Goal: Task Accomplishment & Management: Use online tool/utility

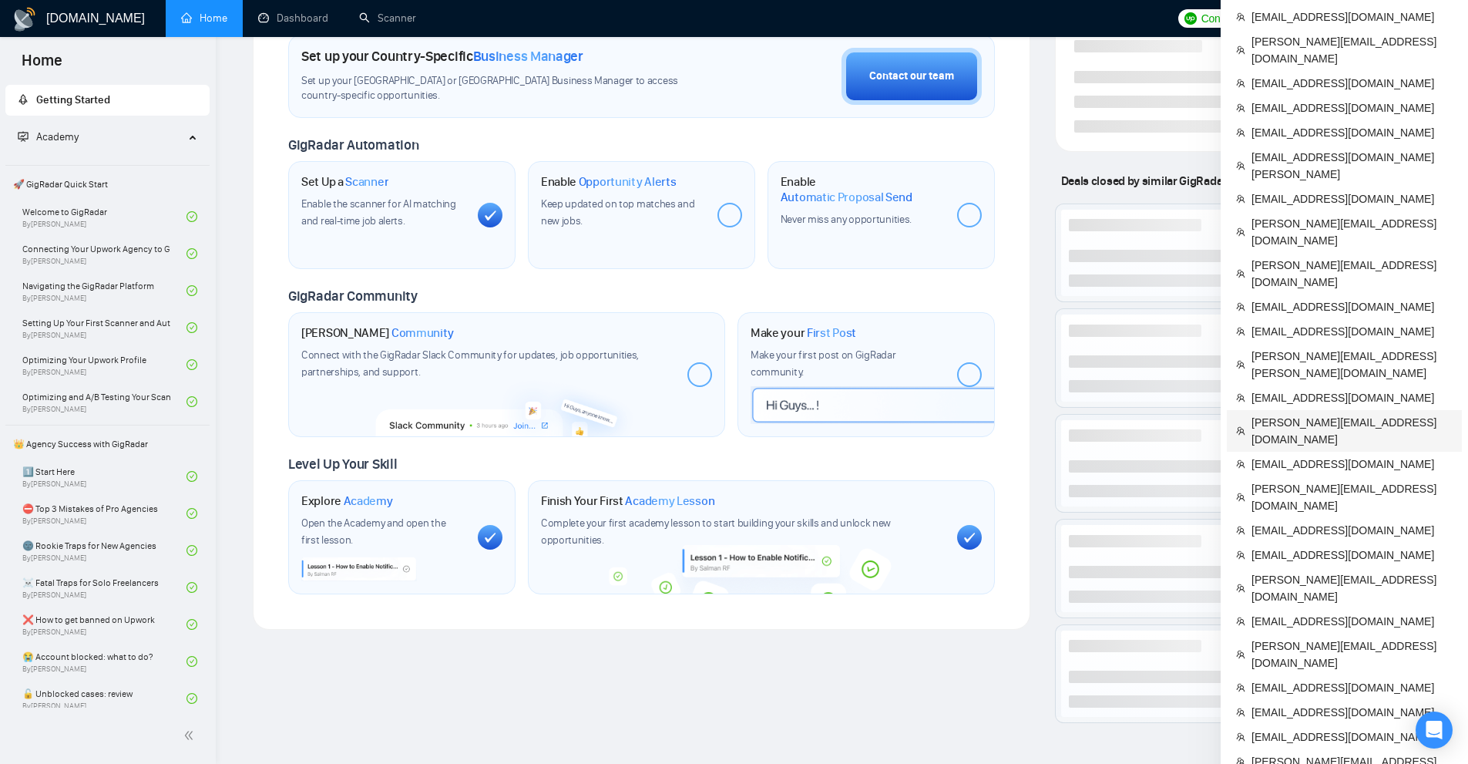
scroll to position [539, 0]
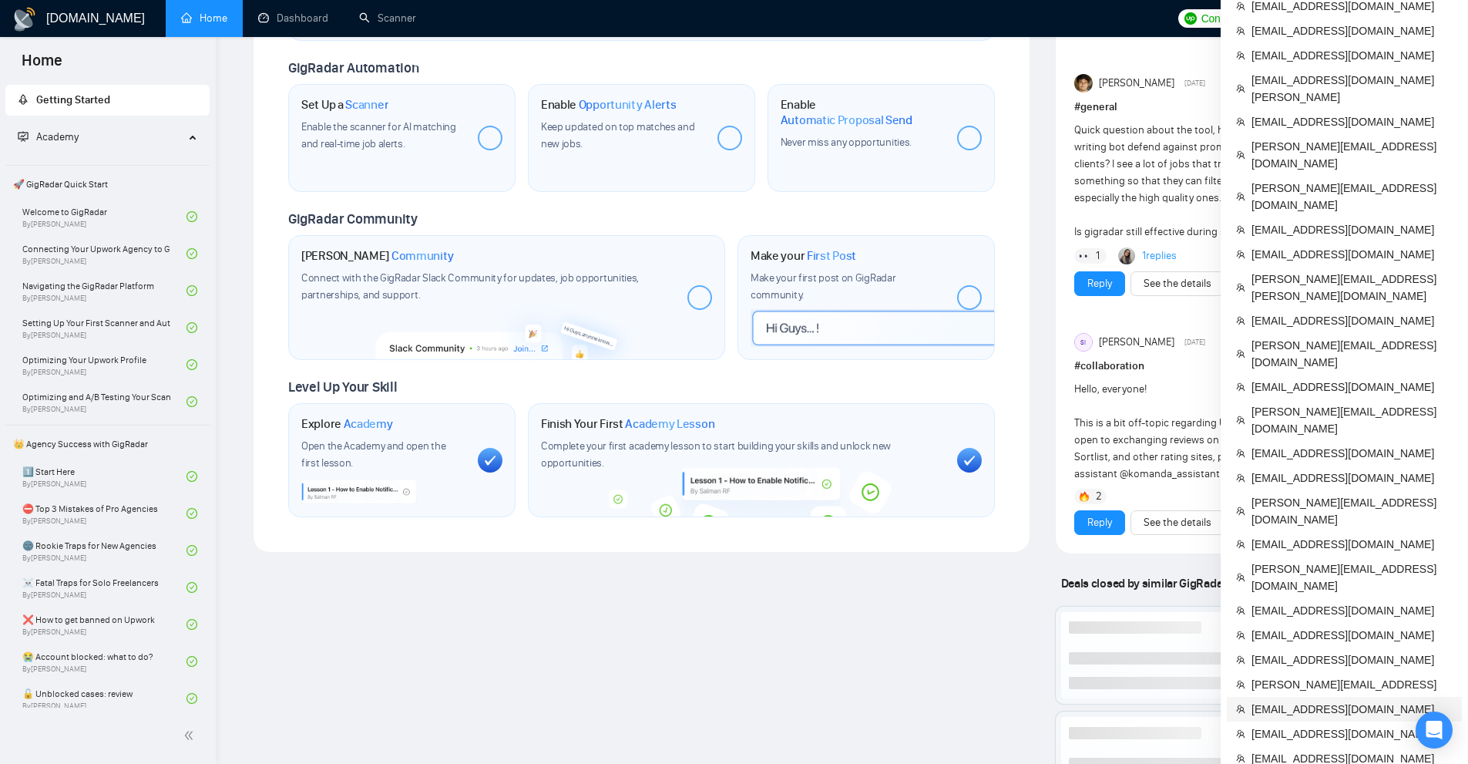
click at [1295, 700] on span "[EMAIL_ADDRESS][DOMAIN_NAME]" at bounding box center [1351, 708] width 201 height 17
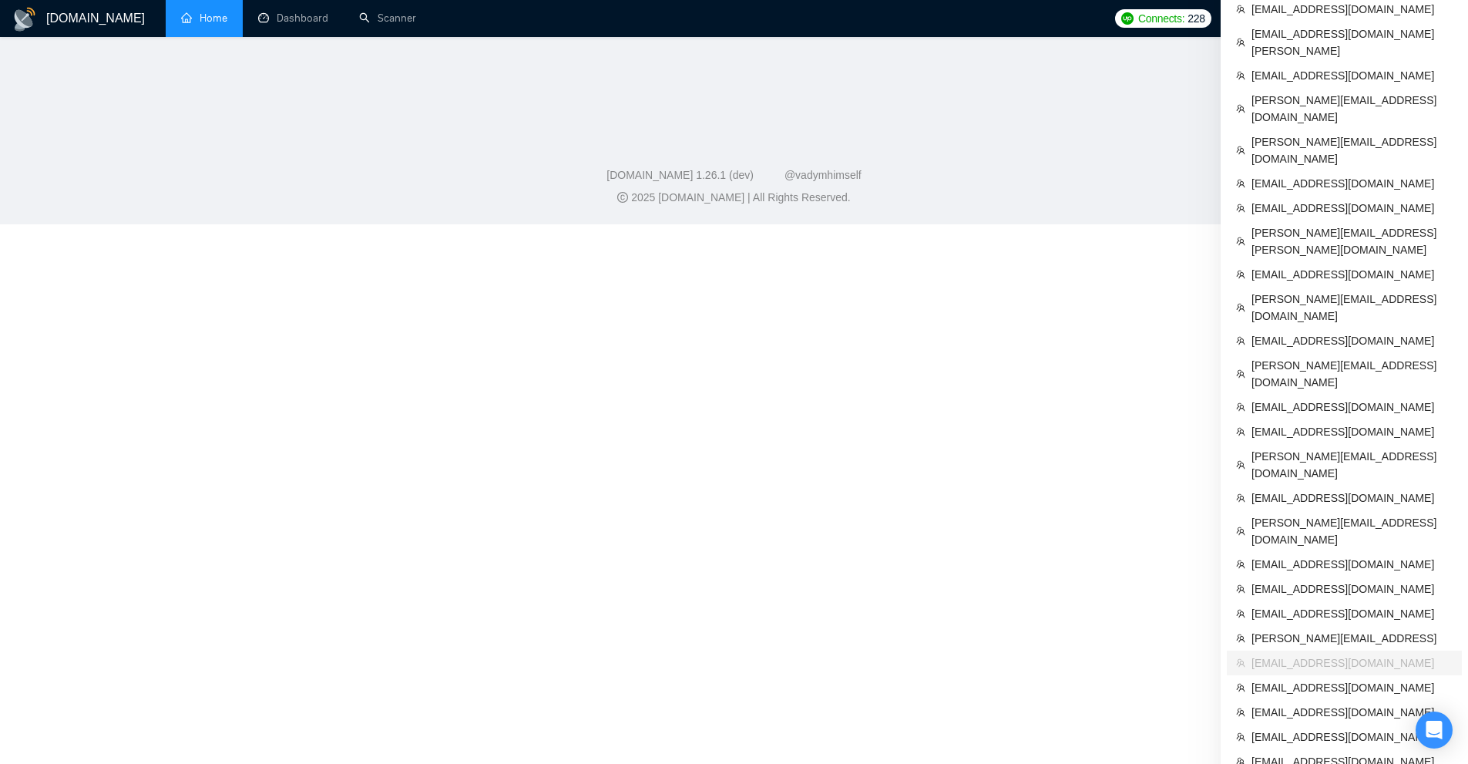
scroll to position [447, 0]
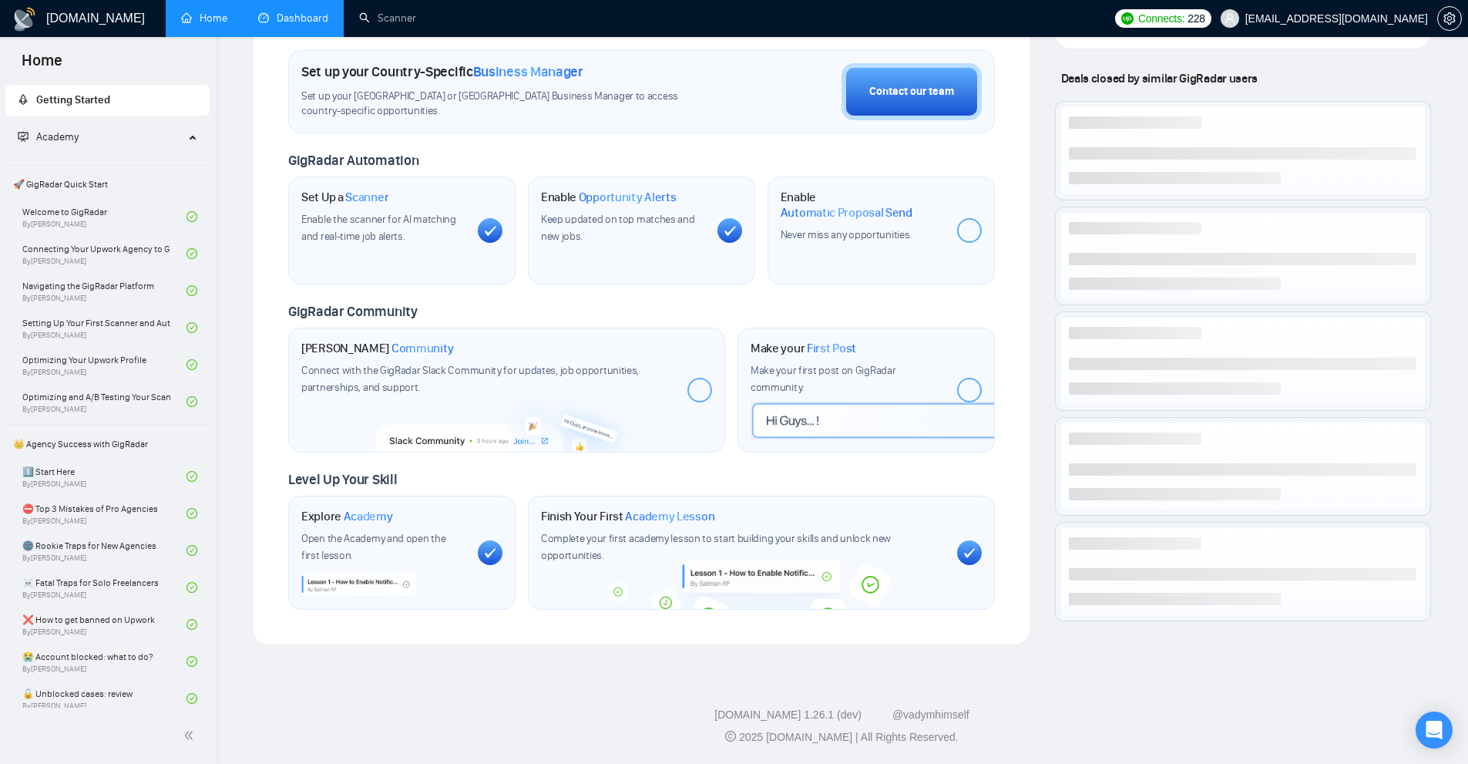
click at [301, 25] on link "Dashboard" at bounding box center [293, 18] width 70 height 13
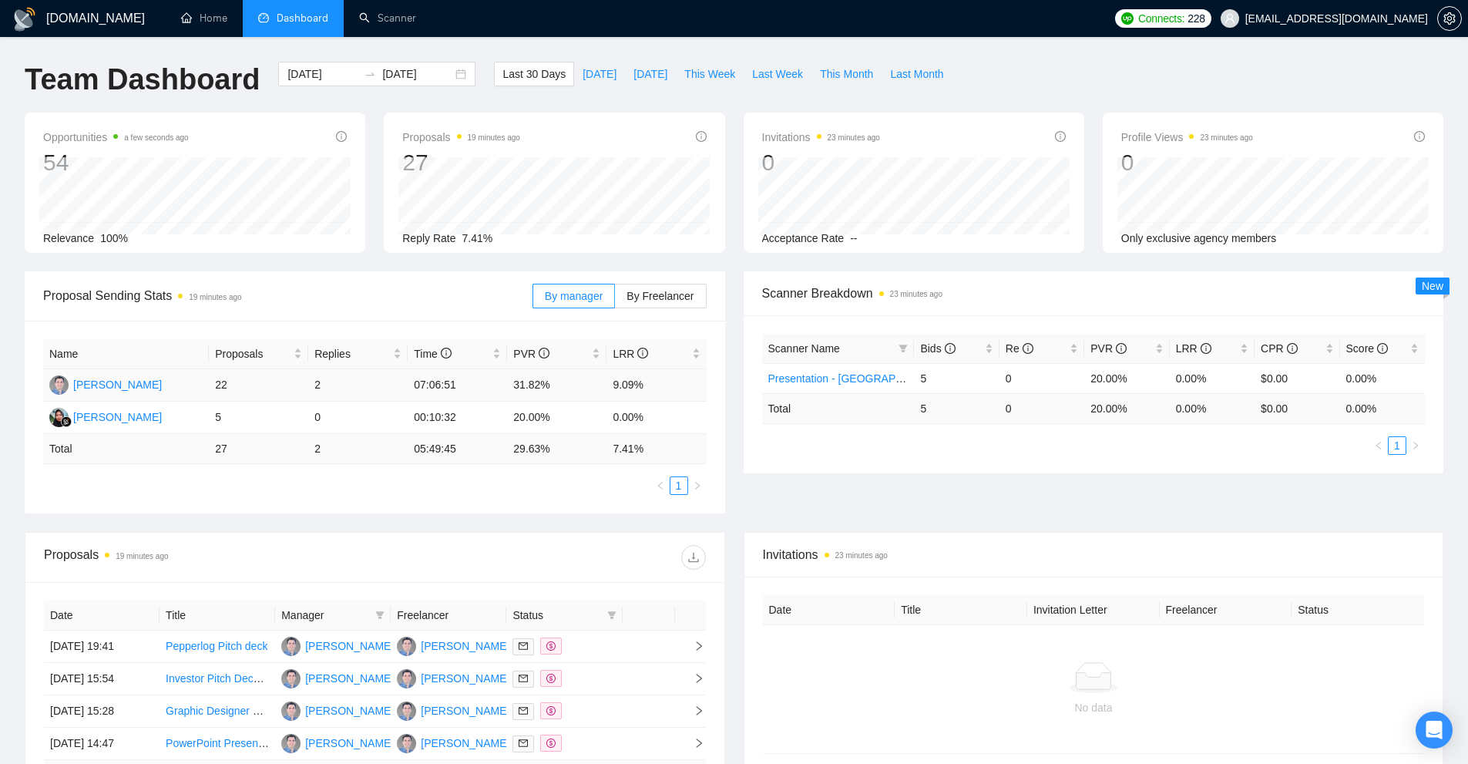
scroll to position [378, 0]
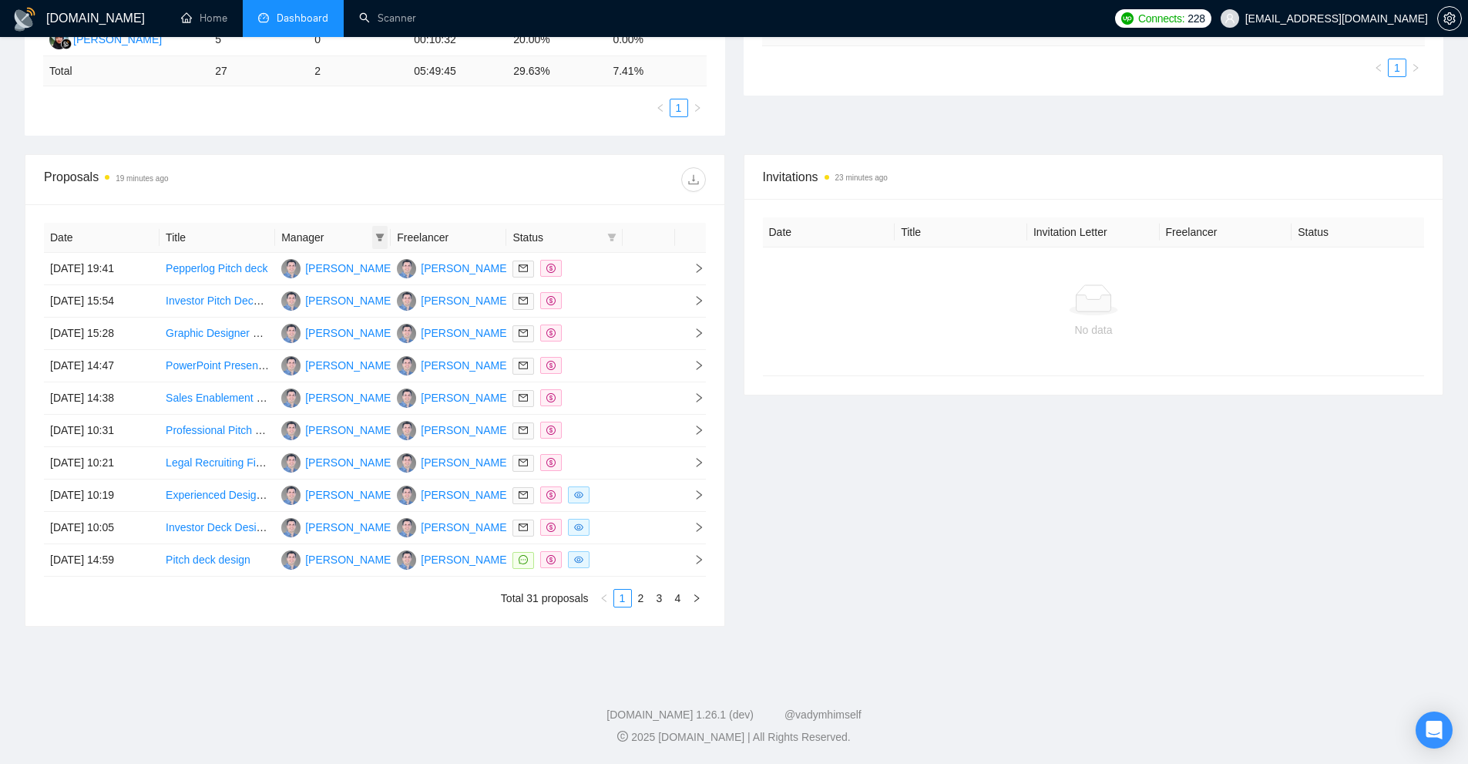
click at [383, 239] on icon "filter" at bounding box center [379, 237] width 9 height 9
click at [316, 288] on span "[PERSON_NAME]" at bounding box center [341, 291] width 89 height 12
checkbox input "true"
click at [374, 321] on span "OK" at bounding box center [375, 322] width 15 height 17
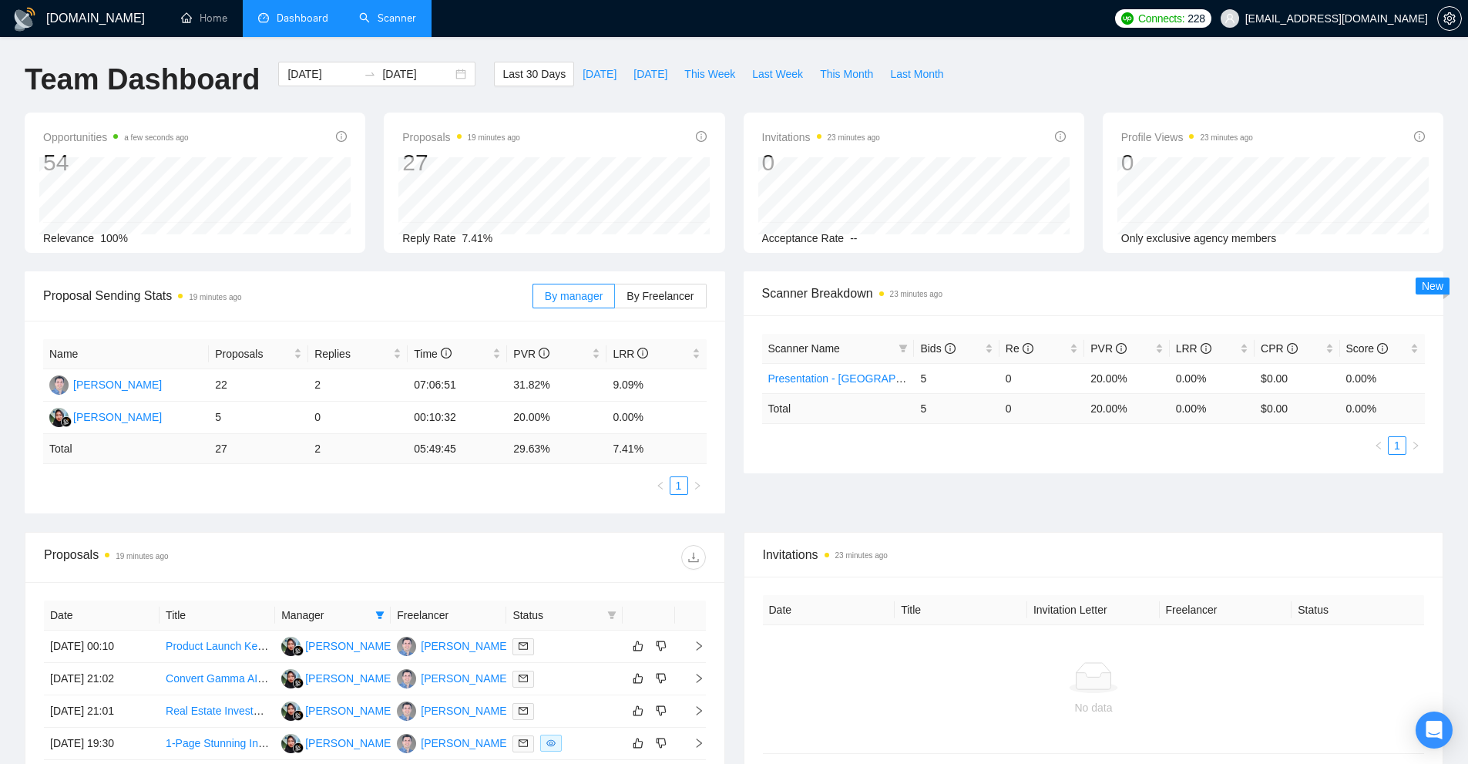
click at [382, 18] on link "Scanner" at bounding box center [387, 18] width 57 height 13
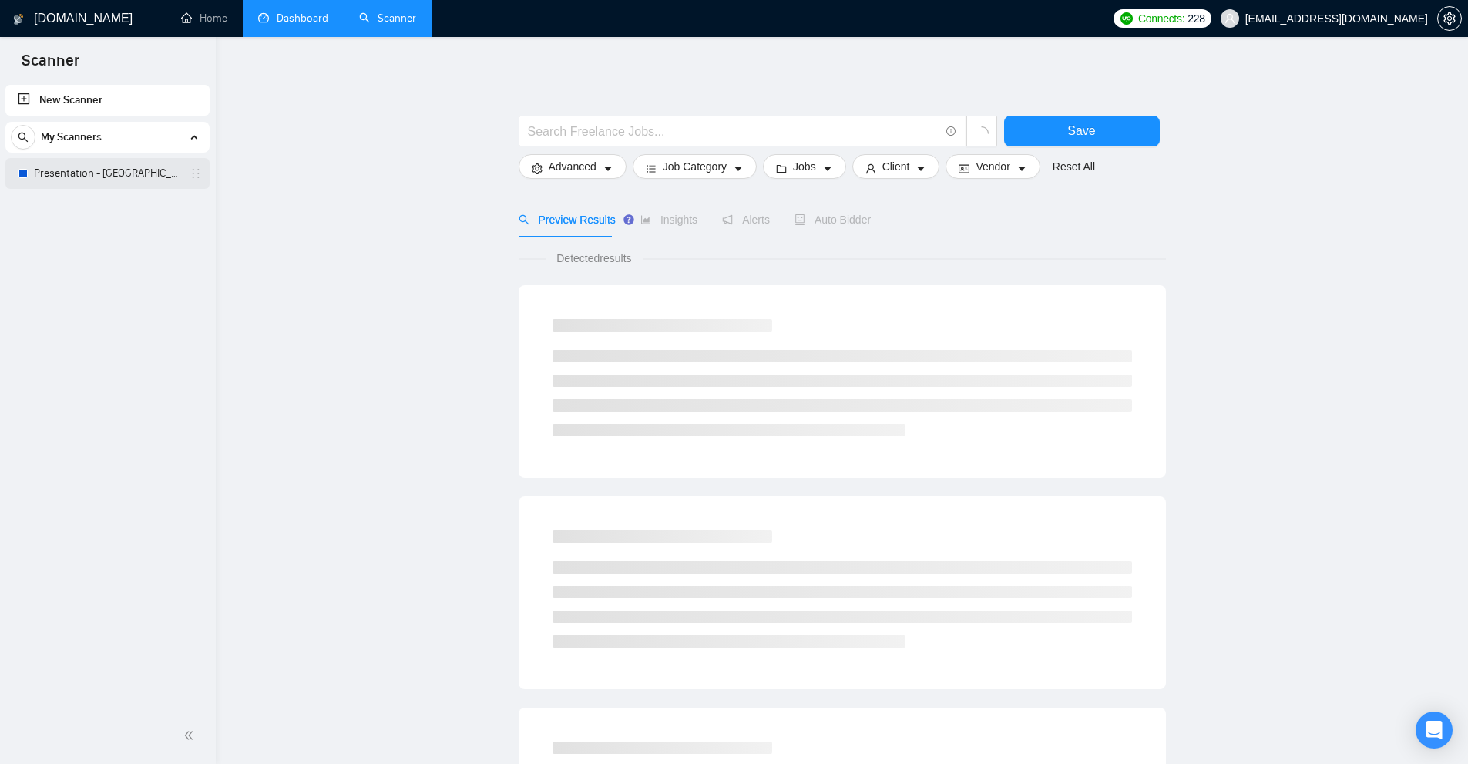
click at [109, 173] on link "Presentation - [GEOGRAPHIC_DATA] - [GEOGRAPHIC_DATA]" at bounding box center [107, 173] width 146 height 31
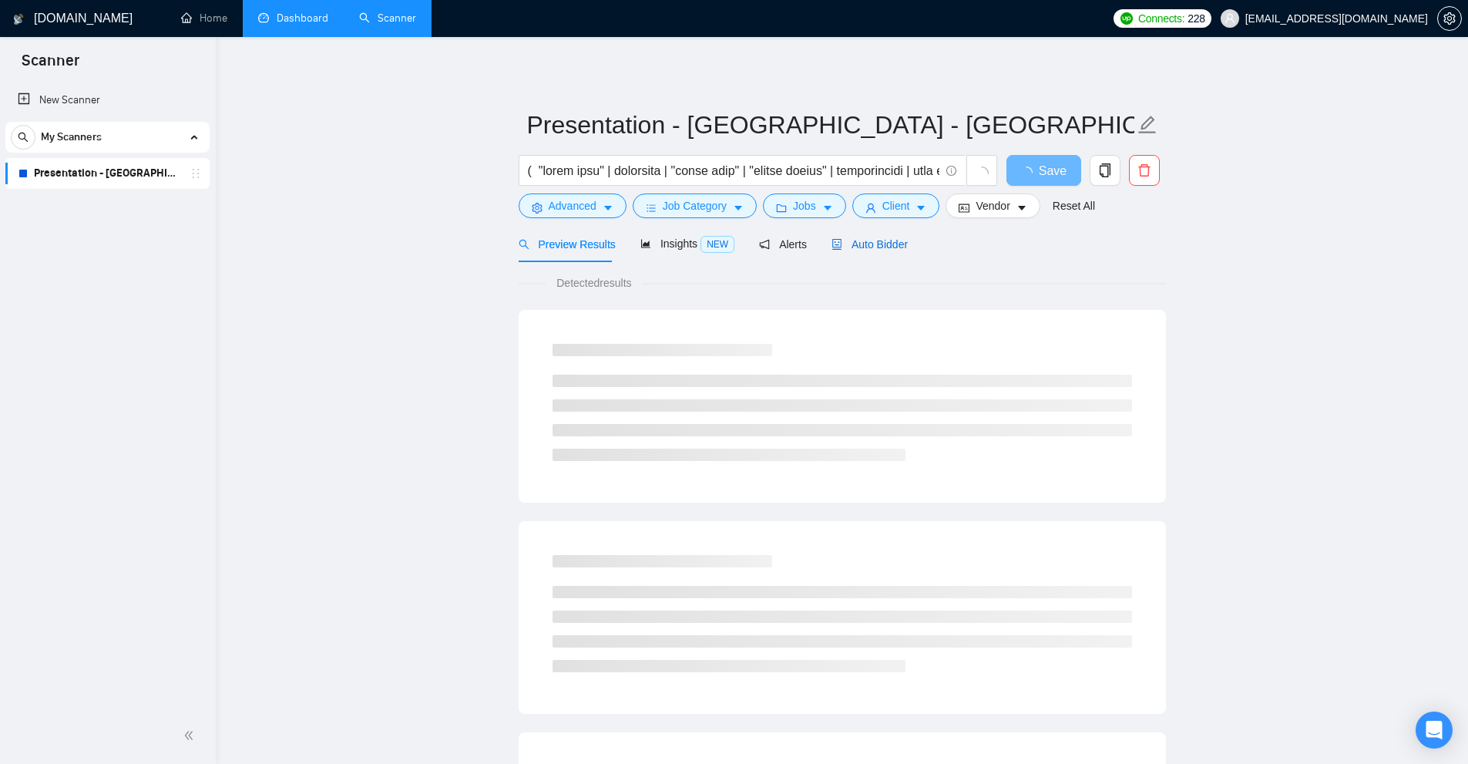
click at [875, 250] on span "Auto Bidder" at bounding box center [869, 244] width 76 height 12
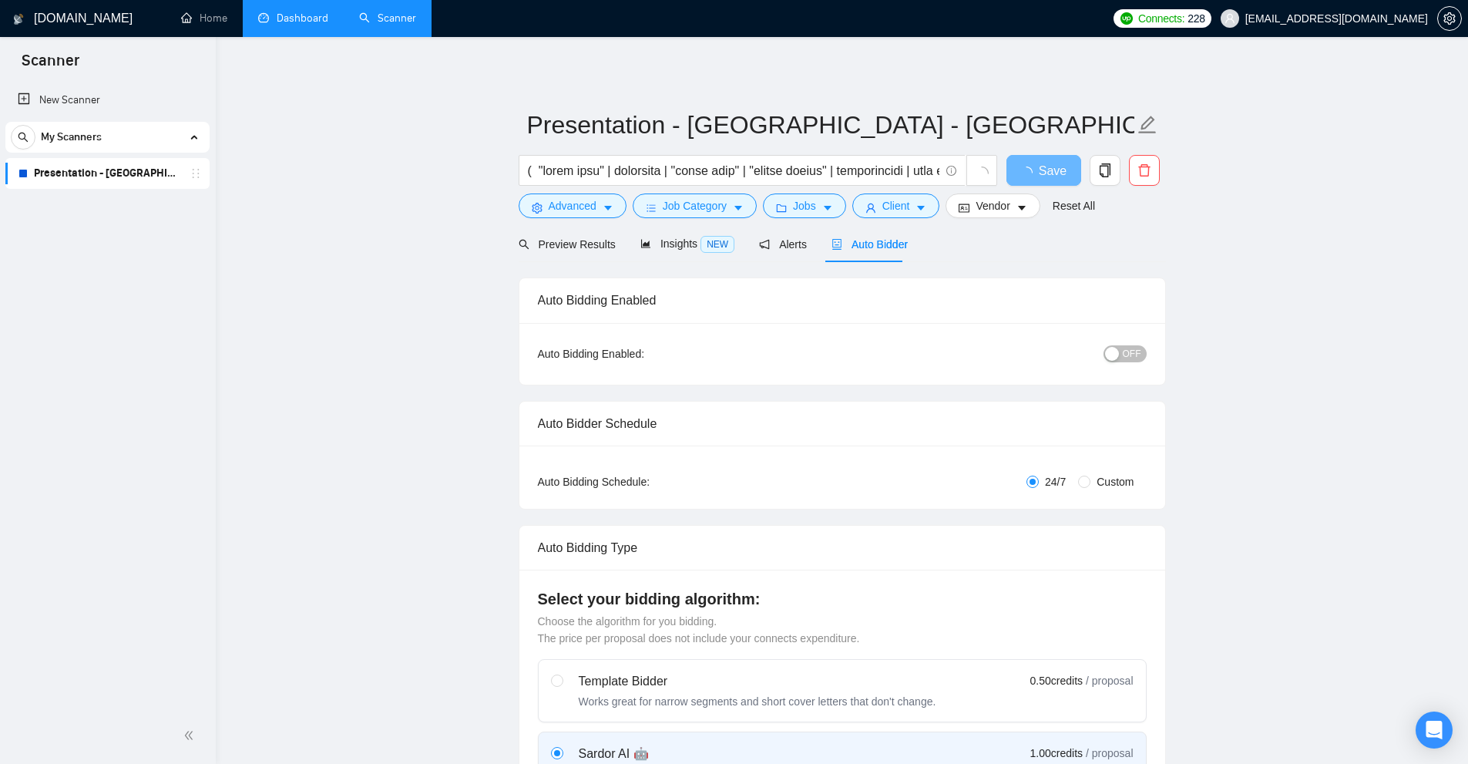
checkbox input "true"
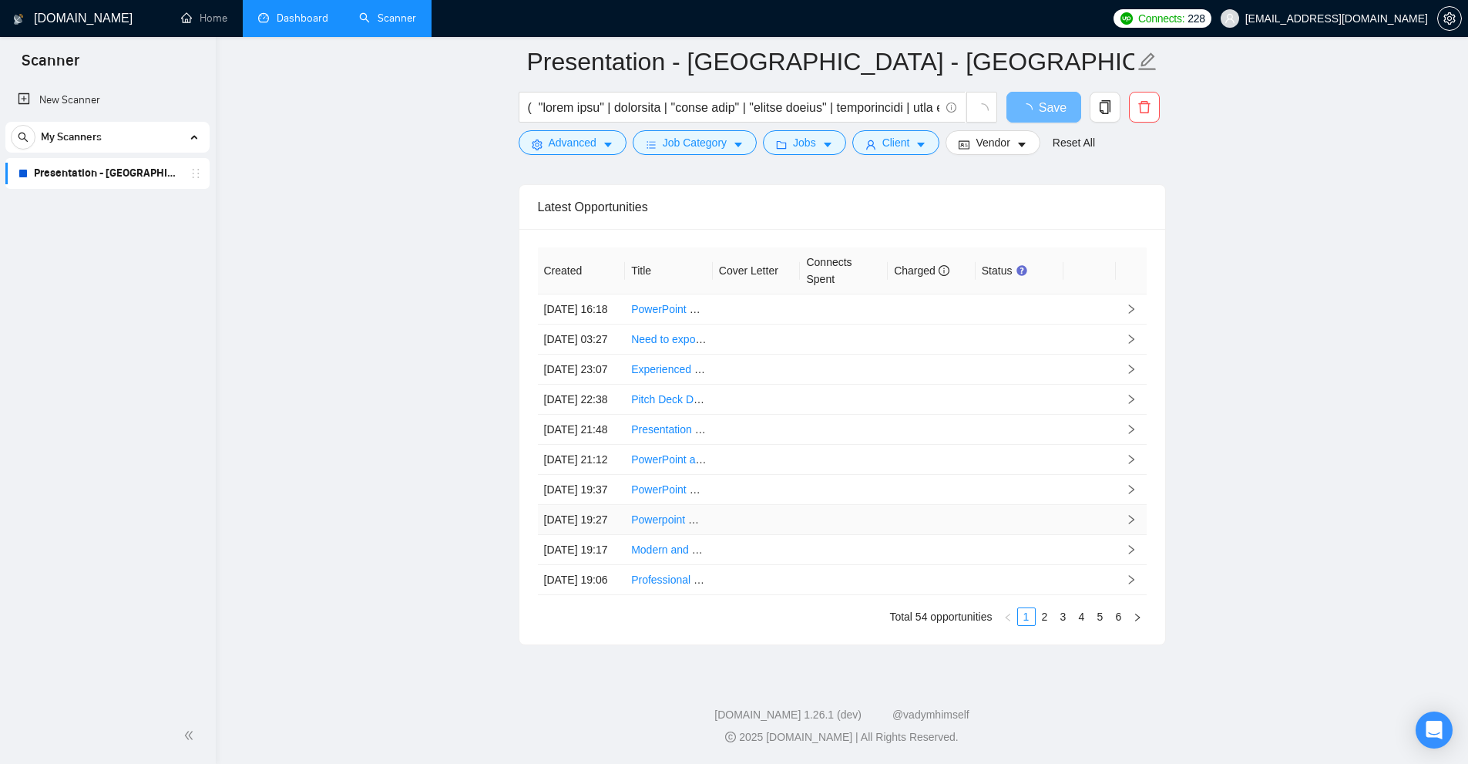
scroll to position [4007, 0]
click at [1105, 535] on td at bounding box center [1089, 520] width 52 height 30
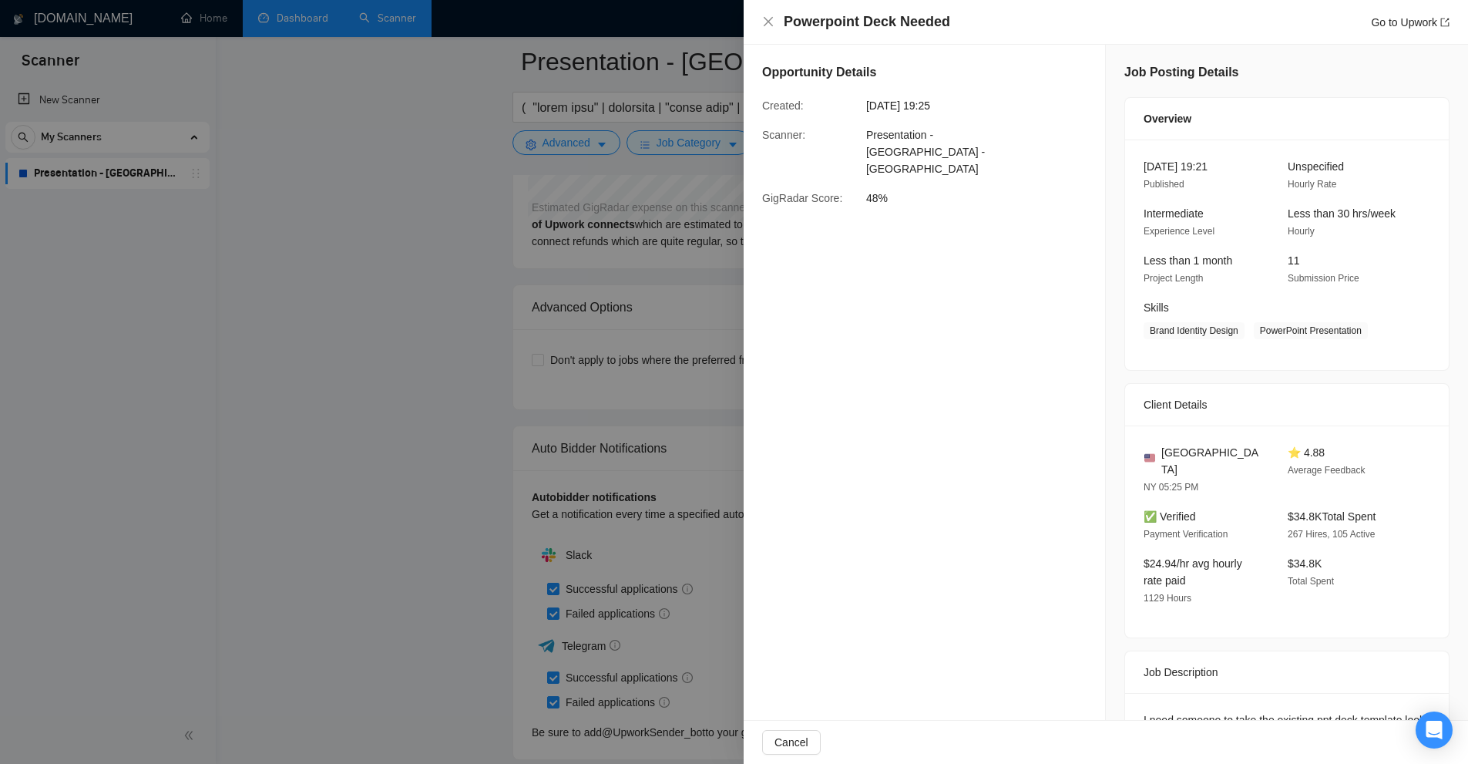
click at [486, 354] on div at bounding box center [734, 382] width 1468 height 764
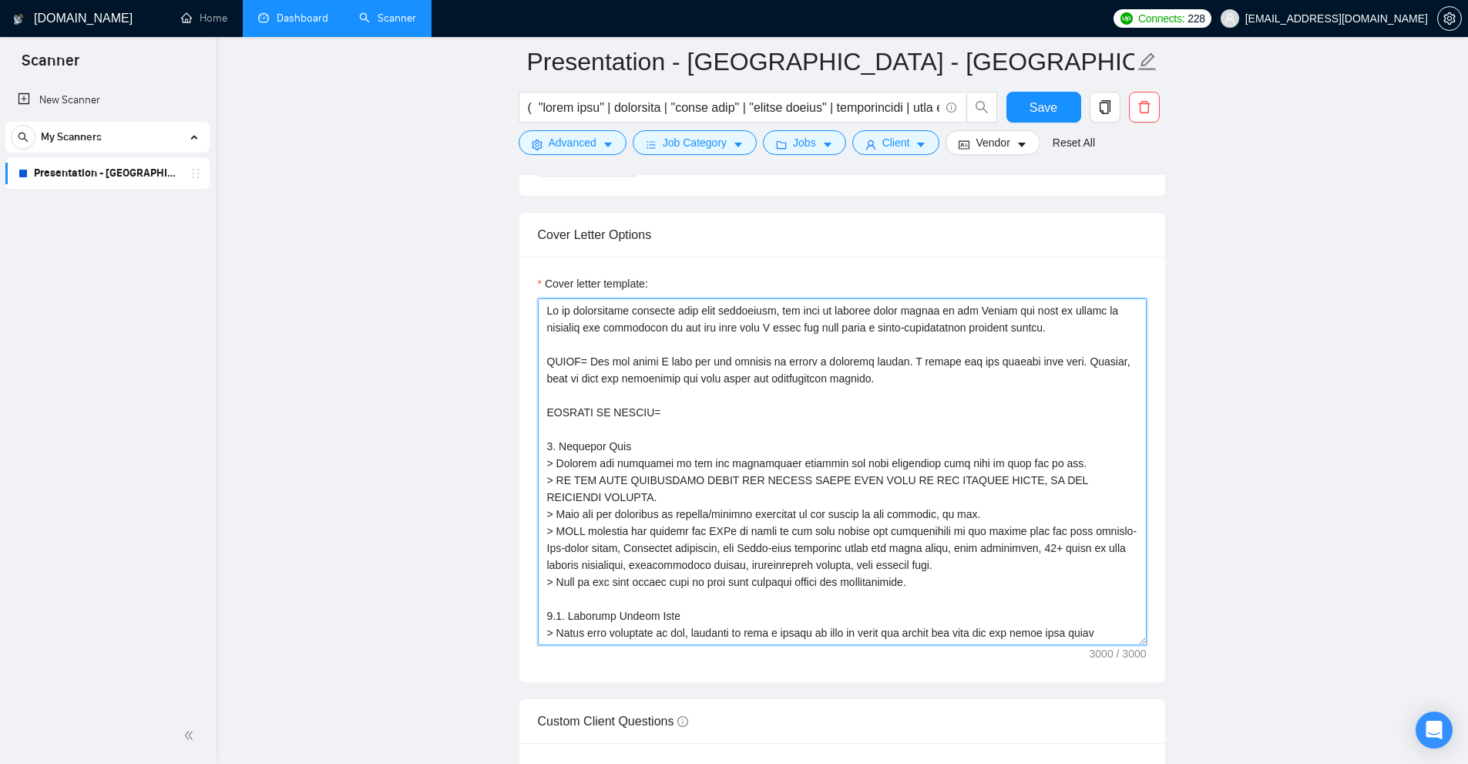
click at [638, 337] on textarea "Cover letter template:" at bounding box center [842, 471] width 609 height 347
click at [659, 316] on textarea "Cover letter template:" at bounding box center [842, 471] width 609 height 347
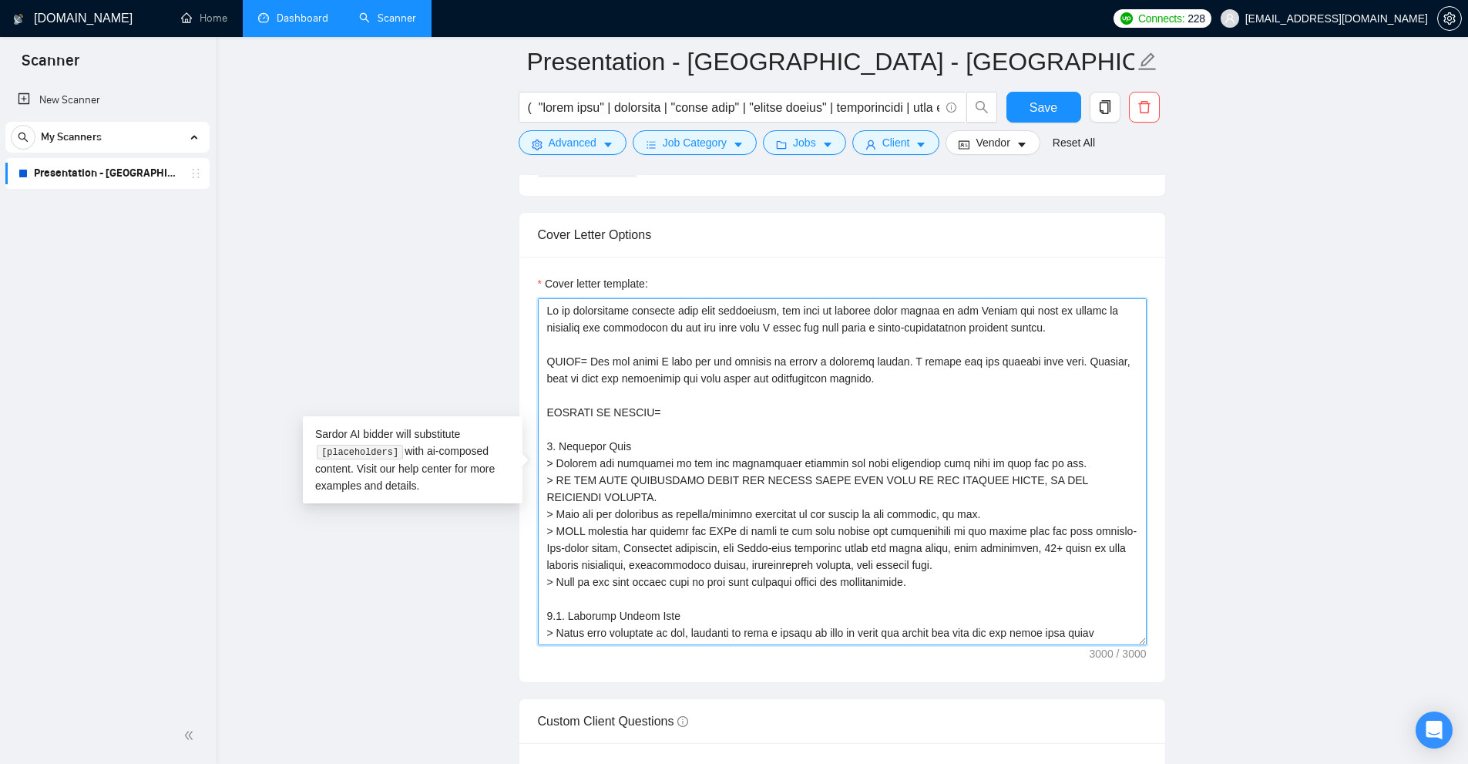
click at [659, 316] on textarea "Cover letter template:" at bounding box center [842, 471] width 609 height 347
click at [440, 261] on main "Presentation - [GEOGRAPHIC_DATA] - [GEOGRAPHIC_DATA] Save Advanced Job Category…" at bounding box center [841, 649] width 1203 height 4564
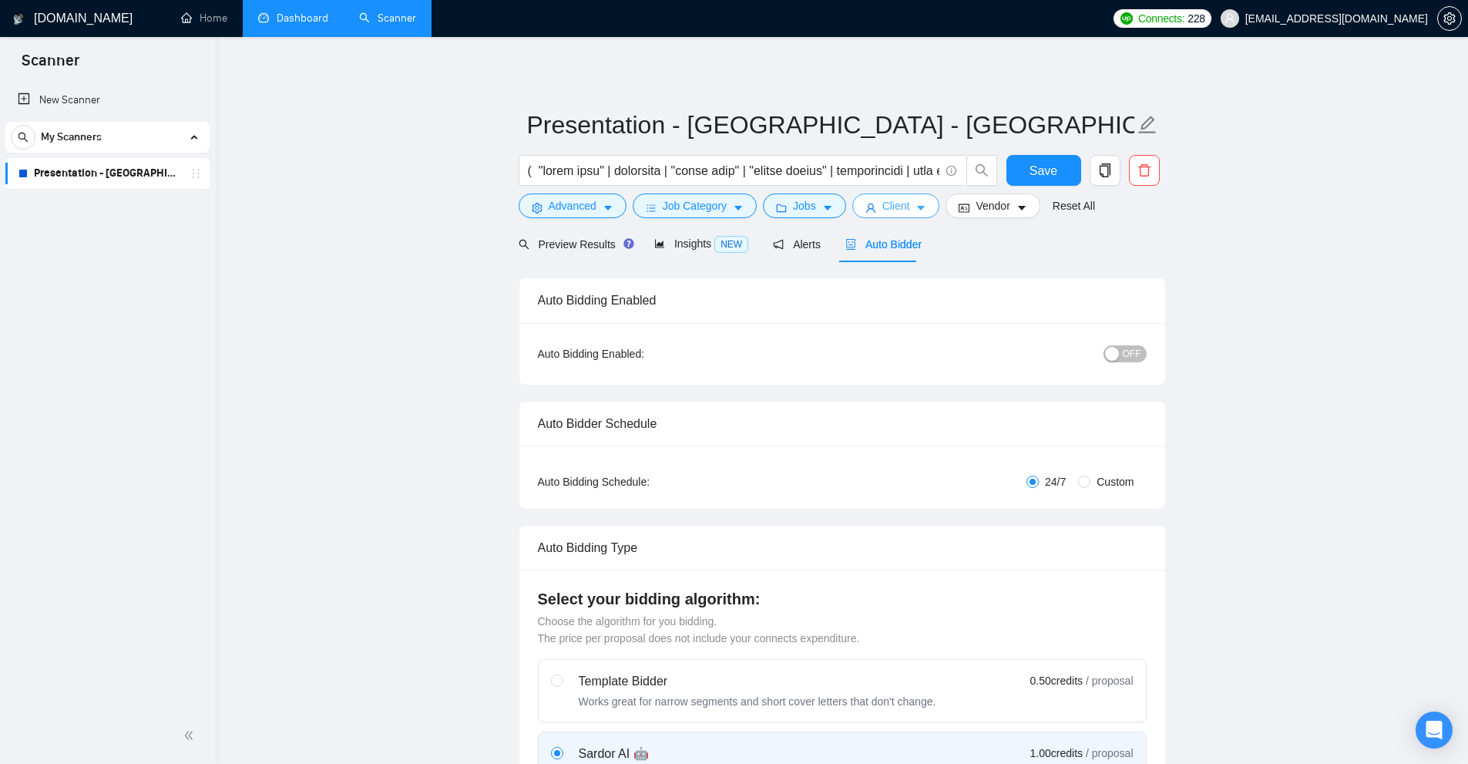
click at [922, 210] on button "Client" at bounding box center [896, 205] width 88 height 25
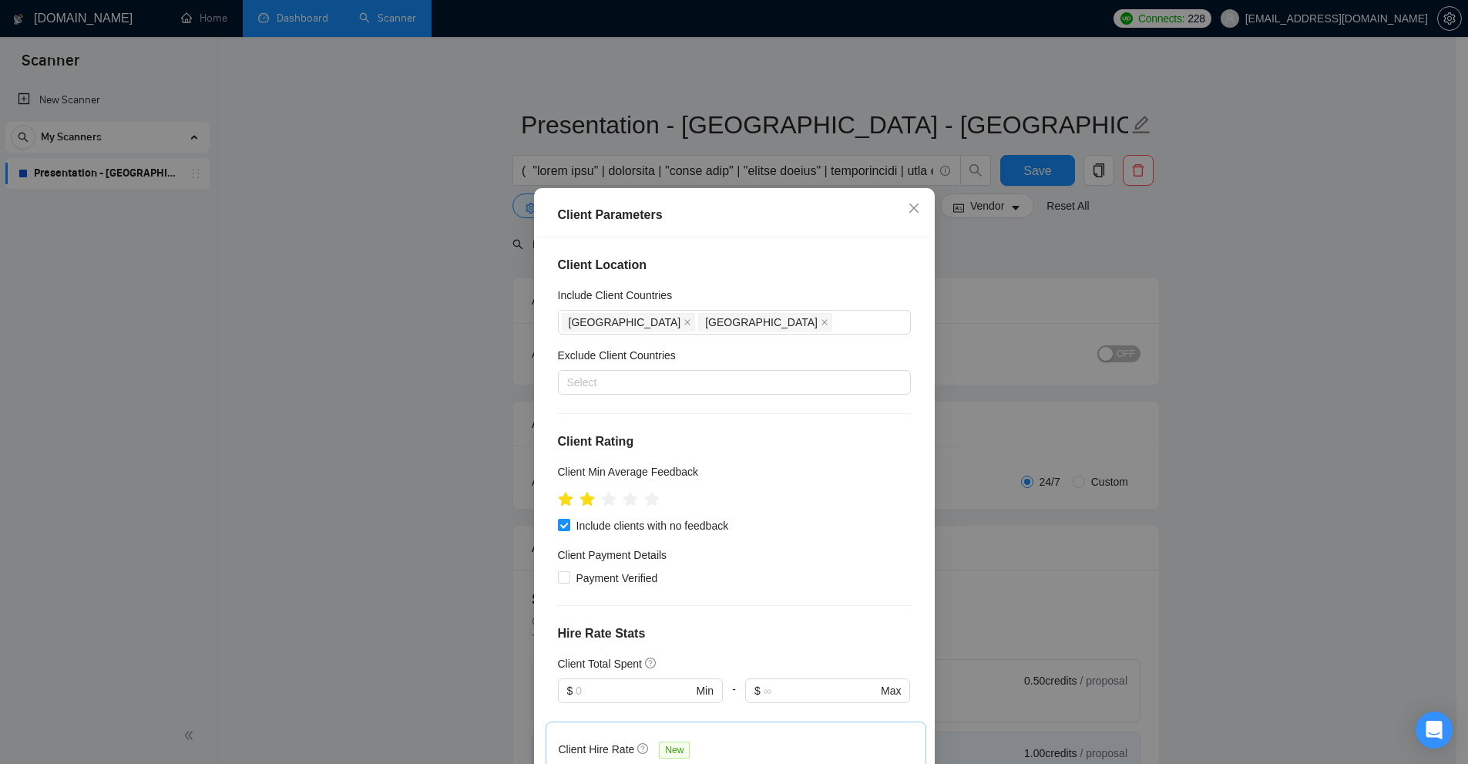
drag, startPoint x: 1054, startPoint y: 264, endPoint x: 1032, endPoint y: 261, distance: 21.8
click at [1056, 264] on div "Client Parameters Client Location Include Client Countries [GEOGRAPHIC_DATA] [G…" at bounding box center [734, 382] width 1468 height 764
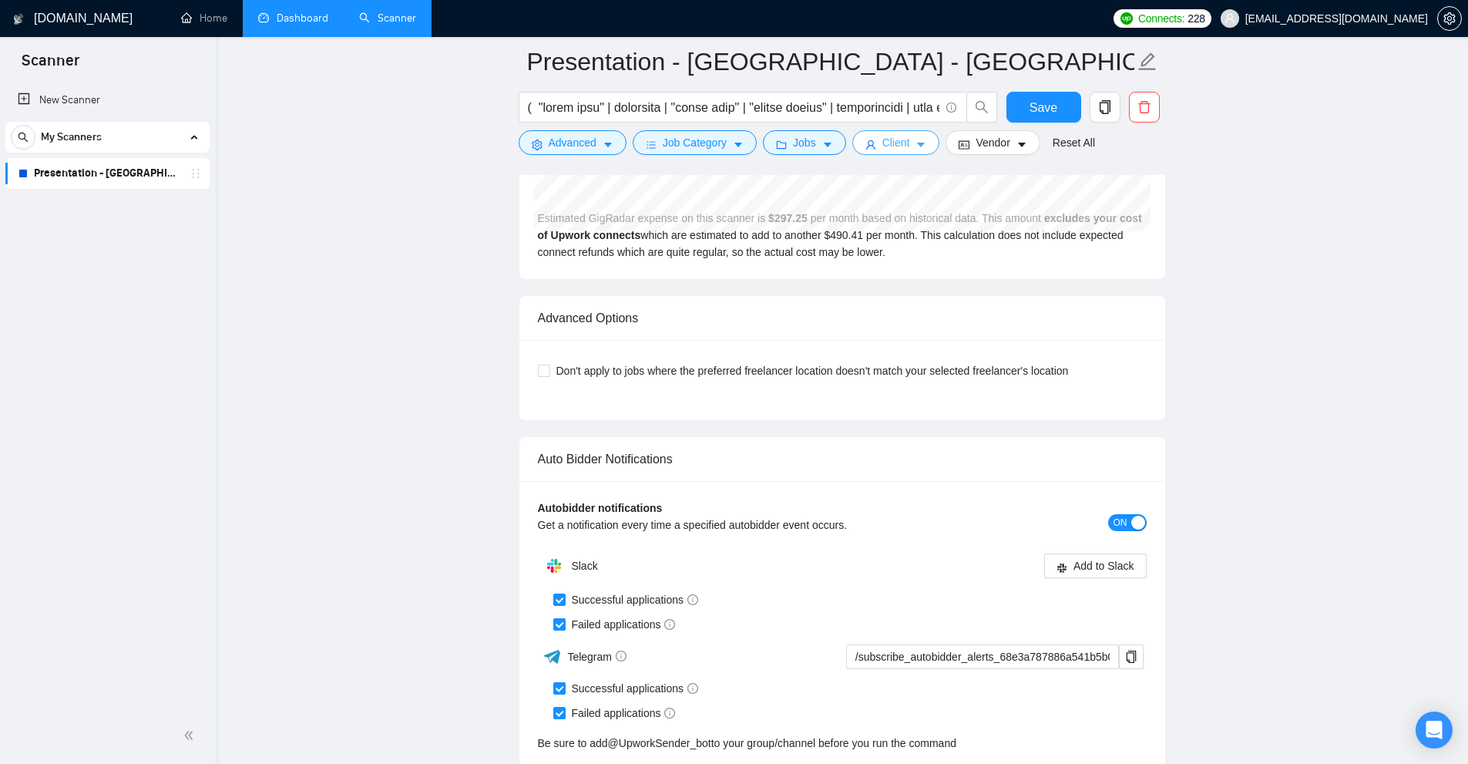
scroll to position [4073, 0]
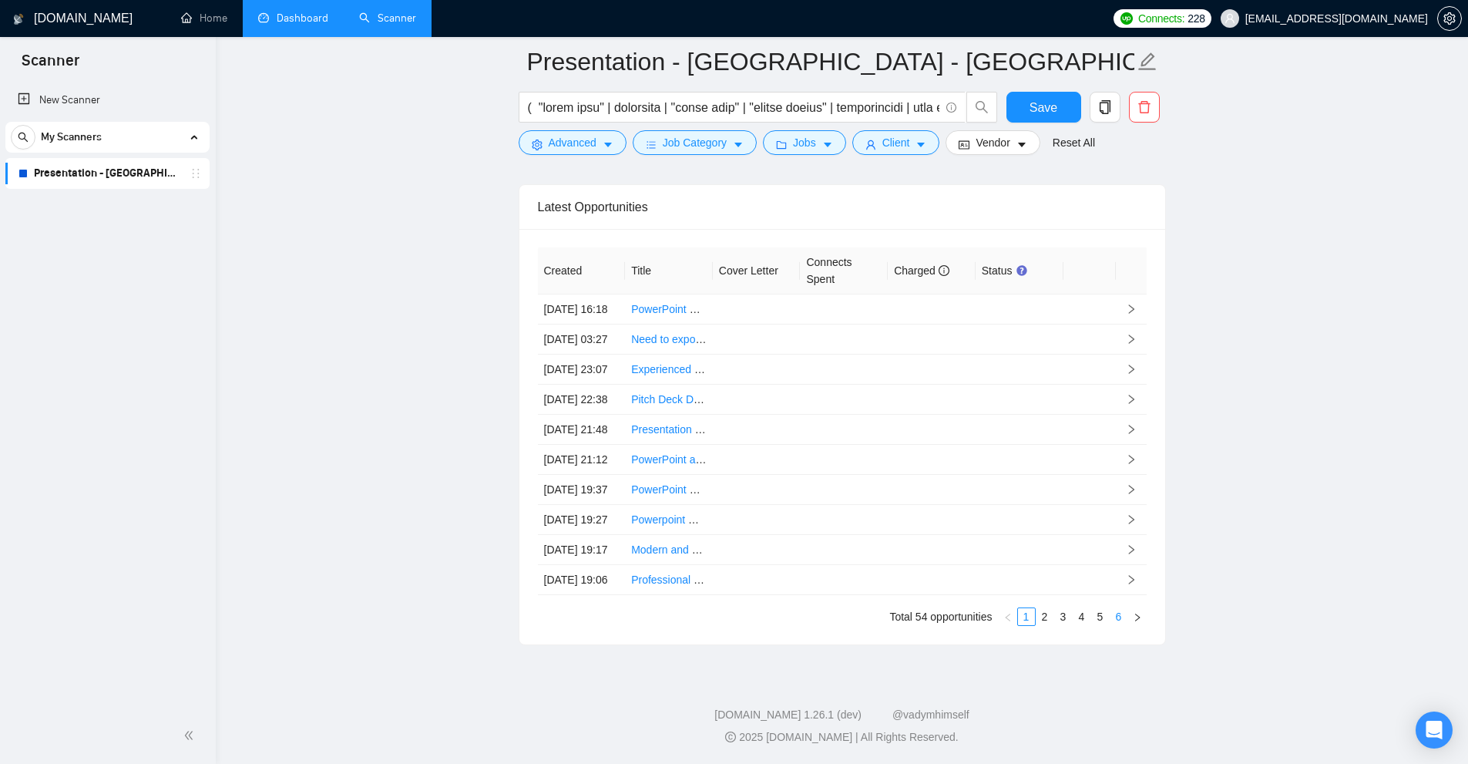
click at [1122, 625] on link "6" at bounding box center [1118, 616] width 17 height 17
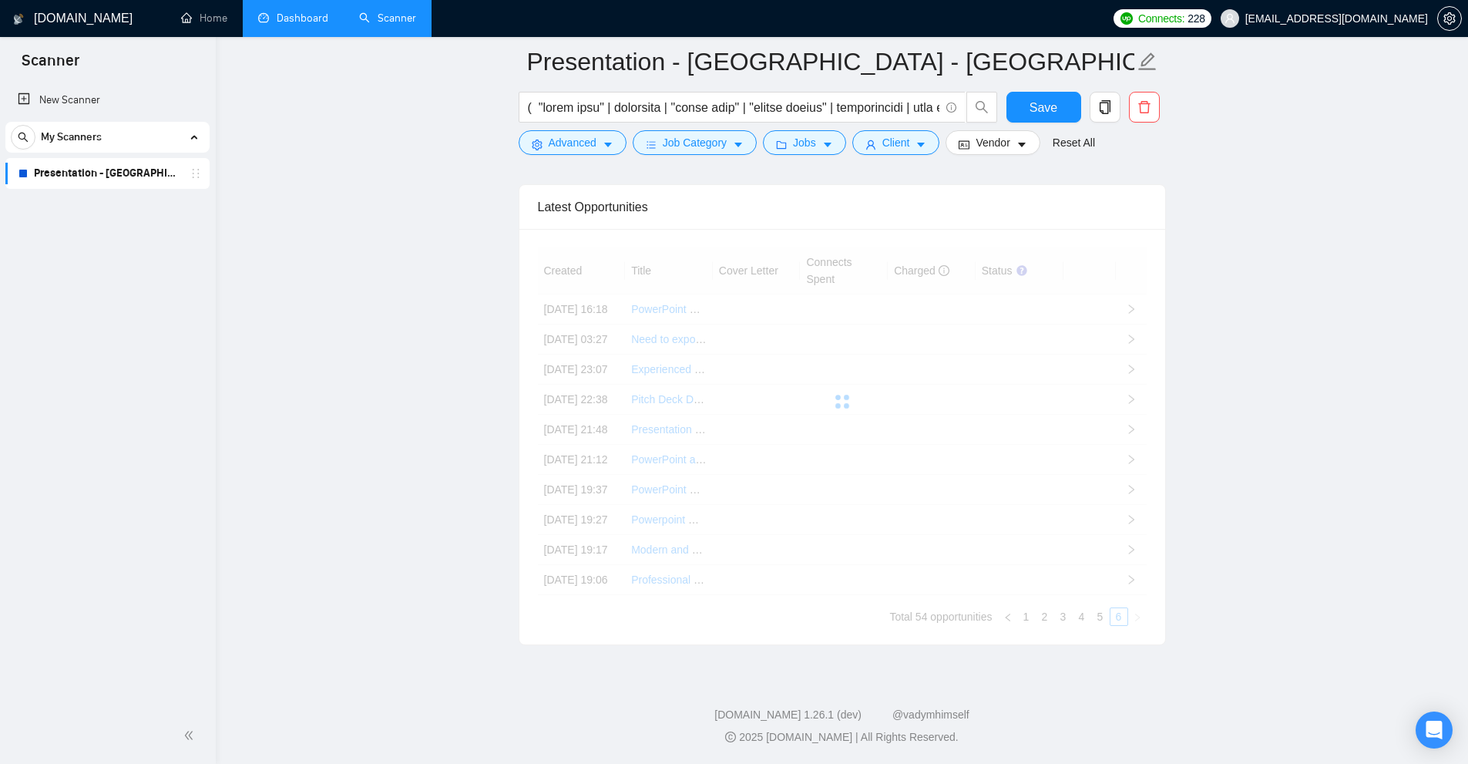
scroll to position [3868, 0]
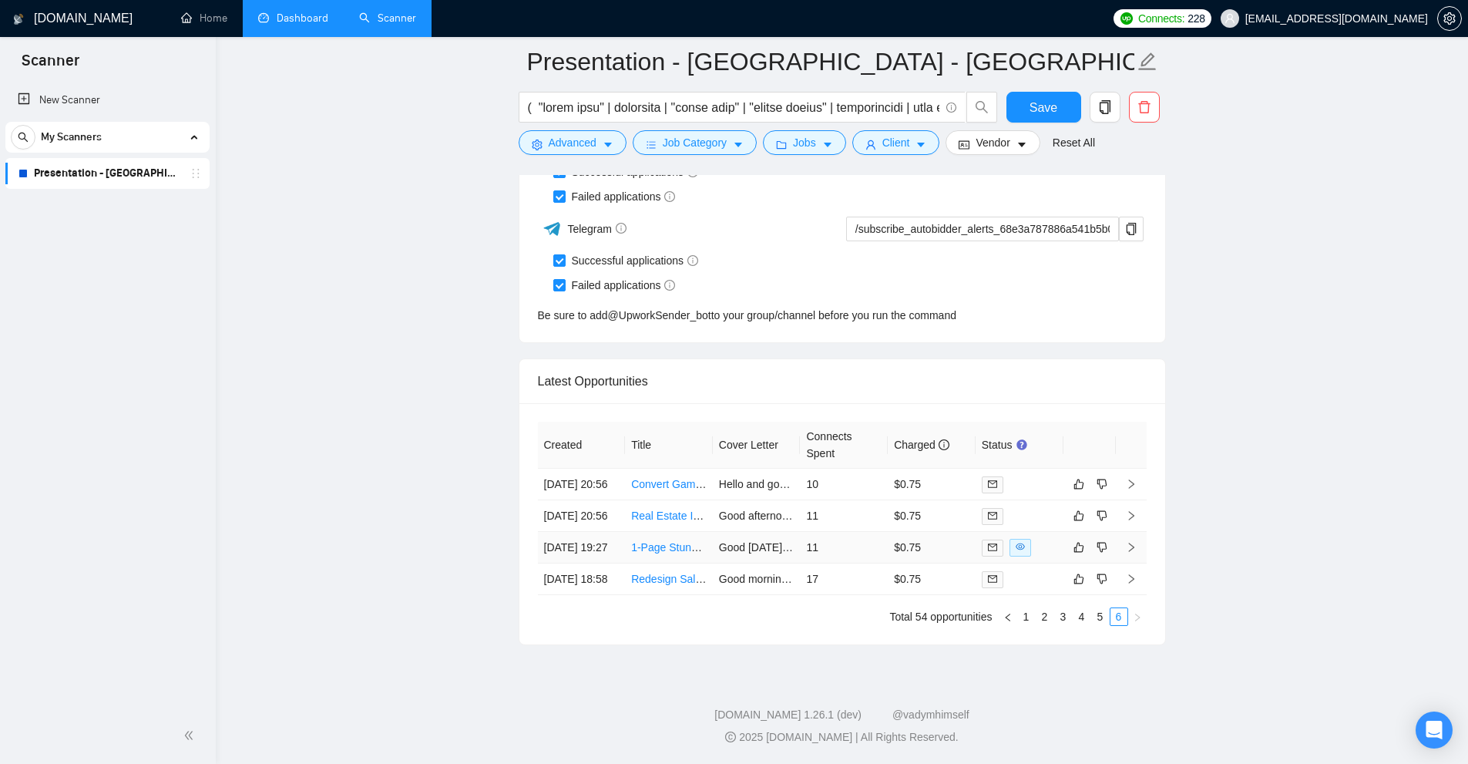
click at [902, 538] on td "$0.75" at bounding box center [932, 548] width 88 height 32
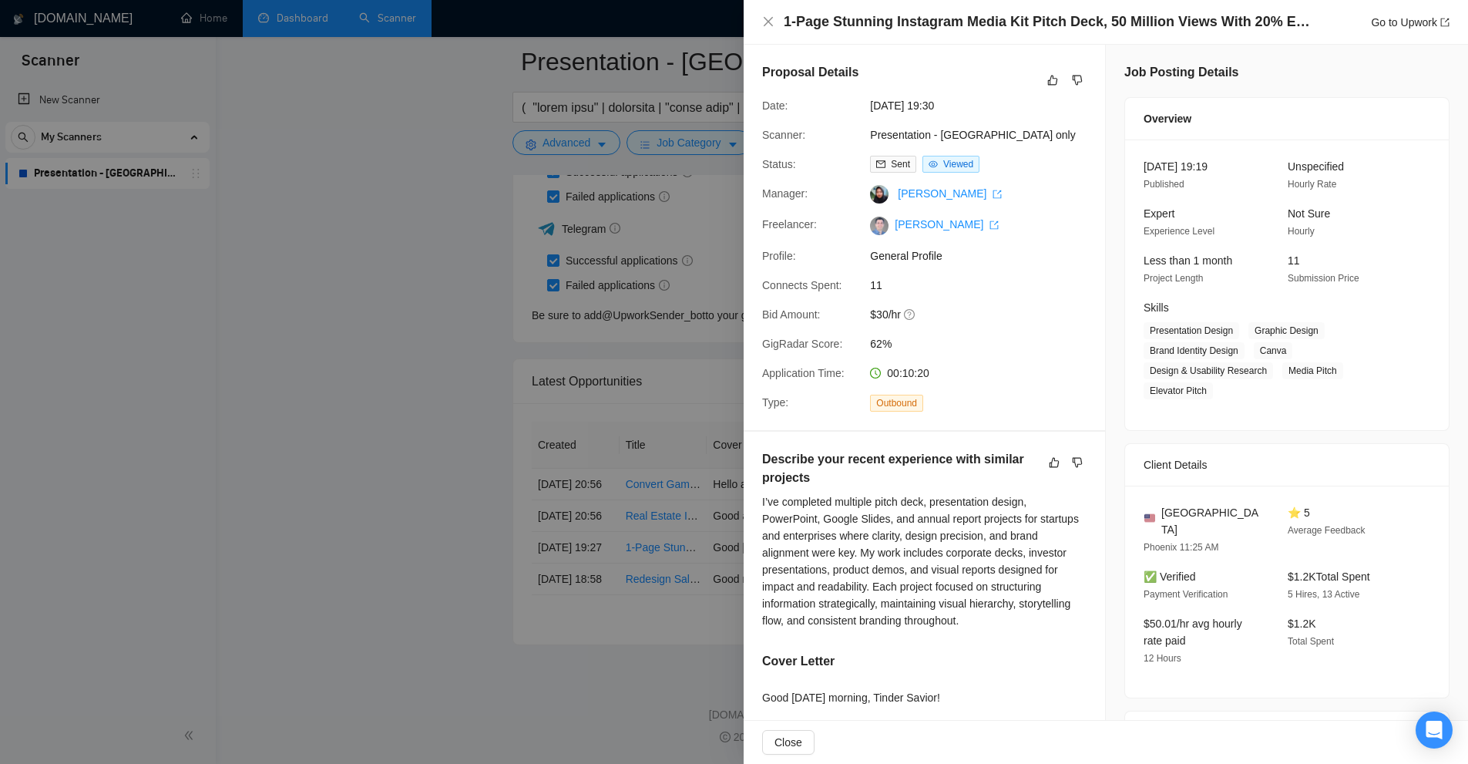
scroll to position [3791, 0]
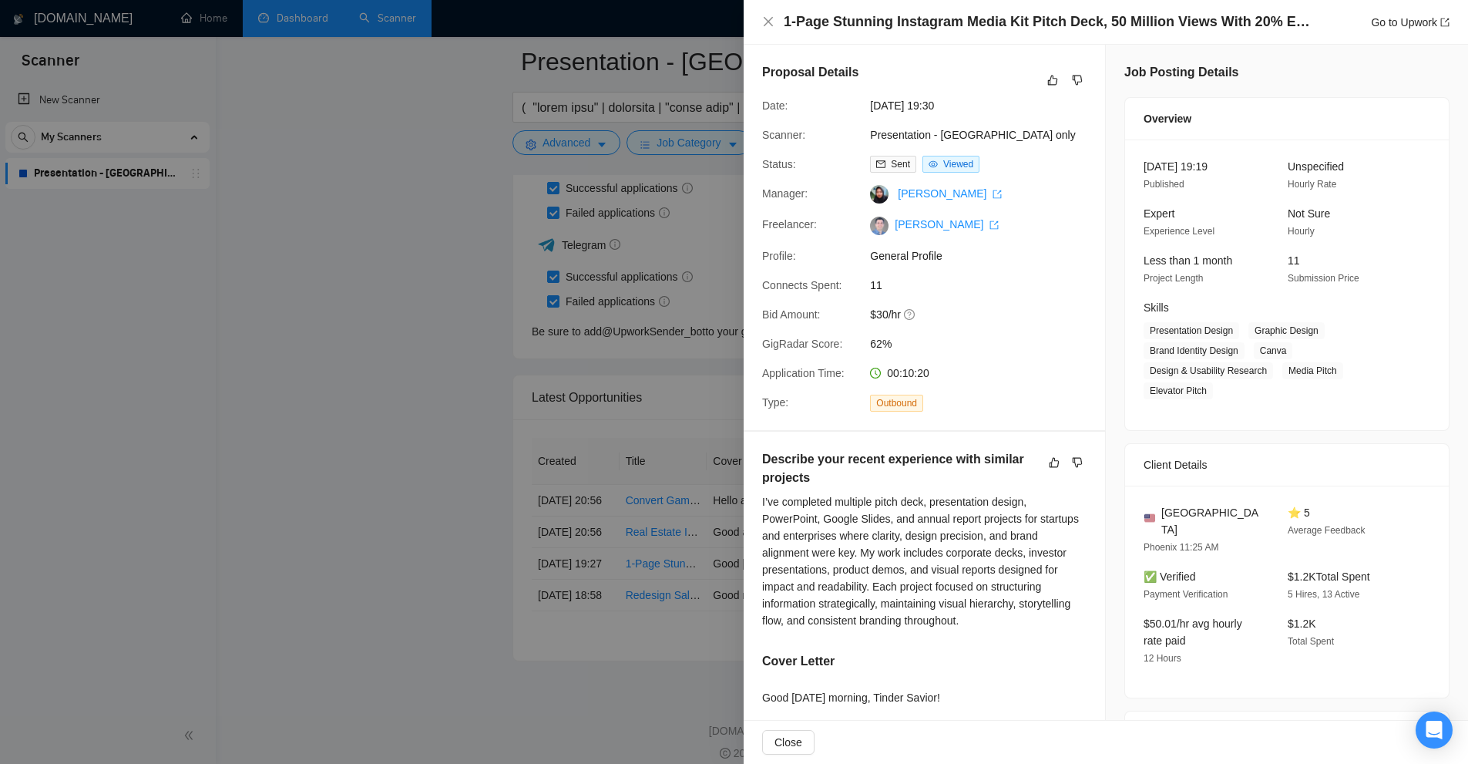
click at [646, 123] on div at bounding box center [734, 382] width 1468 height 764
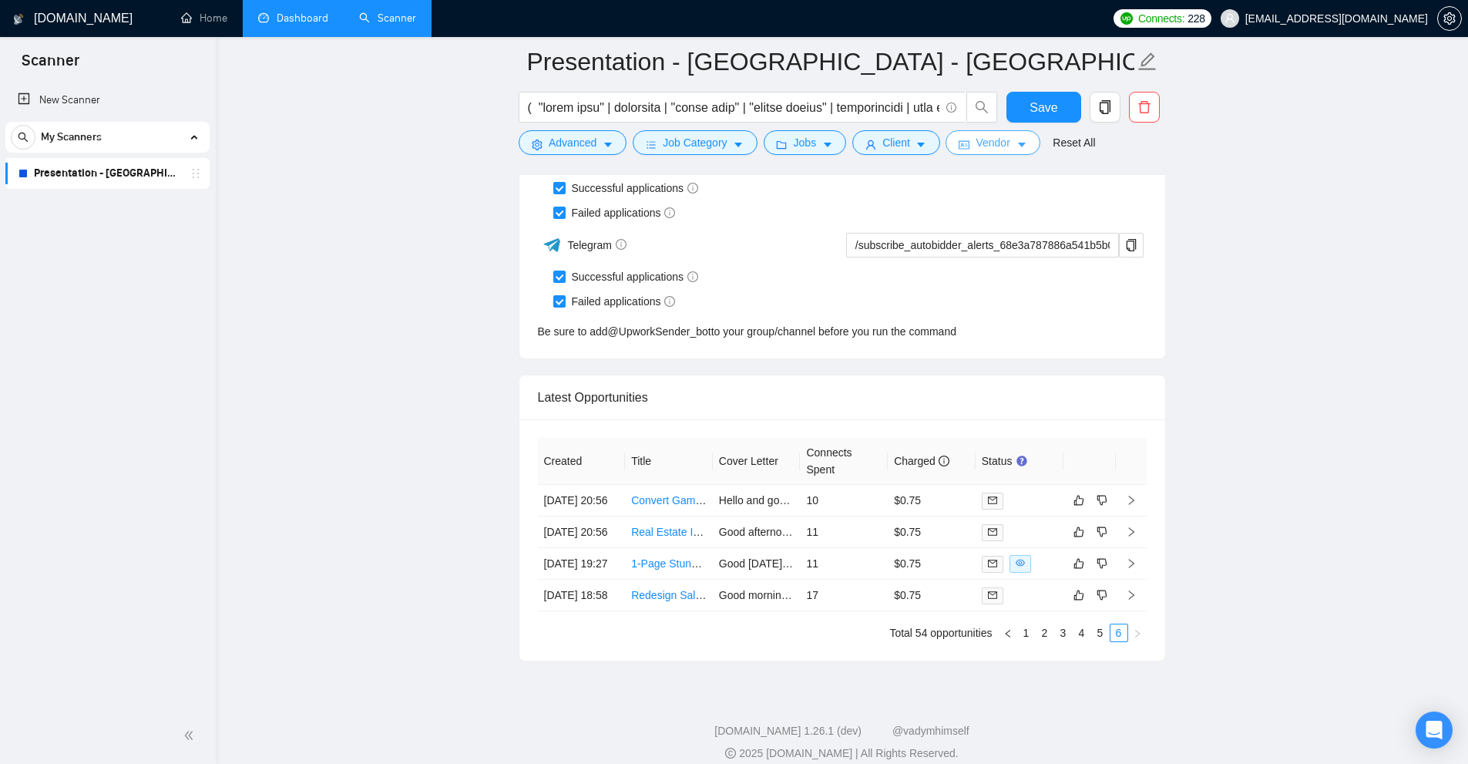
click at [959, 146] on icon "idcard" at bounding box center [963, 145] width 11 height 8
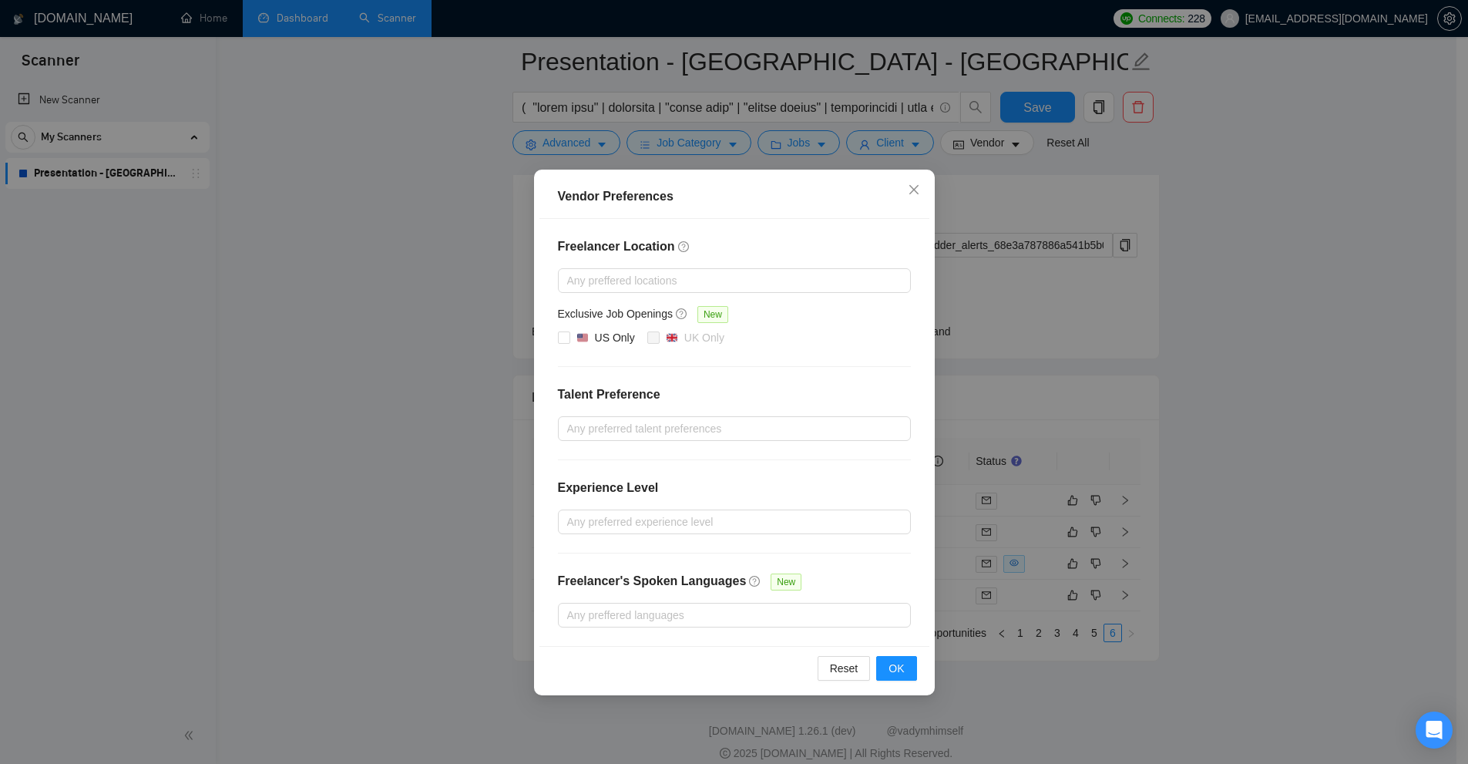
click at [1086, 332] on div "Vendor Preferences Freelancer Location Any preffered locations Exclusive Job Op…" at bounding box center [734, 382] width 1468 height 764
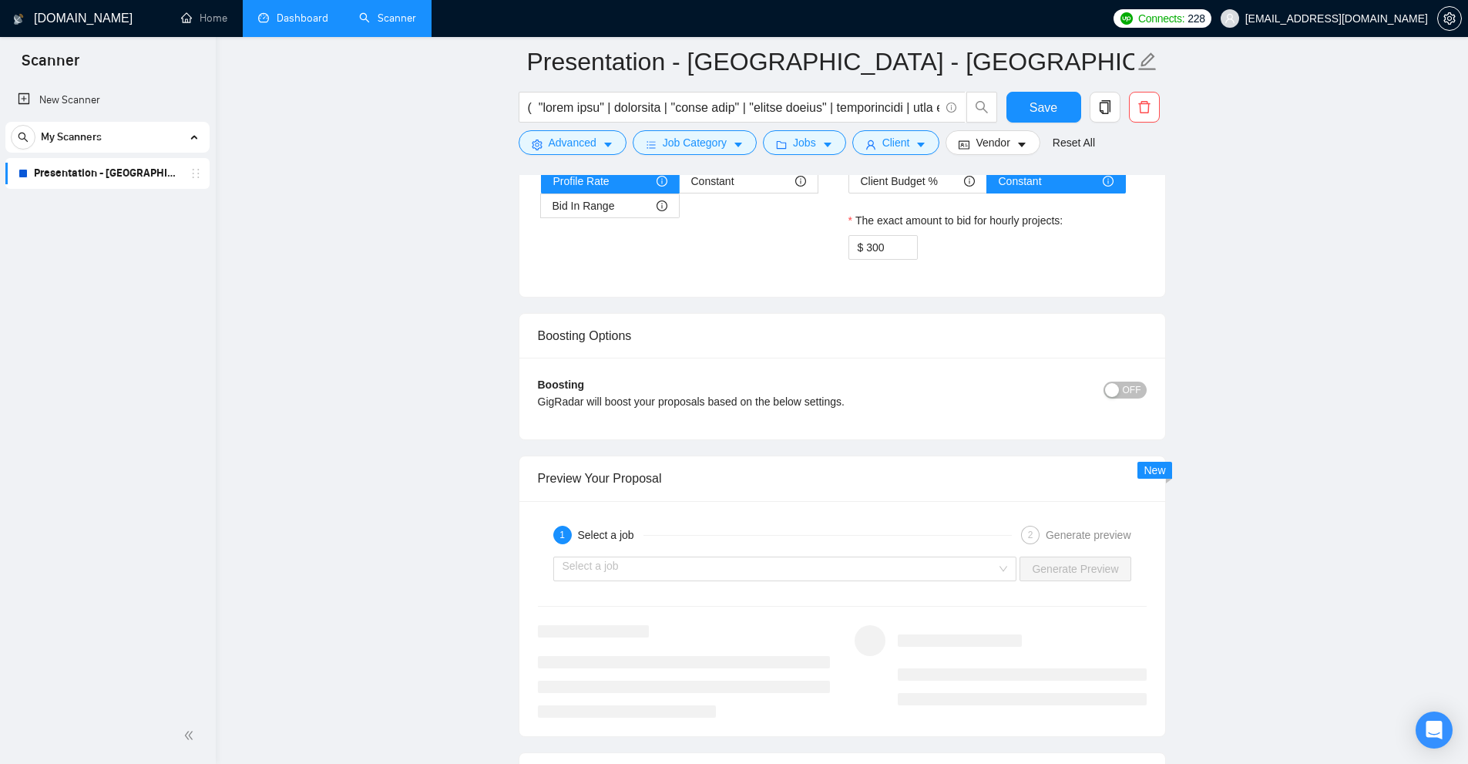
scroll to position [2928, 0]
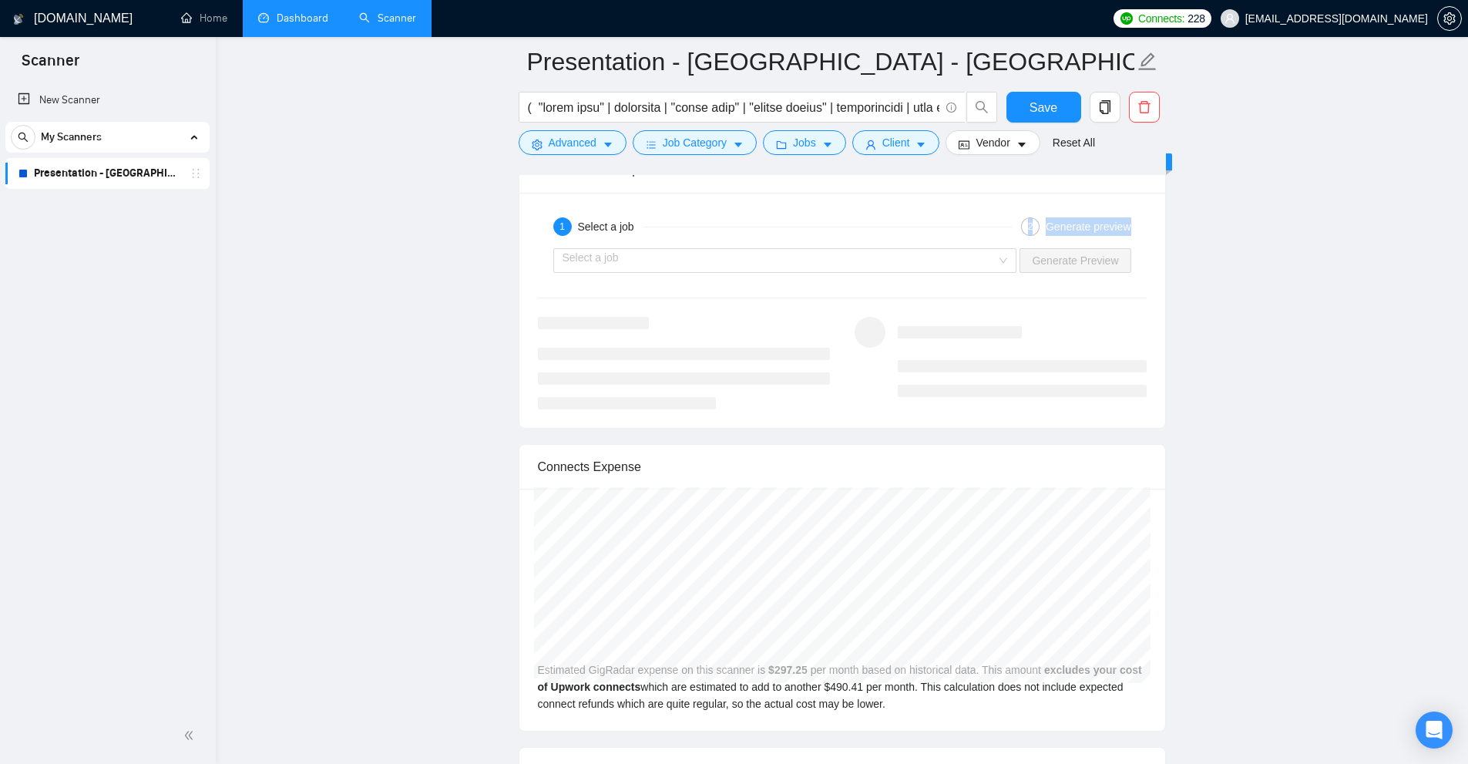
click at [918, 245] on div "1 Select a job 2 Generate preview Select a job Generate Preview" at bounding box center [842, 310] width 646 height 235
click at [911, 257] on input "search" at bounding box center [779, 260] width 435 height 23
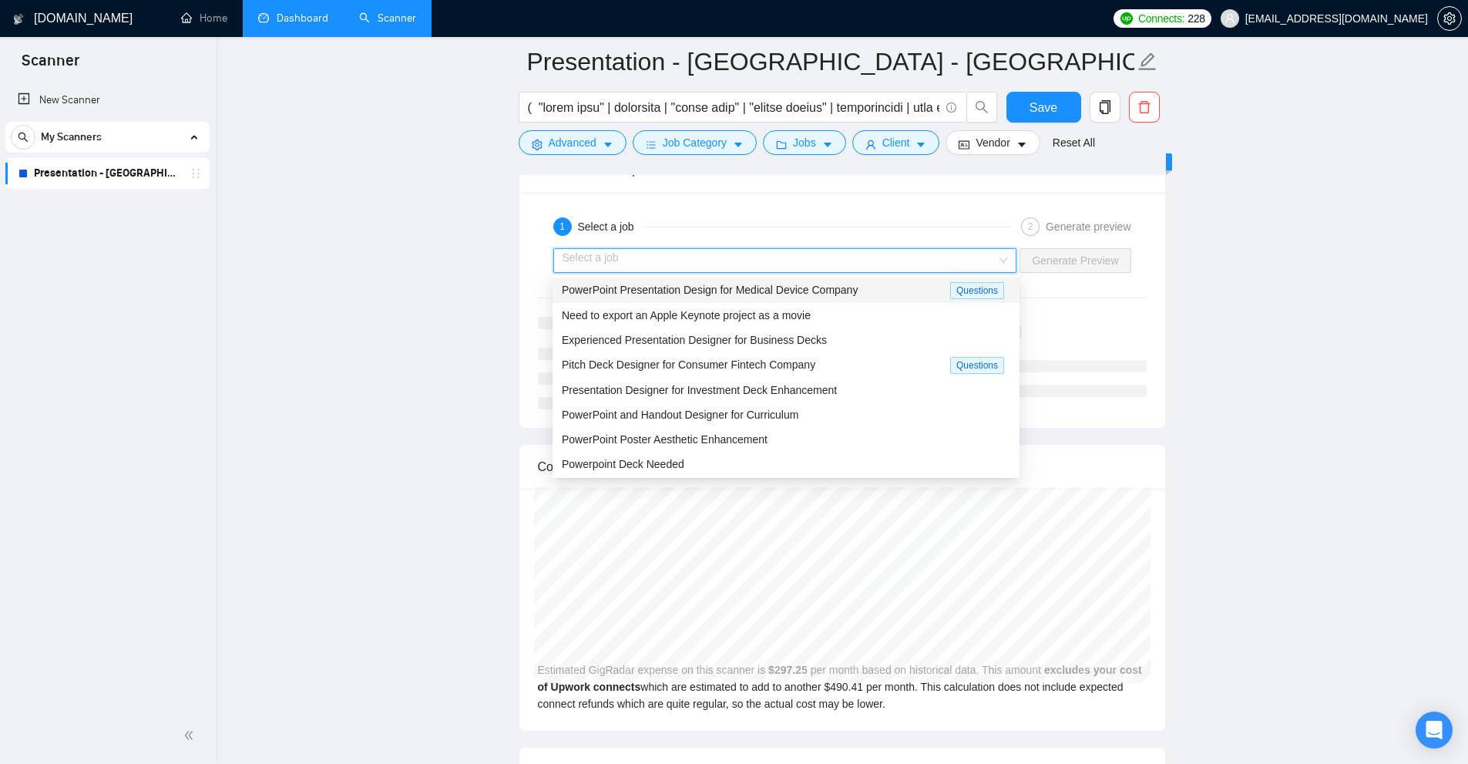
click at [808, 295] on span "PowerPoint Presentation Design for Medical Device Company" at bounding box center [710, 290] width 296 height 12
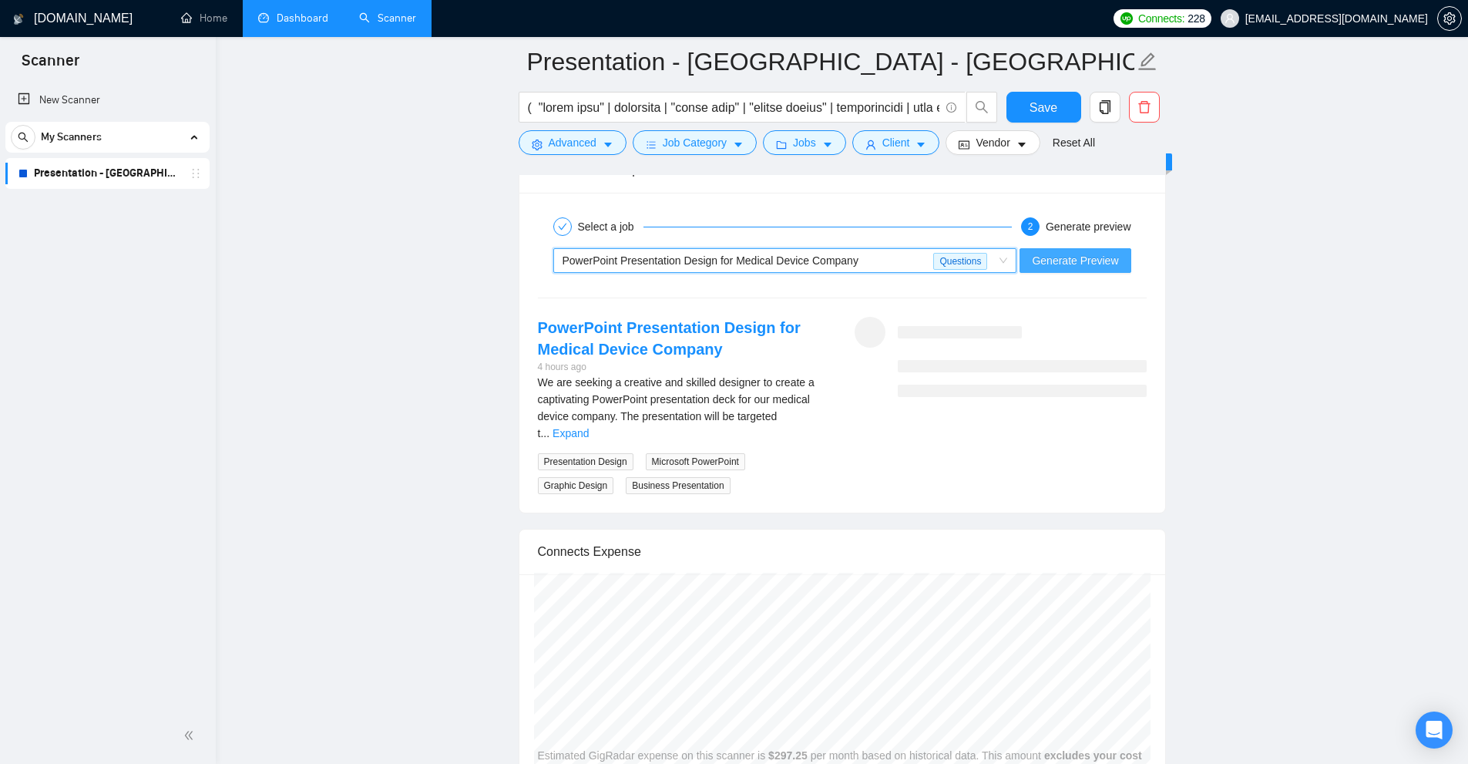
click at [1086, 260] on span "Generate Preview" at bounding box center [1075, 260] width 86 height 17
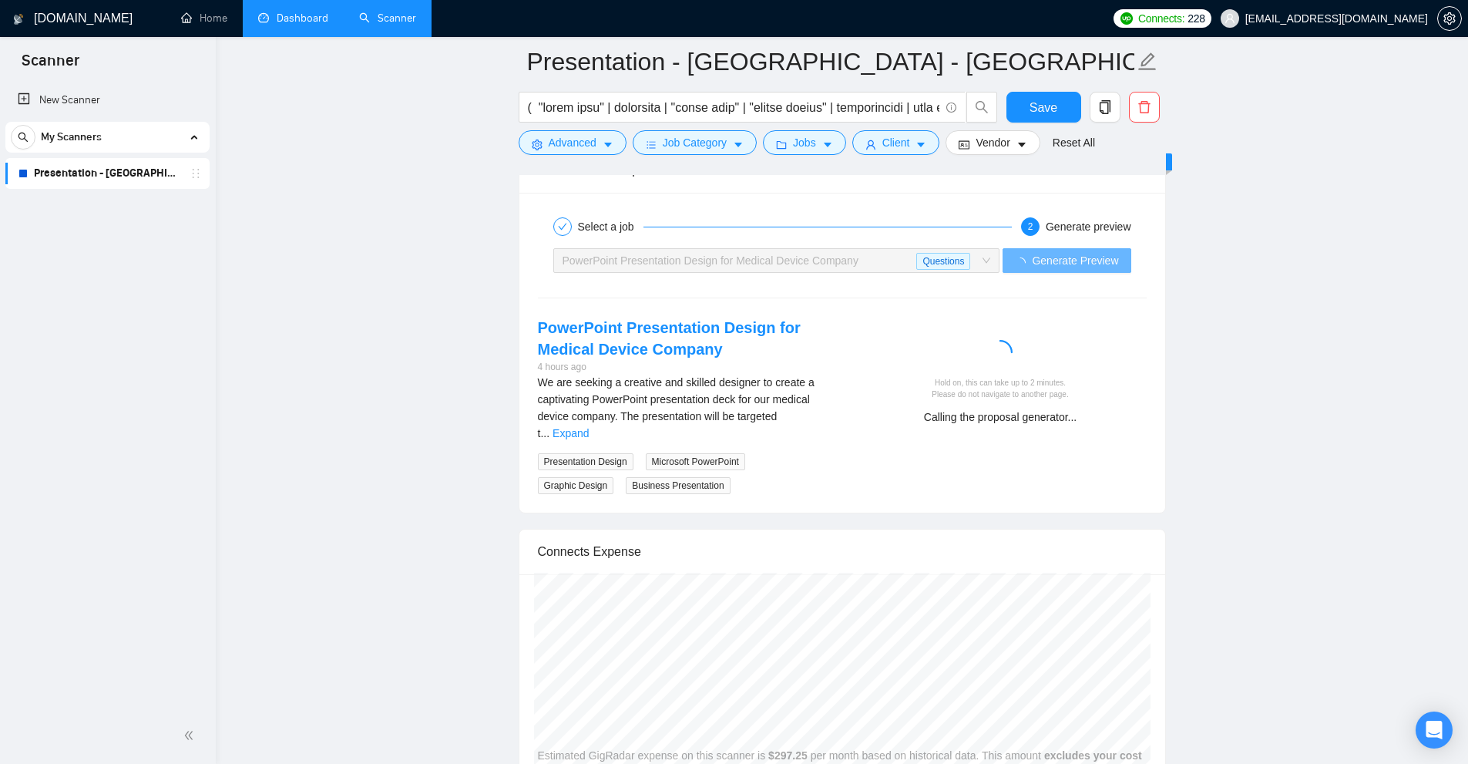
click at [813, 398] on div "We are seeking a creative and skilled designer to create a captivating PowerPoi…" at bounding box center [684, 408] width 292 height 68
click at [589, 427] on link "Expand" at bounding box center [570, 433] width 36 height 12
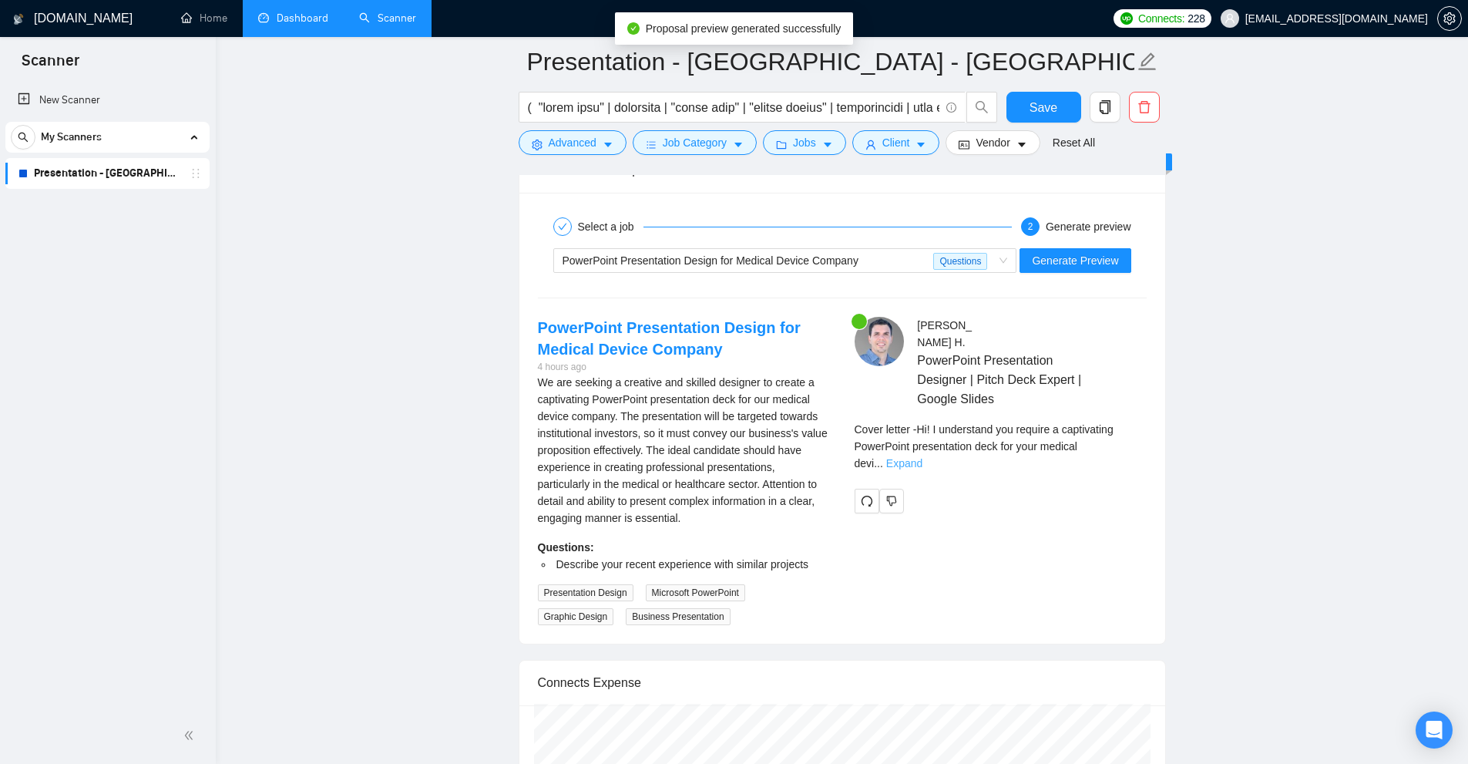
click at [922, 457] on link "Expand" at bounding box center [904, 463] width 36 height 12
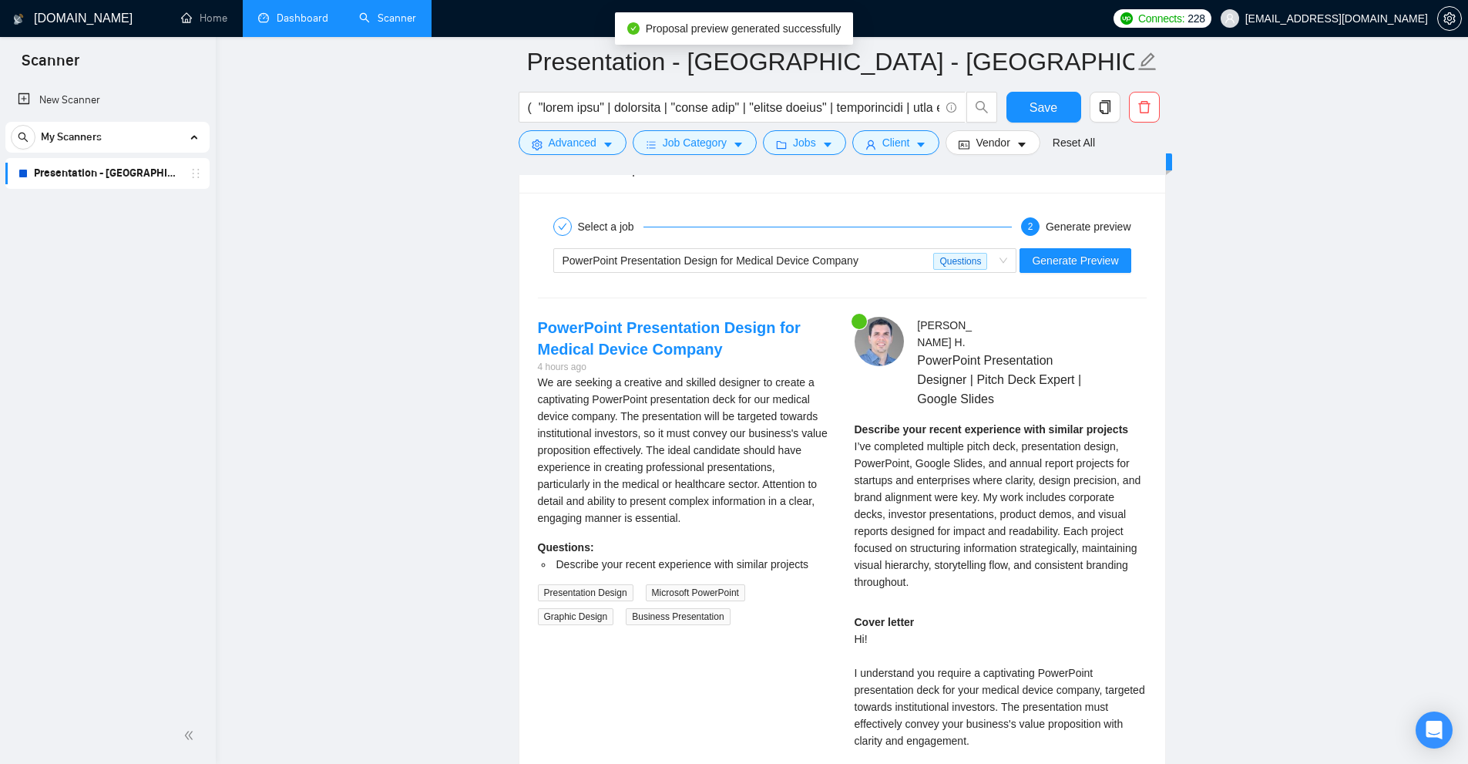
scroll to position [3313, 0]
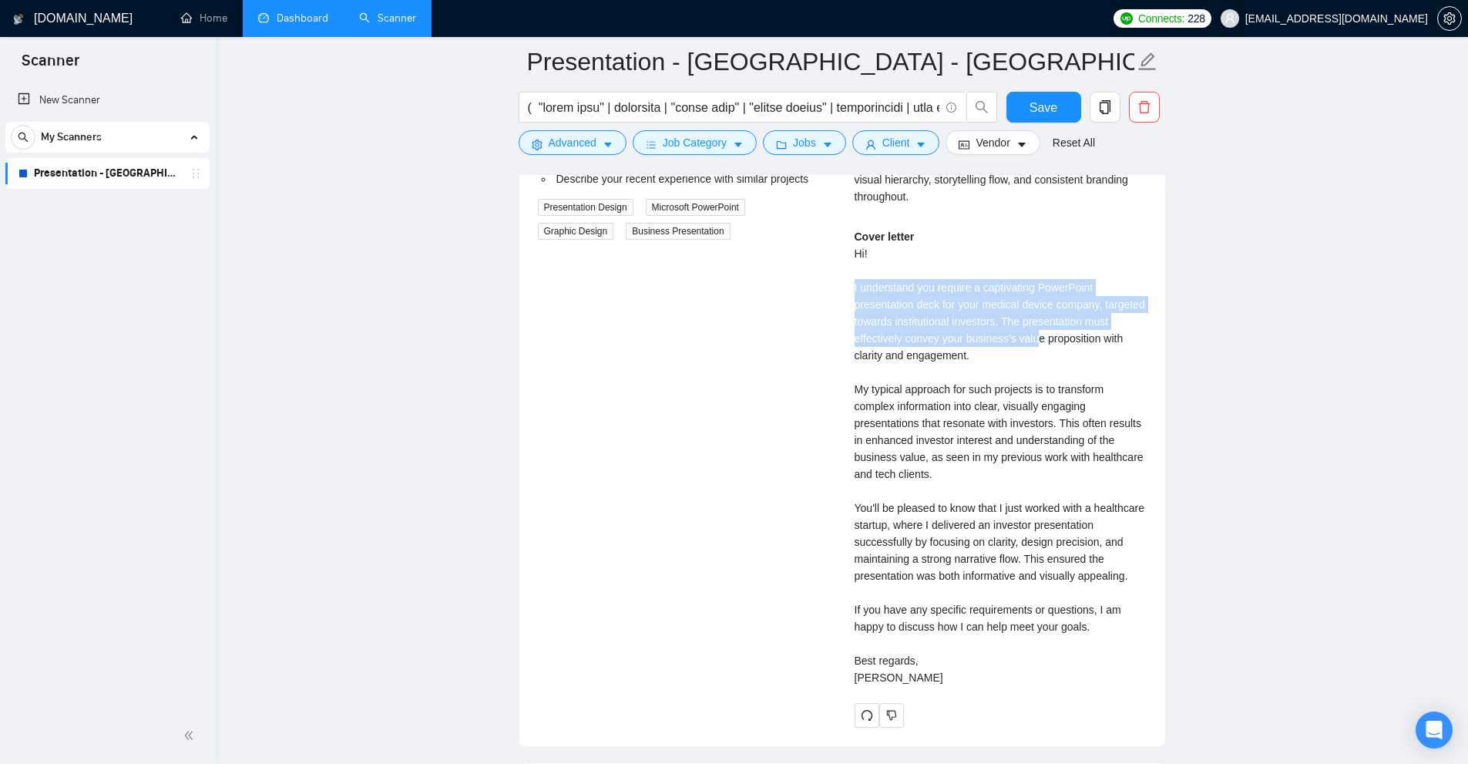
drag, startPoint x: 899, startPoint y: 282, endPoint x: 1035, endPoint y: 324, distance: 142.1
click at [1035, 324] on div "PowerPoint Presentation Design for Medical Device Company 4 hours ago We are se…" at bounding box center [841, 329] width 633 height 796
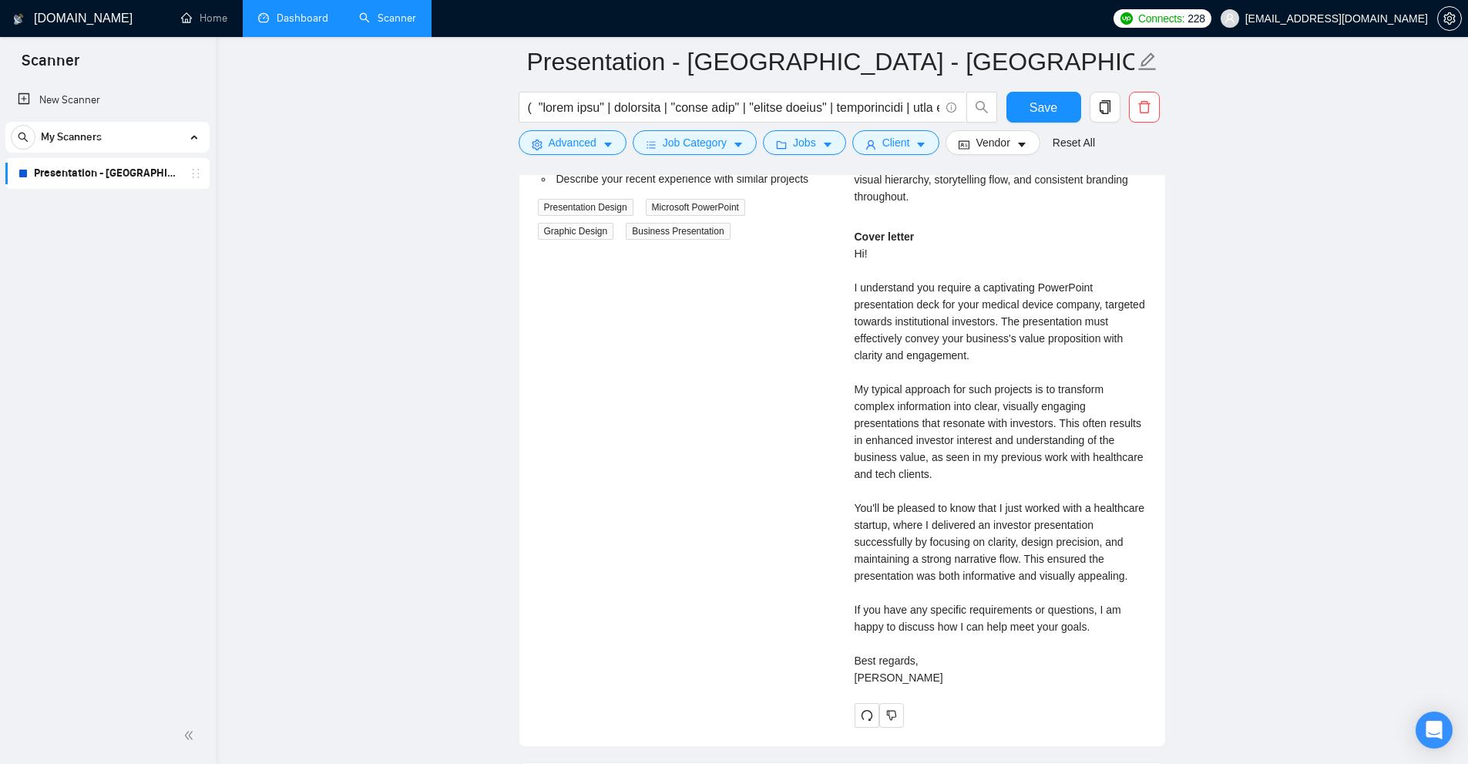
click at [1047, 336] on div "Cover letter Hi! I understand you require a captivating PowerPoint presentation…" at bounding box center [1000, 457] width 292 height 458
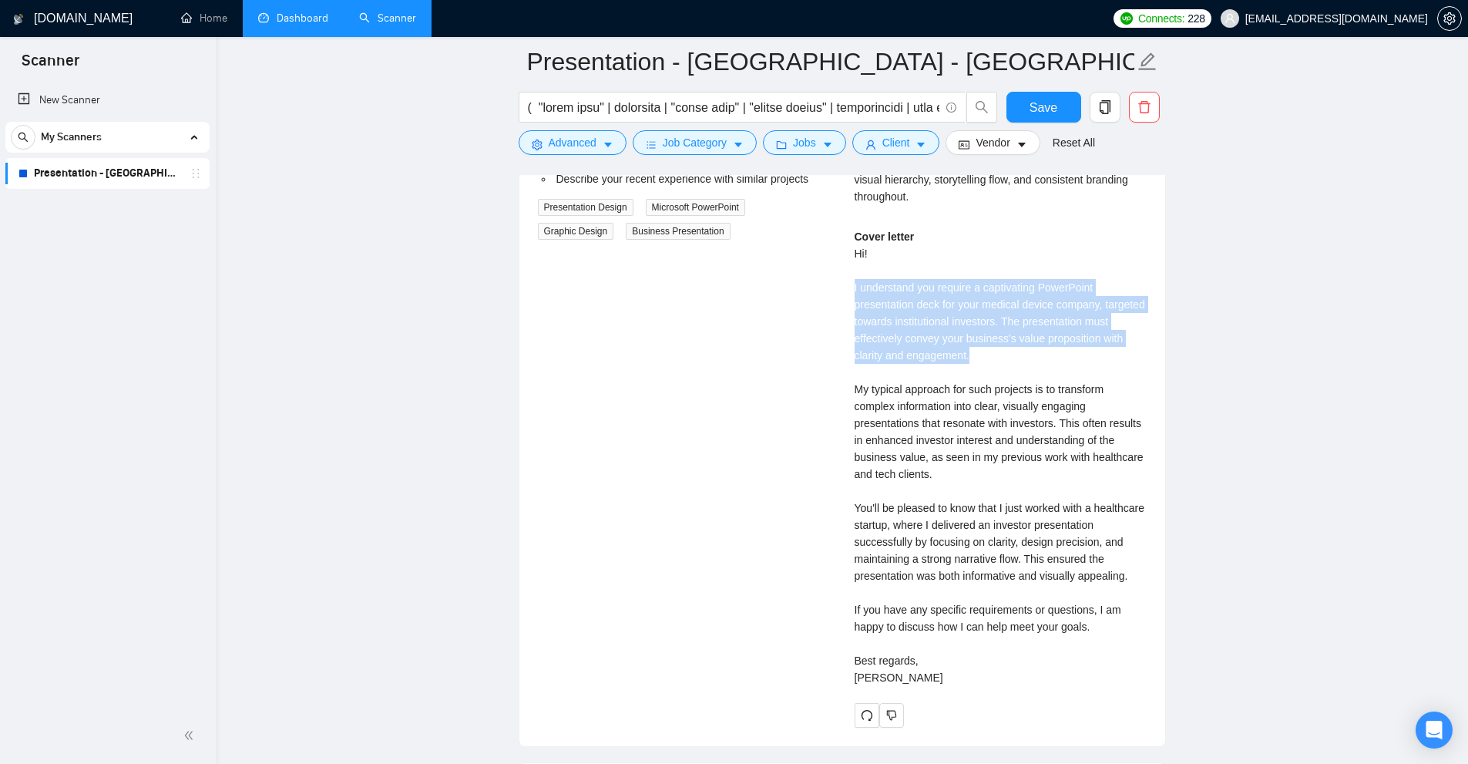
drag, startPoint x: 1038, startPoint y: 342, endPoint x: 834, endPoint y: 266, distance: 217.2
click at [834, 266] on div "PowerPoint Presentation Design for Medical Device Company 4 hours ago We are se…" at bounding box center [841, 329] width 633 height 796
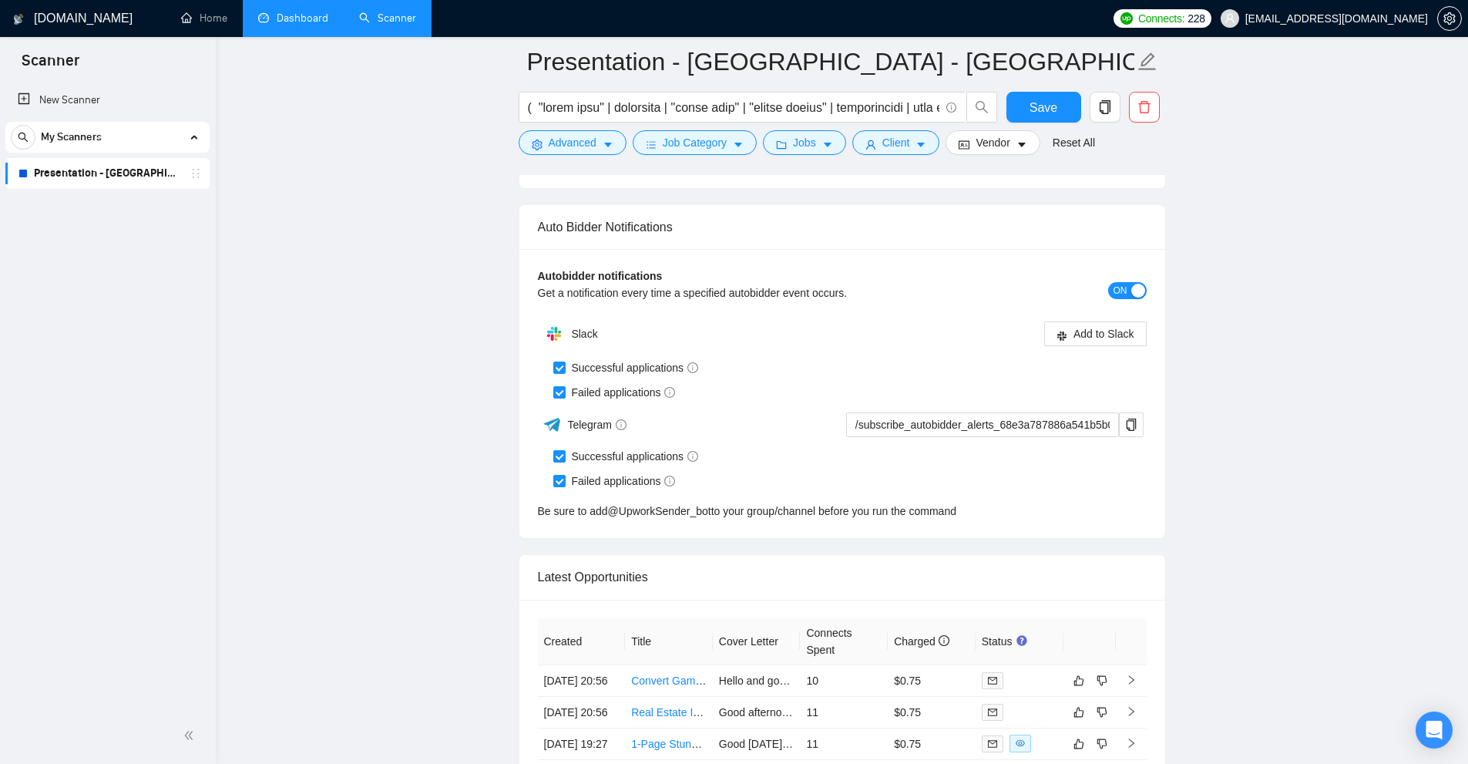
scroll to position [4555, 0]
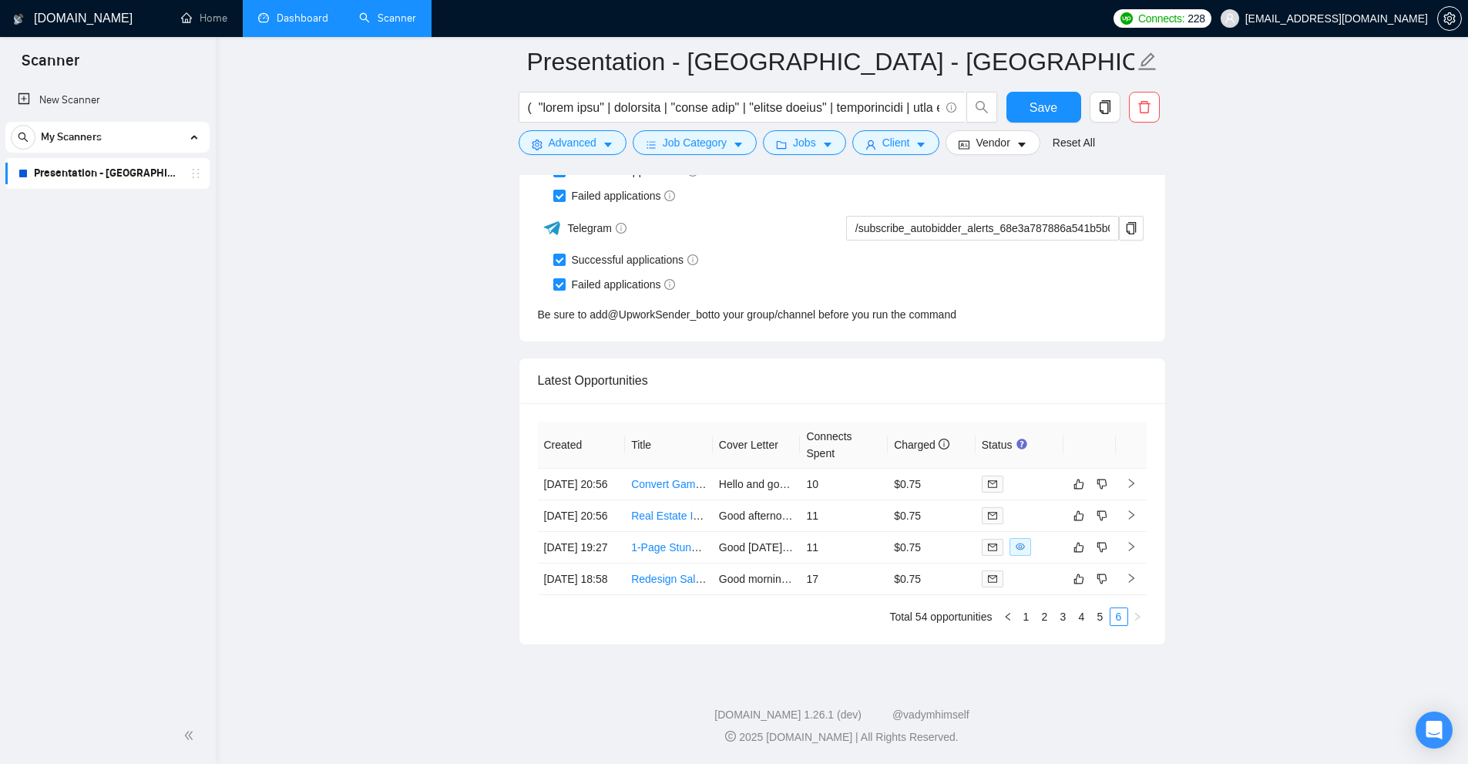
drag, startPoint x: 786, startPoint y: 444, endPoint x: 795, endPoint y: 444, distance: 9.2
click at [786, 468] on td "Hello and good evening! Is your current Gamma AI presentation not resonating wi…" at bounding box center [757, 484] width 88 height 32
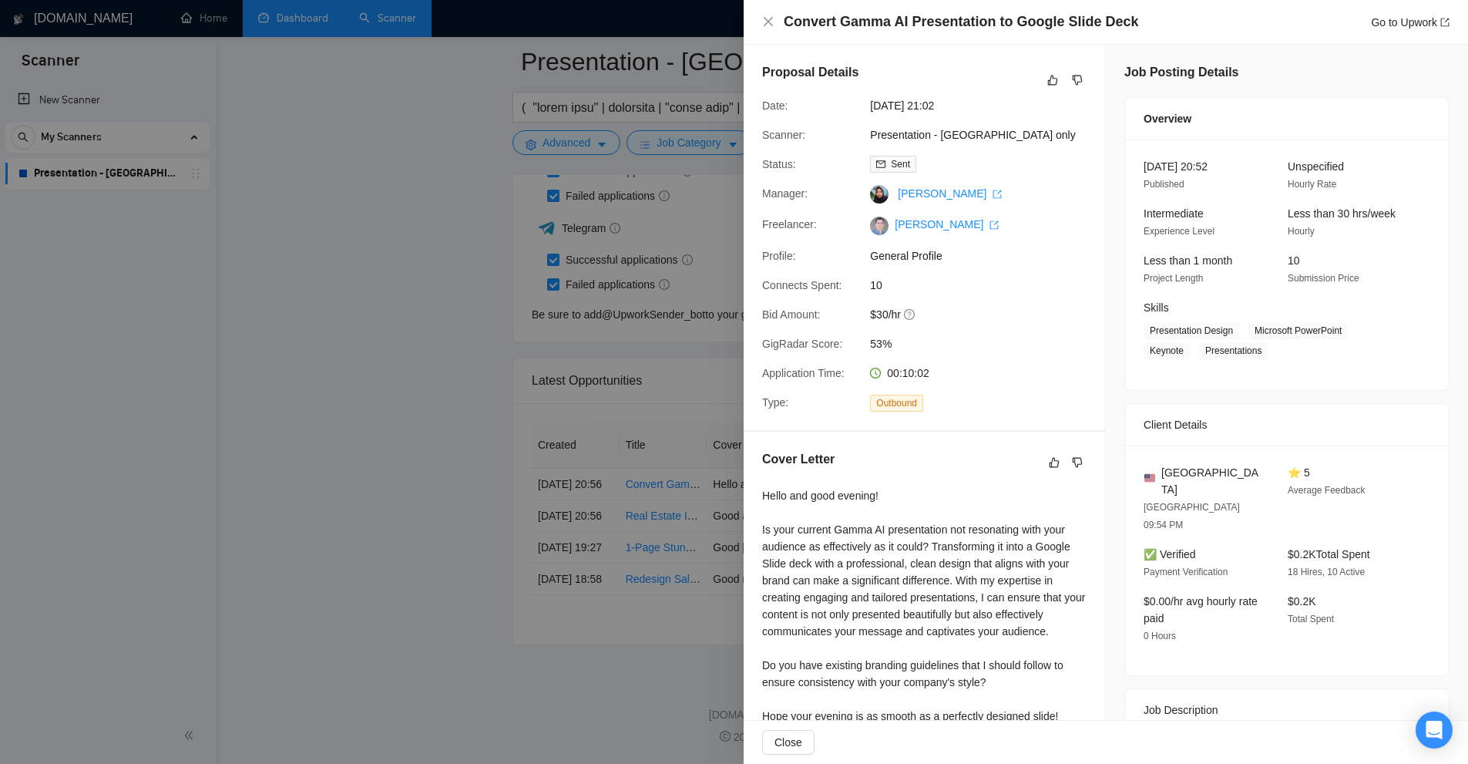
click at [542, 183] on div at bounding box center [734, 382] width 1468 height 764
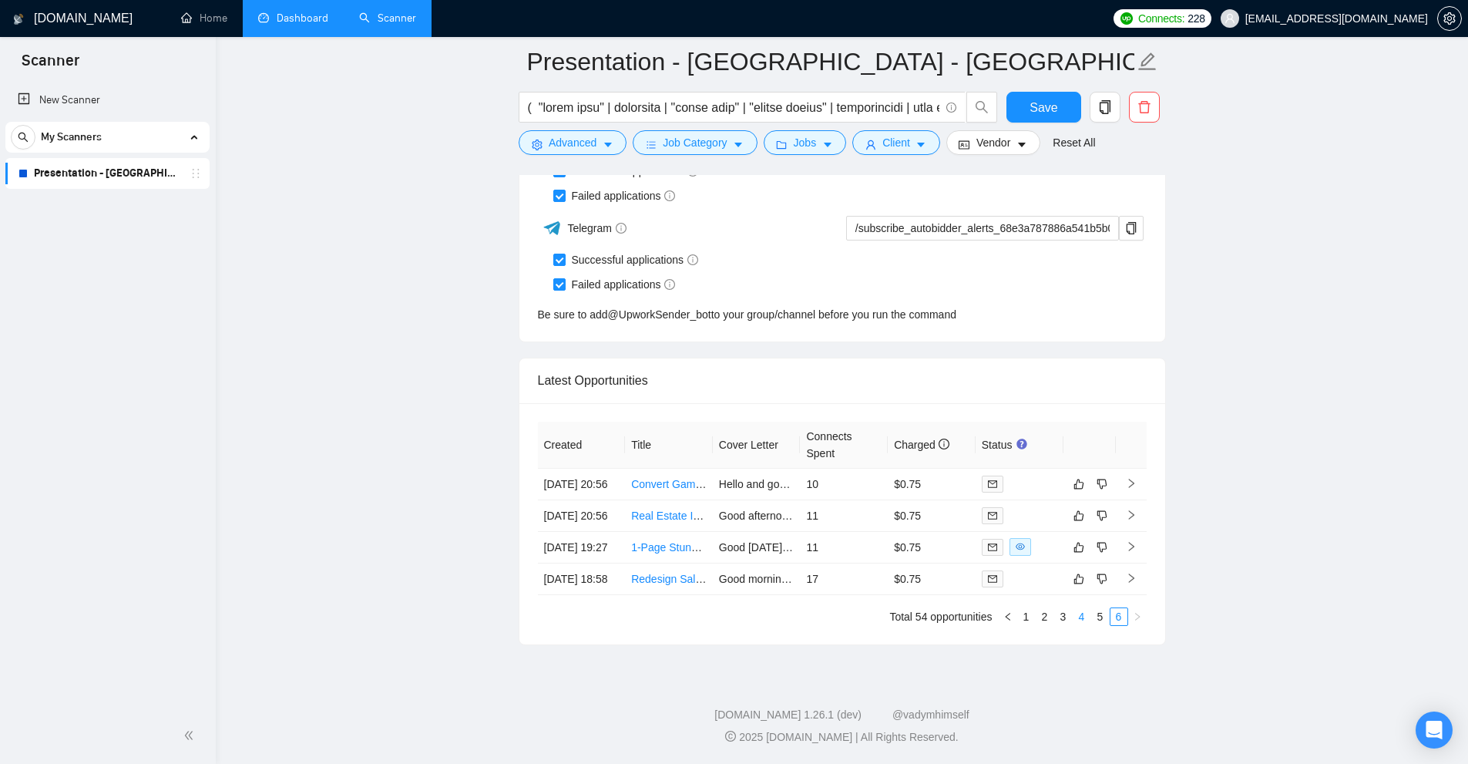
click at [1083, 622] on link "4" at bounding box center [1081, 616] width 17 height 17
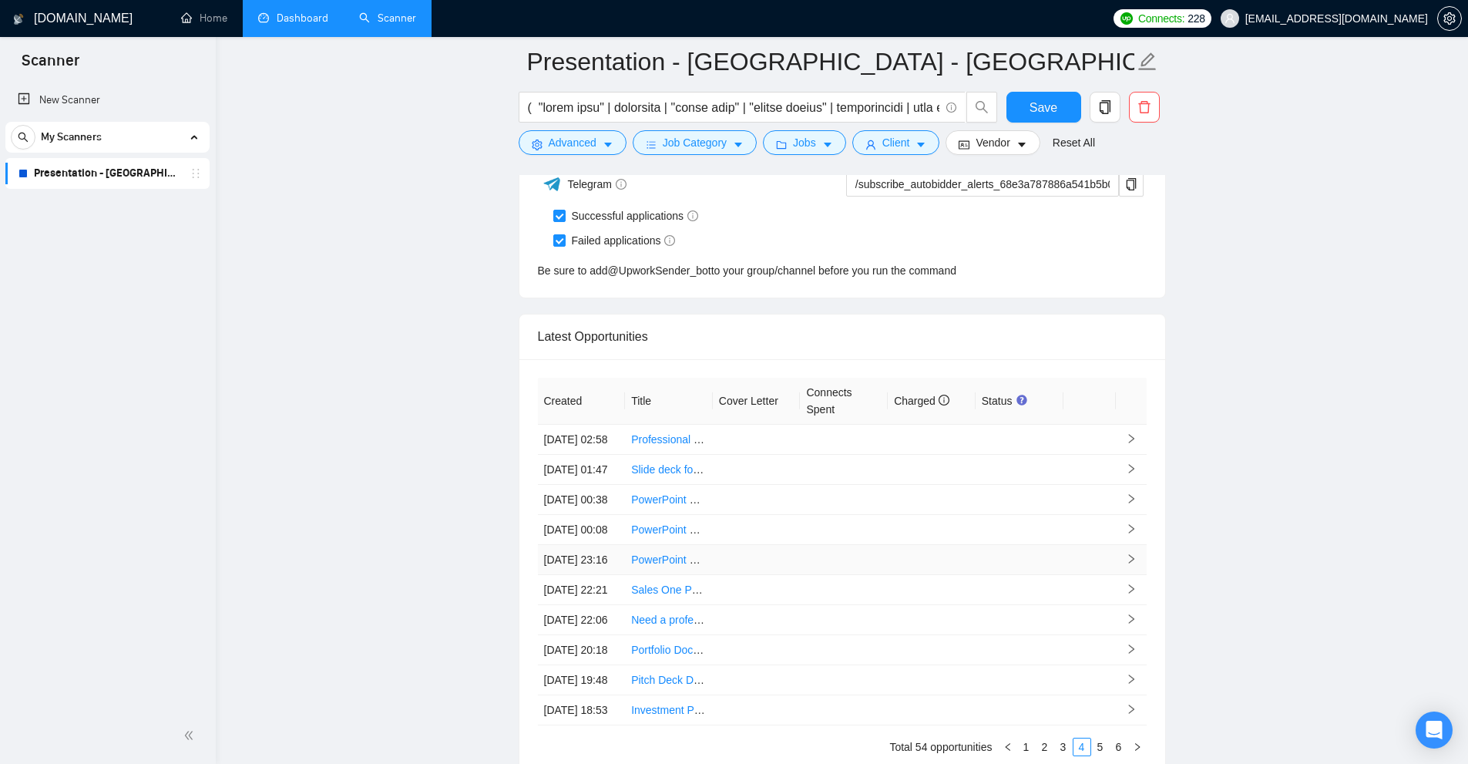
scroll to position [4837, 0]
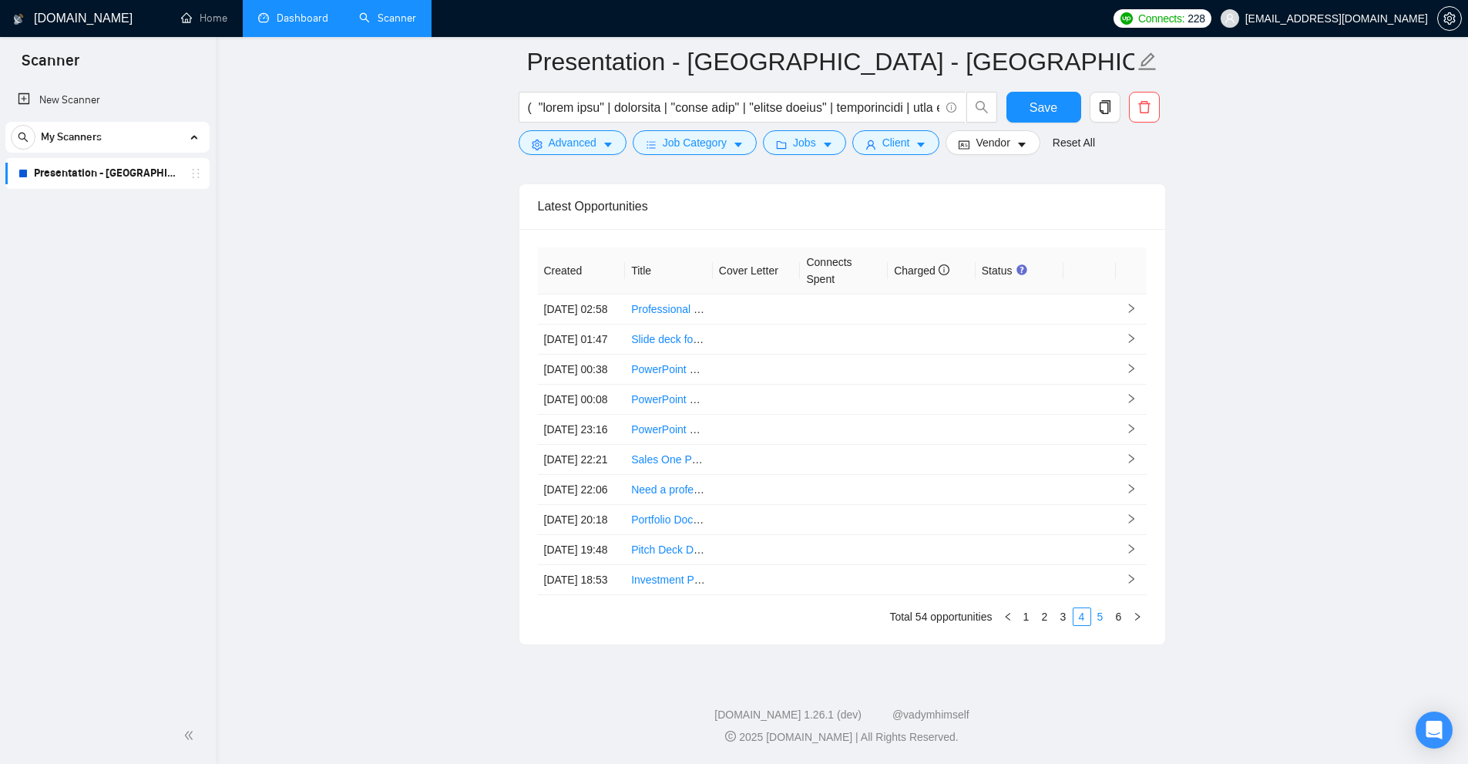
click at [1095, 620] on link "5" at bounding box center [1100, 616] width 17 height 17
click at [1115, 618] on link "6" at bounding box center [1118, 616] width 17 height 17
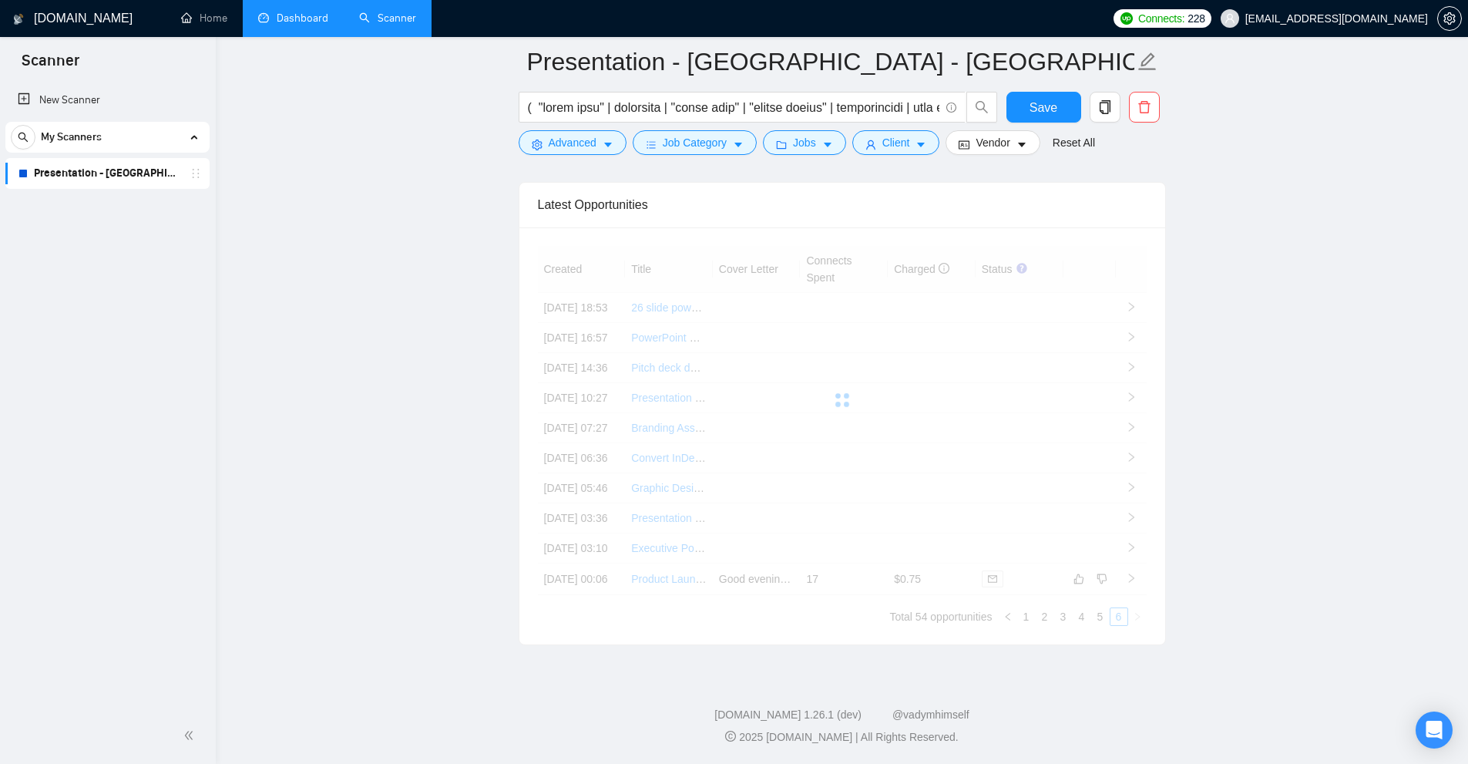
scroll to position [4555, 0]
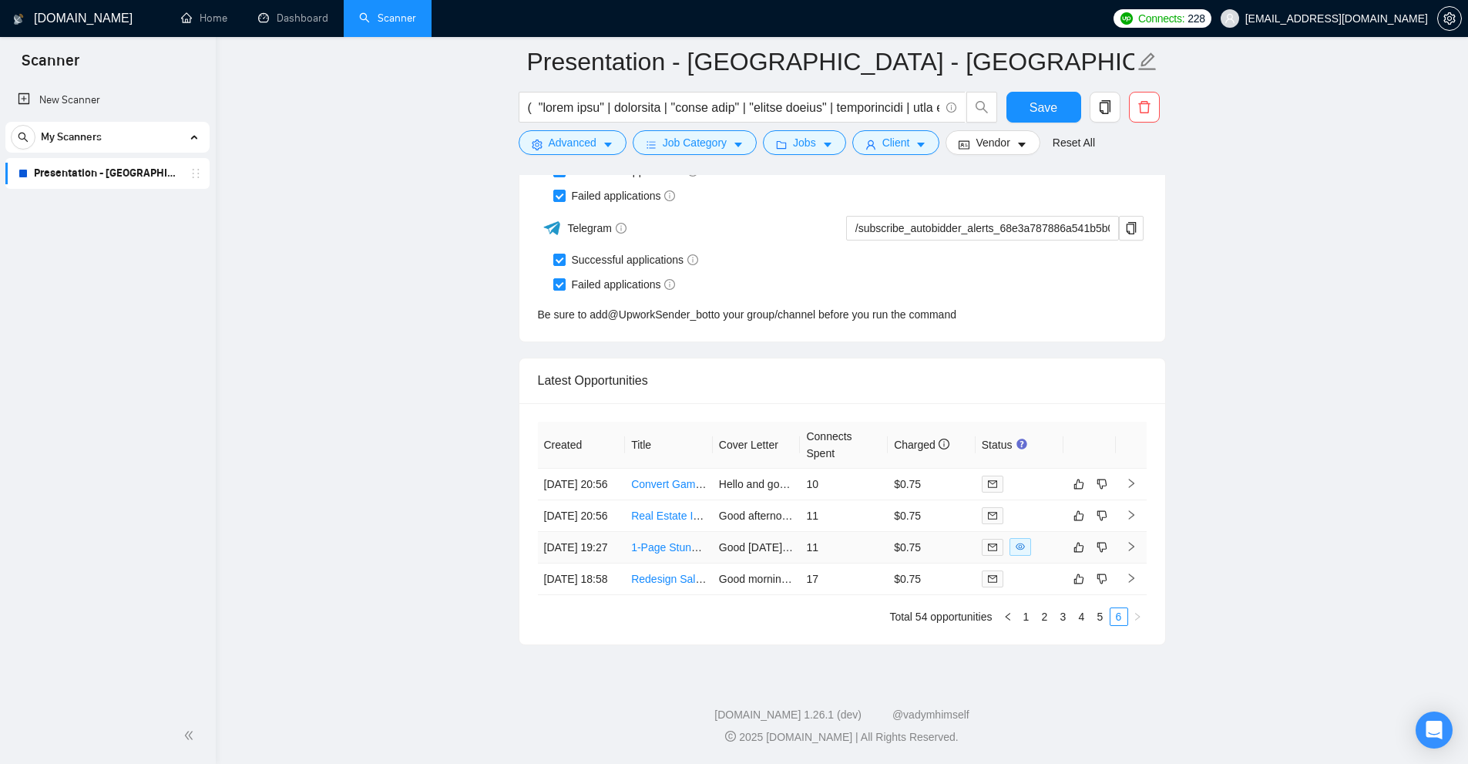
click at [844, 532] on td "11" at bounding box center [844, 548] width 88 height 32
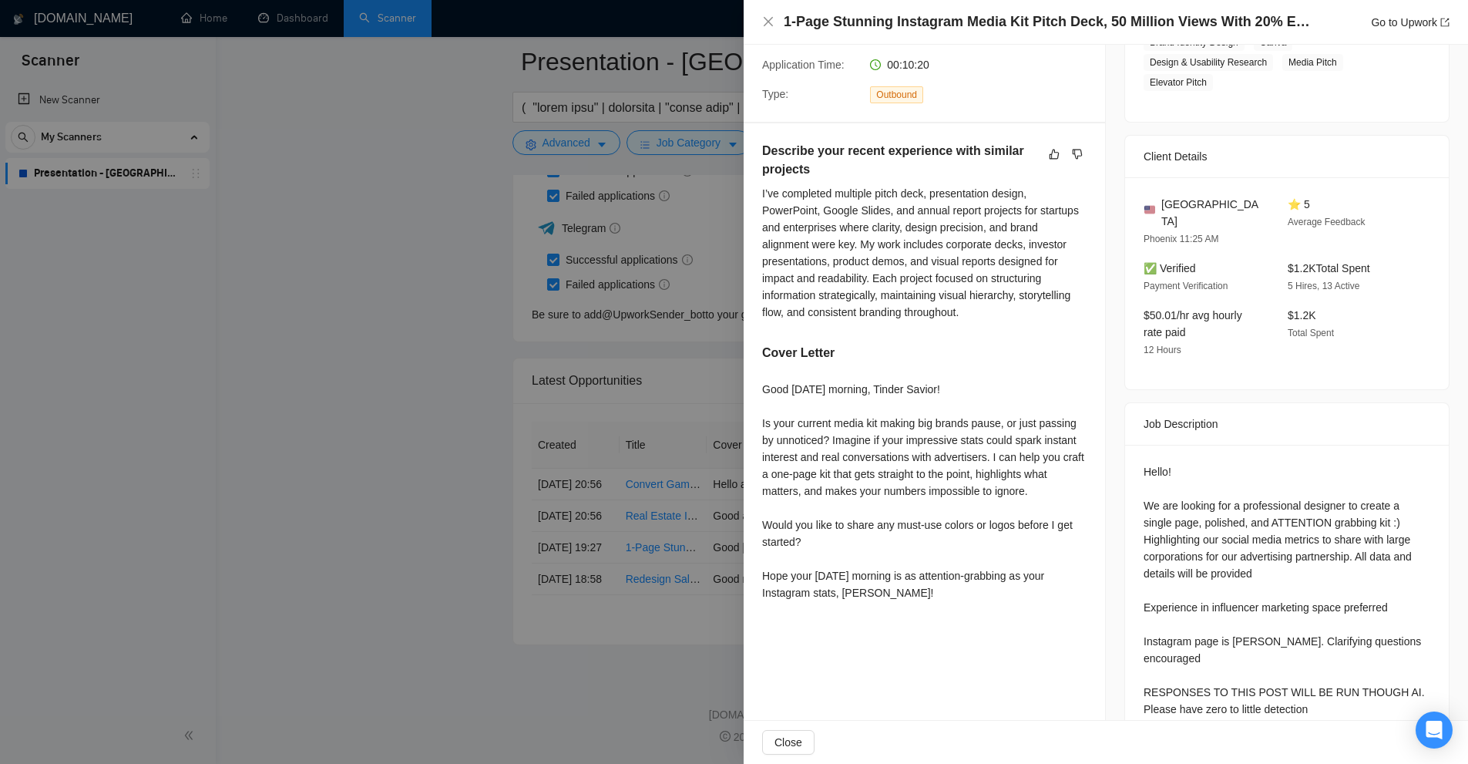
scroll to position [385, 0]
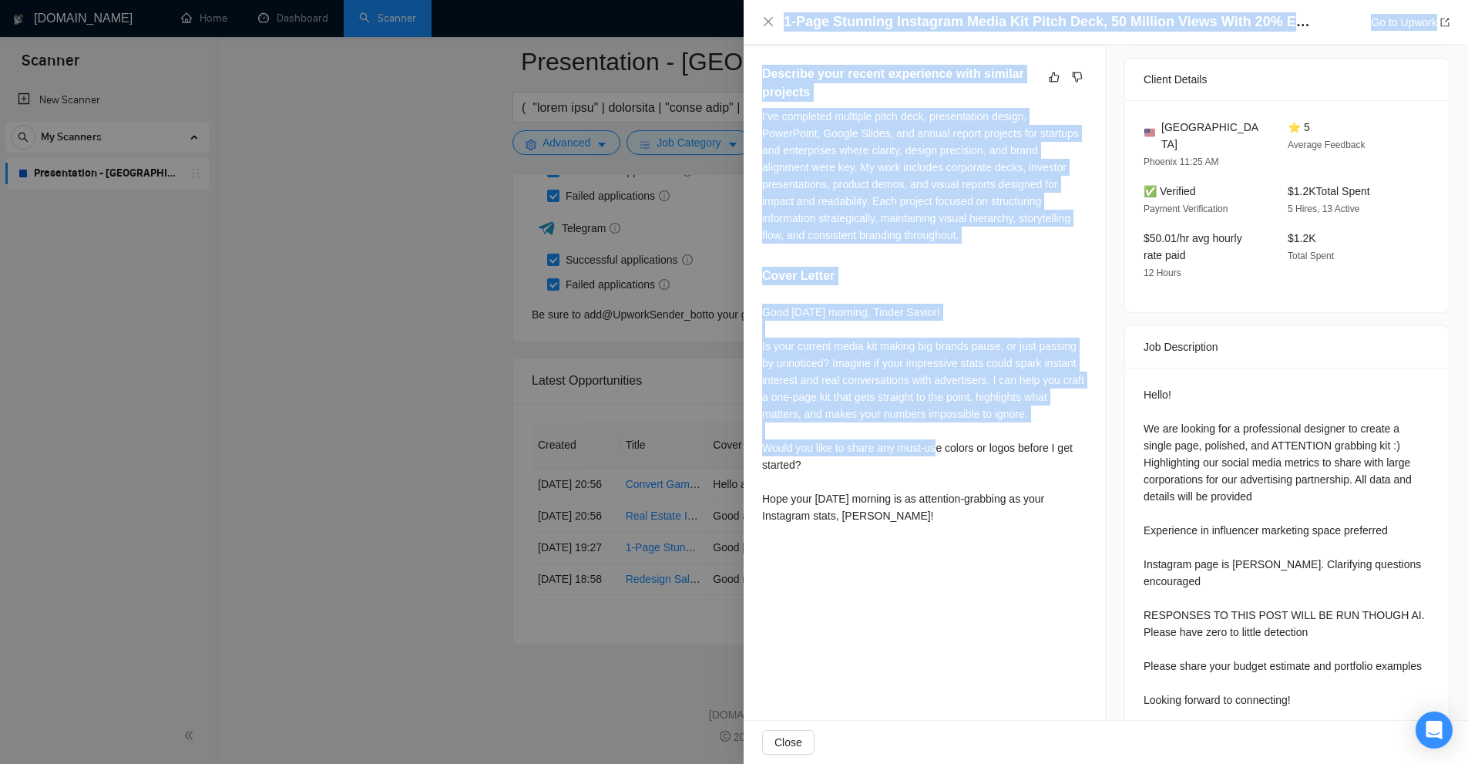
drag, startPoint x: 805, startPoint y: 341, endPoint x: 934, endPoint y: 455, distance: 172.4
click at [934, 455] on div "1-Page Stunning Instagram Media Kit Pitch Deck, 50 Million Views With 20% Engag…" at bounding box center [734, 382] width 1468 height 764
click at [613, 457] on div at bounding box center [734, 382] width 1468 height 764
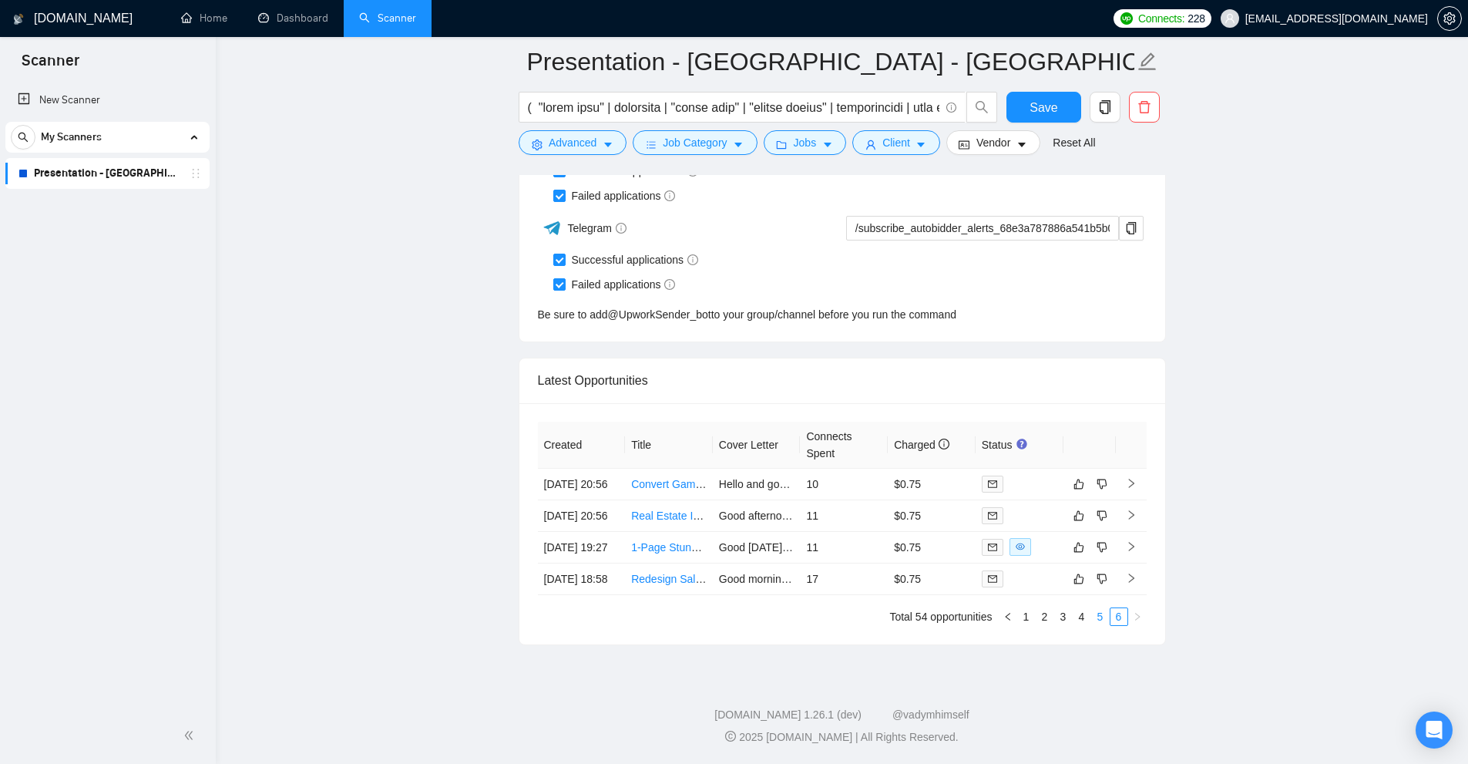
click at [1101, 617] on link "5" at bounding box center [1100, 616] width 17 height 17
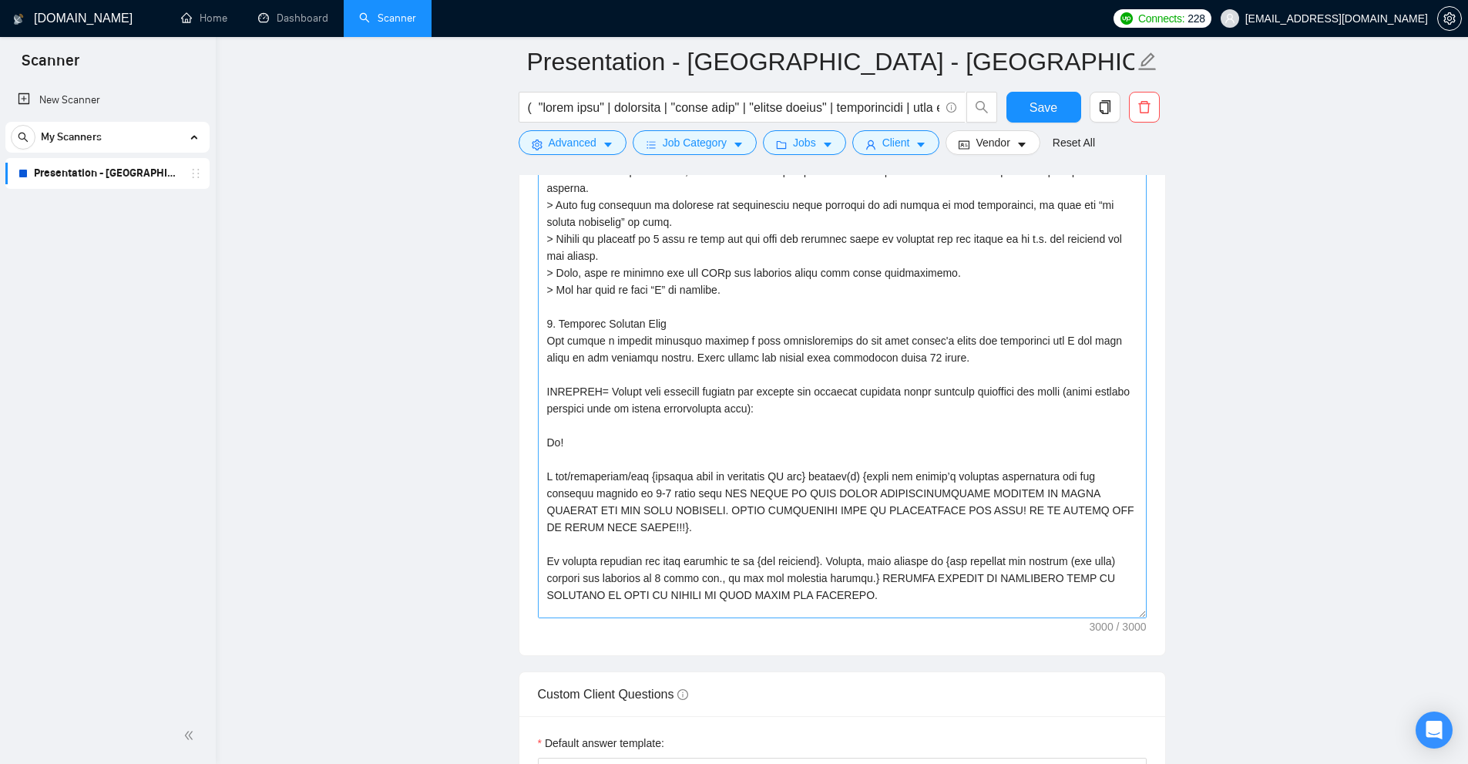
scroll to position [2, 0]
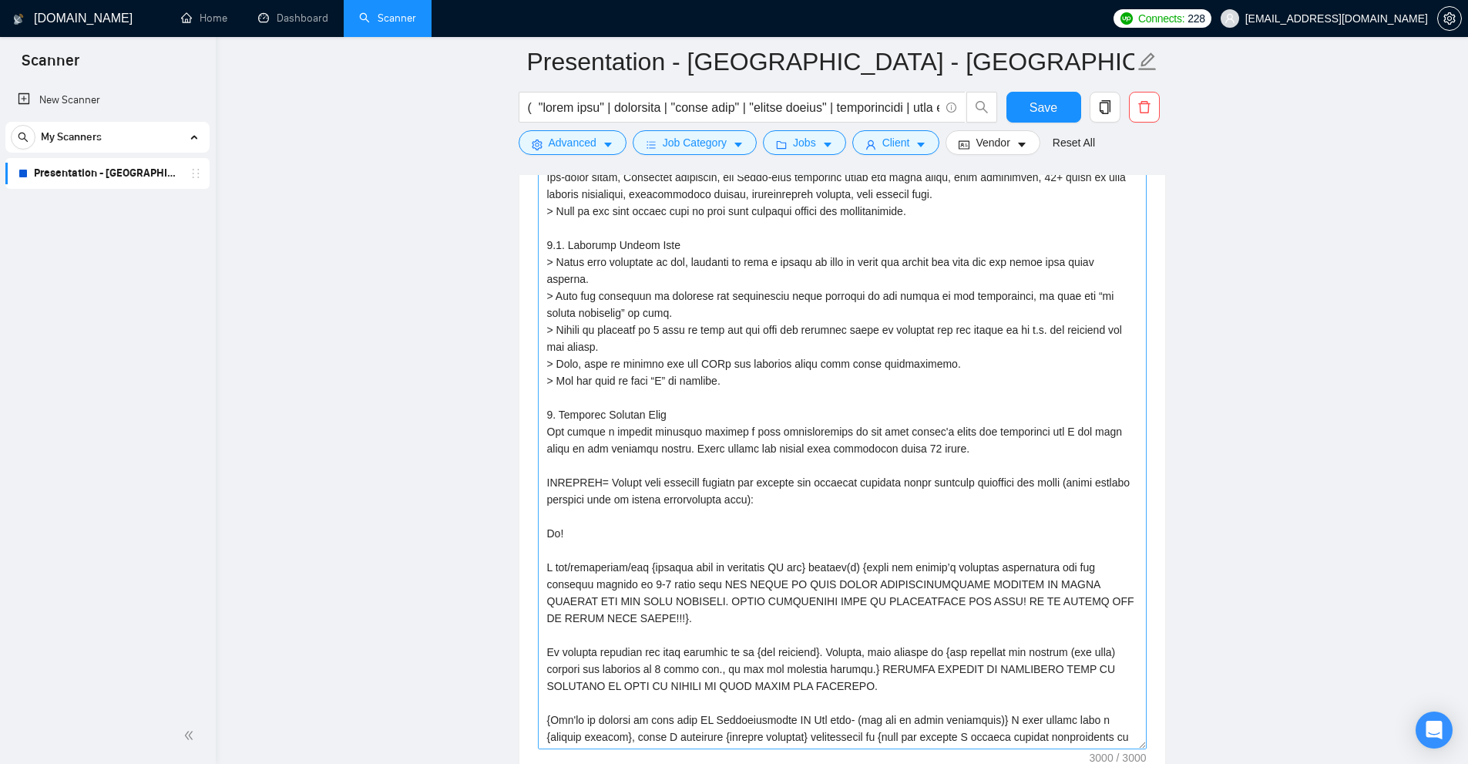
drag, startPoint x: 1137, startPoint y: 329, endPoint x: 1096, endPoint y: 740, distance: 413.5
click at [1096, 740] on textarea "Cover letter template:" at bounding box center [842, 339] width 609 height 819
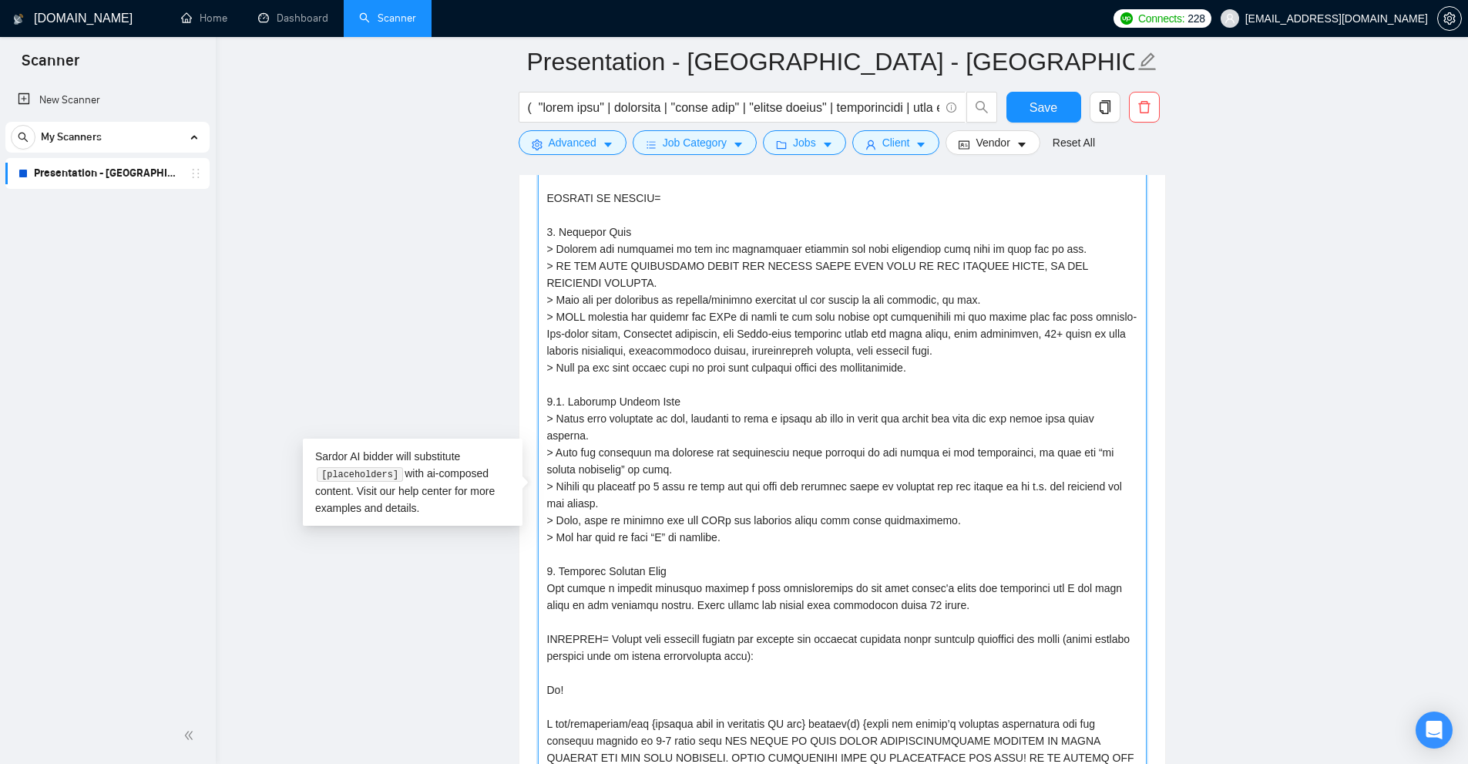
drag, startPoint x: 606, startPoint y: 280, endPoint x: 562, endPoint y: 269, distance: 46.0
click at [553, 266] on textarea "Cover letter template:" at bounding box center [842, 493] width 609 height 819
click at [643, 293] on textarea "Cover letter template:" at bounding box center [842, 493] width 609 height 819
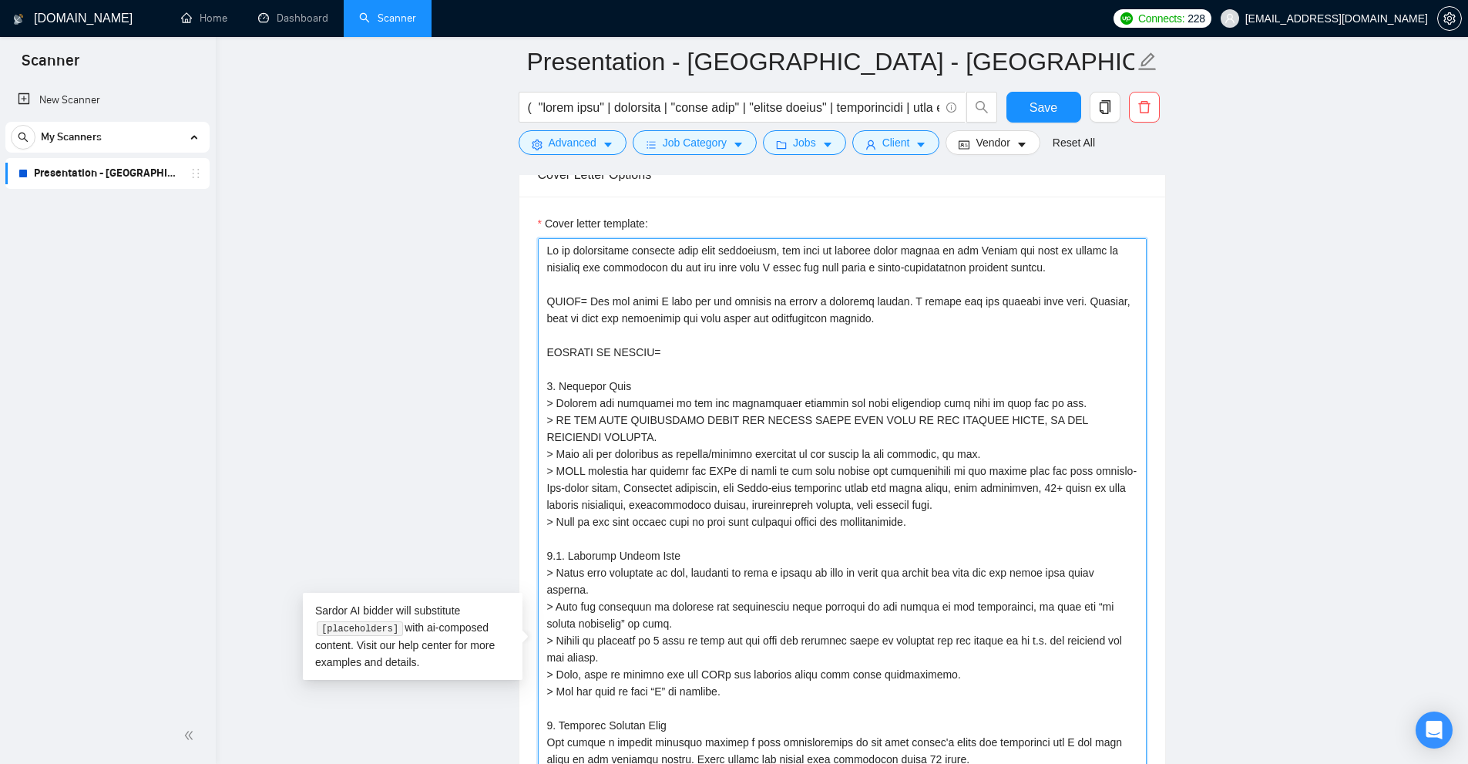
drag, startPoint x: 547, startPoint y: 252, endPoint x: 1061, endPoint y: 267, distance: 514.1
click at [1061, 267] on textarea "Cover letter template:" at bounding box center [842, 647] width 609 height 819
click at [1076, 284] on textarea "Cover letter template:" at bounding box center [842, 647] width 609 height 819
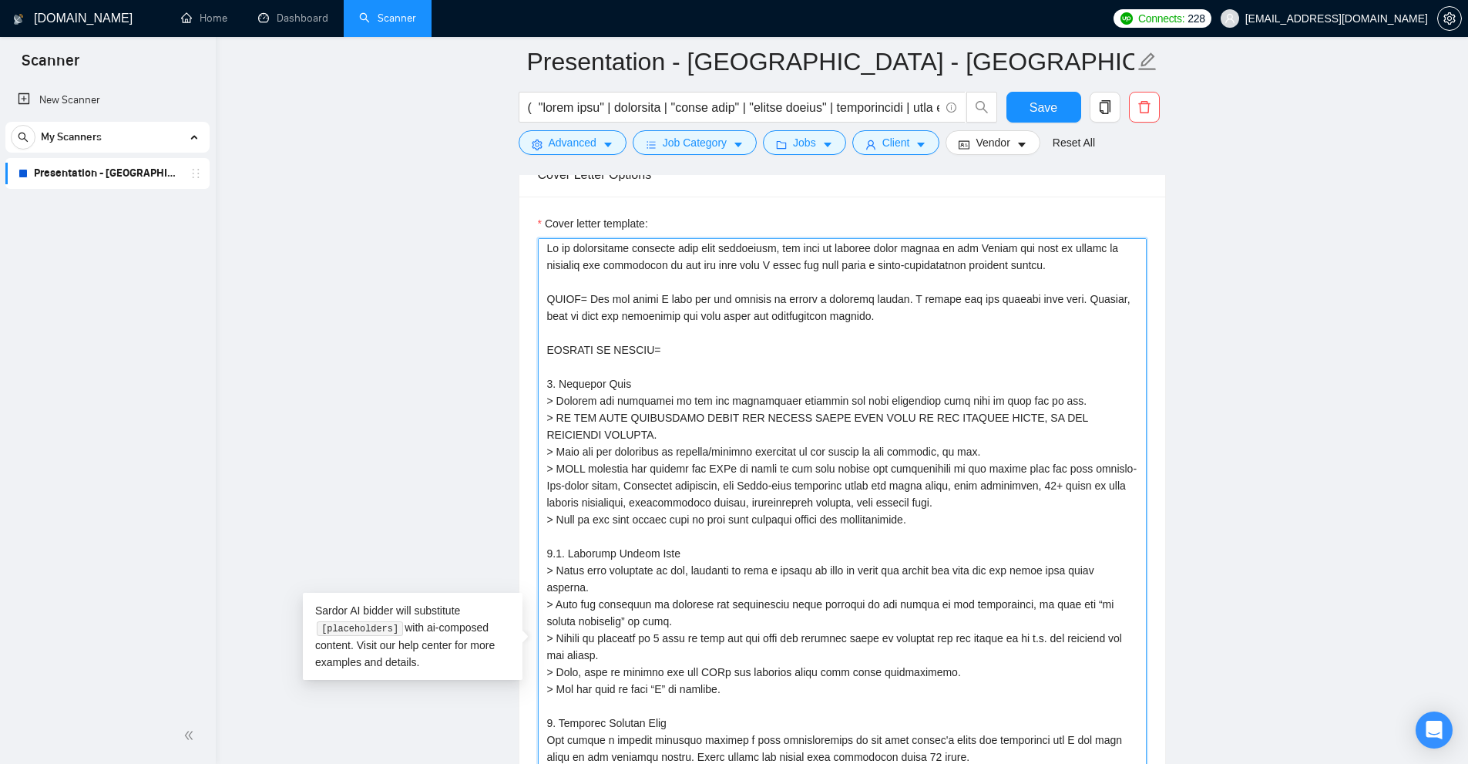
scroll to position [1832, 0]
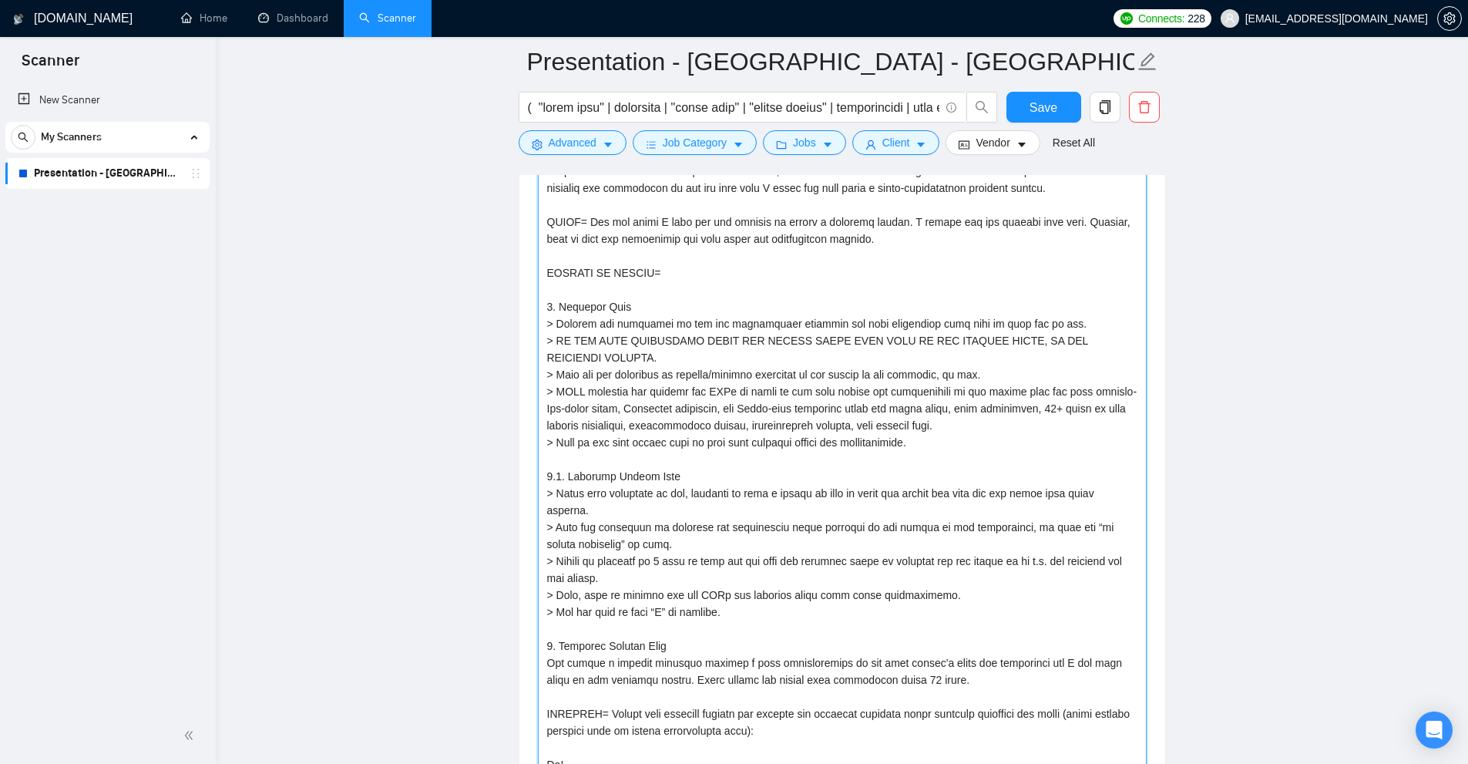
drag, startPoint x: 944, startPoint y: 475, endPoint x: 952, endPoint y: 508, distance: 33.3
click at [952, 508] on textarea "Cover letter template:" at bounding box center [842, 570] width 609 height 819
drag, startPoint x: 988, startPoint y: 505, endPoint x: 908, endPoint y: 473, distance: 85.7
click at [908, 473] on textarea "Cover letter template:" at bounding box center [842, 570] width 609 height 819
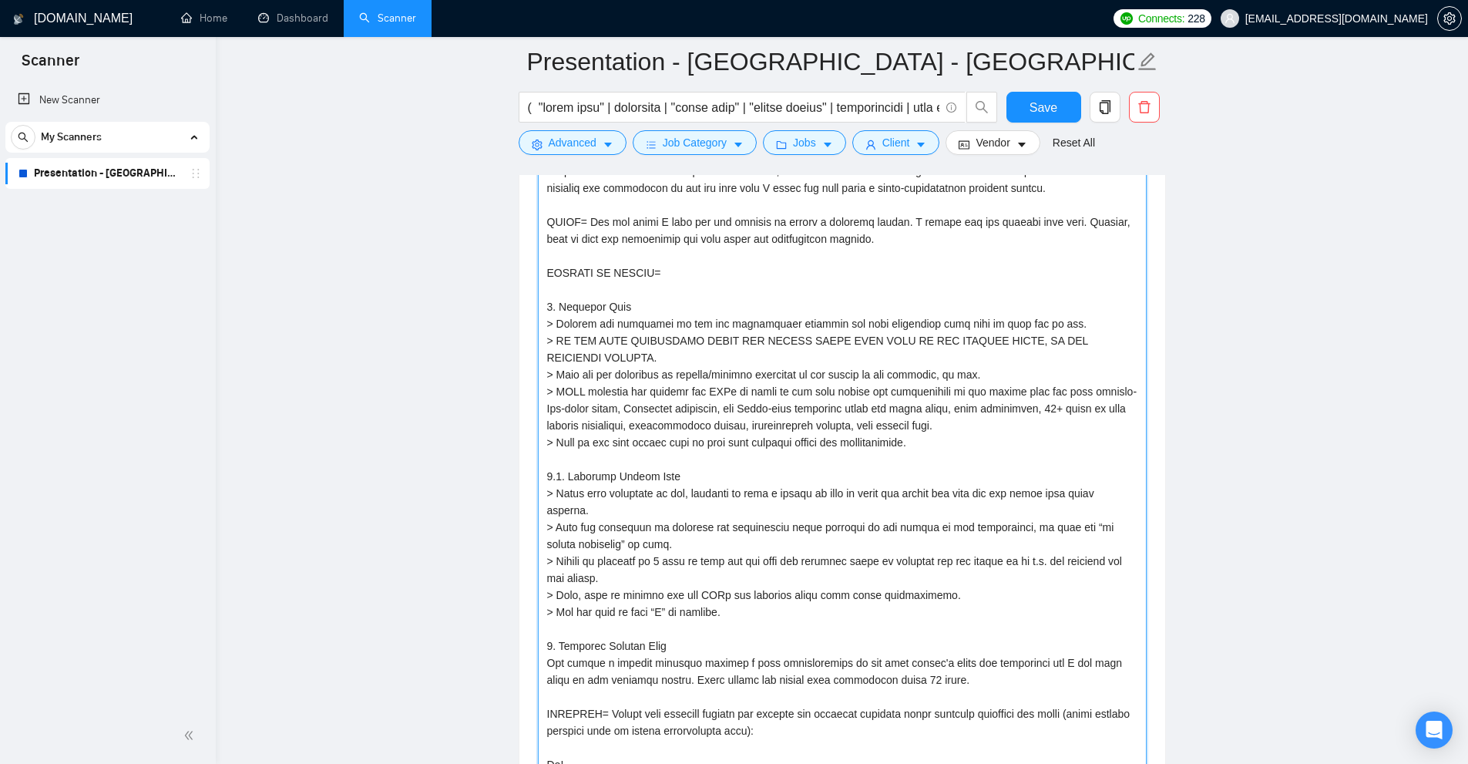
click at [908, 473] on textarea "Cover letter template:" at bounding box center [842, 570] width 609 height 819
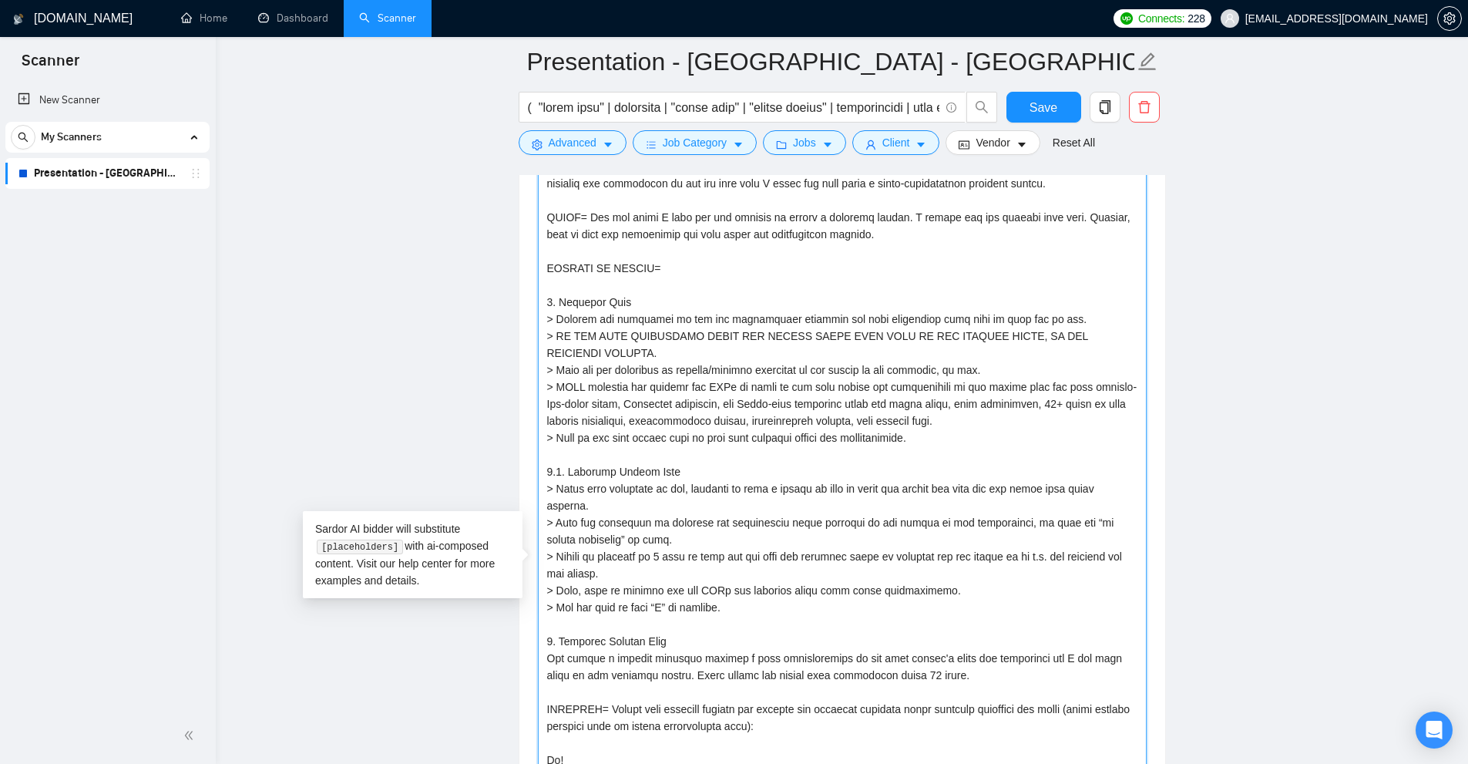
scroll to position [1838, 0]
drag, startPoint x: 786, startPoint y: 462, endPoint x: 1008, endPoint y: 723, distance: 342.7
click at [1008, 723] on textarea "Cover letter template:" at bounding box center [842, 564] width 609 height 819
drag, startPoint x: 780, startPoint y: 720, endPoint x: 561, endPoint y: 243, distance: 524.0
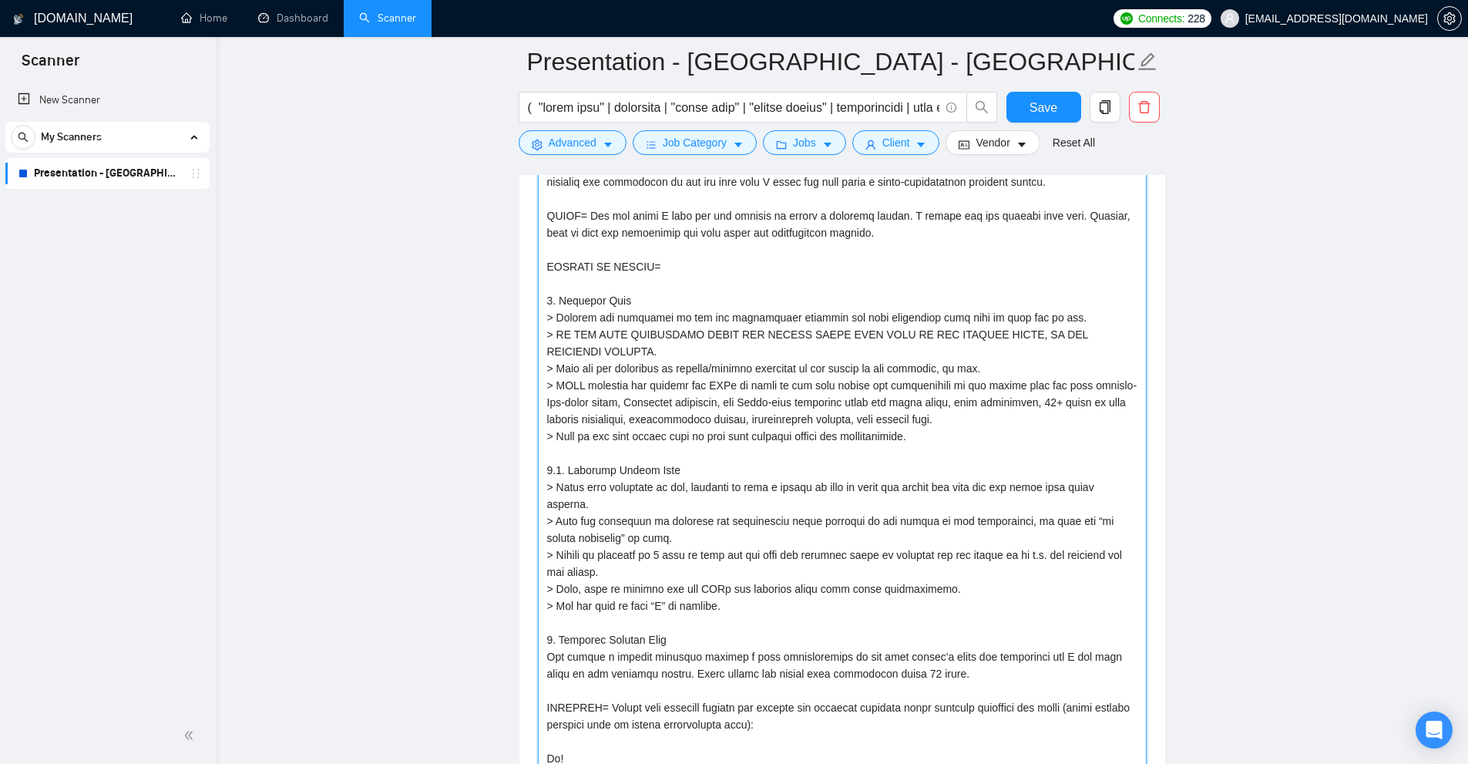
click at [561, 243] on textarea "Cover letter template:" at bounding box center [842, 564] width 609 height 819
click at [839, 310] on textarea "Cover letter template:" at bounding box center [842, 564] width 609 height 819
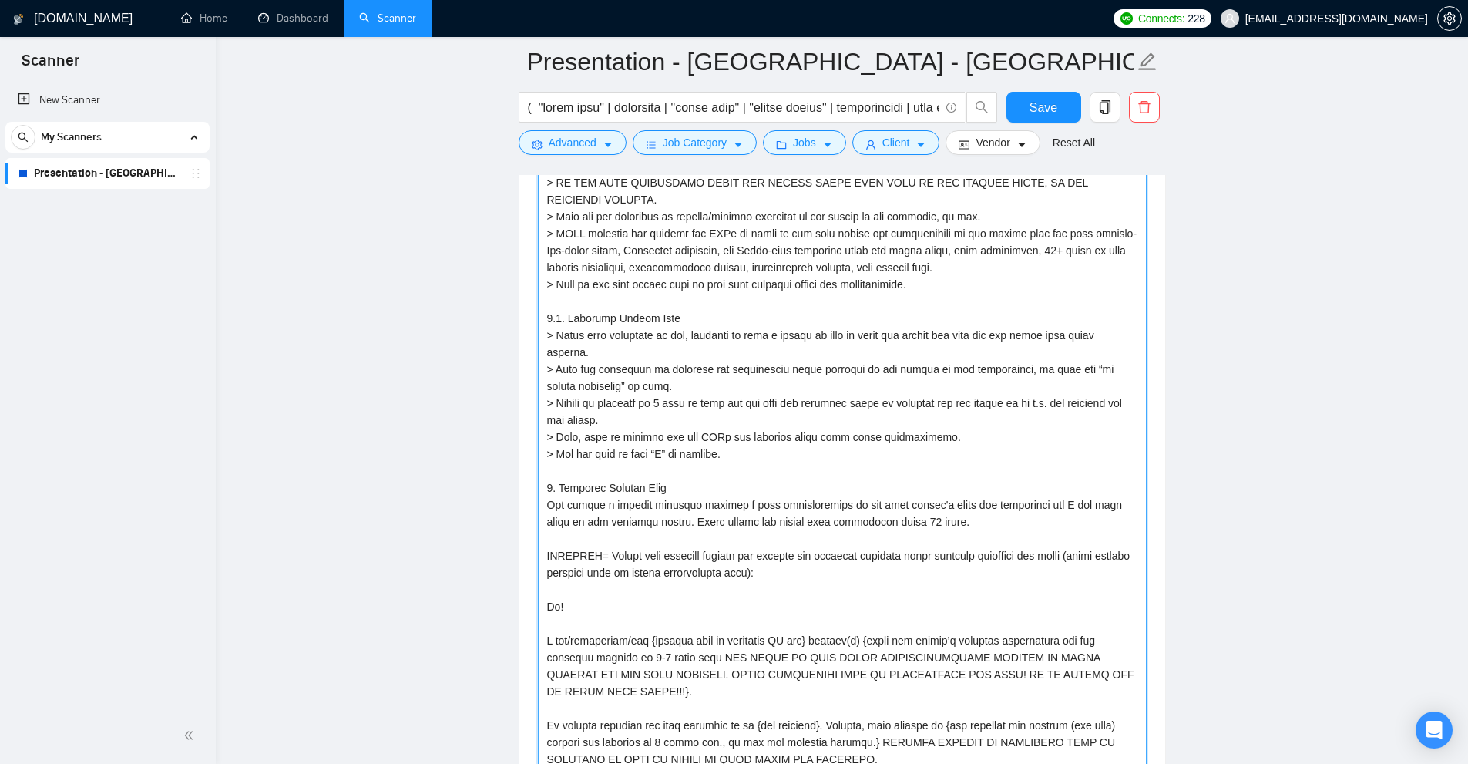
scroll to position [1915, 0]
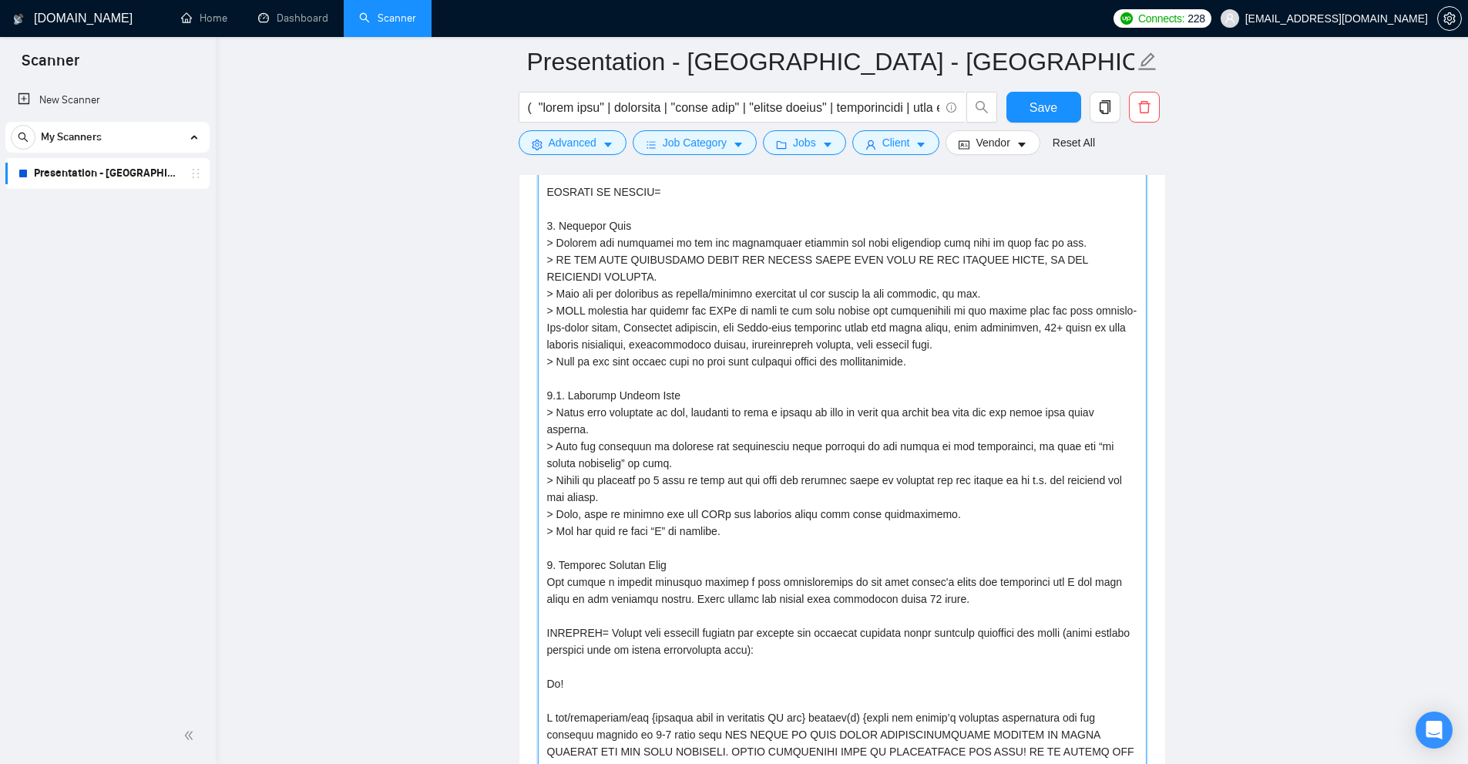
drag, startPoint x: 1049, startPoint y: 440, endPoint x: 582, endPoint y: 226, distance: 513.0
click at [560, 224] on textarea "Cover letter template:" at bounding box center [842, 487] width 609 height 819
click at [674, 227] on textarea "Cover letter template:" at bounding box center [842, 487] width 609 height 819
drag, startPoint x: 674, startPoint y: 227, endPoint x: 720, endPoint y: 546, distance: 321.6
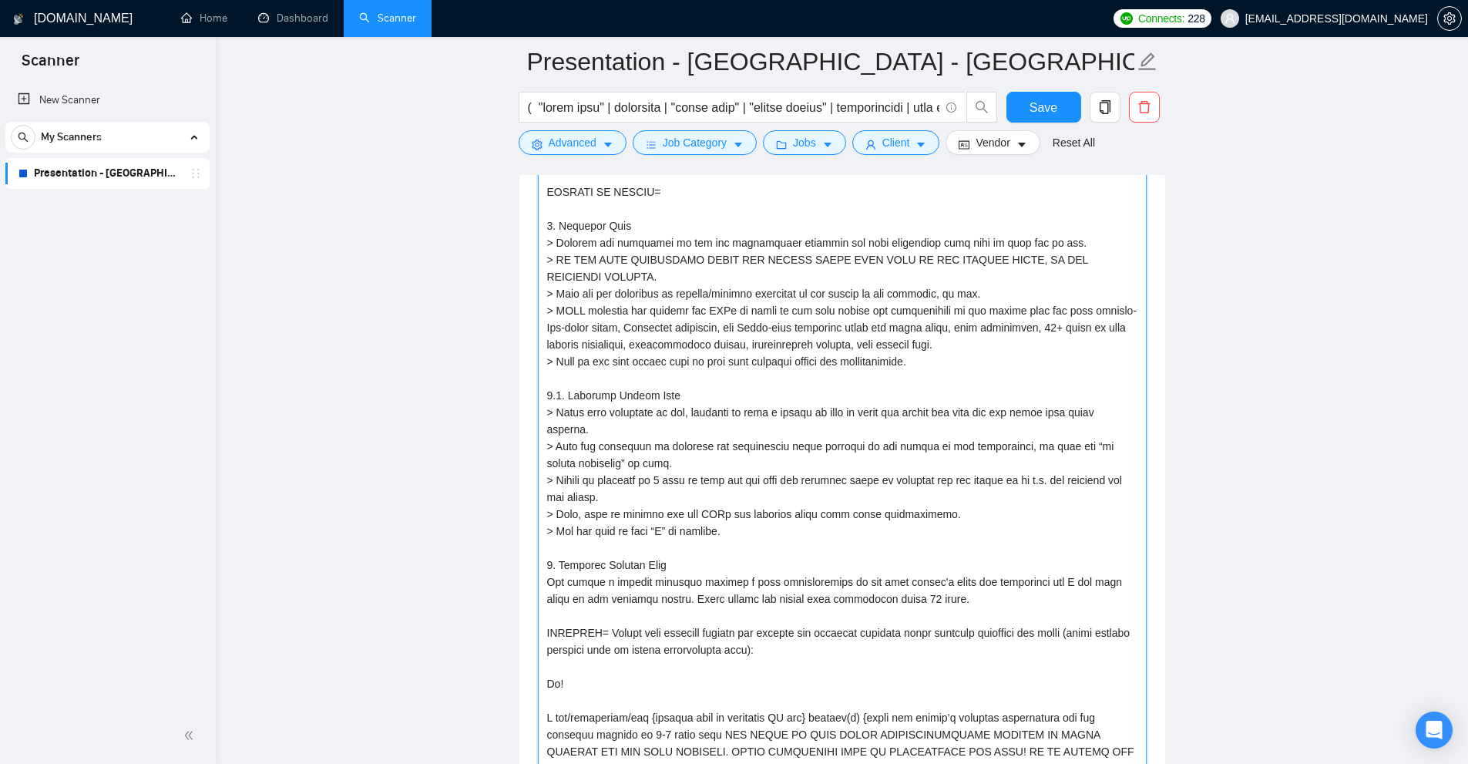
click at [720, 546] on textarea "Cover letter template:" at bounding box center [842, 487] width 609 height 819
click at [874, 408] on textarea "Cover letter template:" at bounding box center [842, 487] width 609 height 819
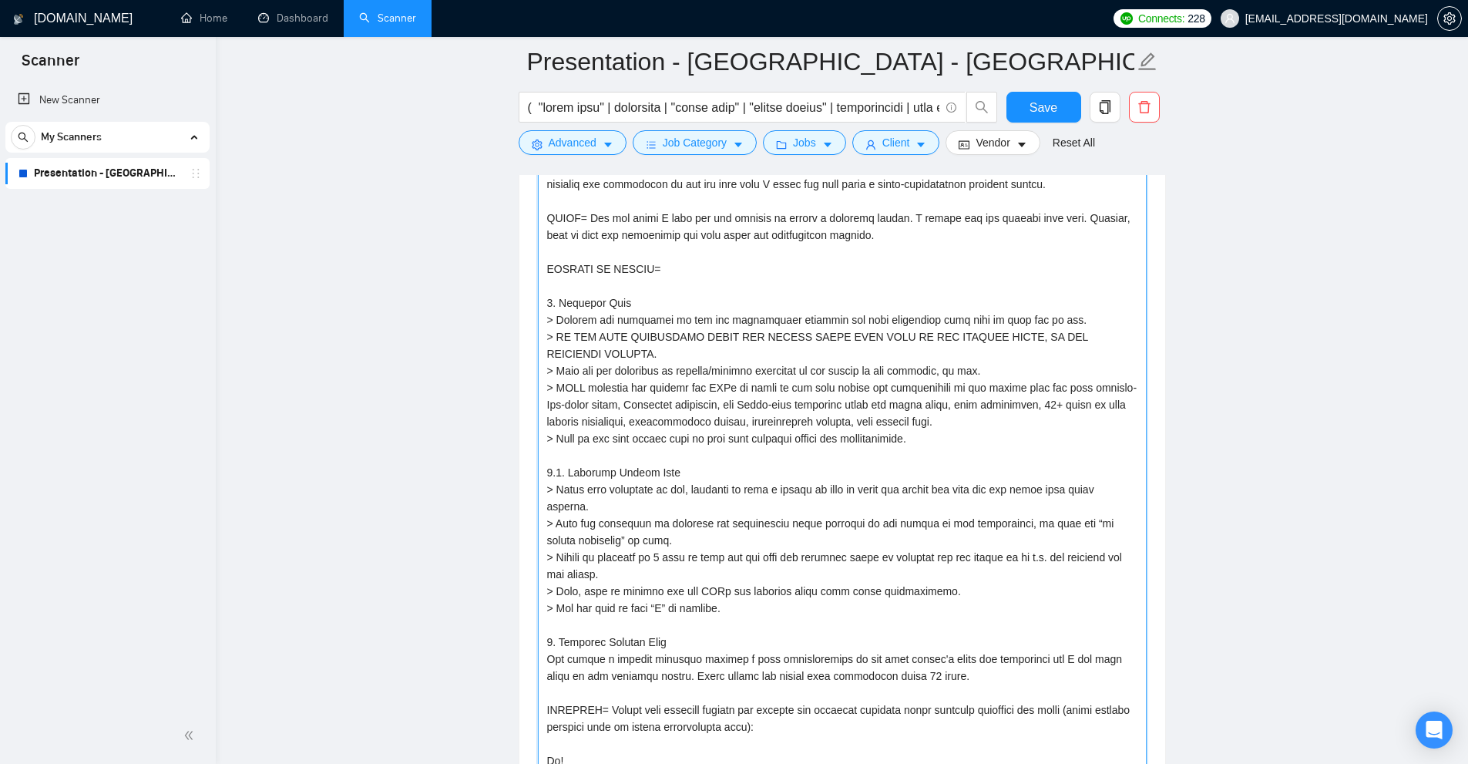
scroll to position [1607, 0]
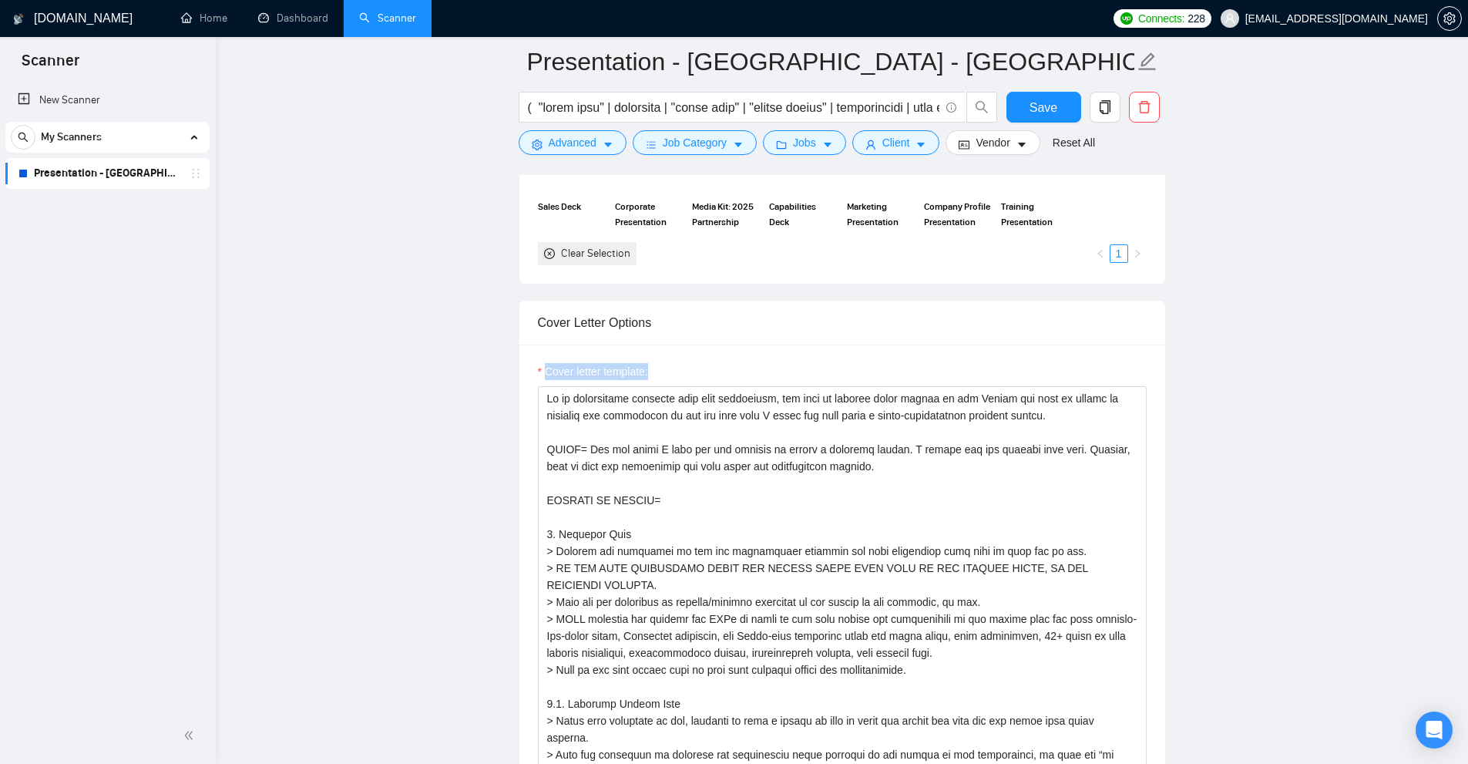
drag, startPoint x: 570, startPoint y: 357, endPoint x: 774, endPoint y: 367, distance: 203.7
click at [774, 367] on div "Cover letter template:" at bounding box center [842, 374] width 609 height 23
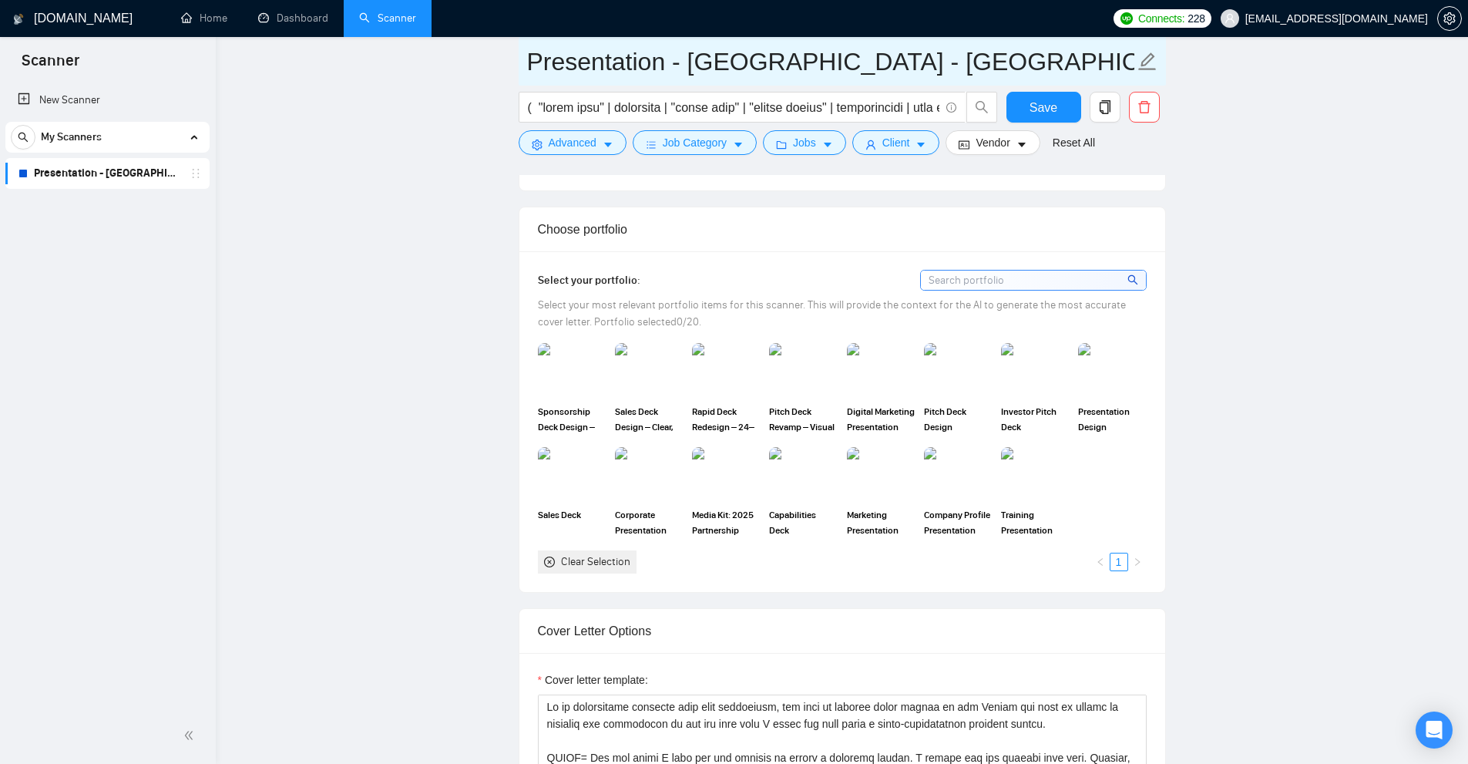
drag, startPoint x: 730, startPoint y: 62, endPoint x: 781, endPoint y: 62, distance: 51.6
click at [781, 62] on input "Presentation - [GEOGRAPHIC_DATA] - [GEOGRAPHIC_DATA]" at bounding box center [830, 61] width 607 height 39
click at [860, 66] on input "Presentation - [GEOGRAPHIC_DATA] - [GEOGRAPHIC_DATA]" at bounding box center [830, 61] width 607 height 39
drag, startPoint x: 888, startPoint y: 63, endPoint x: 720, endPoint y: 72, distance: 168.2
click at [720, 72] on input "Presentation - [GEOGRAPHIC_DATA] - [GEOGRAPHIC_DATA]" at bounding box center [830, 61] width 607 height 39
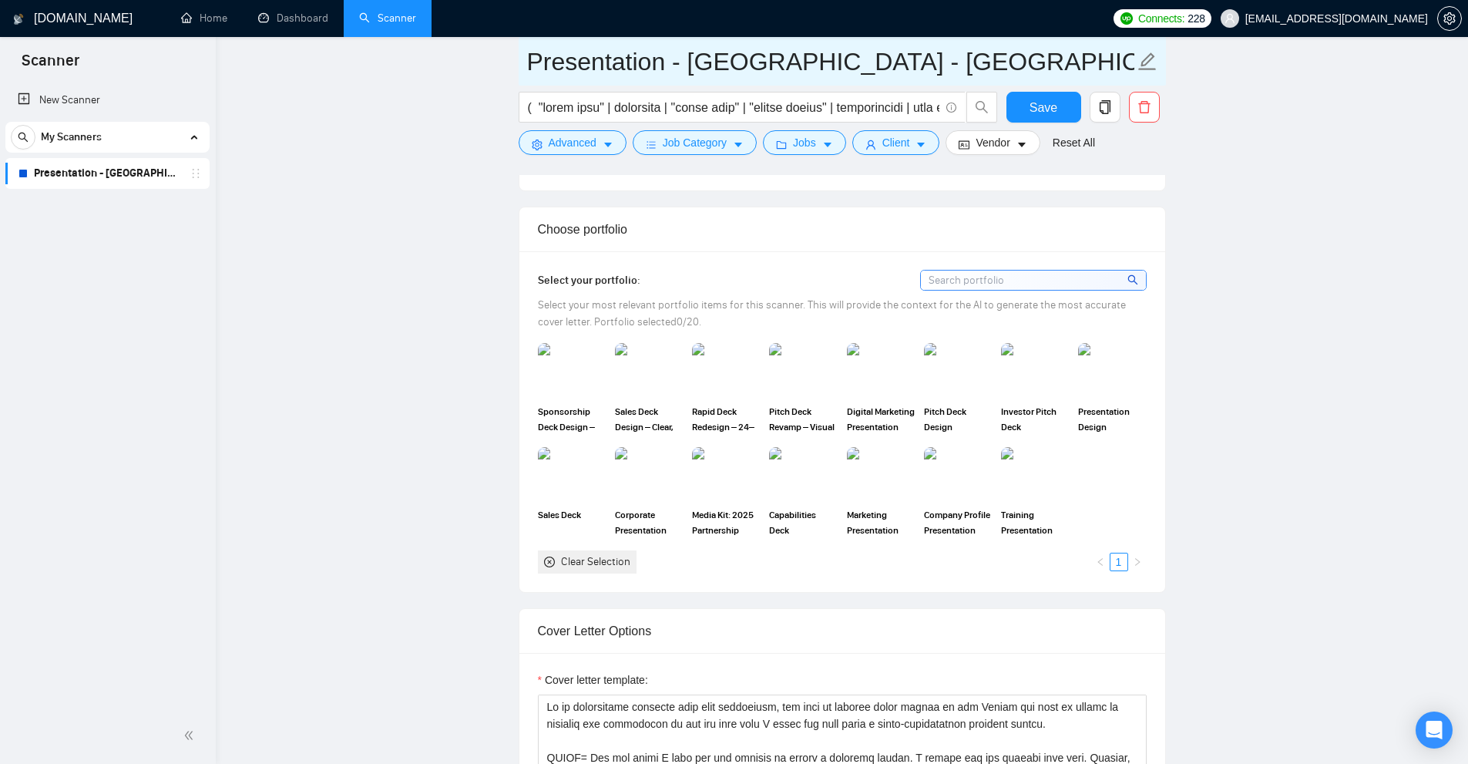
click at [868, 62] on input "Presentation - [GEOGRAPHIC_DATA] - [GEOGRAPHIC_DATA]" at bounding box center [830, 61] width 607 height 39
click at [985, 141] on span "Vendor" at bounding box center [992, 142] width 34 height 17
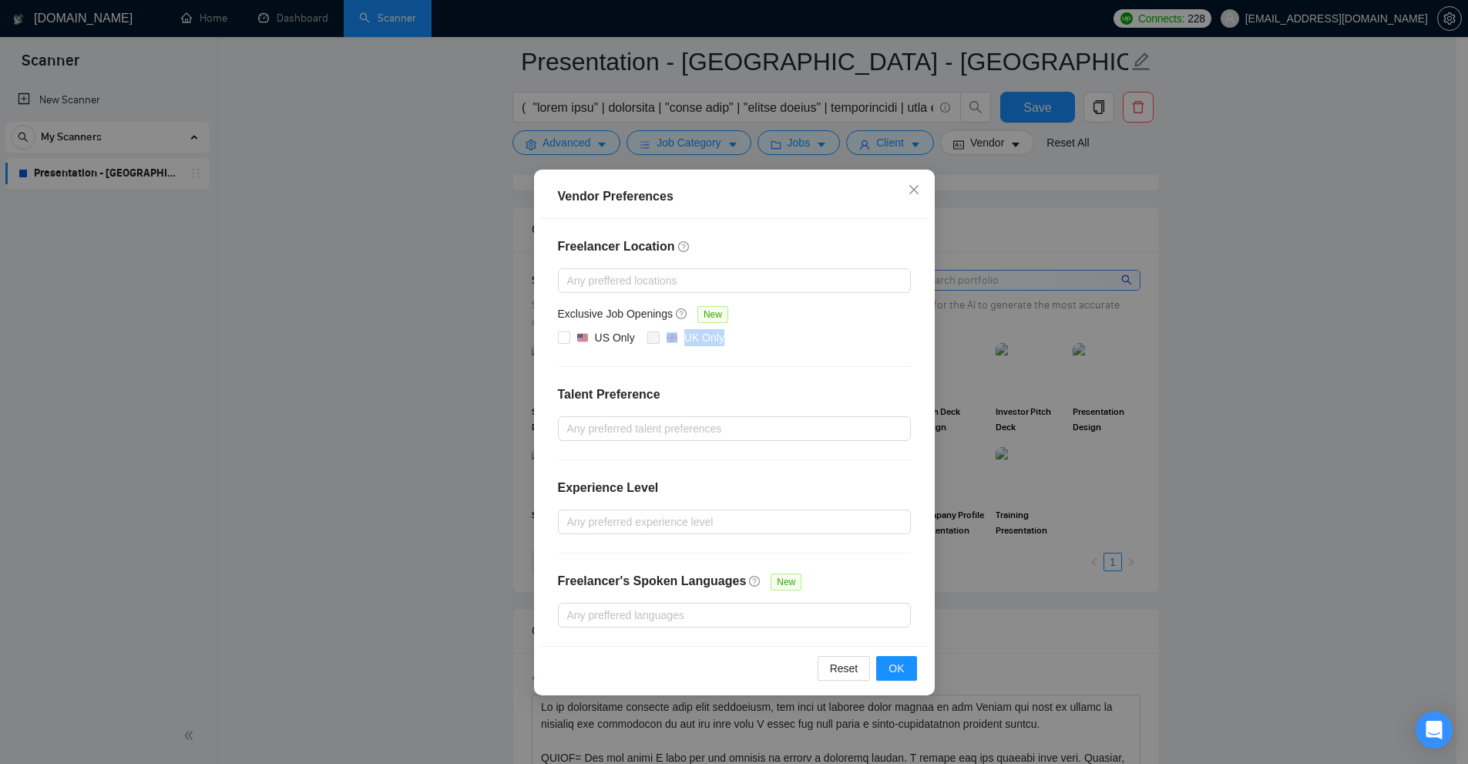
drag, startPoint x: 636, startPoint y: 341, endPoint x: 600, endPoint y: 361, distance: 40.3
click at [600, 361] on div "Freelancer Location Any preffered locations Exclusive Job Openings New US Only …" at bounding box center [734, 432] width 390 height 427
click at [1181, 280] on div "Vendor Preferences Freelancer Location Any preffered locations Exclusive Job Op…" at bounding box center [734, 382] width 1468 height 764
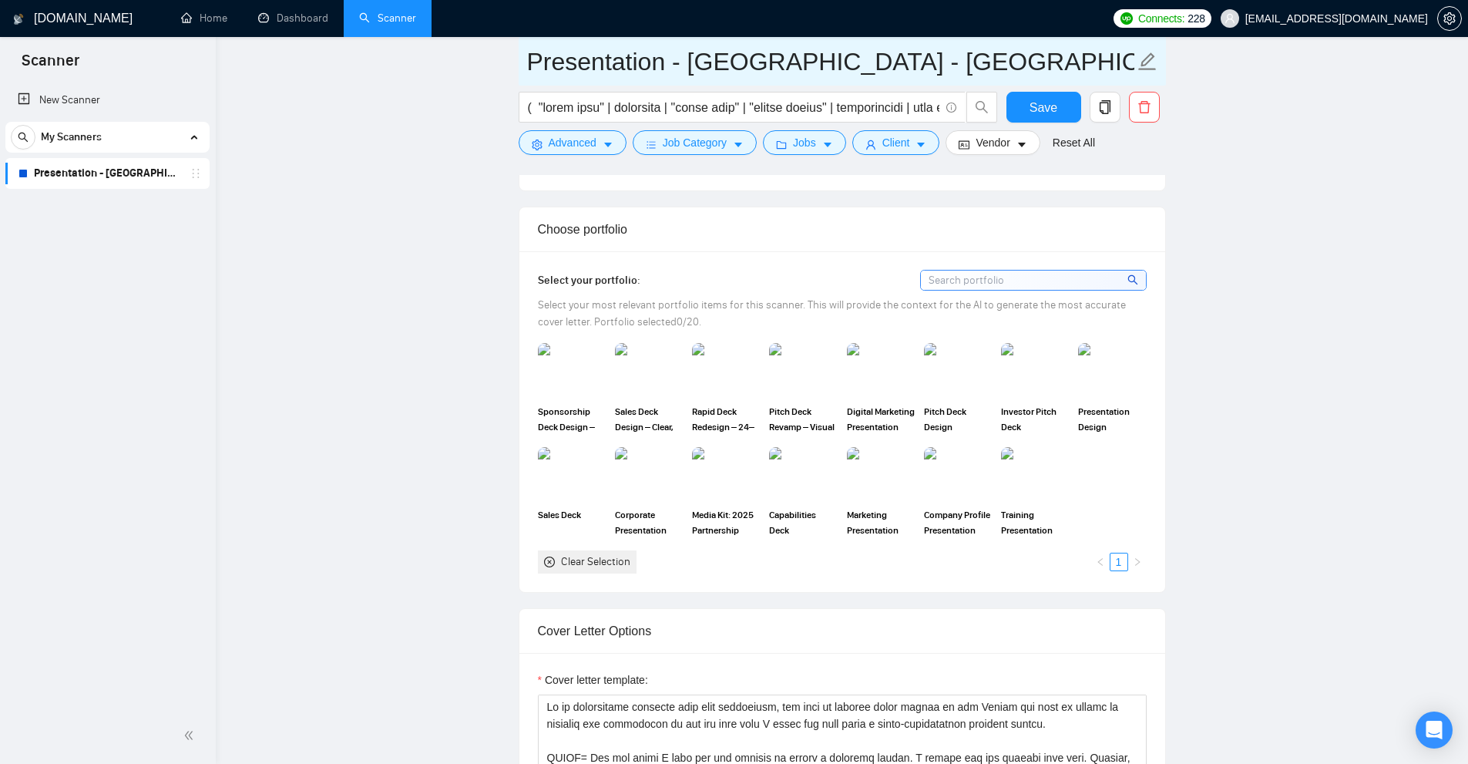
drag, startPoint x: 664, startPoint y: 49, endPoint x: 923, endPoint y: 52, distance: 258.9
click at [923, 52] on input "Presentation - [GEOGRAPHIC_DATA] - [GEOGRAPHIC_DATA]" at bounding box center [830, 61] width 607 height 39
click at [942, 143] on div "Vendor" at bounding box center [992, 142] width 100 height 25
drag, startPoint x: 657, startPoint y: 65, endPoint x: 696, endPoint y: 64, distance: 38.6
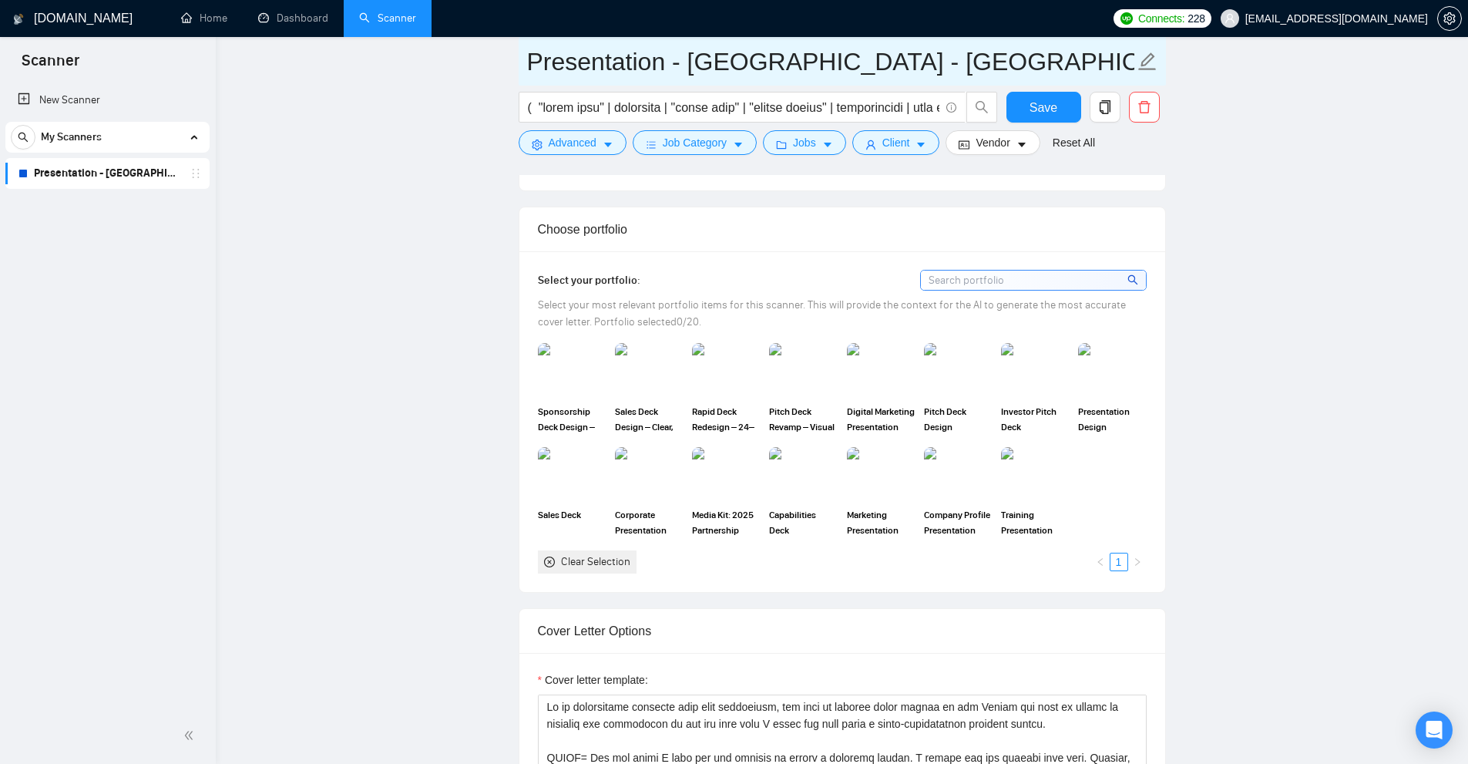
click at [687, 66] on input "Presentation - [GEOGRAPHIC_DATA] - [GEOGRAPHIC_DATA]" at bounding box center [830, 61] width 607 height 39
click at [696, 64] on input "Presentation - [GEOGRAPHIC_DATA] - [GEOGRAPHIC_DATA]" at bounding box center [830, 61] width 607 height 39
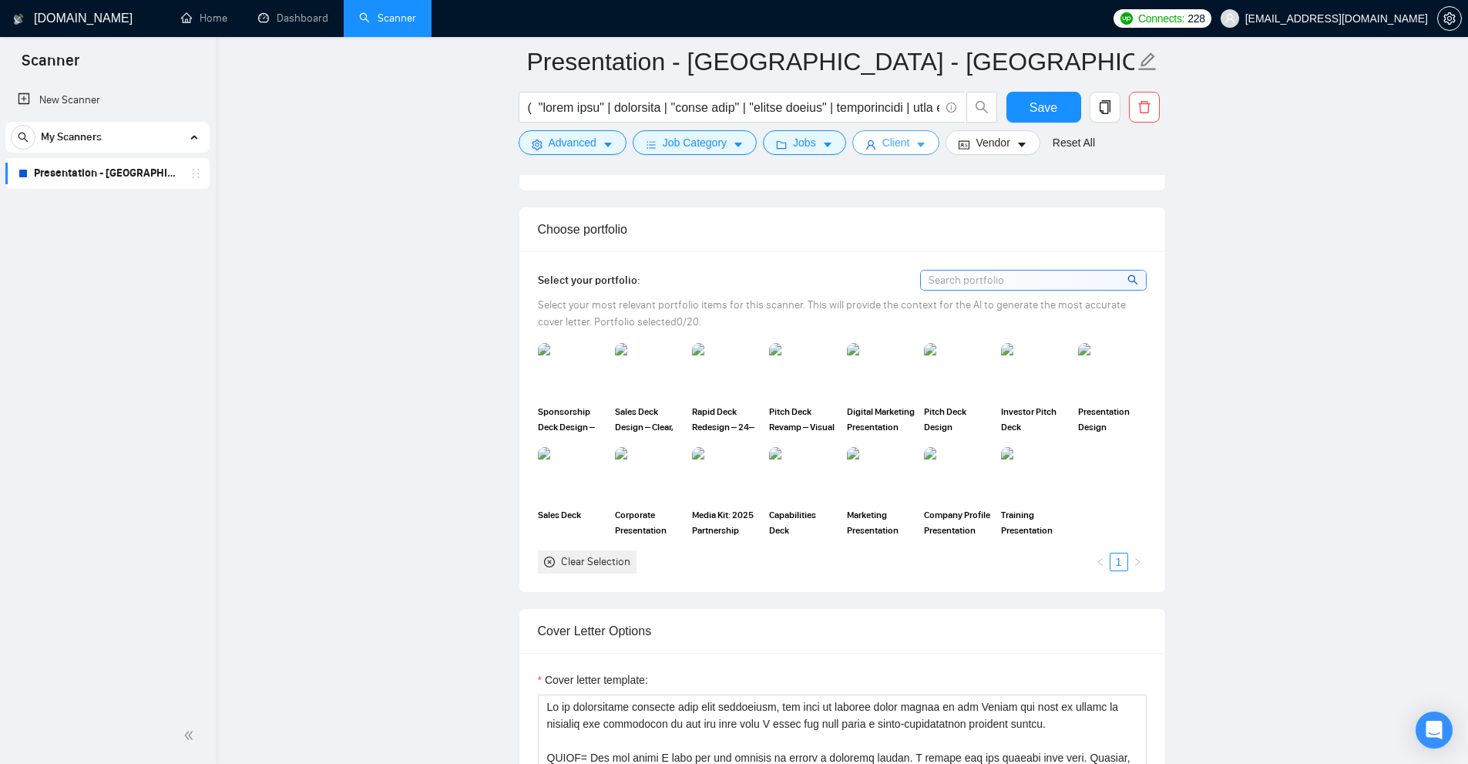
click at [899, 145] on span "Client" at bounding box center [896, 142] width 28 height 17
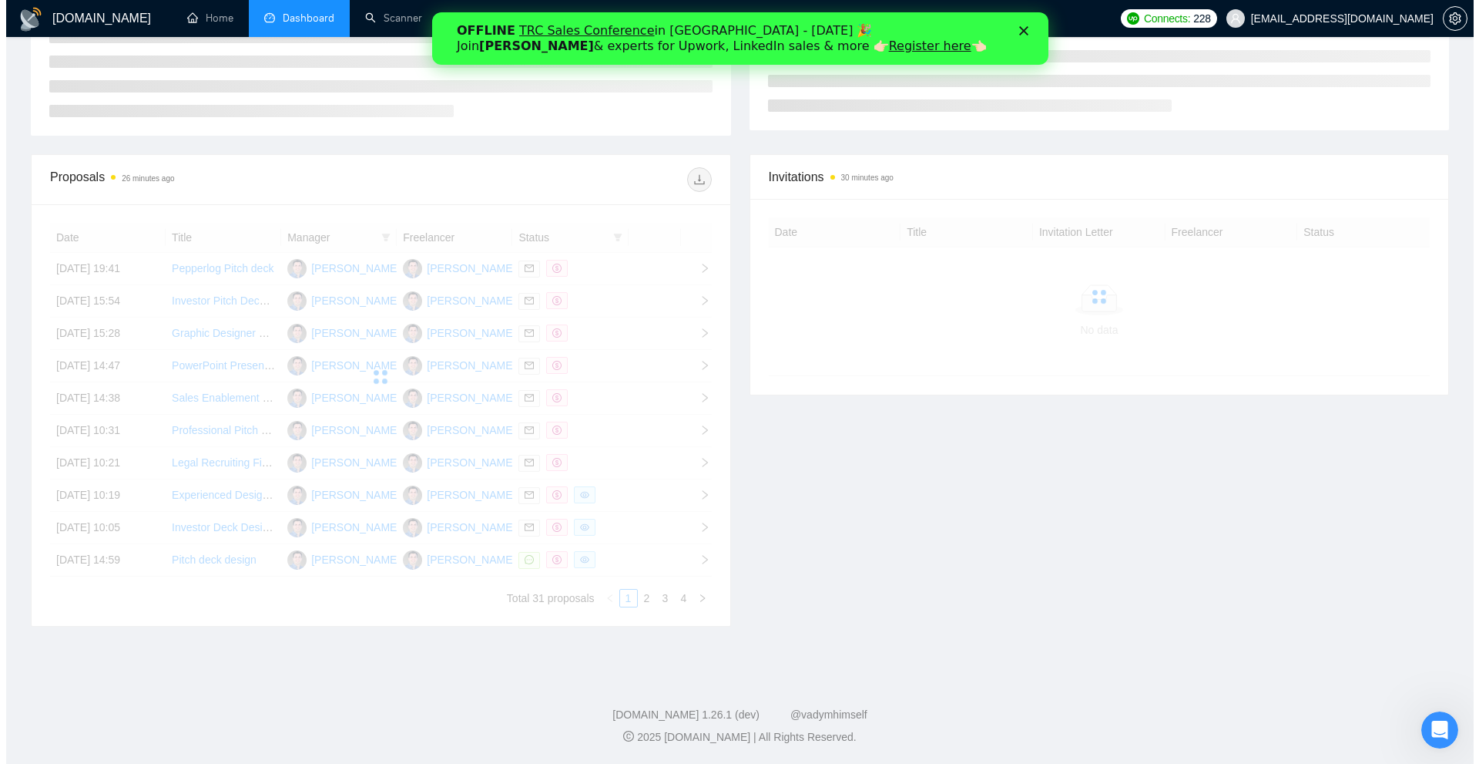
scroll to position [308, 0]
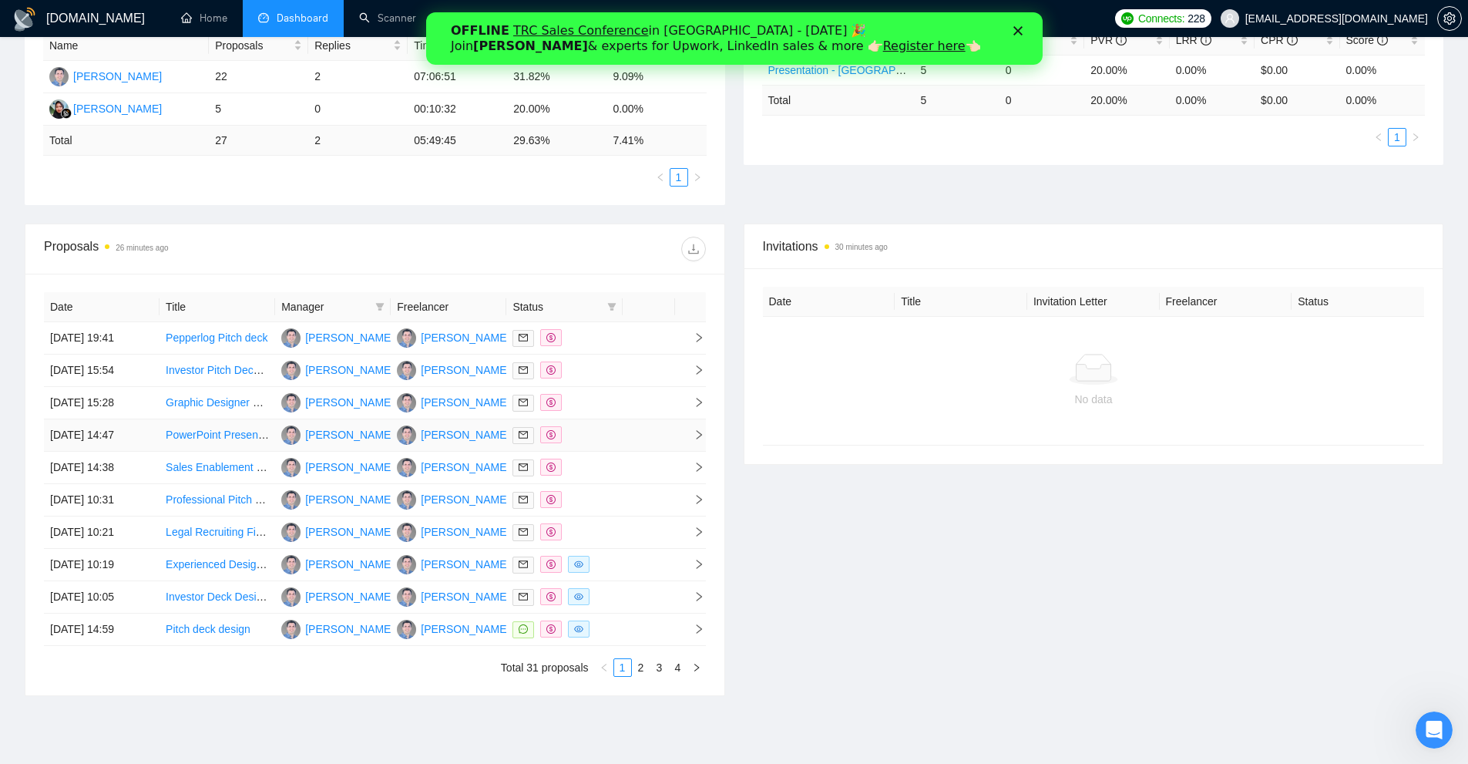
click at [129, 436] on td "[DATE] 14:47" at bounding box center [102, 435] width 116 height 32
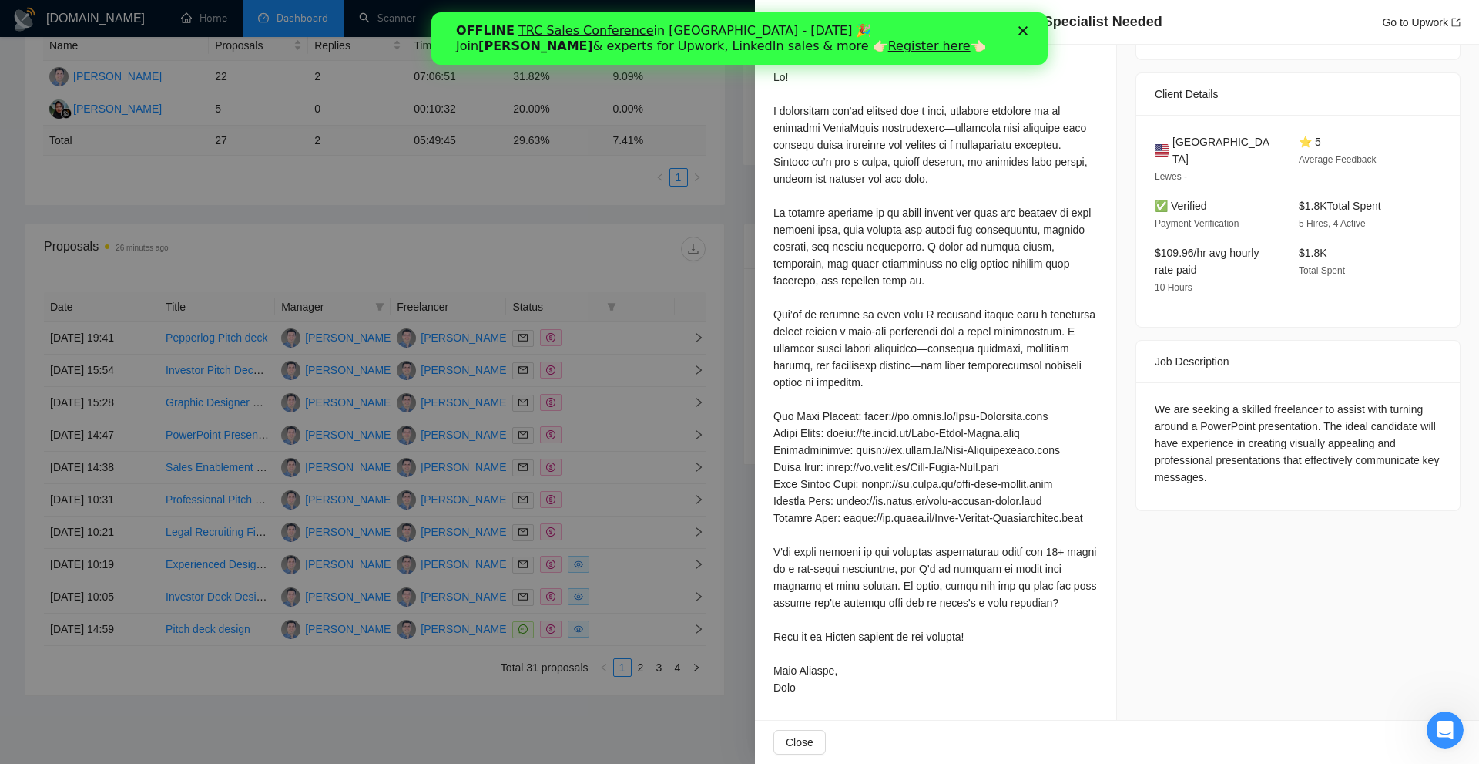
scroll to position [176, 0]
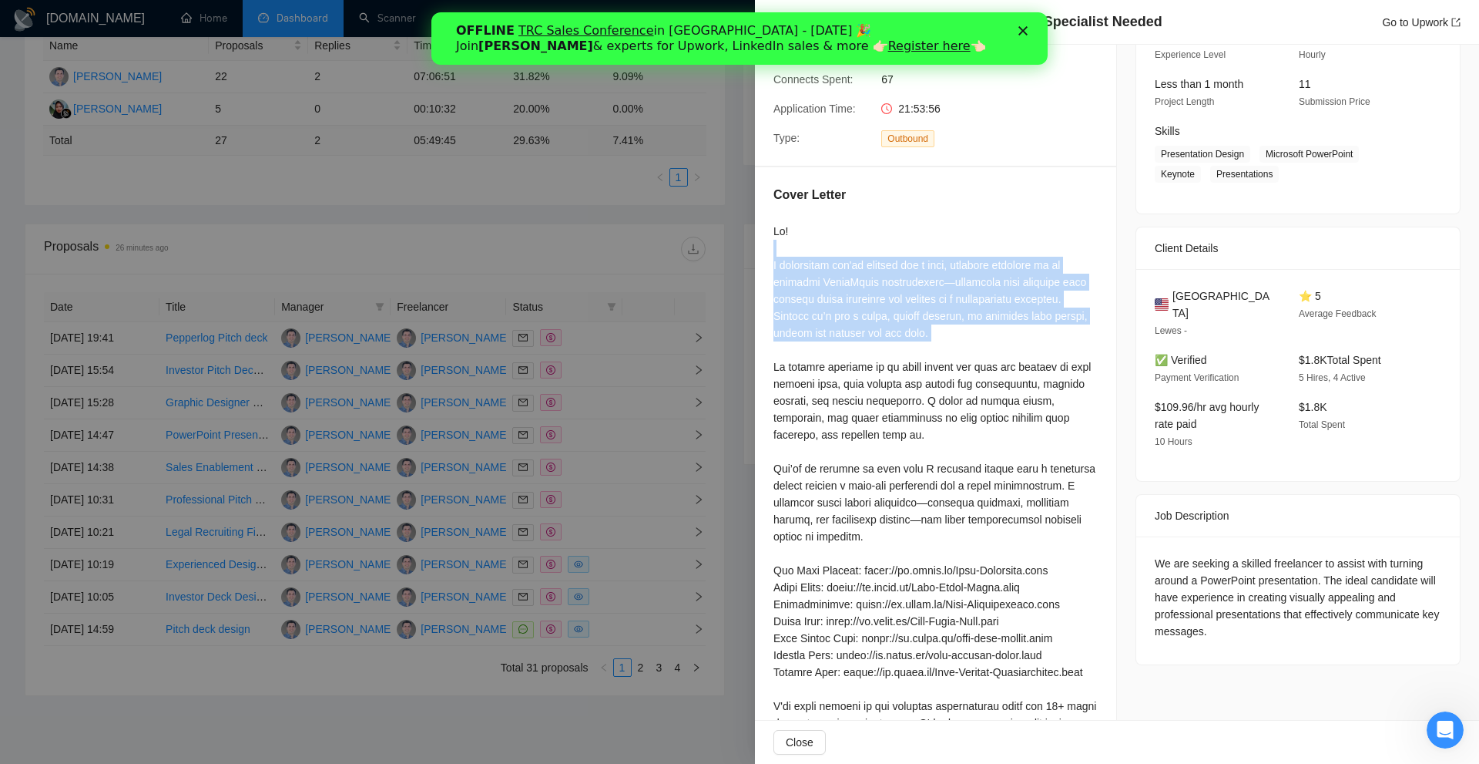
drag, startPoint x: 915, startPoint y: 255, endPoint x: 989, endPoint y: 346, distance: 116.7
click at [989, 346] on div at bounding box center [936, 536] width 324 height 627
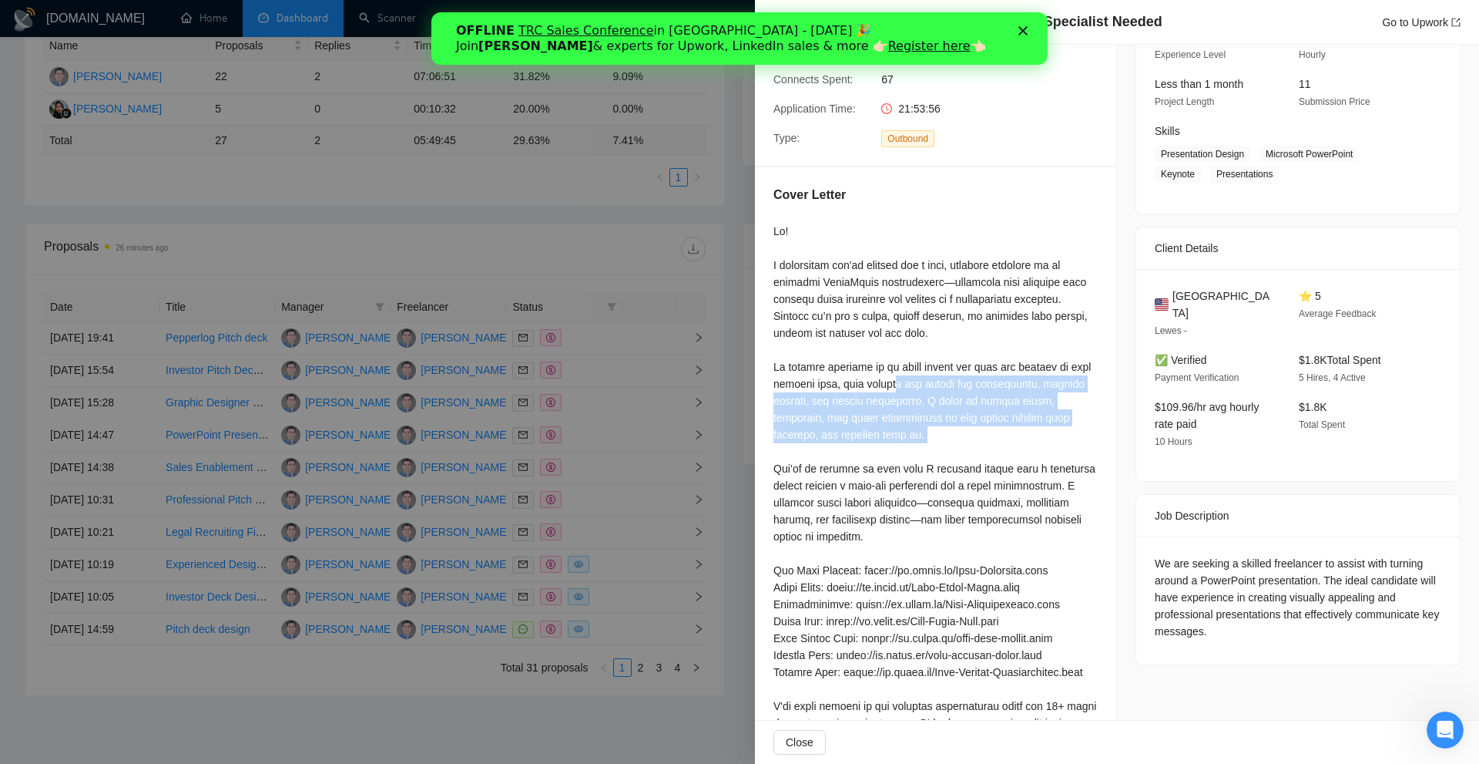
drag, startPoint x: 888, startPoint y: 405, endPoint x: 908, endPoint y: 462, distance: 60.7
click at [905, 461] on div at bounding box center [936, 536] width 324 height 627
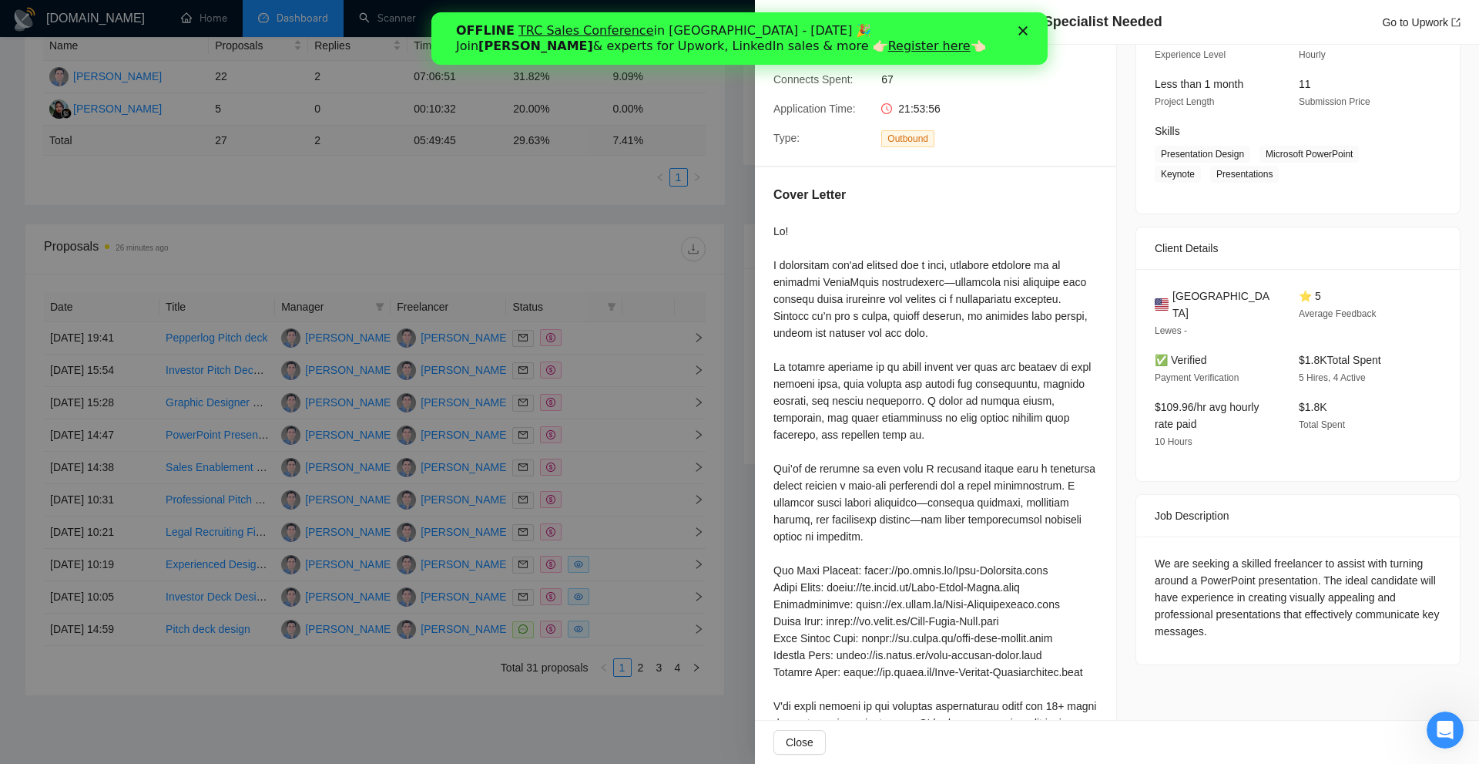
click at [914, 462] on div at bounding box center [936, 536] width 324 height 627
click at [633, 373] on div at bounding box center [739, 382] width 1479 height 764
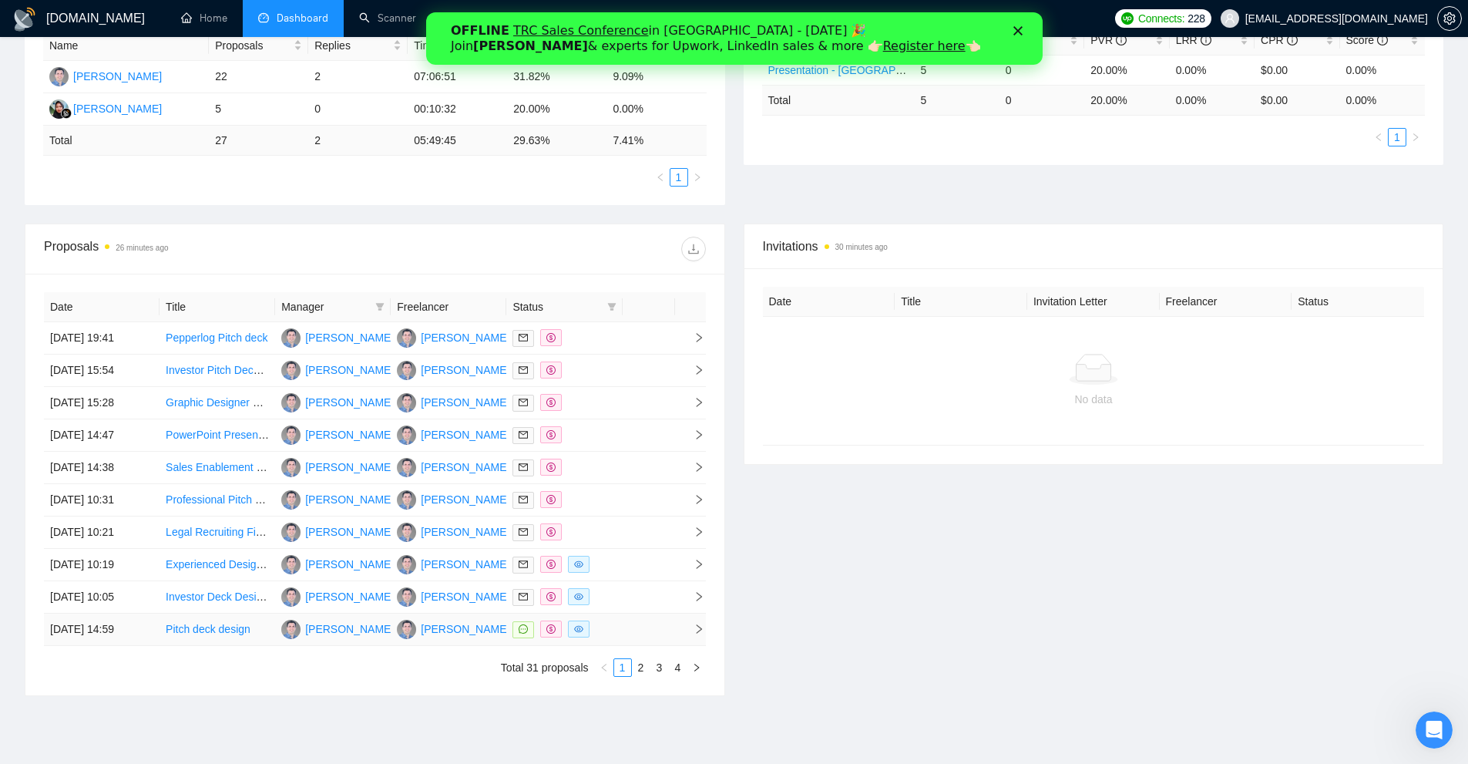
click at [636, 627] on td at bounding box center [649, 629] width 52 height 32
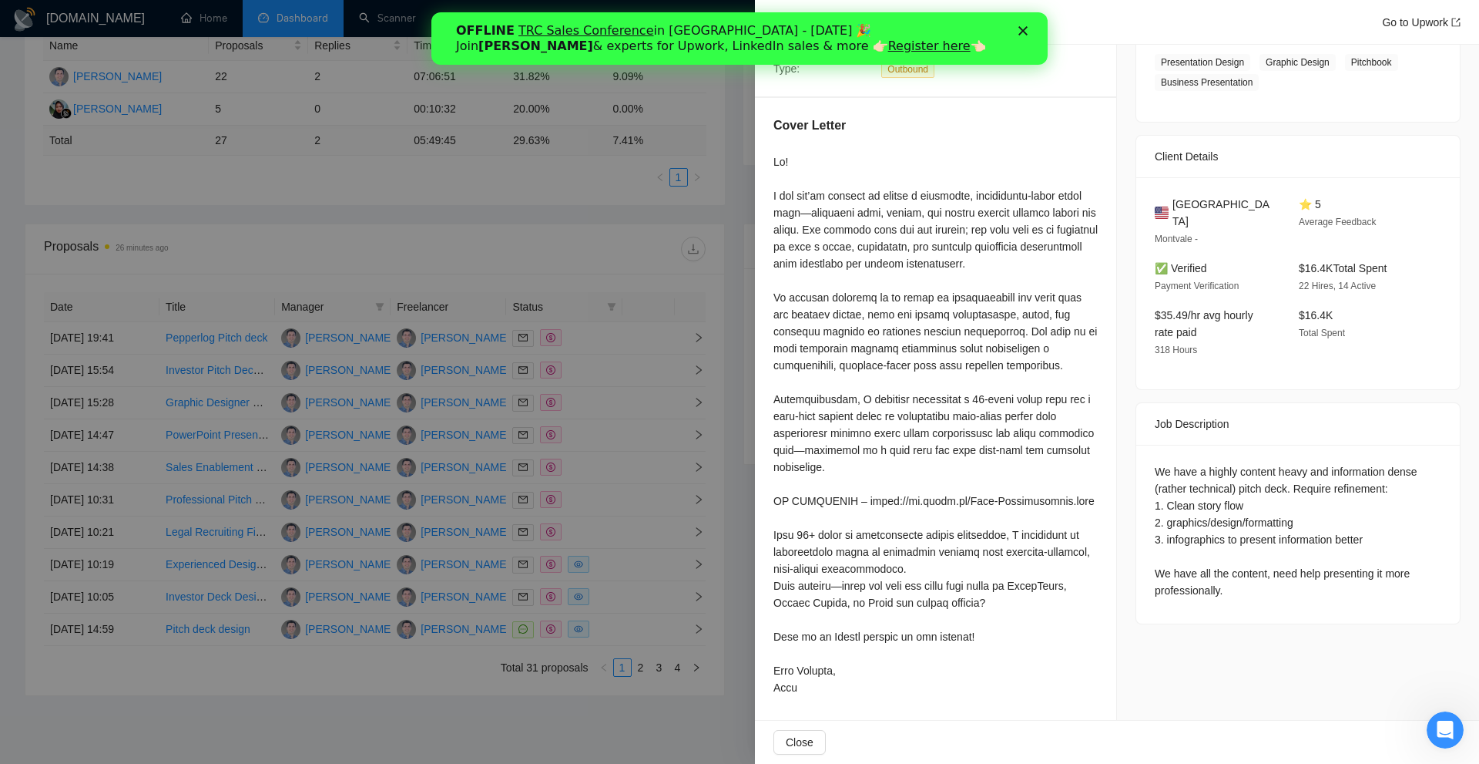
scroll to position [0, 0]
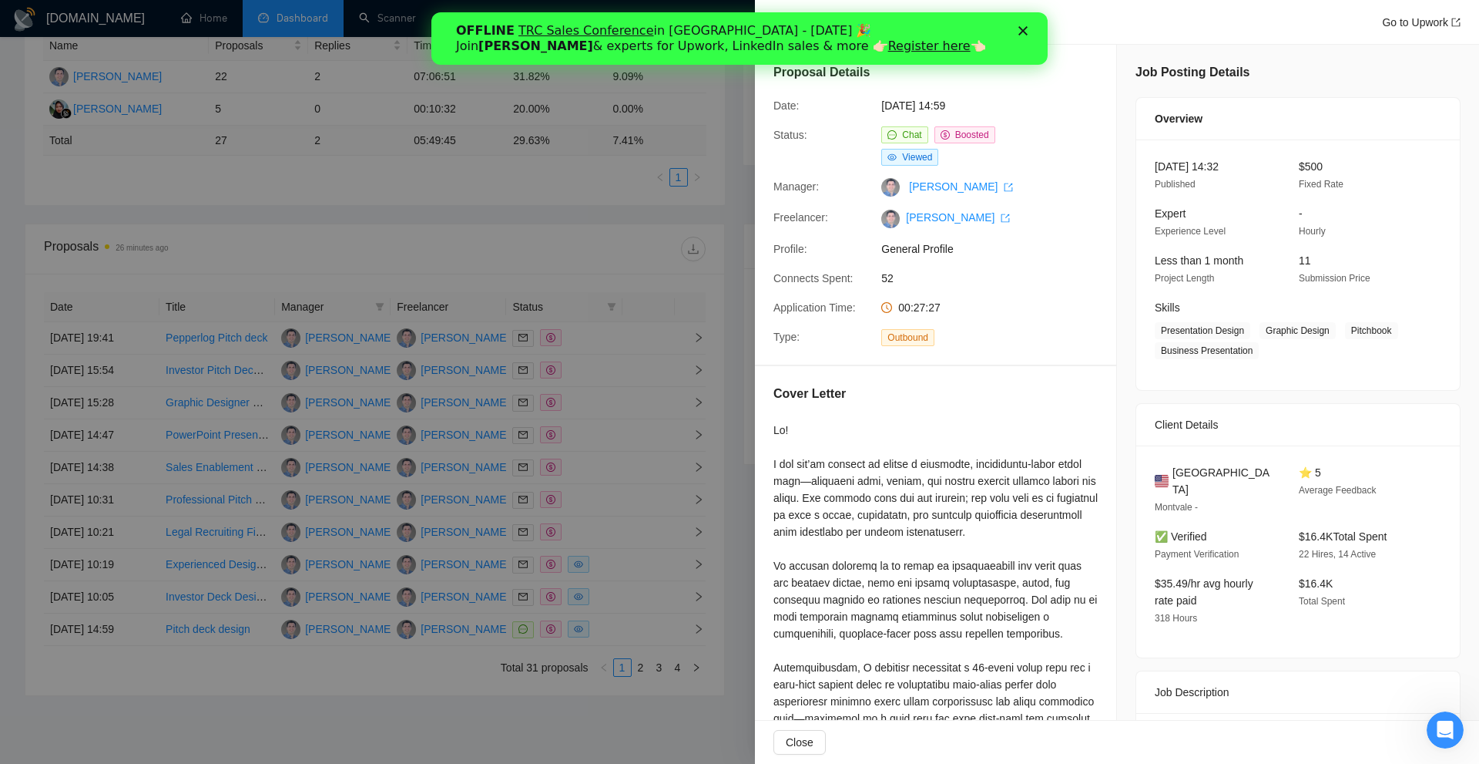
click at [1019, 28] on polygon "Close" at bounding box center [1023, 30] width 9 height 9
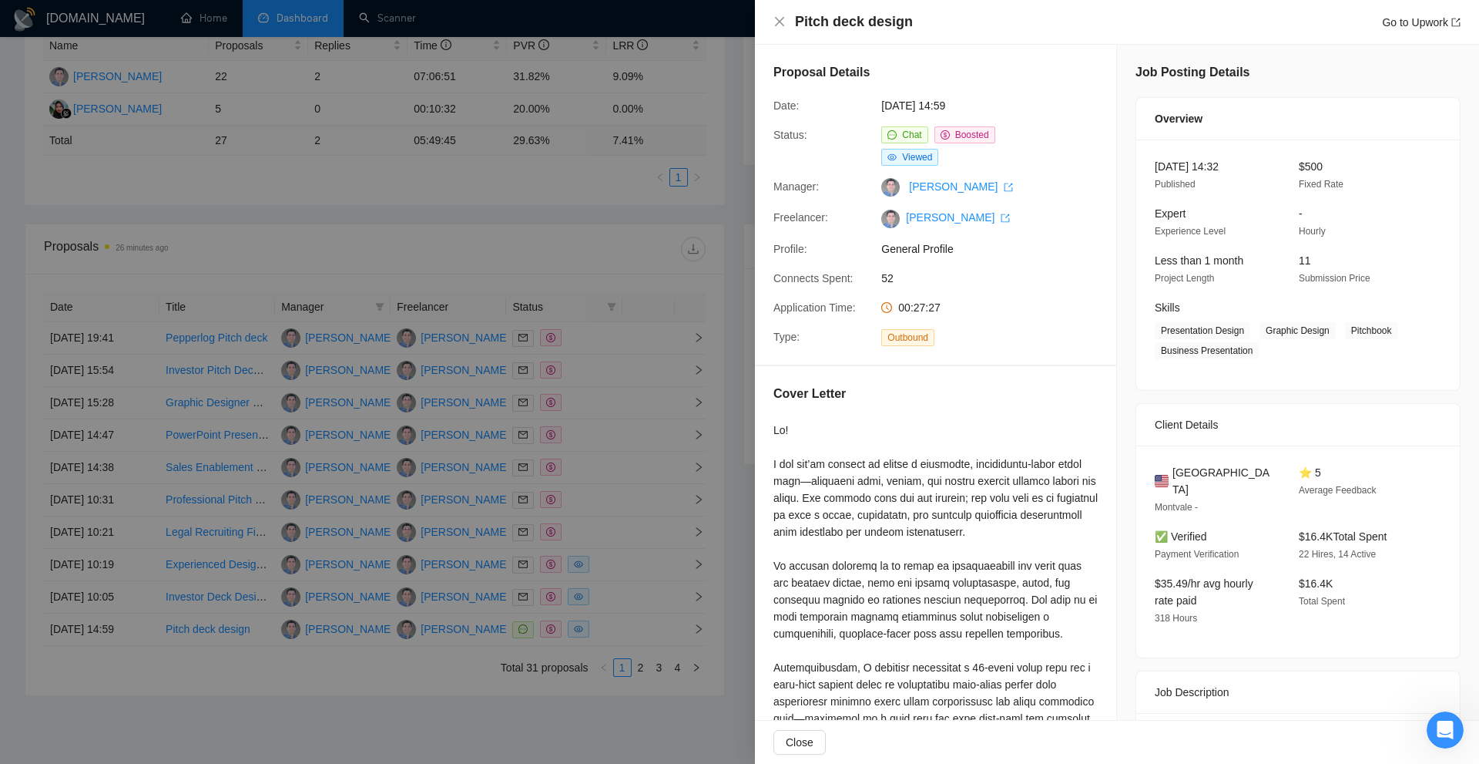
click at [848, 25] on h4 "Pitch deck design" at bounding box center [854, 21] width 118 height 19
click at [1015, 50] on div "Proposal Details Date: 07 Oct, 2025 14:59 Status: Chat Boosted Viewed Manager: …" at bounding box center [935, 205] width 361 height 320
click at [799, 23] on h4 "Pitch deck design" at bounding box center [854, 21] width 118 height 19
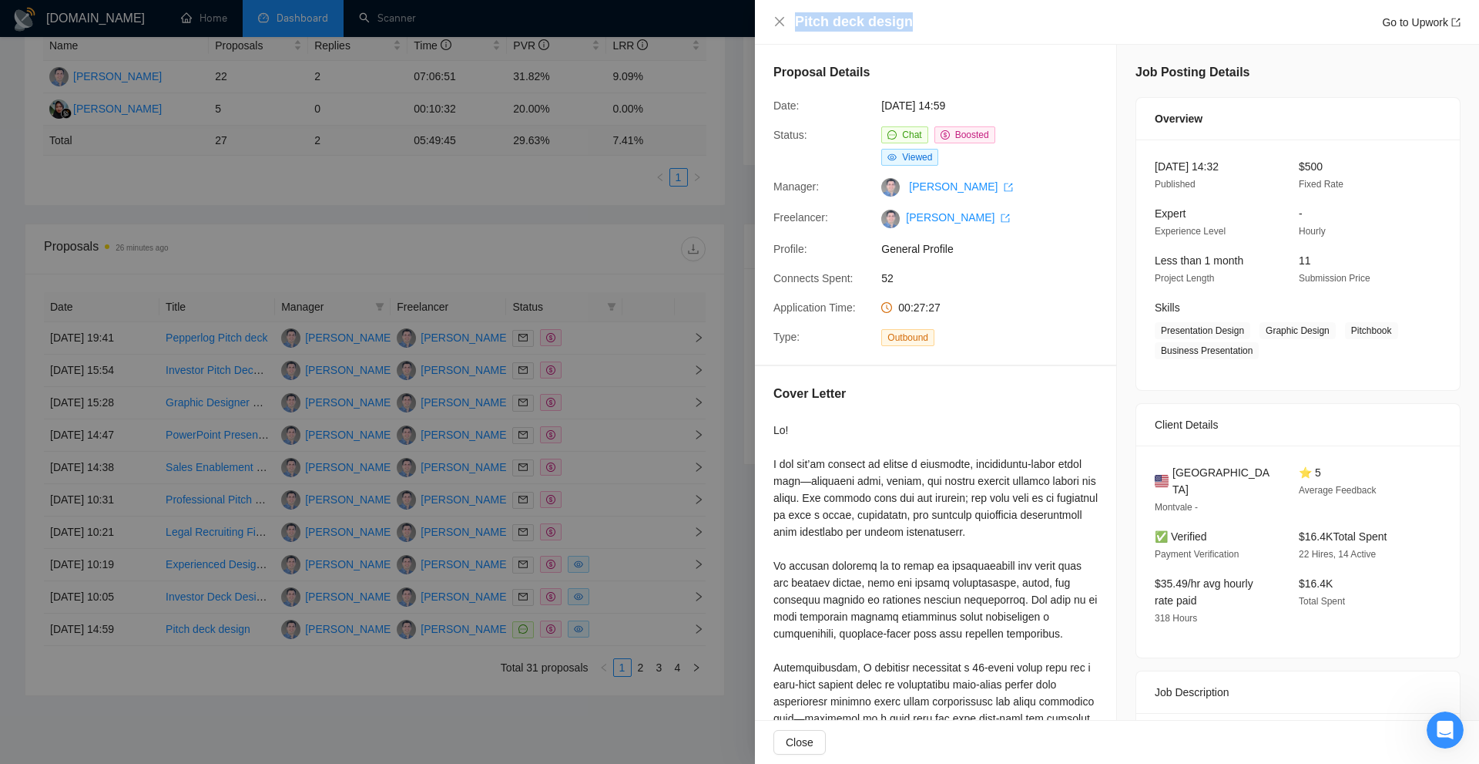
drag, startPoint x: 799, startPoint y: 23, endPoint x: 918, endPoint y: 26, distance: 119.5
click at [918, 26] on div "Pitch deck design Go to Upwork" at bounding box center [1128, 21] width 666 height 19
click at [859, 18] on h4 "Pitch deck design" at bounding box center [854, 21] width 118 height 19
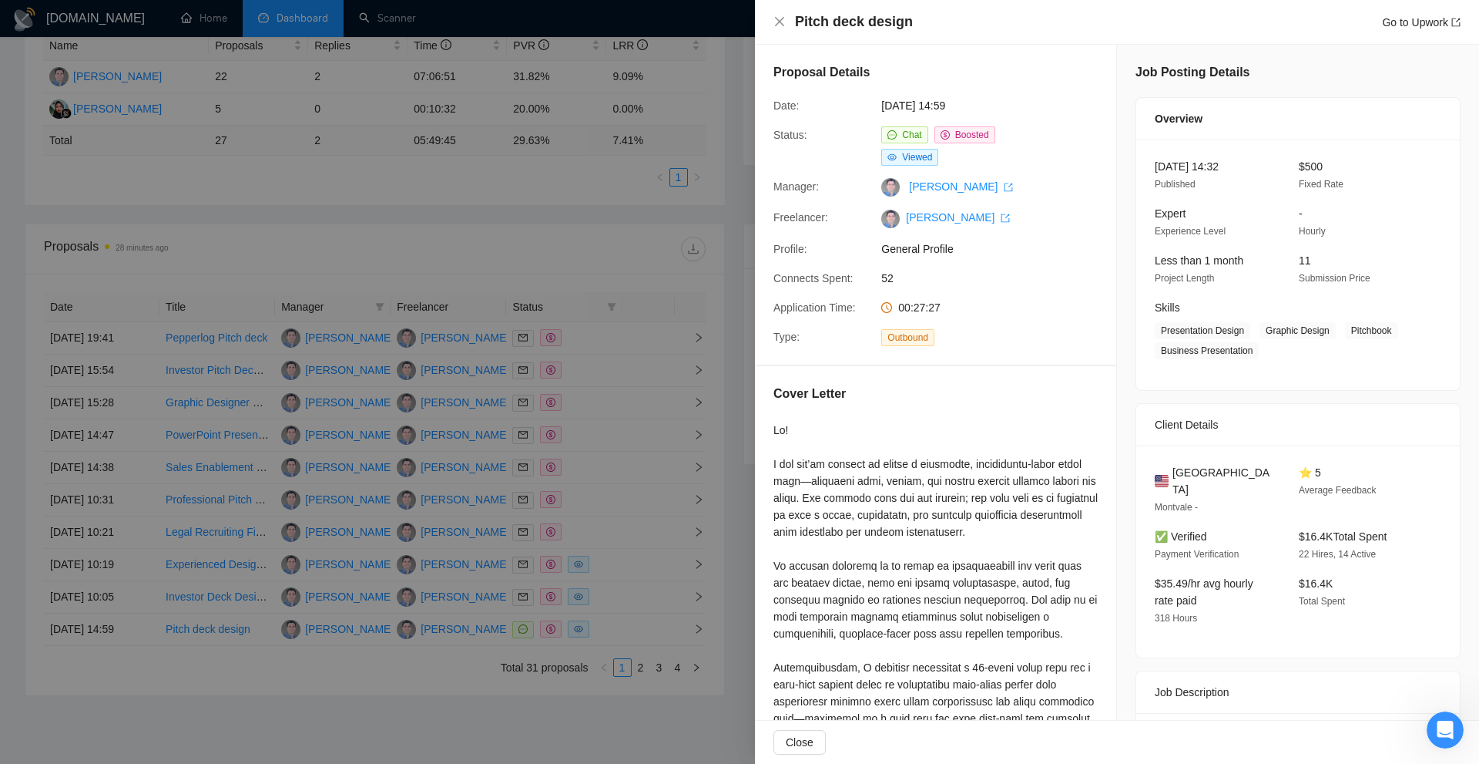
click at [1089, 36] on div "Pitch deck design Go to Upwork" at bounding box center [1117, 22] width 724 height 45
drag, startPoint x: 891, startPoint y: 284, endPoint x: 984, endPoint y: 284, distance: 93.2
click at [982, 283] on span "52" at bounding box center [996, 278] width 231 height 17
drag, startPoint x: 980, startPoint y: 306, endPoint x: 807, endPoint y: 300, distance: 173.4
click at [807, 300] on div "Application Time: 00:27:27" at bounding box center [929, 307] width 324 height 17
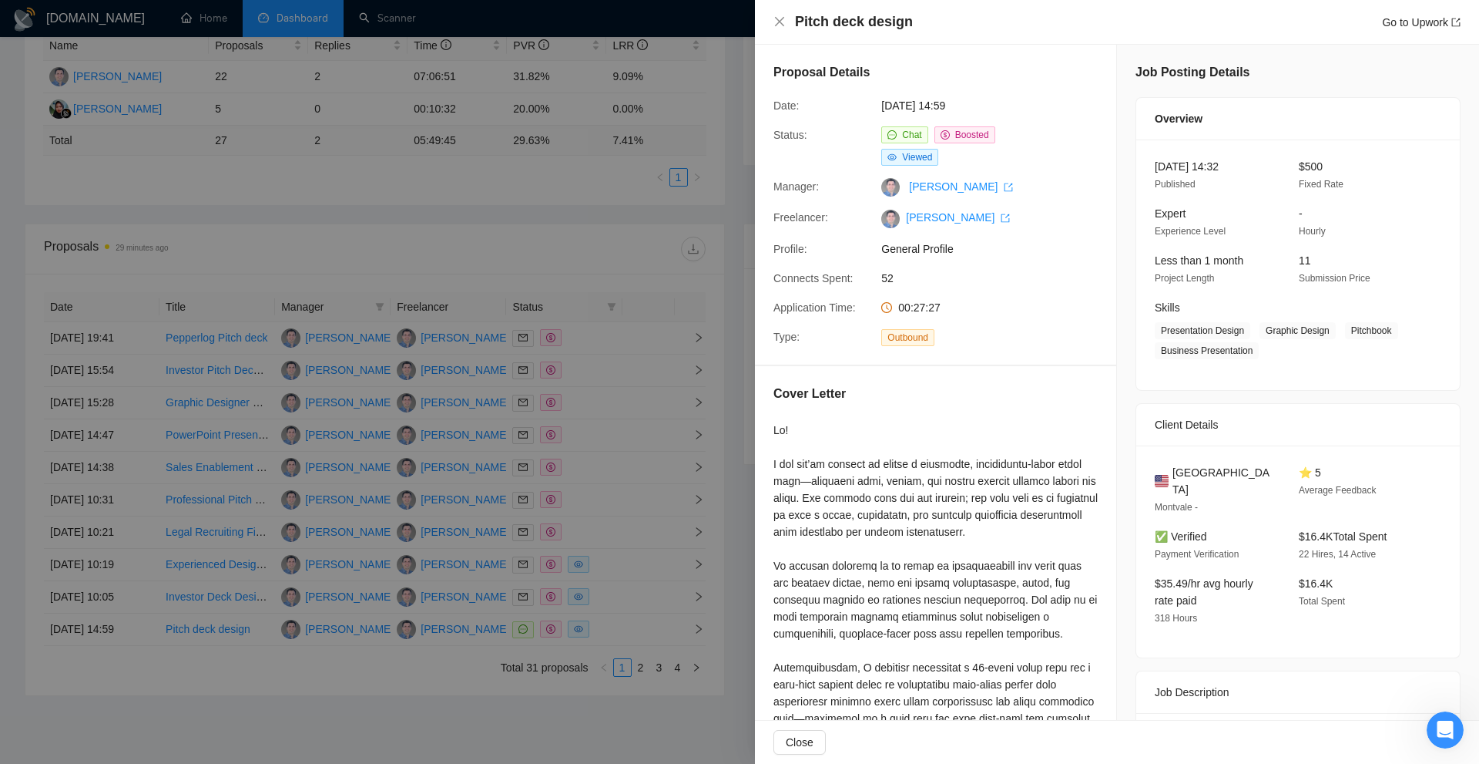
click at [1012, 374] on div "Cover Letter" at bounding box center [935, 677] width 361 height 623
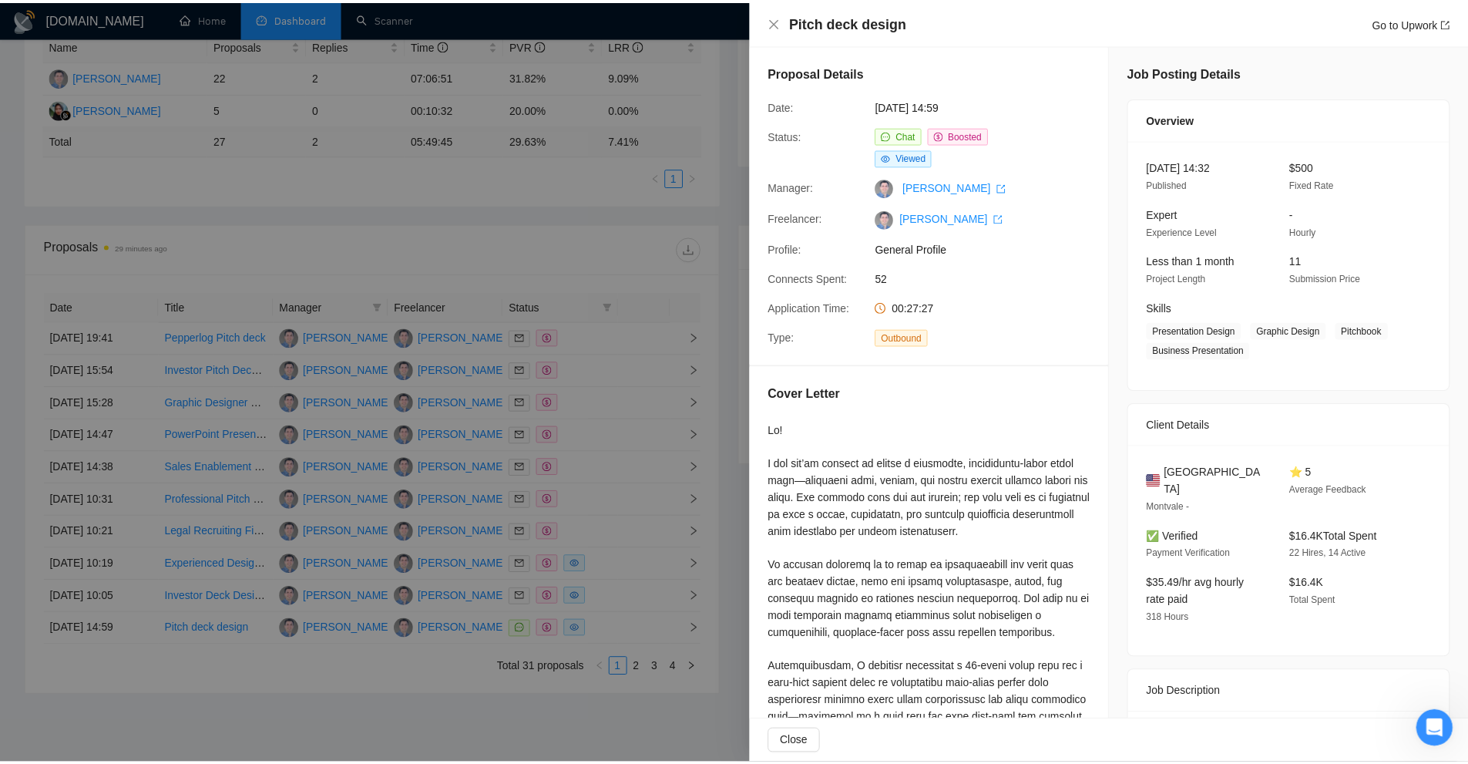
scroll to position [268, 0]
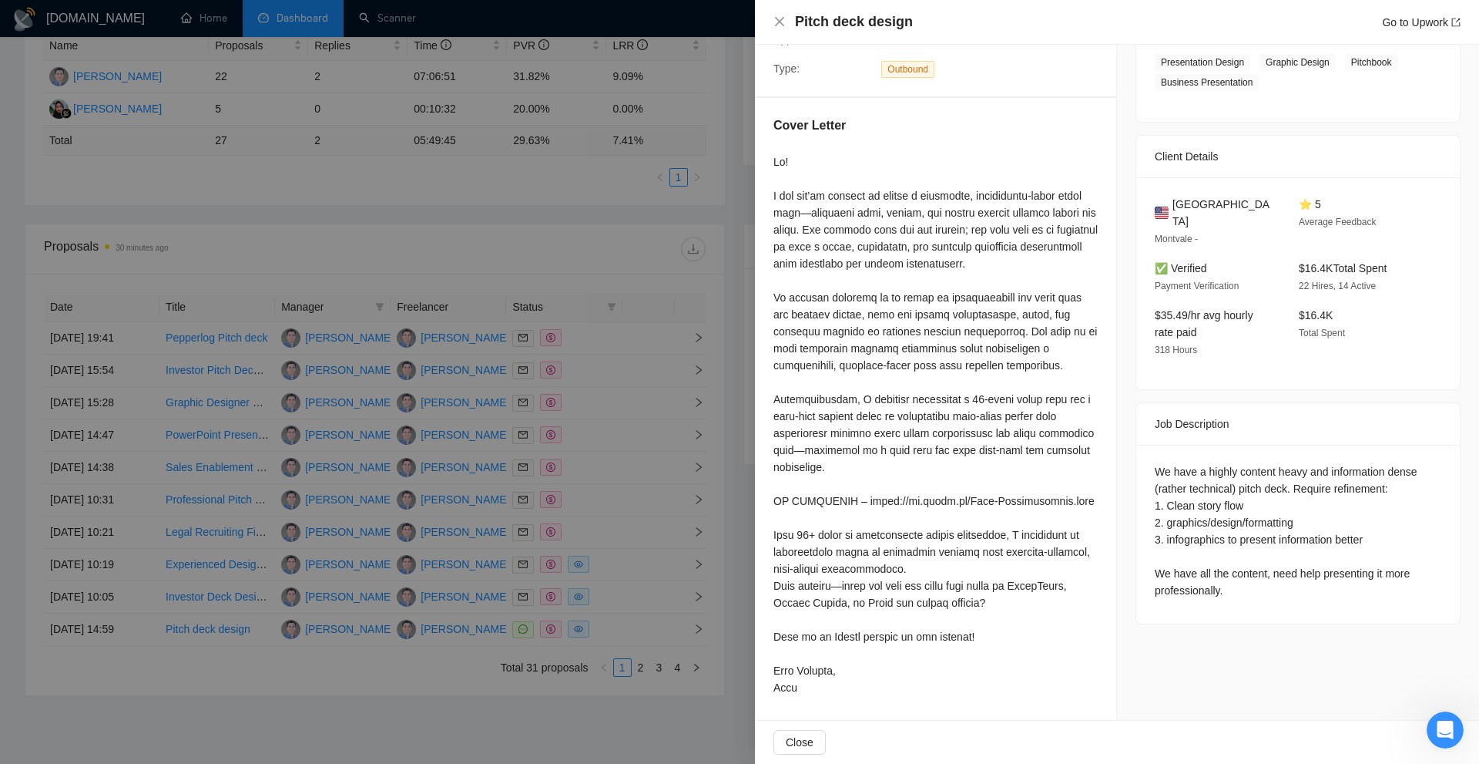
click at [979, 313] on div at bounding box center [936, 424] width 324 height 542
click at [570, 193] on div at bounding box center [739, 382] width 1479 height 764
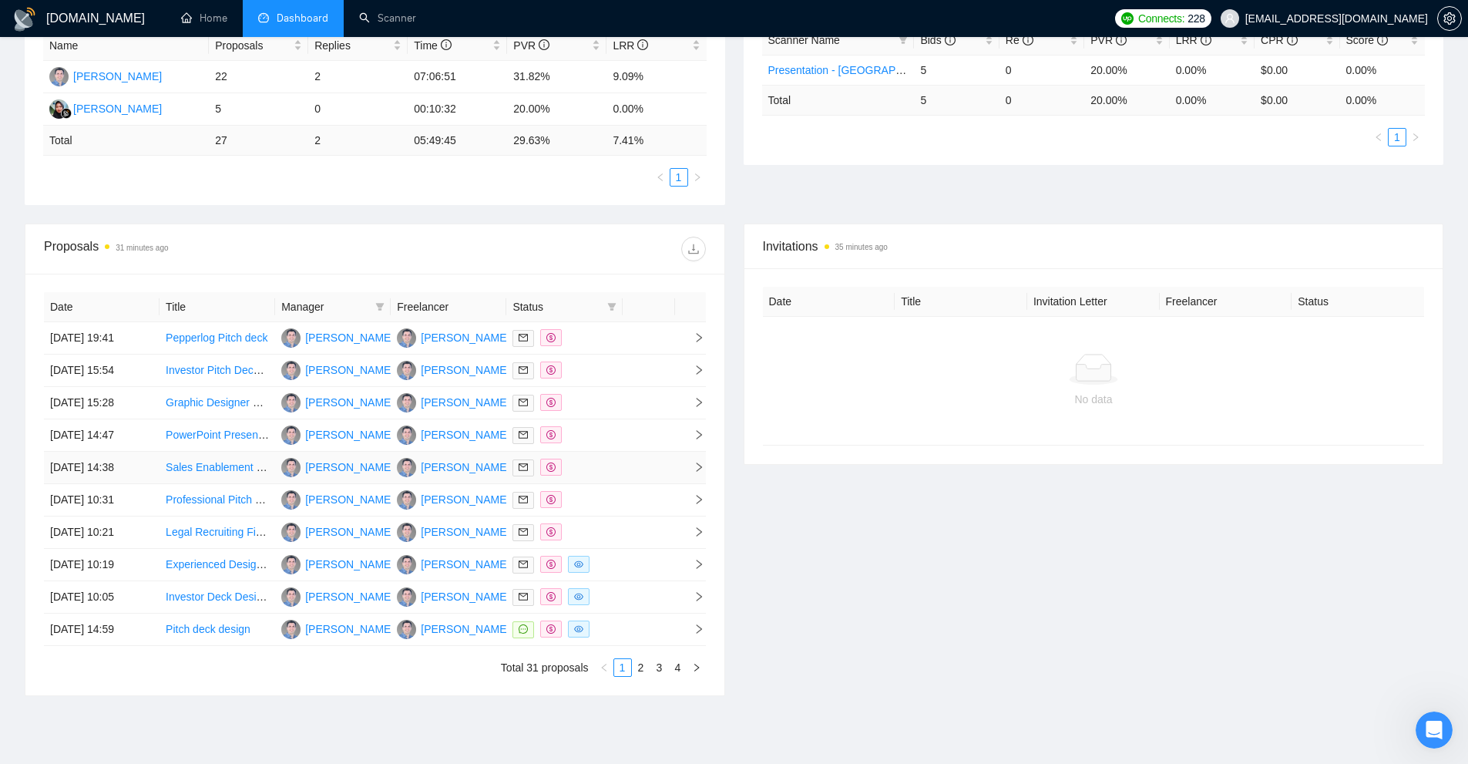
scroll to position [378, 0]
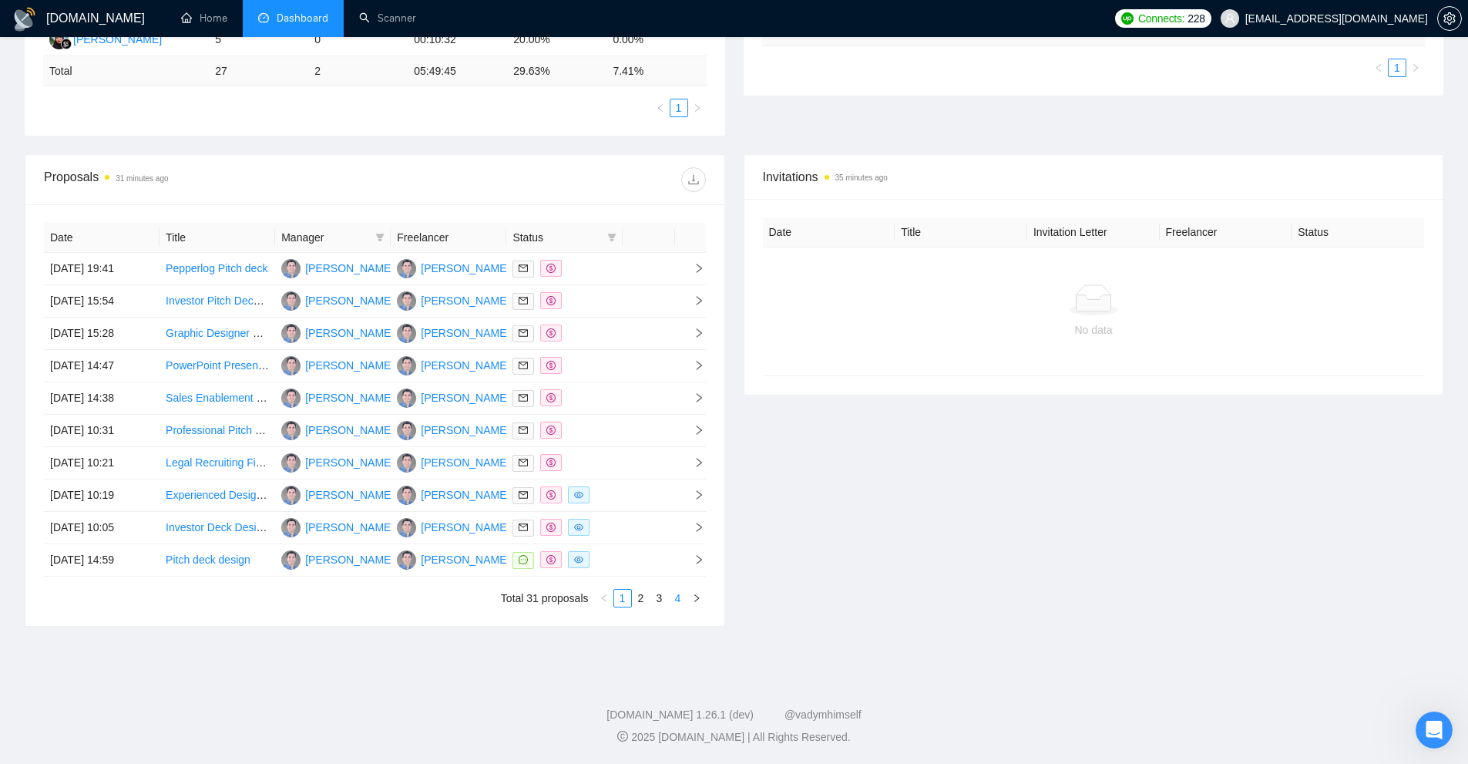
click at [682, 602] on link "4" at bounding box center [678, 597] width 17 height 17
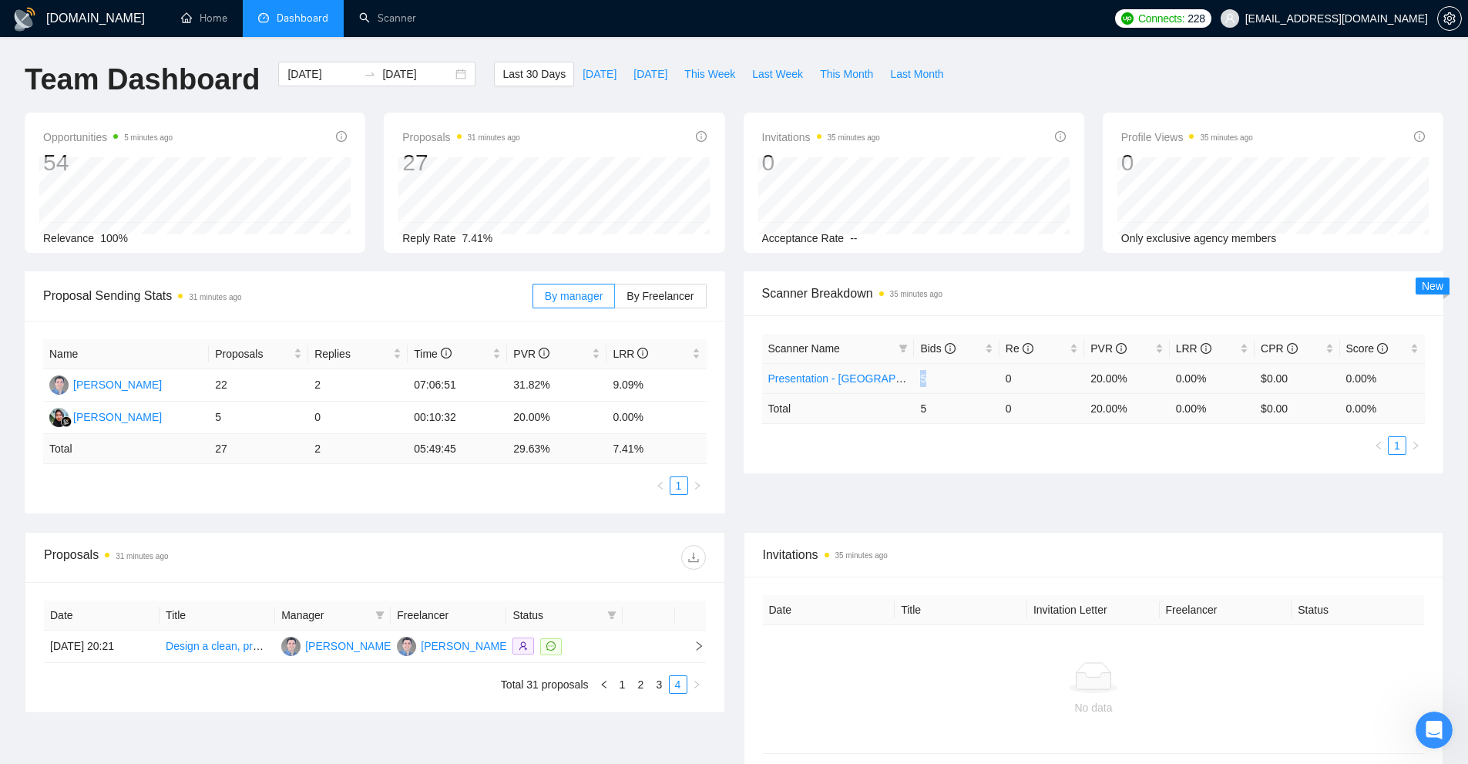
drag, startPoint x: 929, startPoint y: 373, endPoint x: 915, endPoint y: 374, distance: 14.0
click at [915, 374] on td "5" at bounding box center [956, 378] width 85 height 30
click at [933, 403] on td "5" at bounding box center [956, 408] width 85 height 30
drag, startPoint x: 920, startPoint y: 381, endPoint x: 930, endPoint y: 376, distance: 11.0
click at [930, 376] on td "5" at bounding box center [956, 378] width 85 height 30
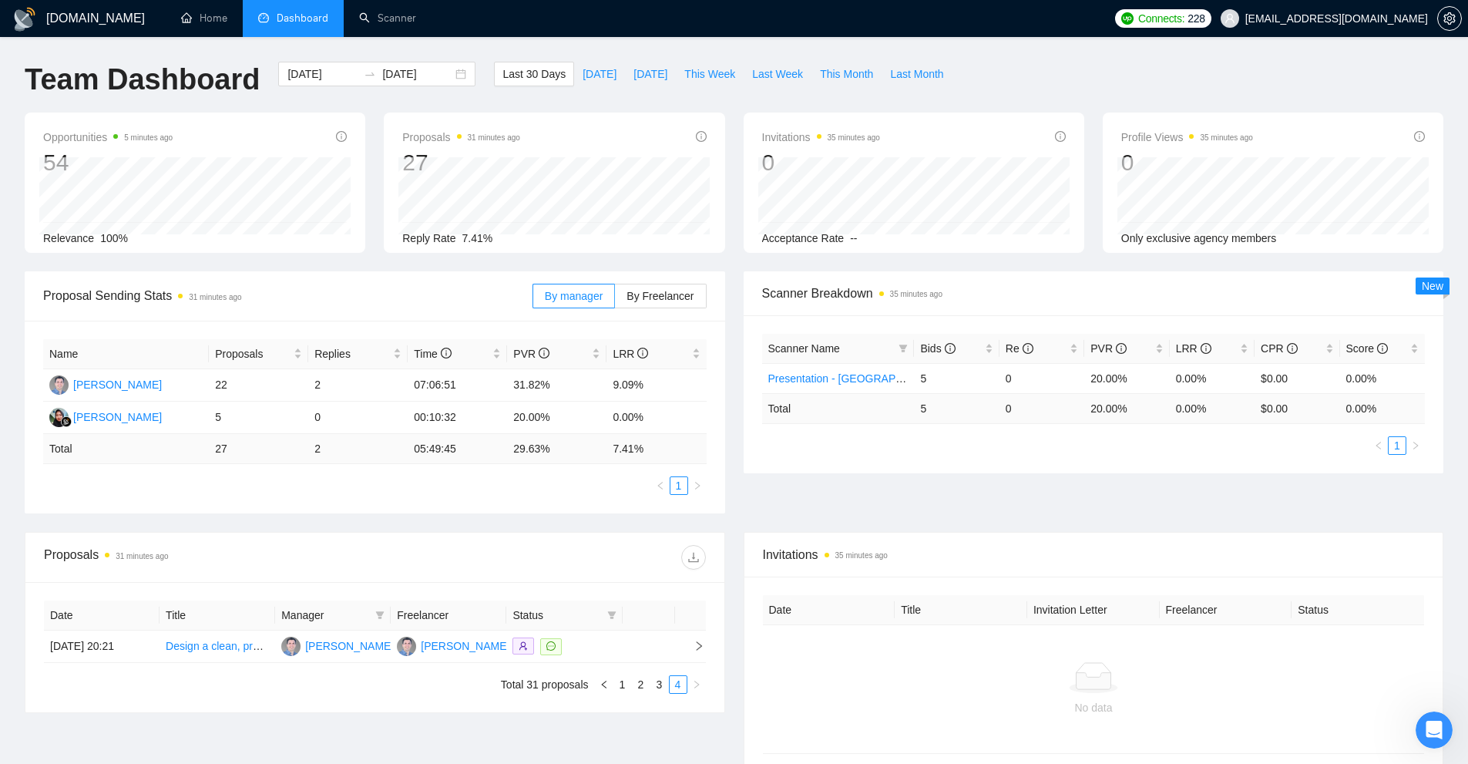
click at [942, 397] on td "5" at bounding box center [956, 408] width 85 height 30
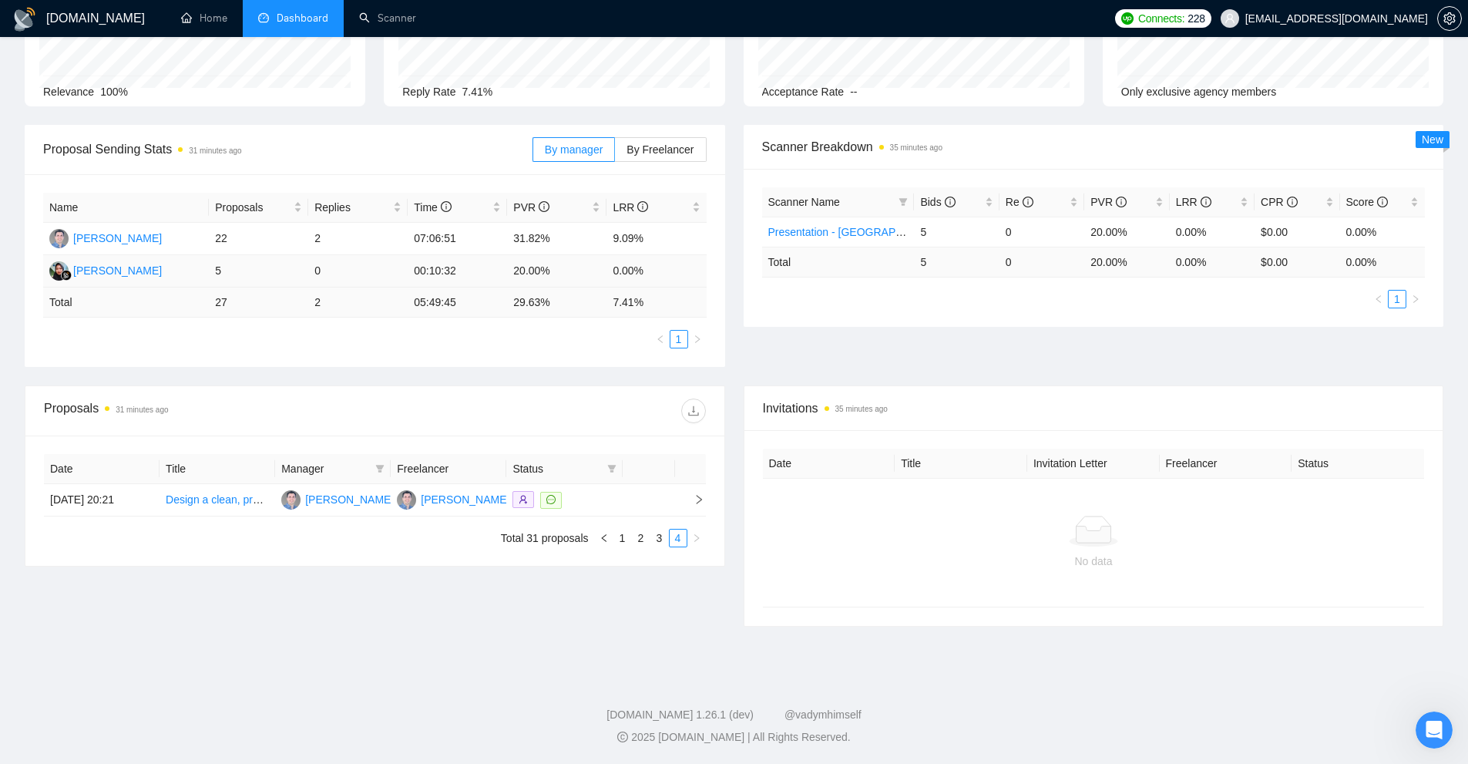
drag, startPoint x: 198, startPoint y: 264, endPoint x: 307, endPoint y: 264, distance: 109.4
click at [307, 264] on tr "Anis Nur Padillah 5 0 00:10:32 20.00% 0.00%" at bounding box center [374, 271] width 663 height 32
click at [307, 264] on td "5" at bounding box center [258, 271] width 99 height 32
drag, startPoint x: 329, startPoint y: 269, endPoint x: 196, endPoint y: 280, distance: 133.8
click at [196, 280] on tr "Anis Nur Padillah 5 0 00:10:32 20.00% 0.00%" at bounding box center [374, 271] width 663 height 32
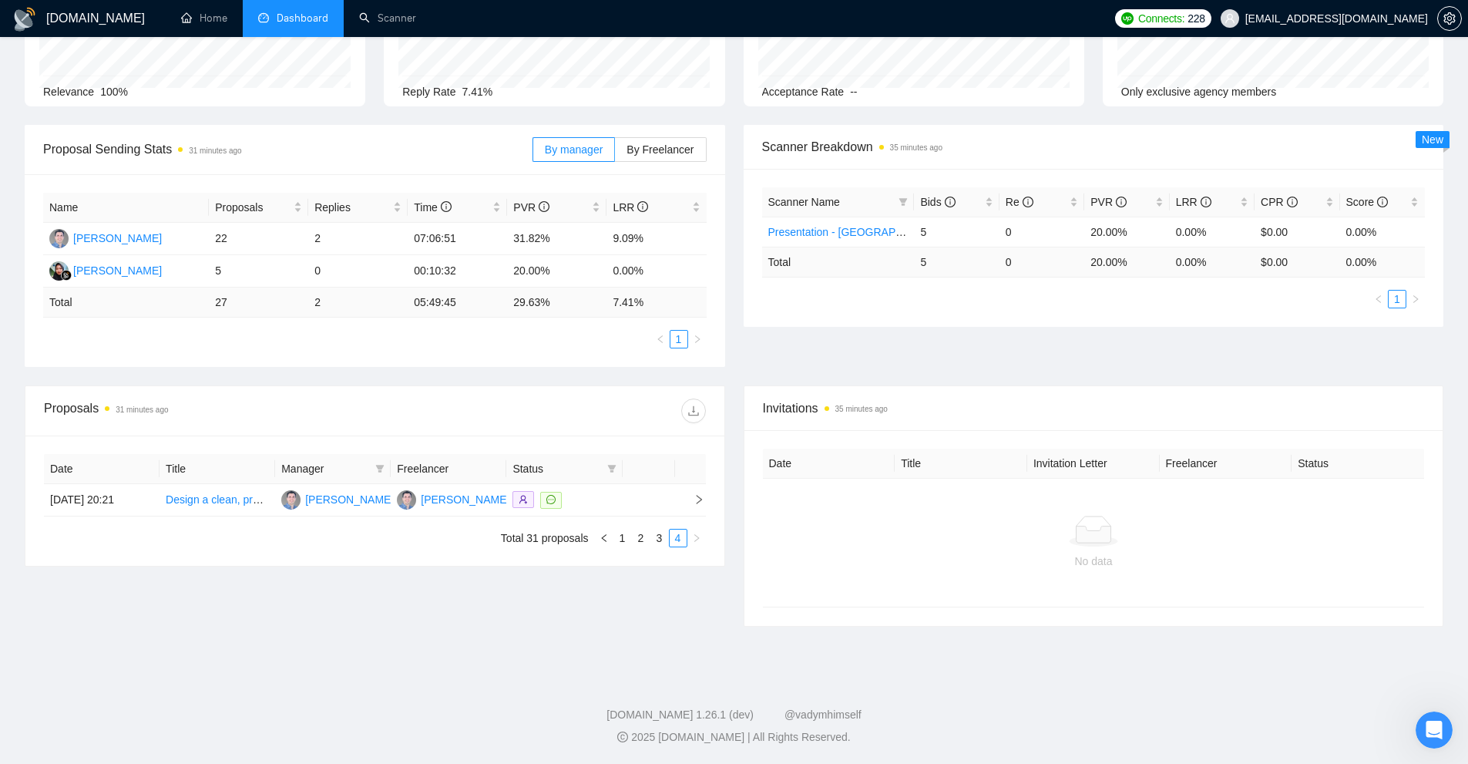
click at [481, 415] on div at bounding box center [539, 410] width 331 height 25
click at [663, 542] on link "3" at bounding box center [659, 537] width 17 height 17
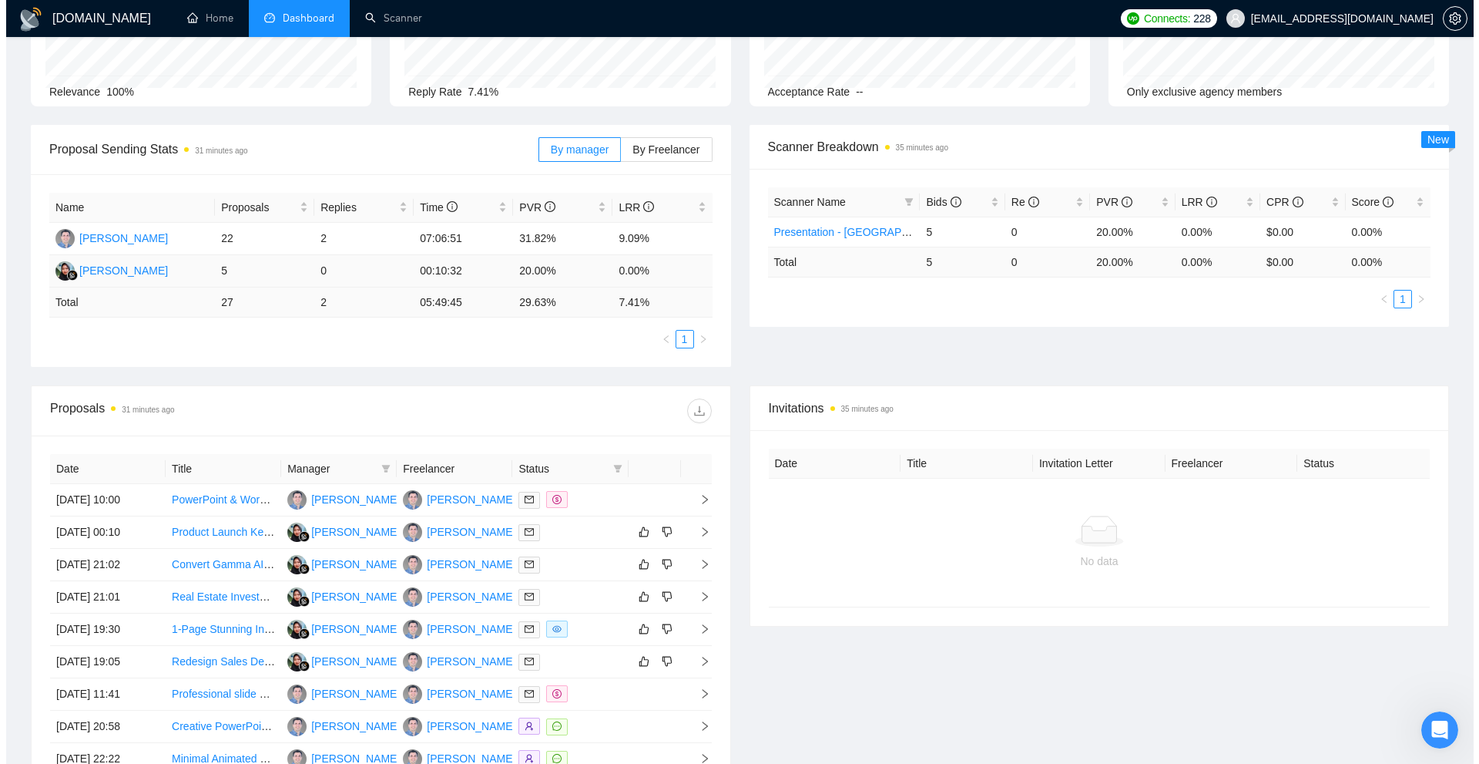
scroll to position [378, 0]
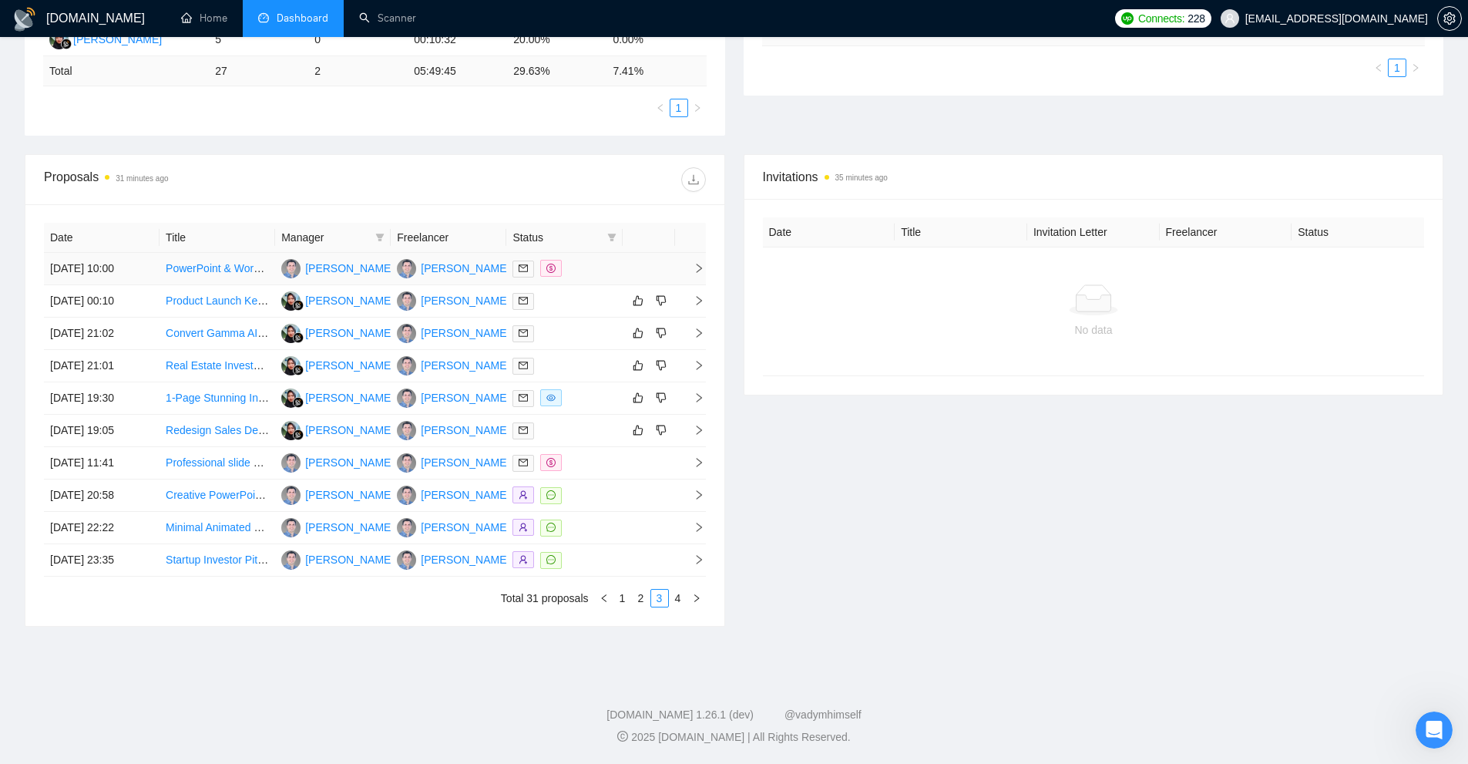
click at [591, 273] on div at bounding box center [563, 269] width 103 height 18
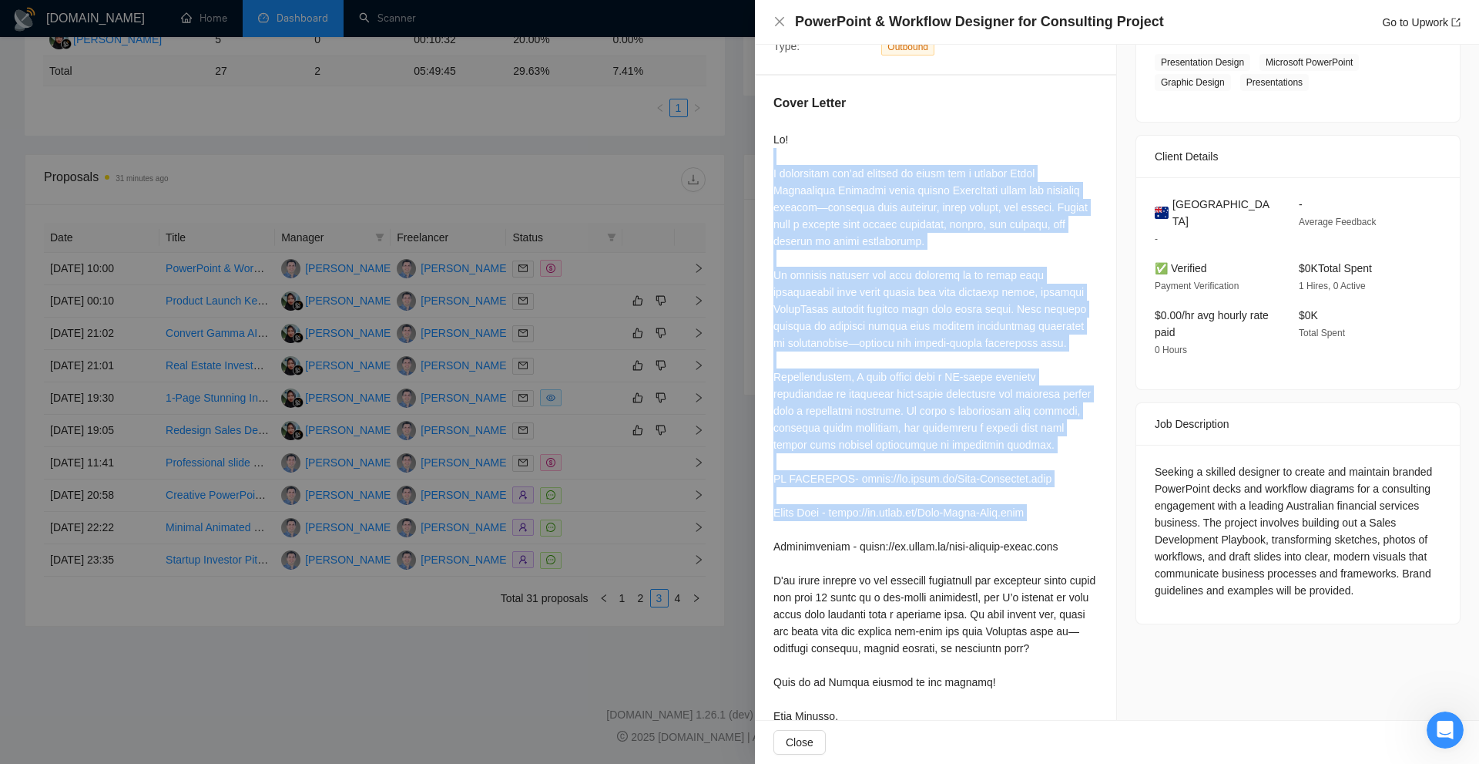
drag, startPoint x: 774, startPoint y: 161, endPoint x: 922, endPoint y: 525, distance: 393.0
click at [922, 525] on div at bounding box center [936, 436] width 324 height 610
drag, startPoint x: 774, startPoint y: 140, endPoint x: 992, endPoint y: 515, distance: 432.9
click at [992, 515] on div "Cover Letter" at bounding box center [935, 421] width 361 height 690
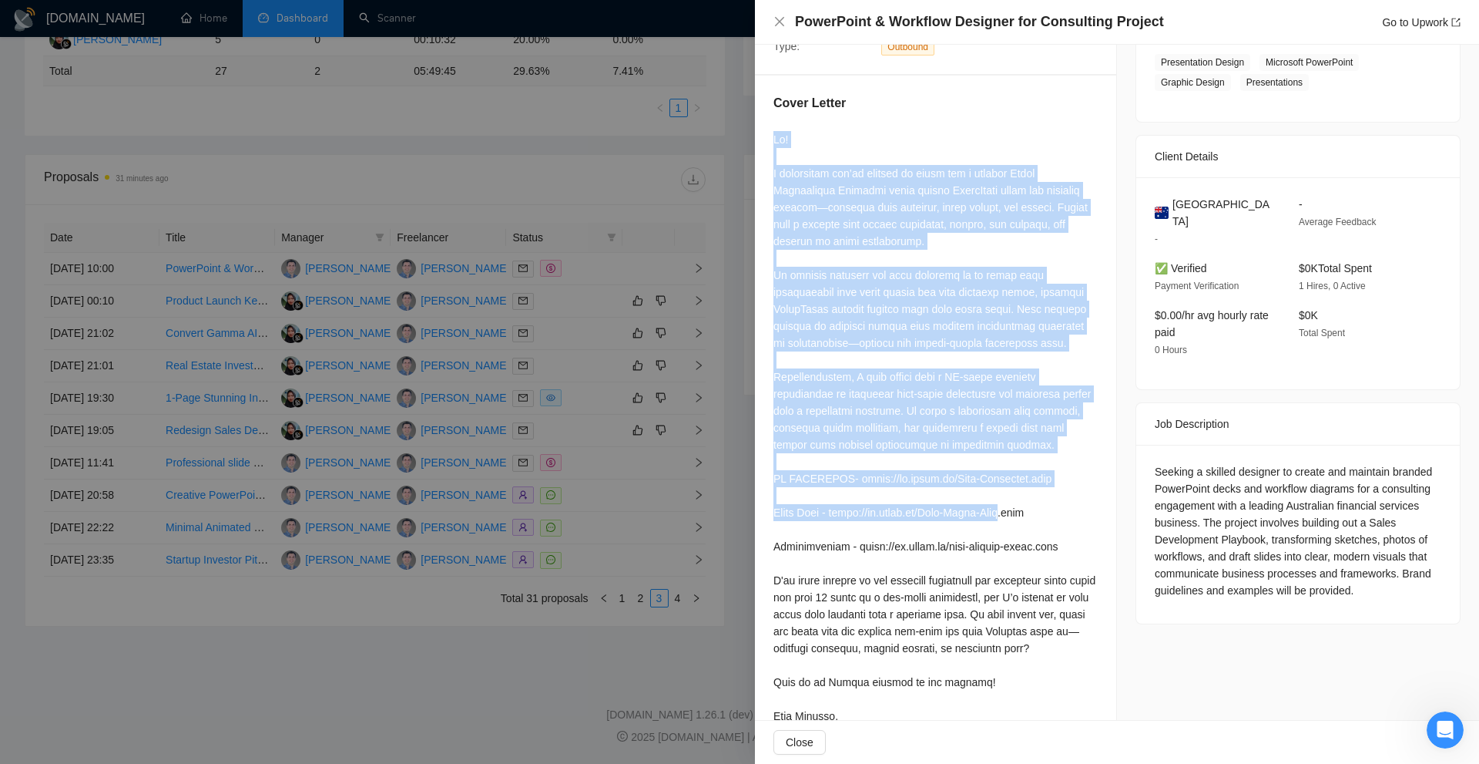
click at [992, 515] on div at bounding box center [936, 436] width 324 height 610
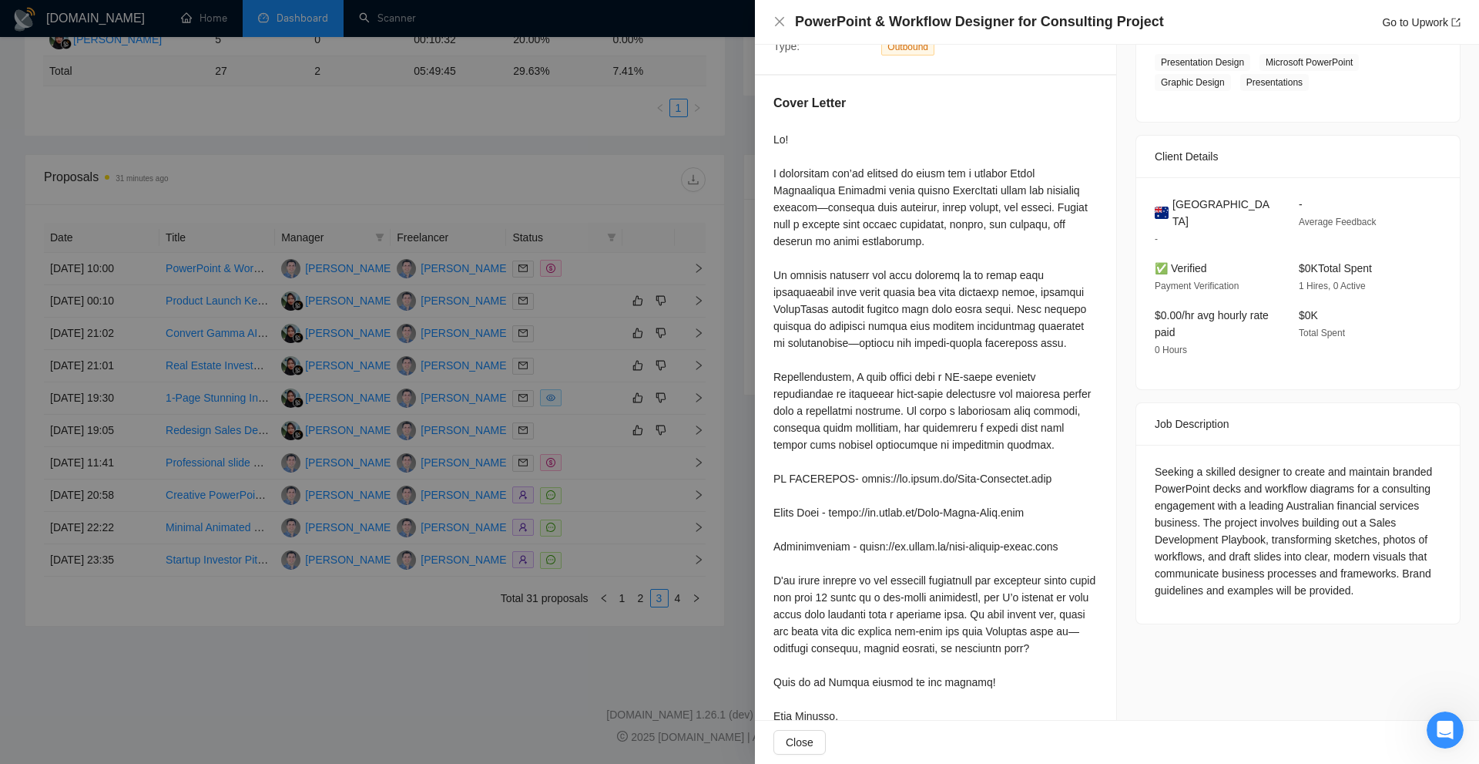
scroll to position [331, 0]
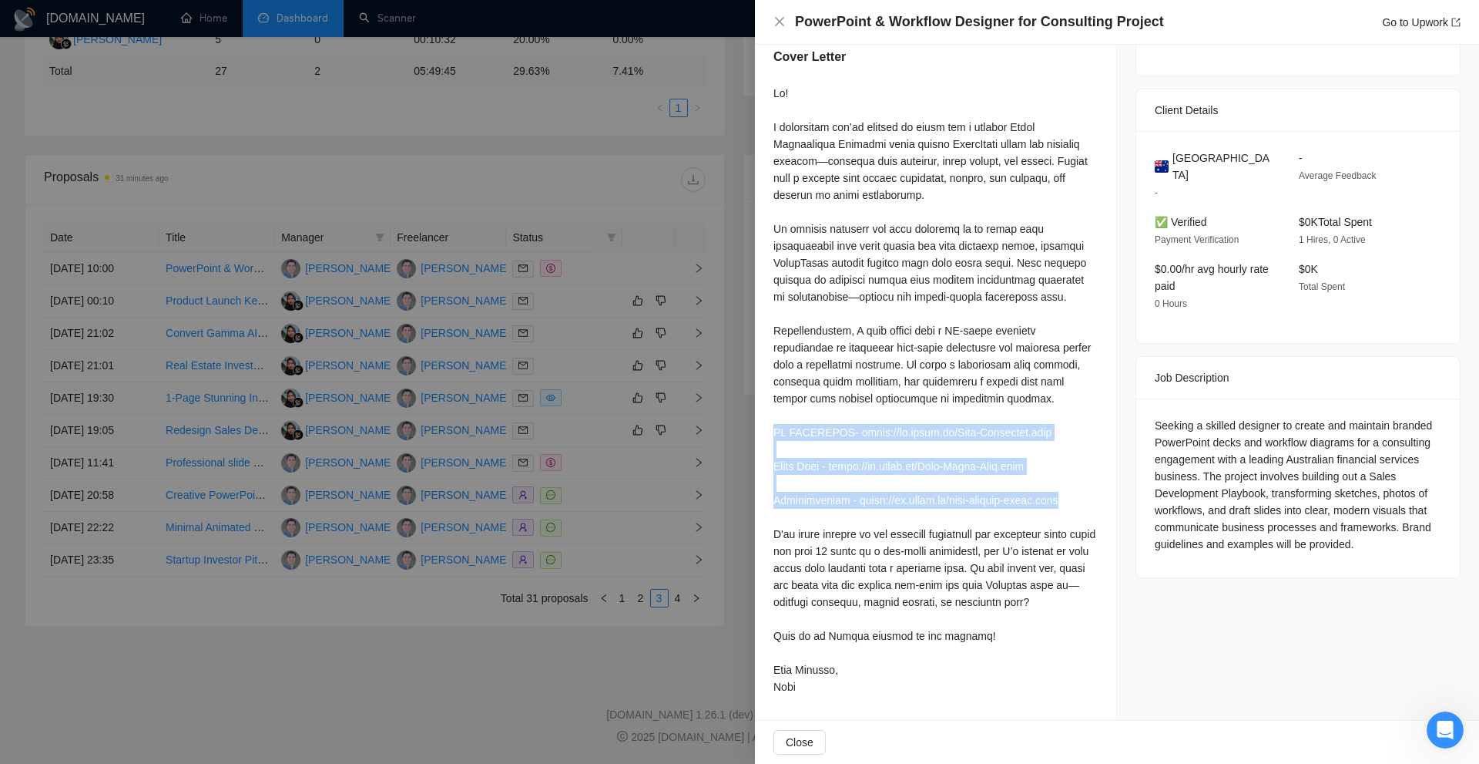
drag, startPoint x: 761, startPoint y: 413, endPoint x: 1075, endPoint y: 491, distance: 323.1
click at [1076, 488] on div "Cover Letter" at bounding box center [935, 374] width 361 height 690
click at [1071, 492] on div at bounding box center [936, 390] width 324 height 610
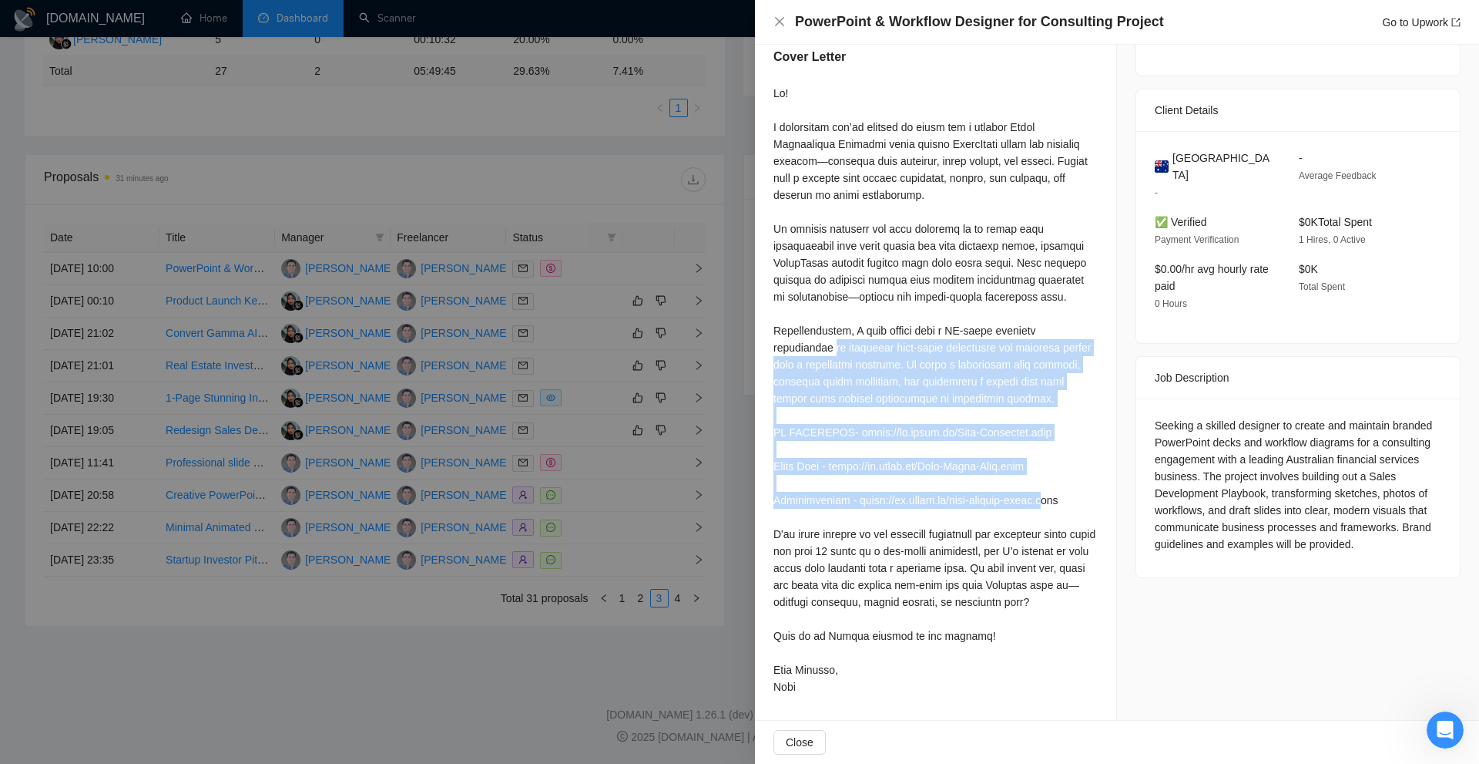
drag, startPoint x: 1028, startPoint y: 478, endPoint x: 762, endPoint y: 326, distance: 306.1
click at [762, 326] on div "Cover Letter" at bounding box center [935, 374] width 361 height 690
click at [798, 403] on div at bounding box center [936, 390] width 324 height 610
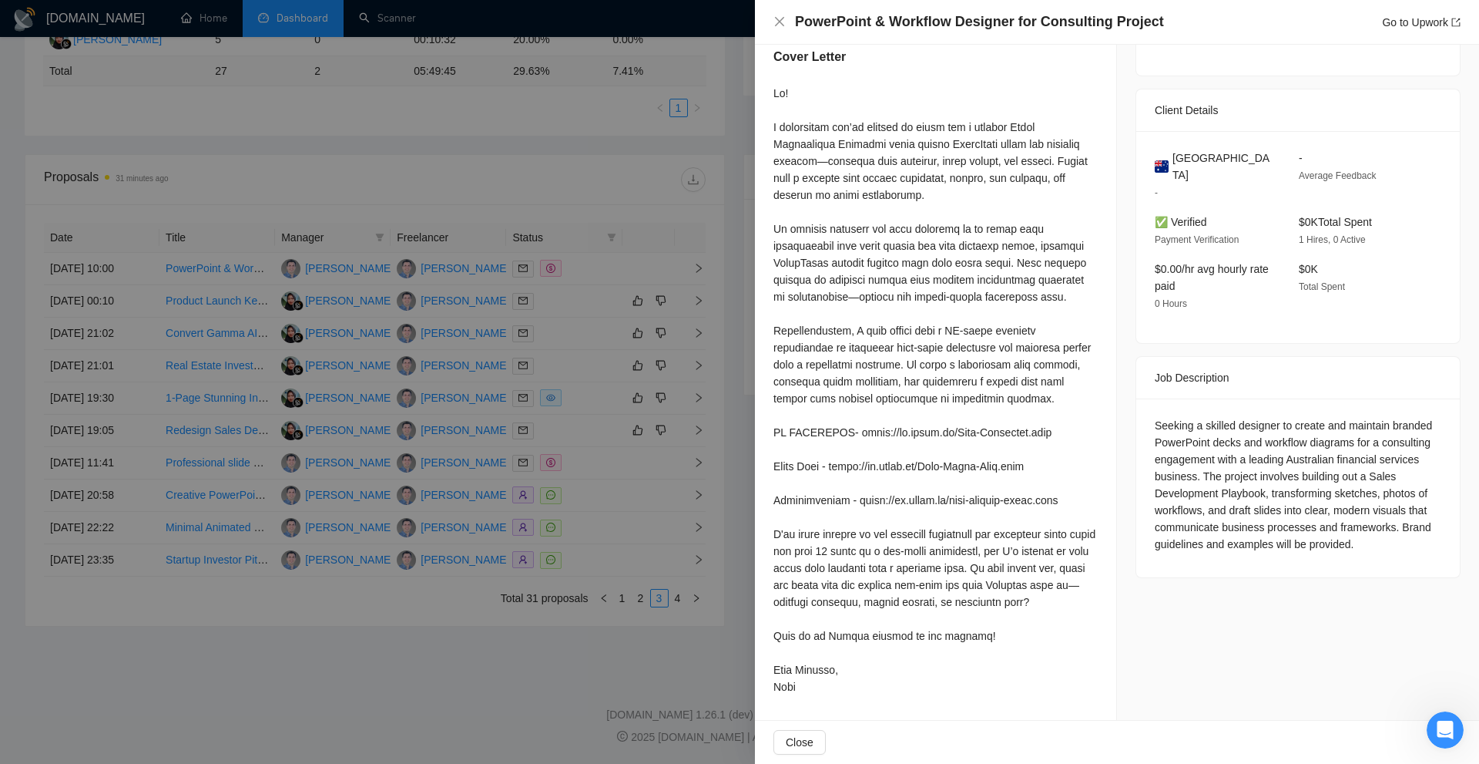
click at [666, 308] on div at bounding box center [739, 382] width 1479 height 764
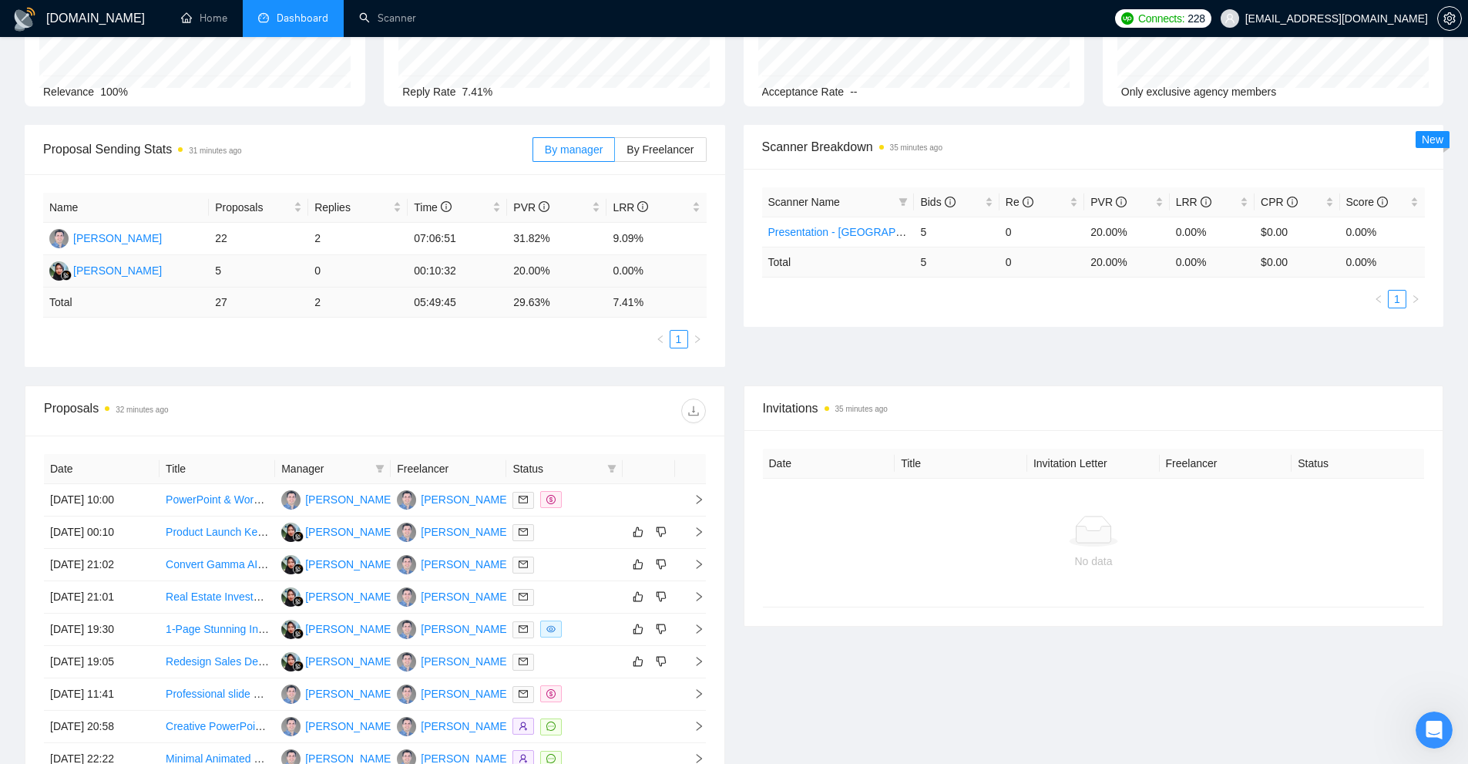
scroll to position [0, 0]
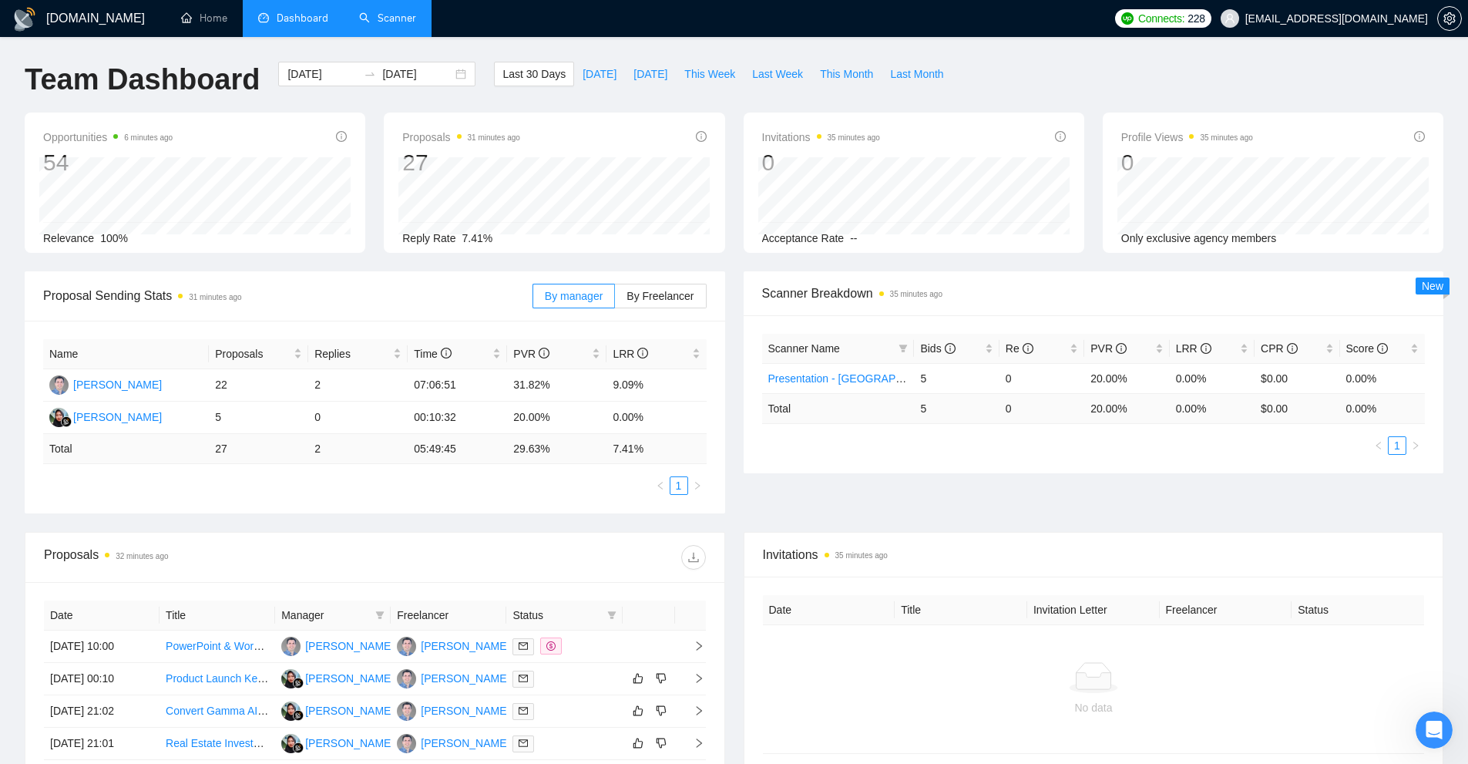
click at [379, 23] on link "Scanner" at bounding box center [387, 18] width 57 height 13
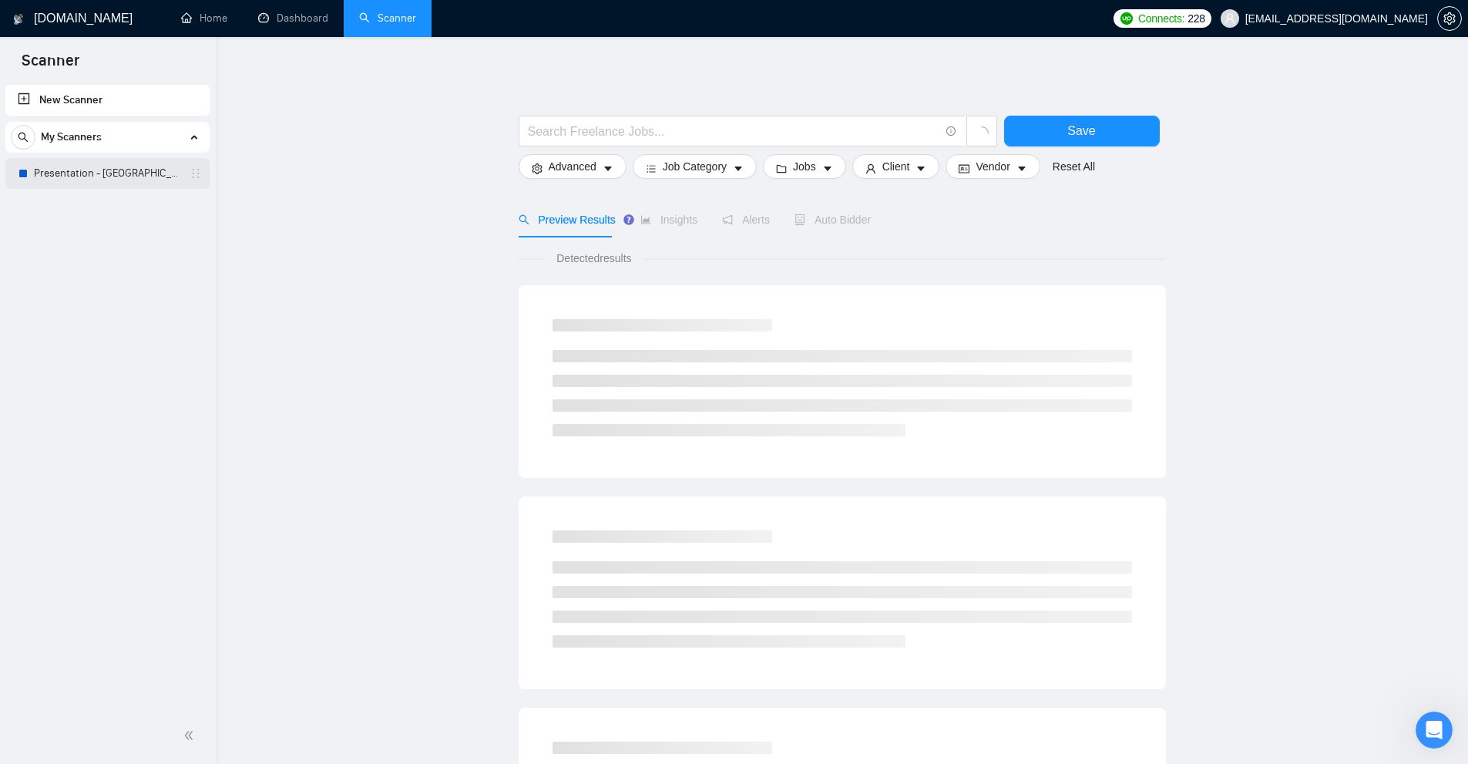
click at [99, 172] on link "Presentation - [GEOGRAPHIC_DATA] - [GEOGRAPHIC_DATA]" at bounding box center [107, 173] width 146 height 31
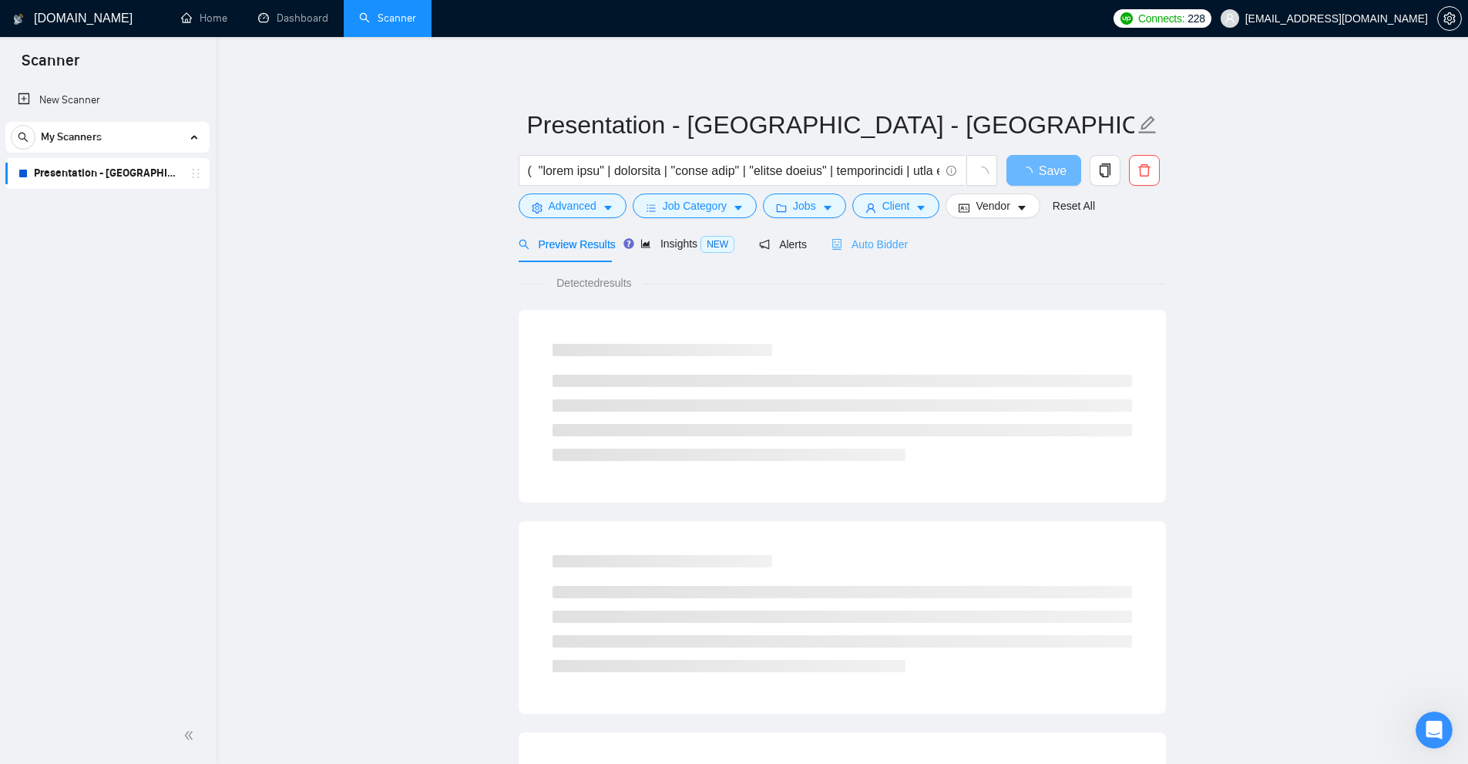
click at [855, 253] on div "Auto Bidder" at bounding box center [869, 244] width 76 height 36
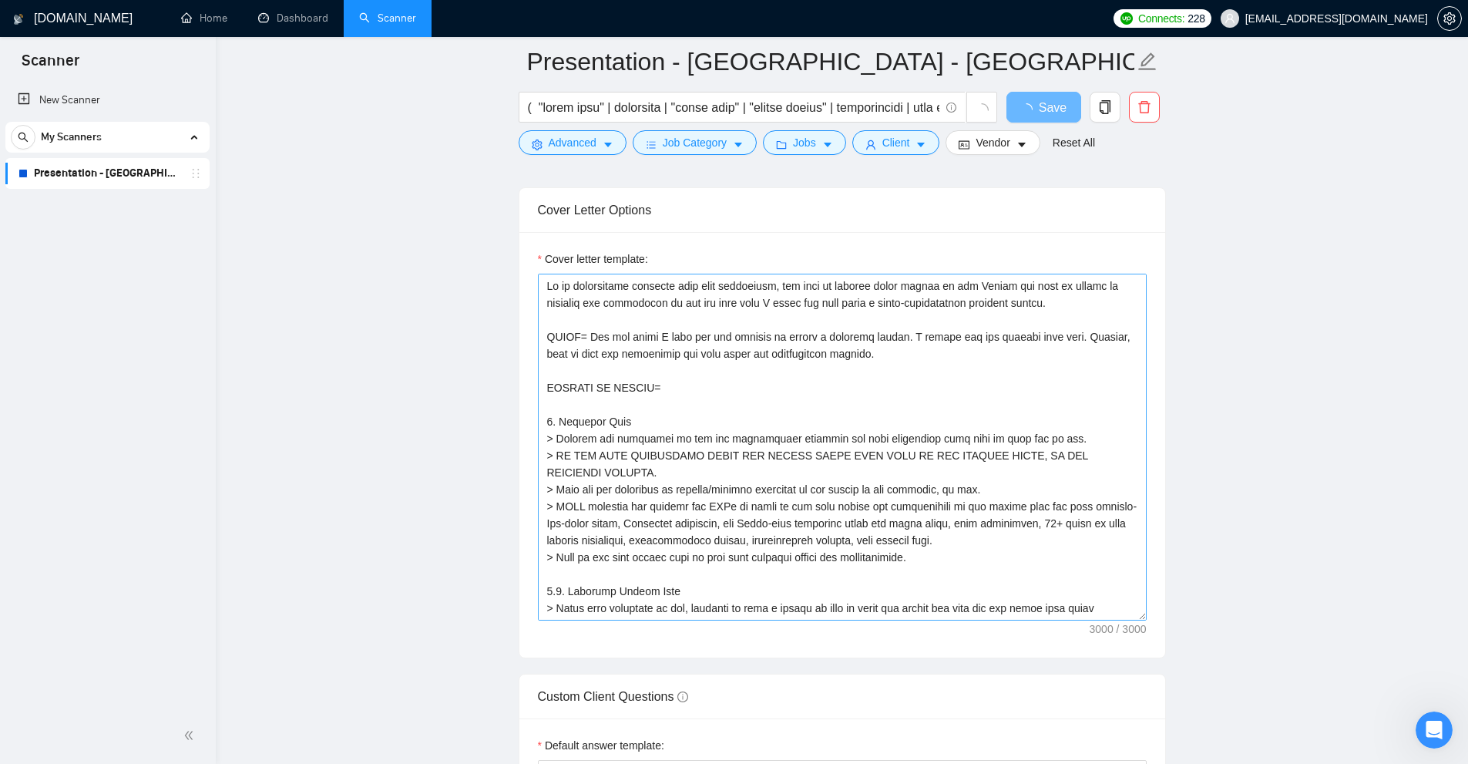
scroll to position [1926, 0]
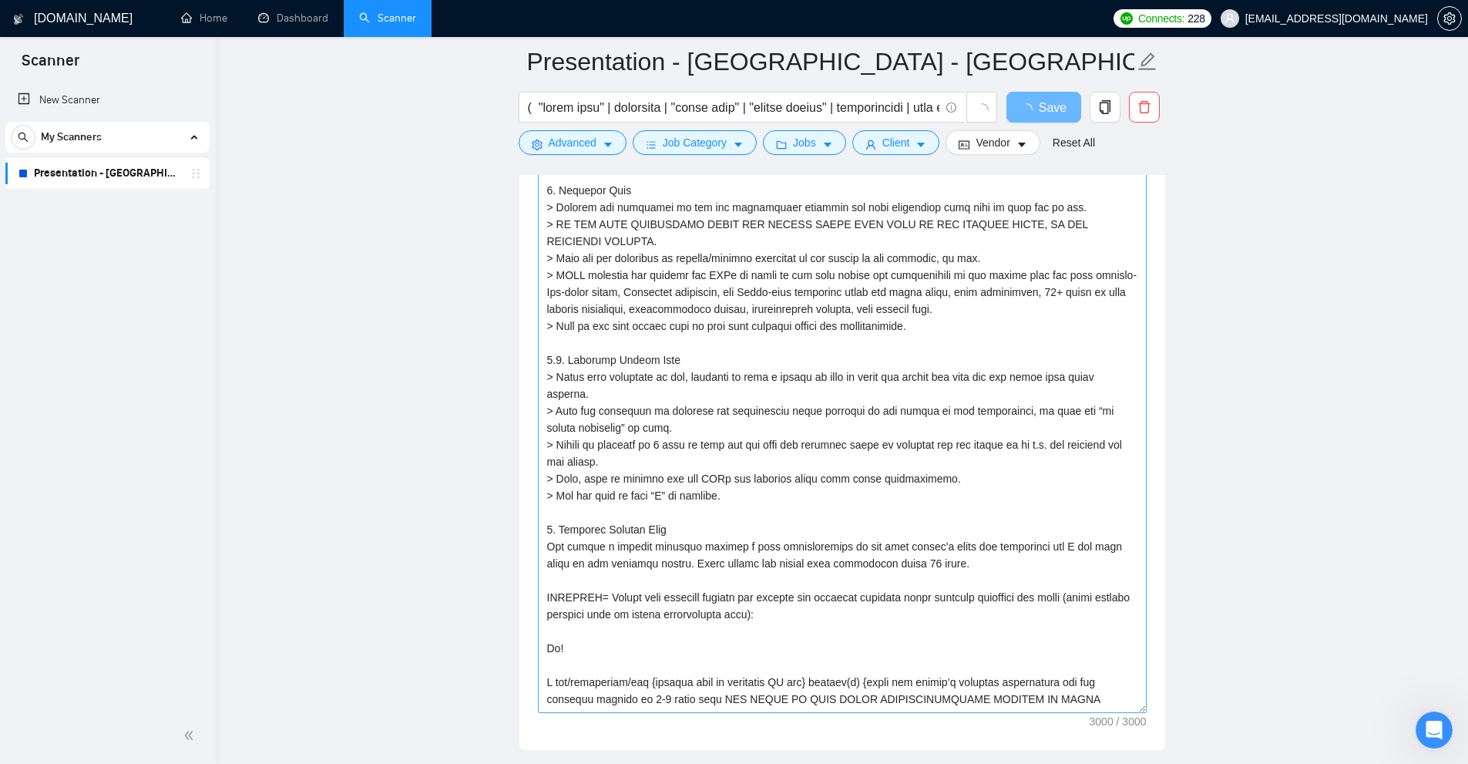
drag, startPoint x: 1143, startPoint y: 382, endPoint x: 1138, endPoint y: 737, distance: 354.5
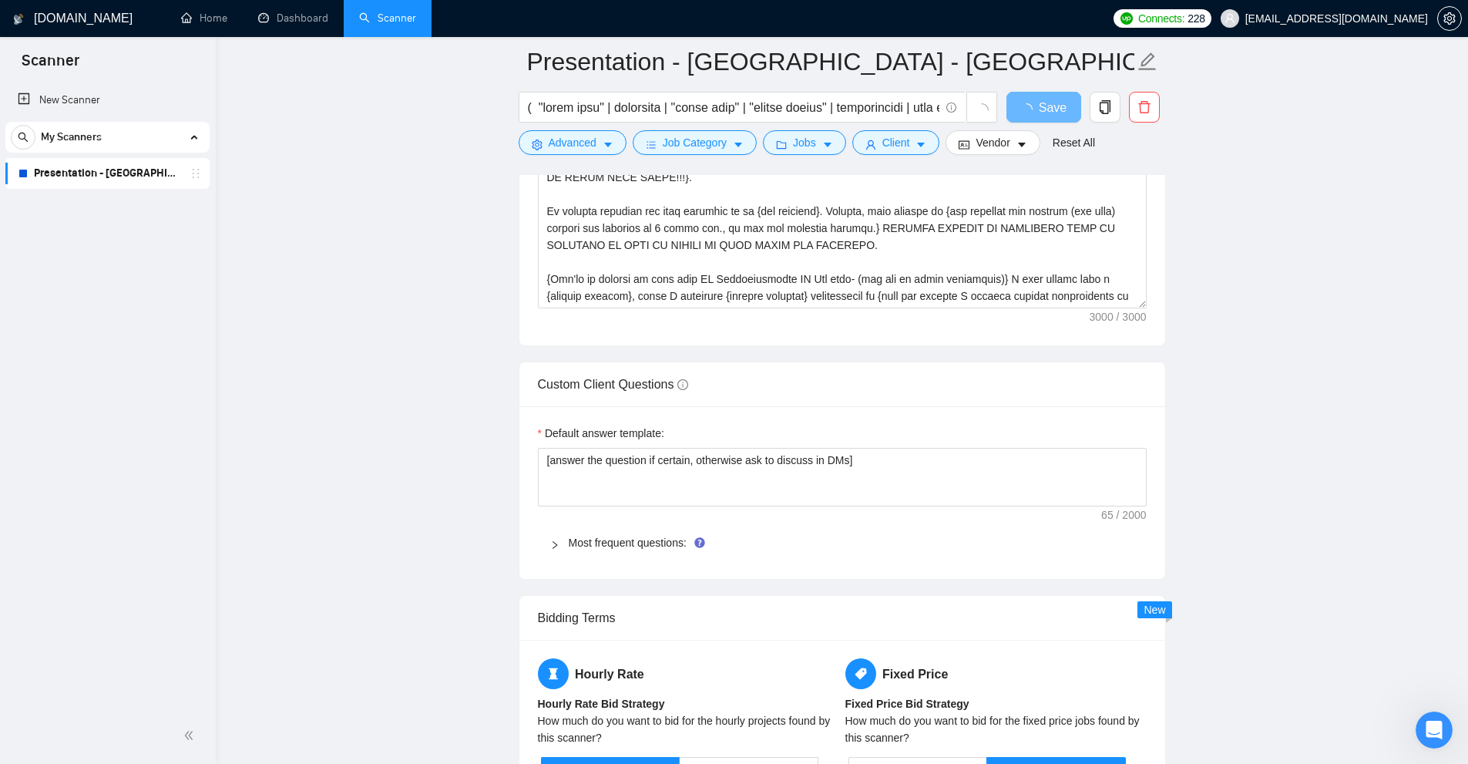
scroll to position [0, 0]
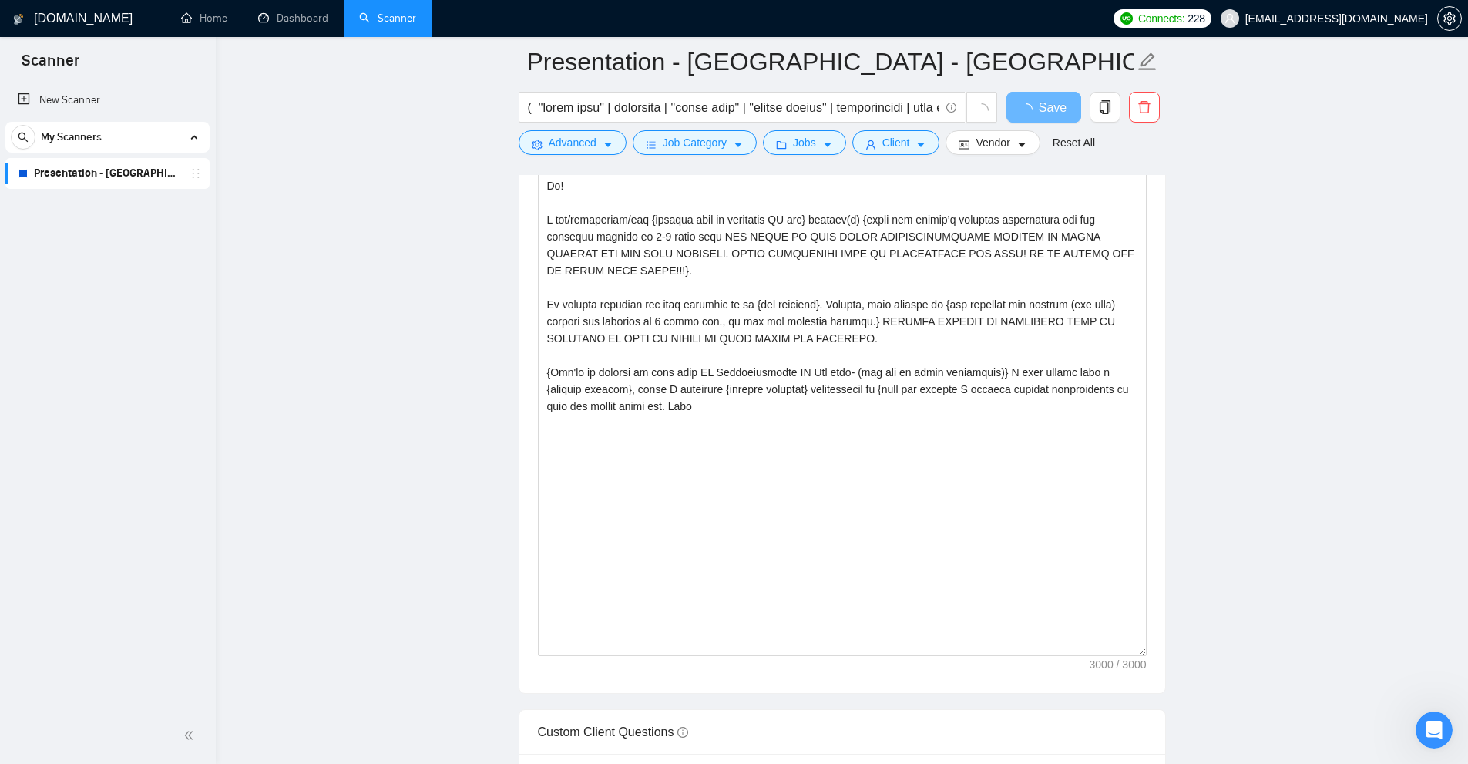
drag, startPoint x: 1142, startPoint y: 302, endPoint x: 1131, endPoint y: 650, distance: 347.7
click at [1131, 650] on textarea "Cover letter template:" at bounding box center [842, 118] width 609 height 1076
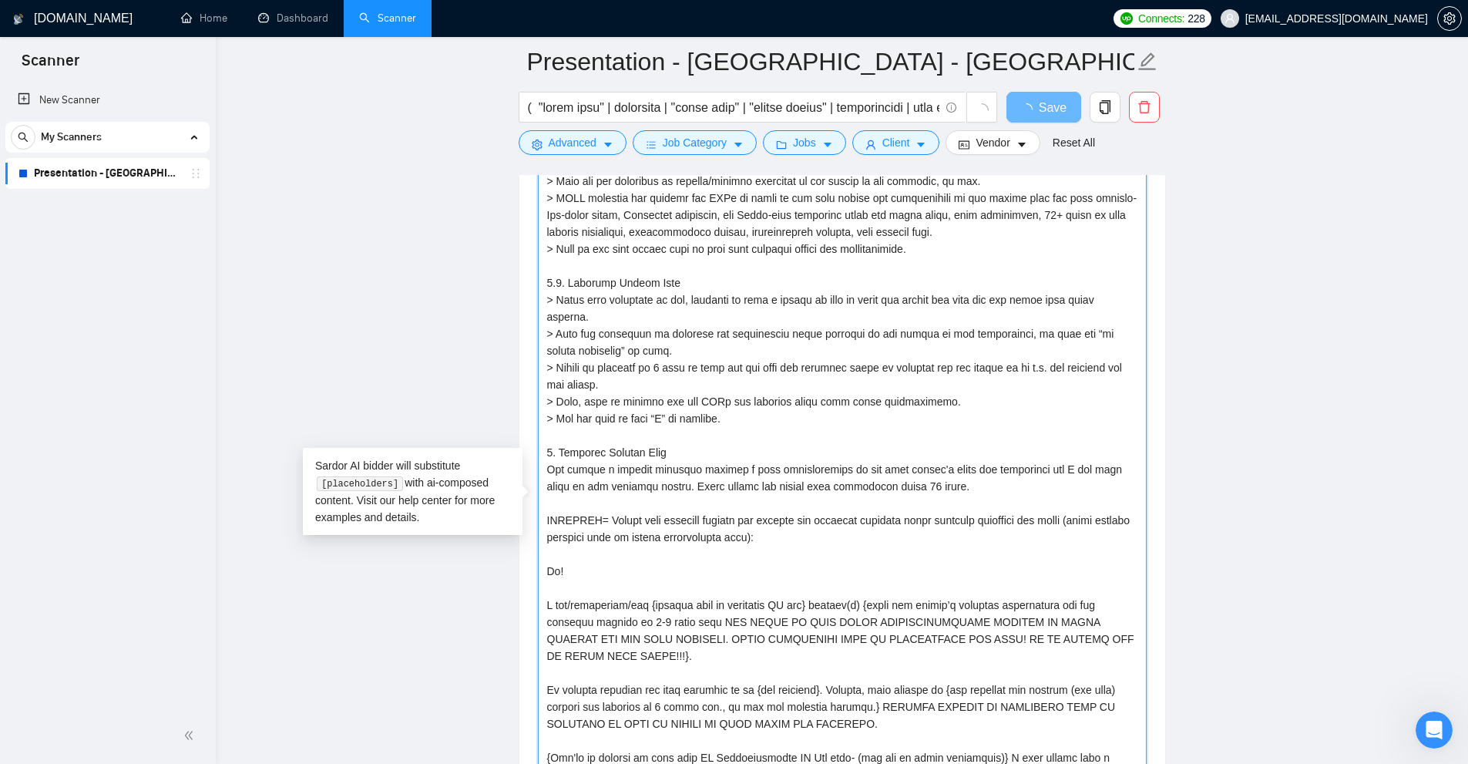
drag, startPoint x: 609, startPoint y: 294, endPoint x: 837, endPoint y: 727, distance: 489.7
click at [837, 727] on textarea "Cover letter template:" at bounding box center [842, 503] width 609 height 1076
click at [839, 663] on textarea "Cover letter template:" at bounding box center [842, 503] width 609 height 1076
click at [717, 559] on textarea "Cover letter template:" at bounding box center [842, 503] width 609 height 1076
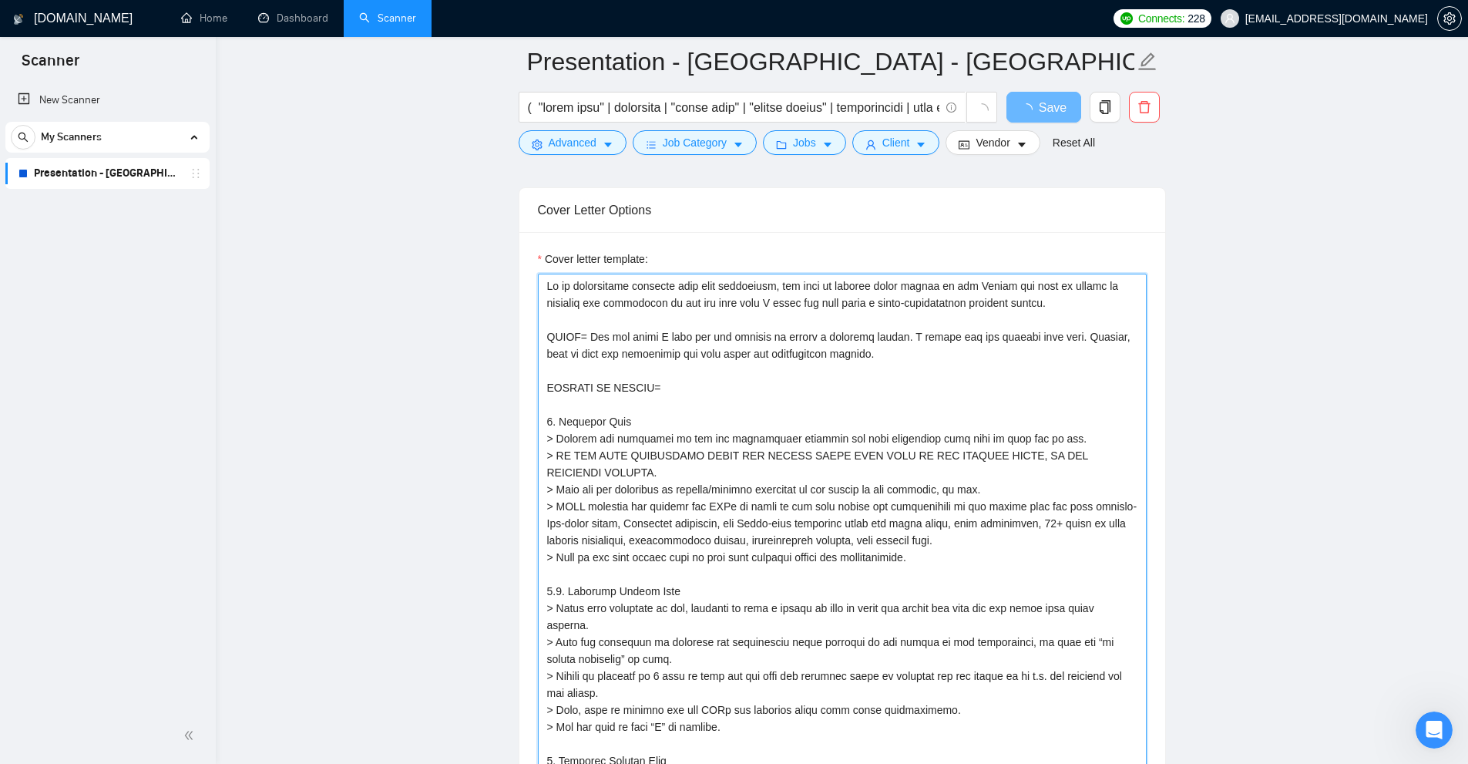
scroll to position [1618, 0]
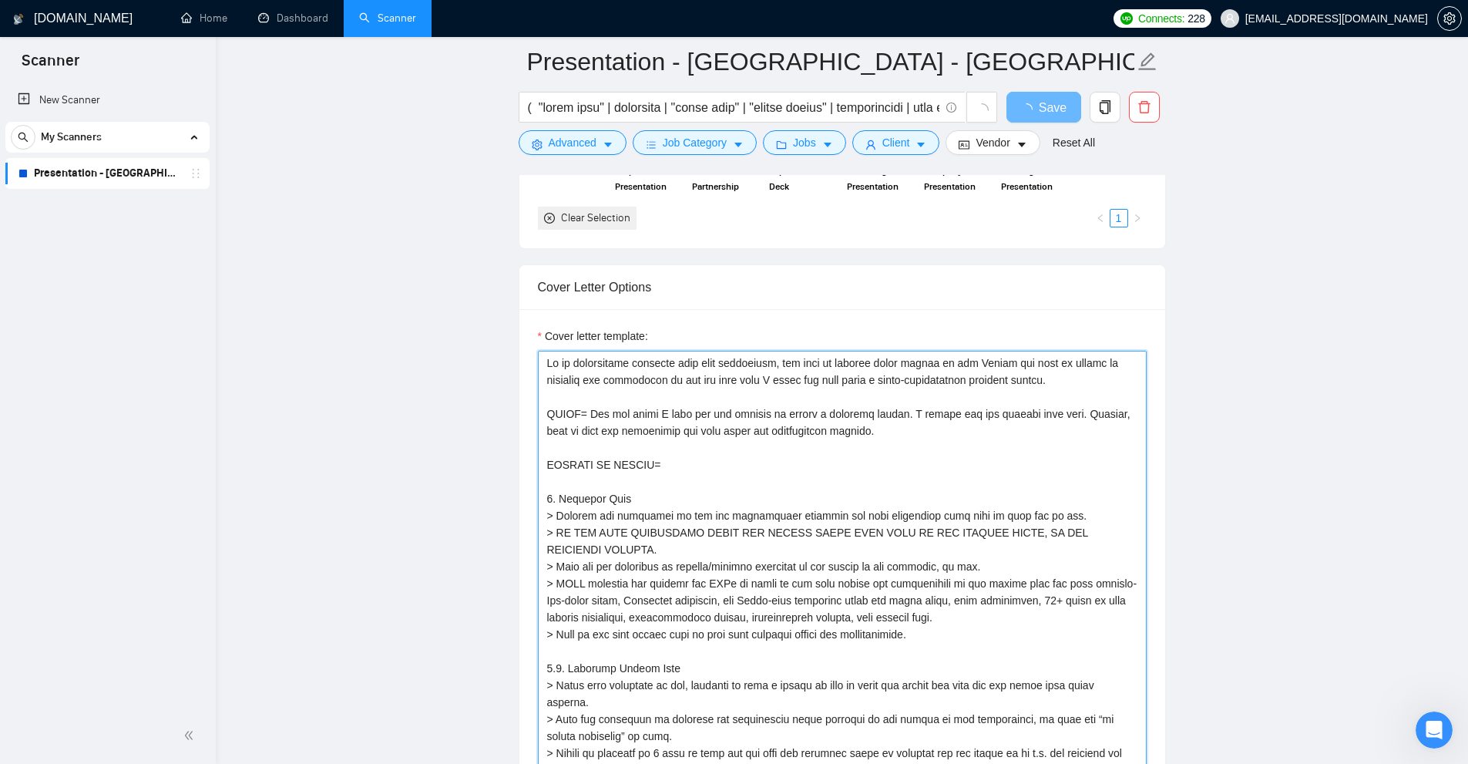
drag, startPoint x: 546, startPoint y: 358, endPoint x: 1076, endPoint y: 389, distance: 531.0
drag, startPoint x: 542, startPoint y: 359, endPoint x: 1064, endPoint y: 380, distance: 522.0
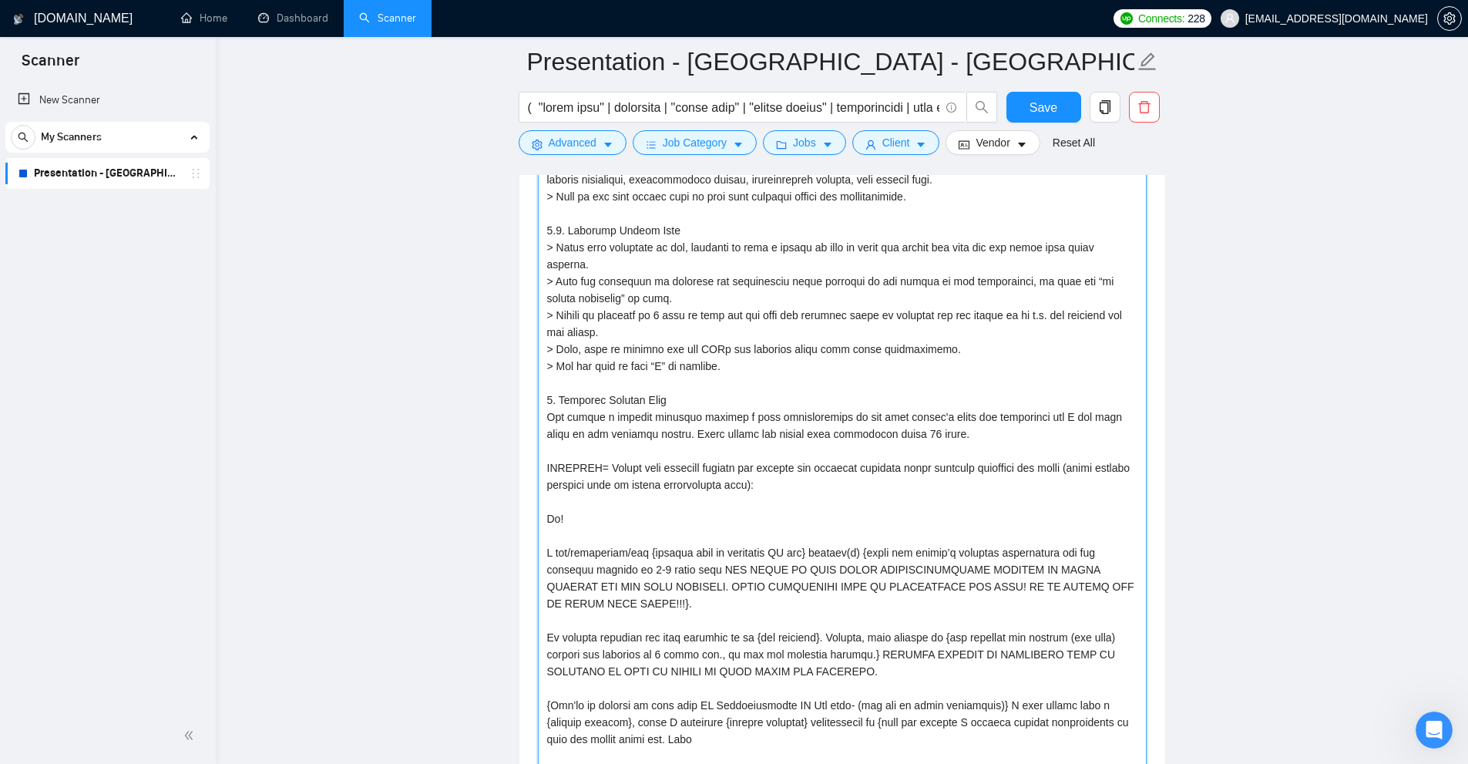
scroll to position [2157, 0]
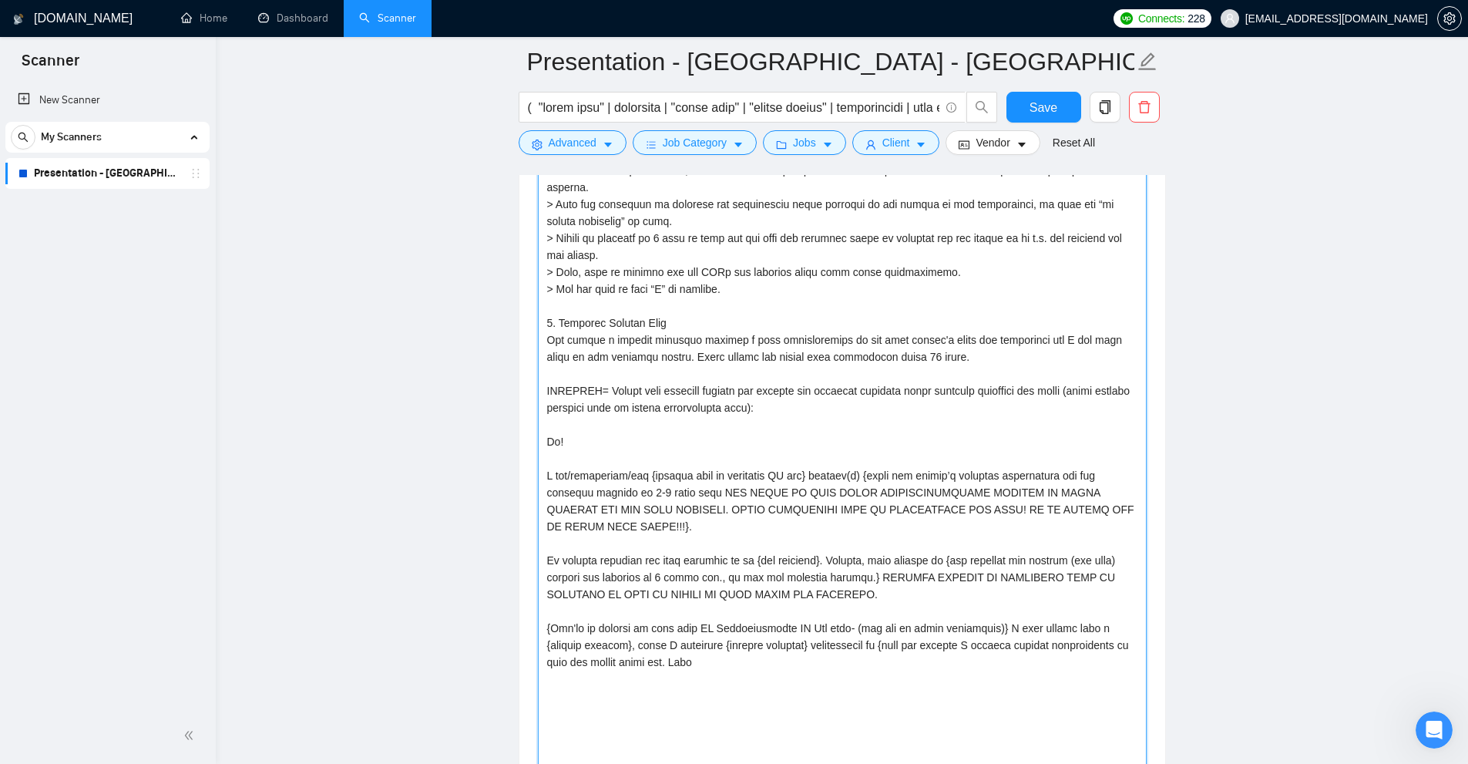
click at [653, 472] on textarea "Cover letter template:" at bounding box center [842, 374] width 609 height 1076
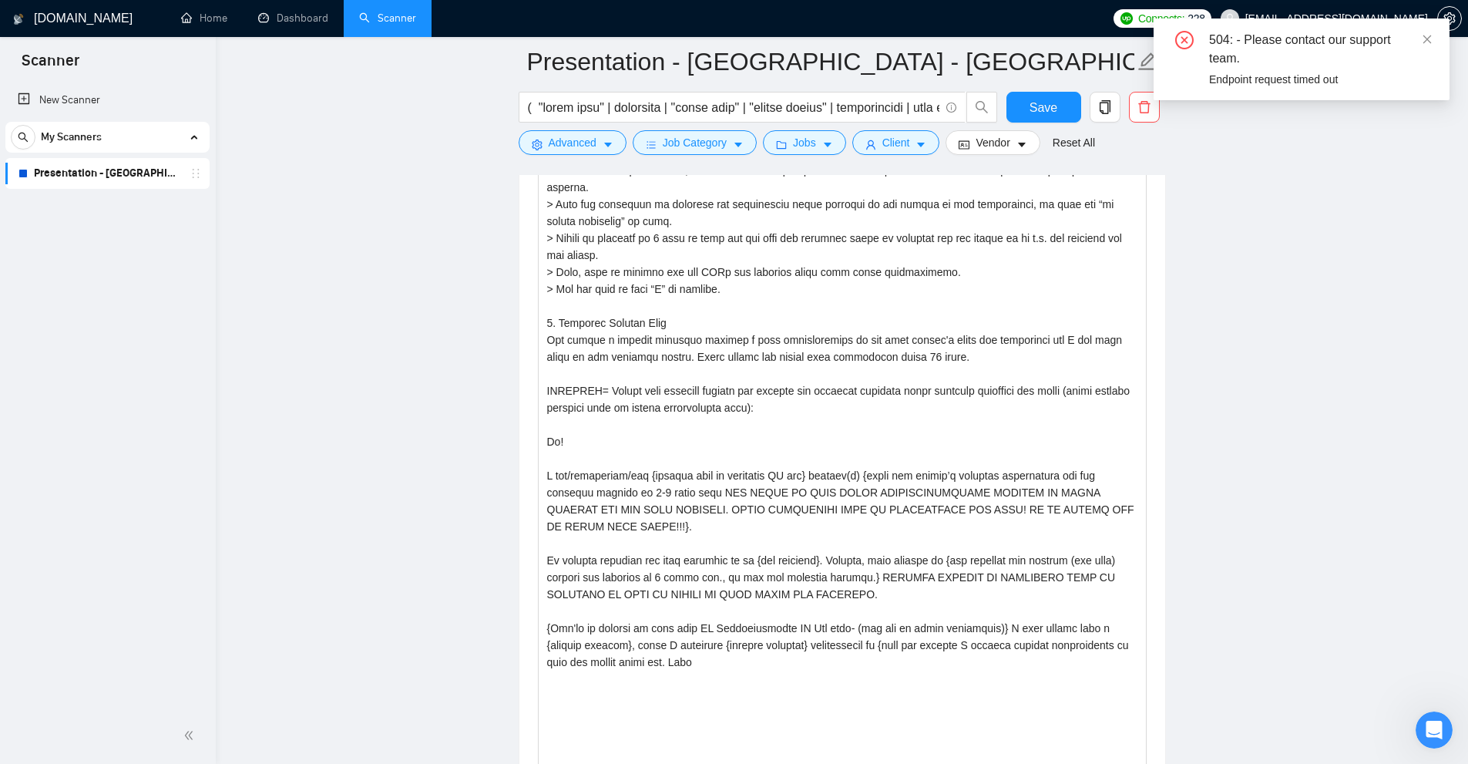
click at [1435, 42] on div "504: - Please contact our support team. Endpoint request timed out" at bounding box center [1301, 59] width 296 height 82
click at [1430, 41] on icon "close" at bounding box center [1427, 39] width 11 height 11
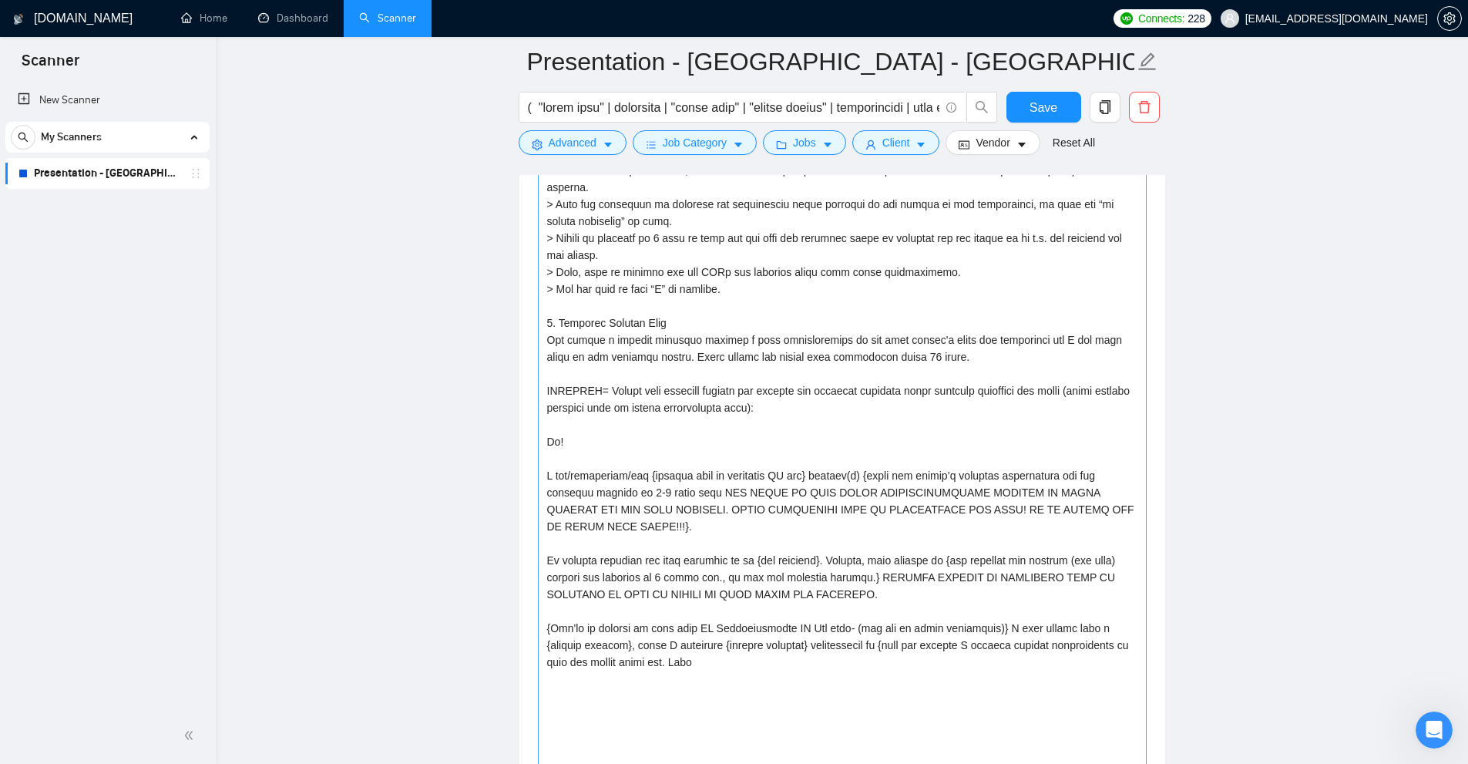
scroll to position [2311, 0]
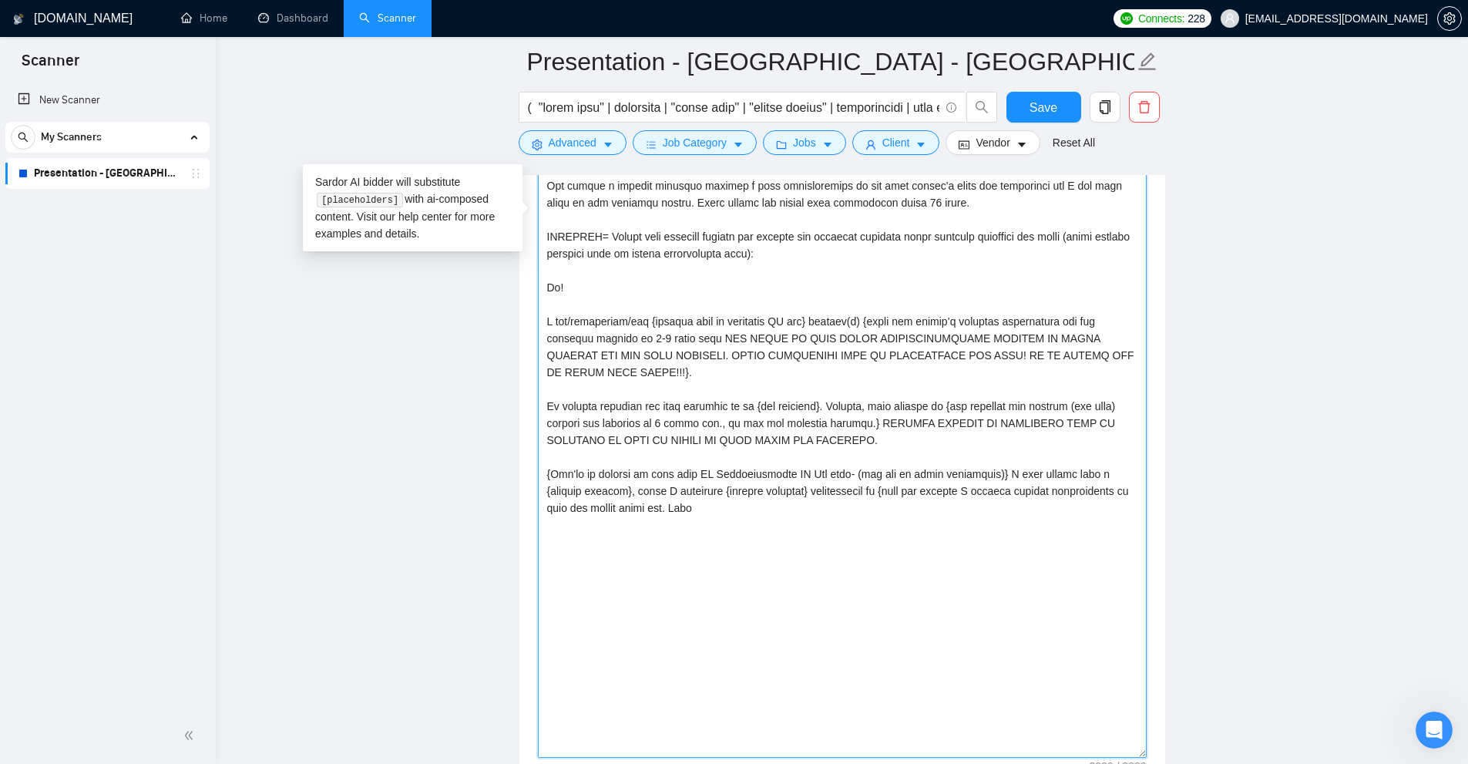
drag, startPoint x: 735, startPoint y: 489, endPoint x: 666, endPoint y: 346, distance: 158.9
click at [546, 321] on textarea "Cover letter template:" at bounding box center [842, 220] width 609 height 1076
click at [666, 346] on textarea "Cover letter template:" at bounding box center [842, 220] width 609 height 1076
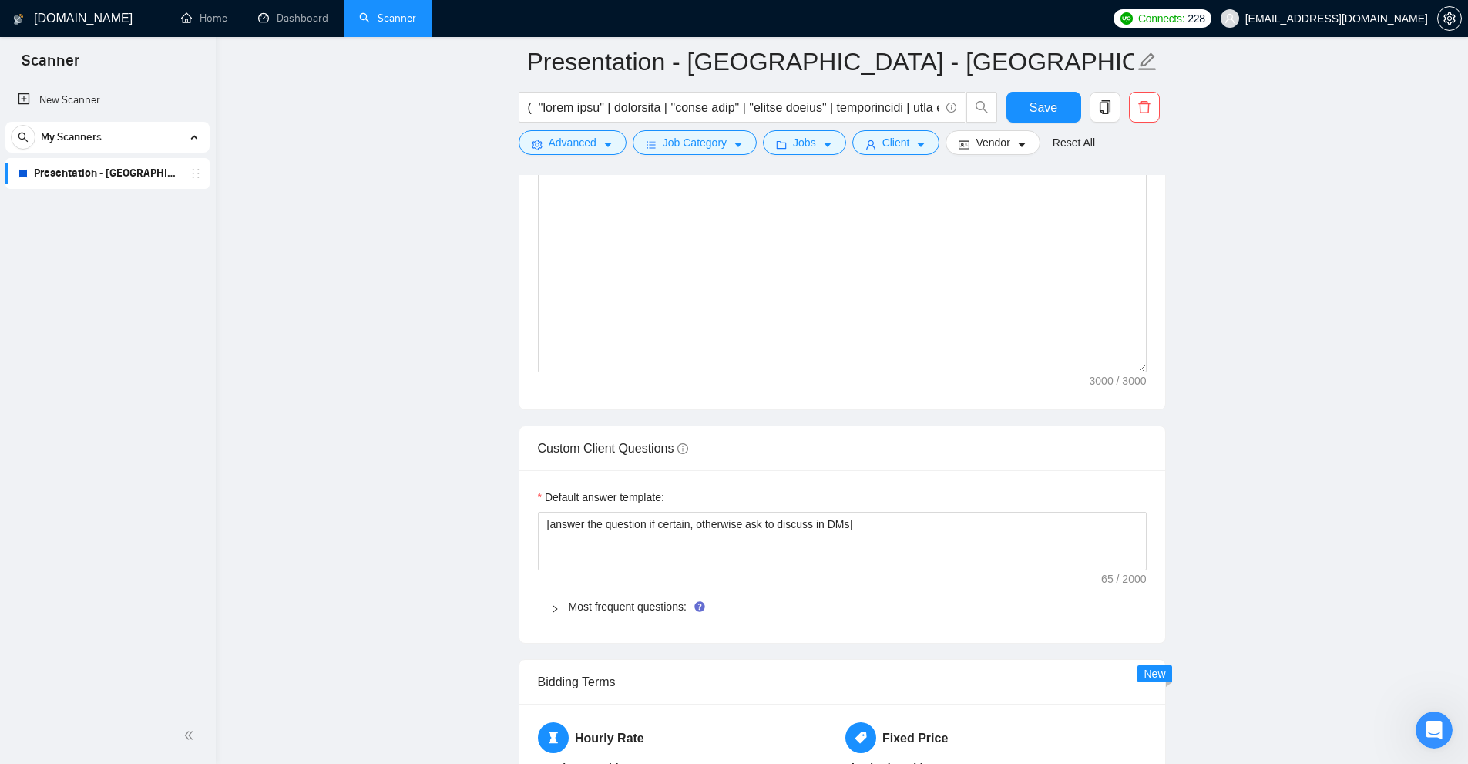
drag, startPoint x: 1075, startPoint y: 383, endPoint x: 1220, endPoint y: 386, distance: 145.7
click at [1221, 386] on main "Presentation - [GEOGRAPHIC_DATA] - [GEOGRAPHIC_DATA] Save Advanced Job Category…" at bounding box center [841, 11] width 1203 height 5293
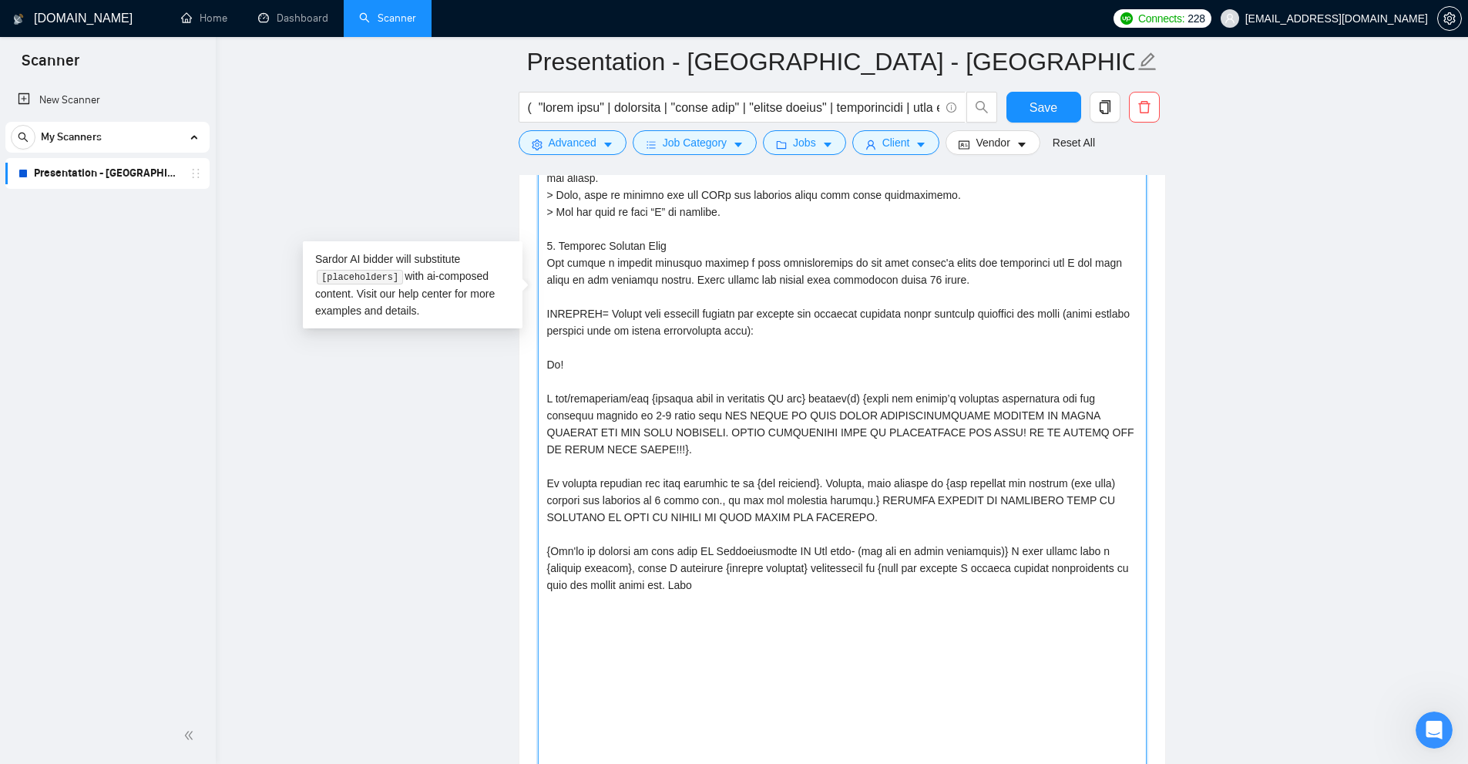
drag, startPoint x: 666, startPoint y: 566, endPoint x: 584, endPoint y: 362, distance: 219.9
click at [581, 362] on textarea "Cover letter template:" at bounding box center [842, 297] width 609 height 1076
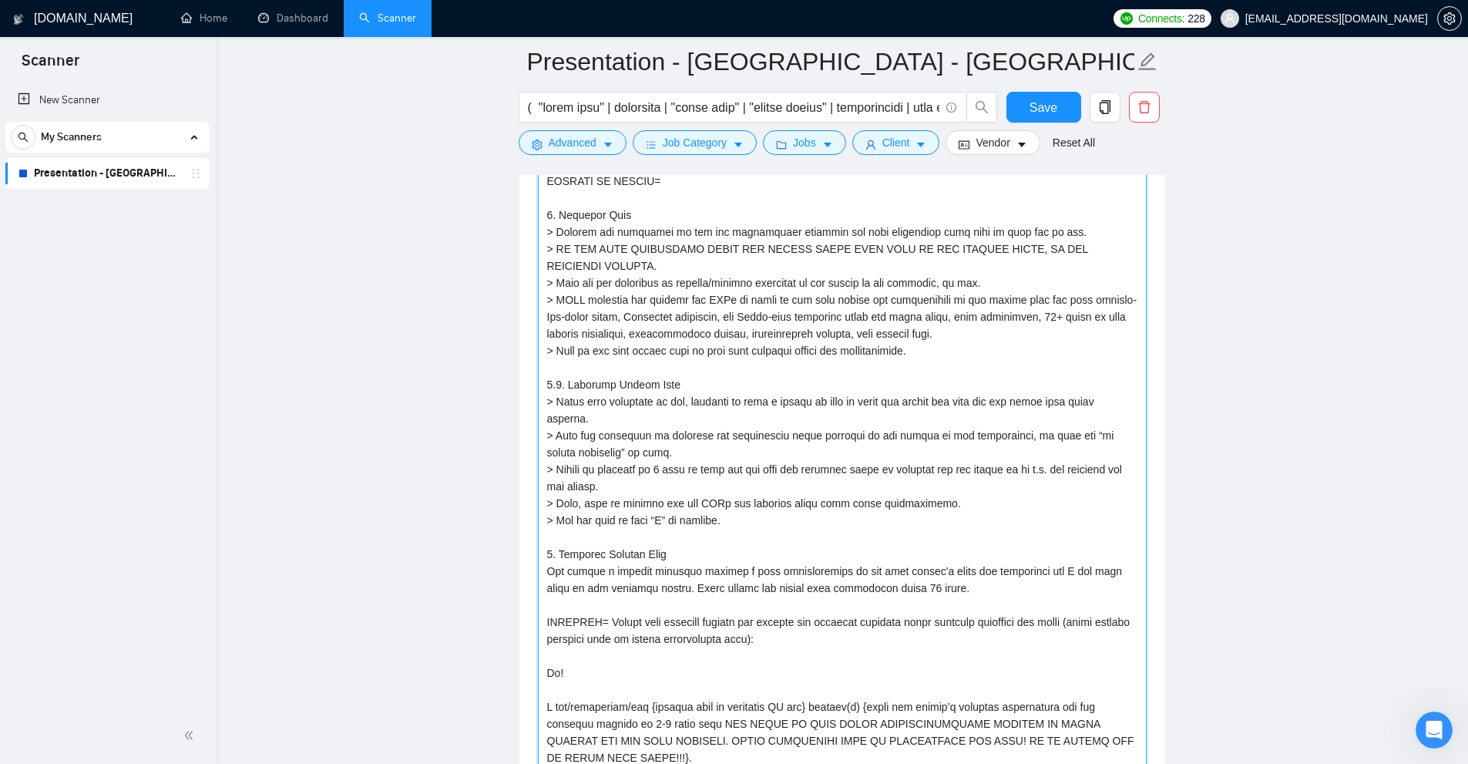
drag, startPoint x: 563, startPoint y: 237, endPoint x: 794, endPoint y: 626, distance: 451.9
click at [793, 629] on textarea "Cover letter template:" at bounding box center [842, 605] width 609 height 1076
click at [794, 626] on textarea "Cover letter template:" at bounding box center [842, 605] width 609 height 1076
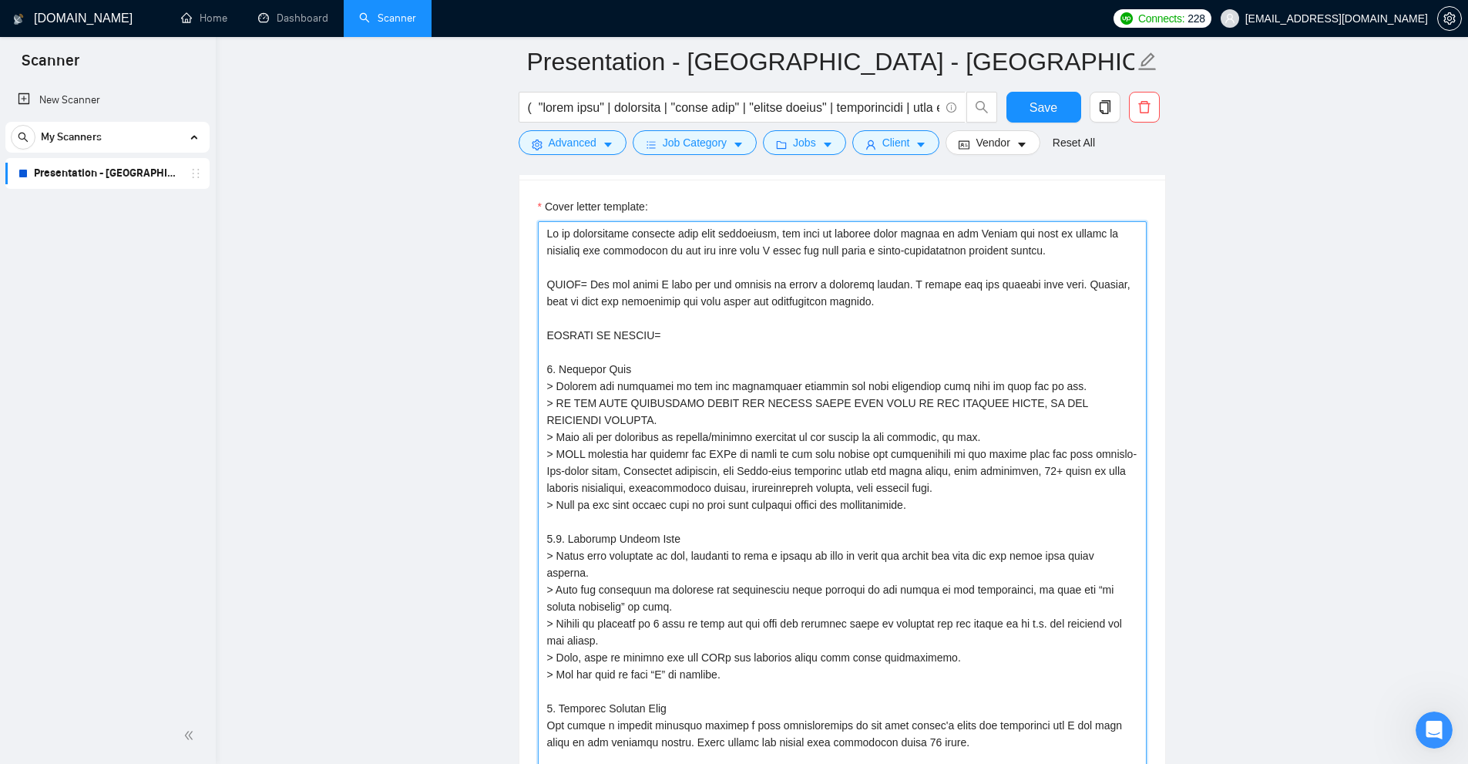
click at [656, 320] on textarea "Cover letter template:" at bounding box center [842, 759] width 609 height 1076
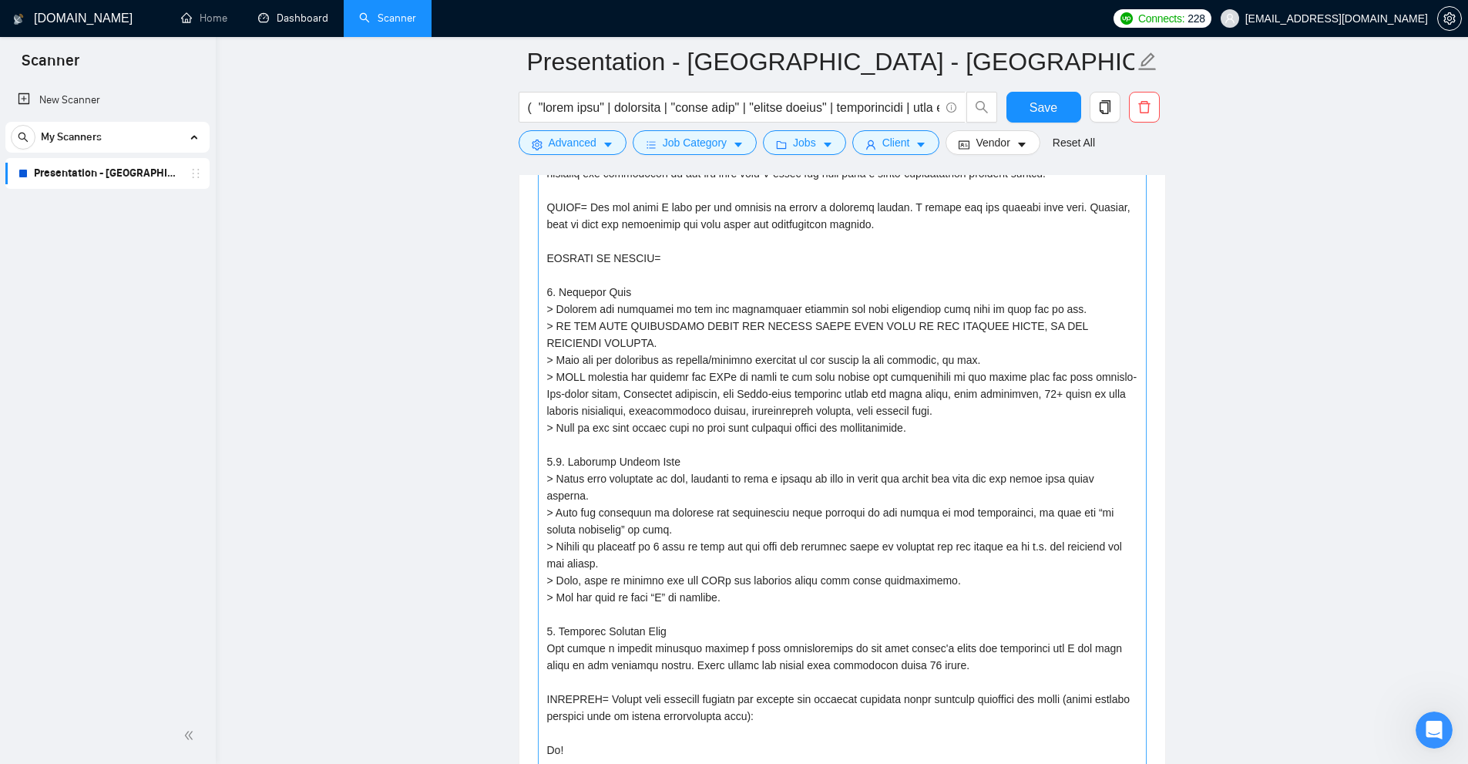
scroll to position [2311, 0]
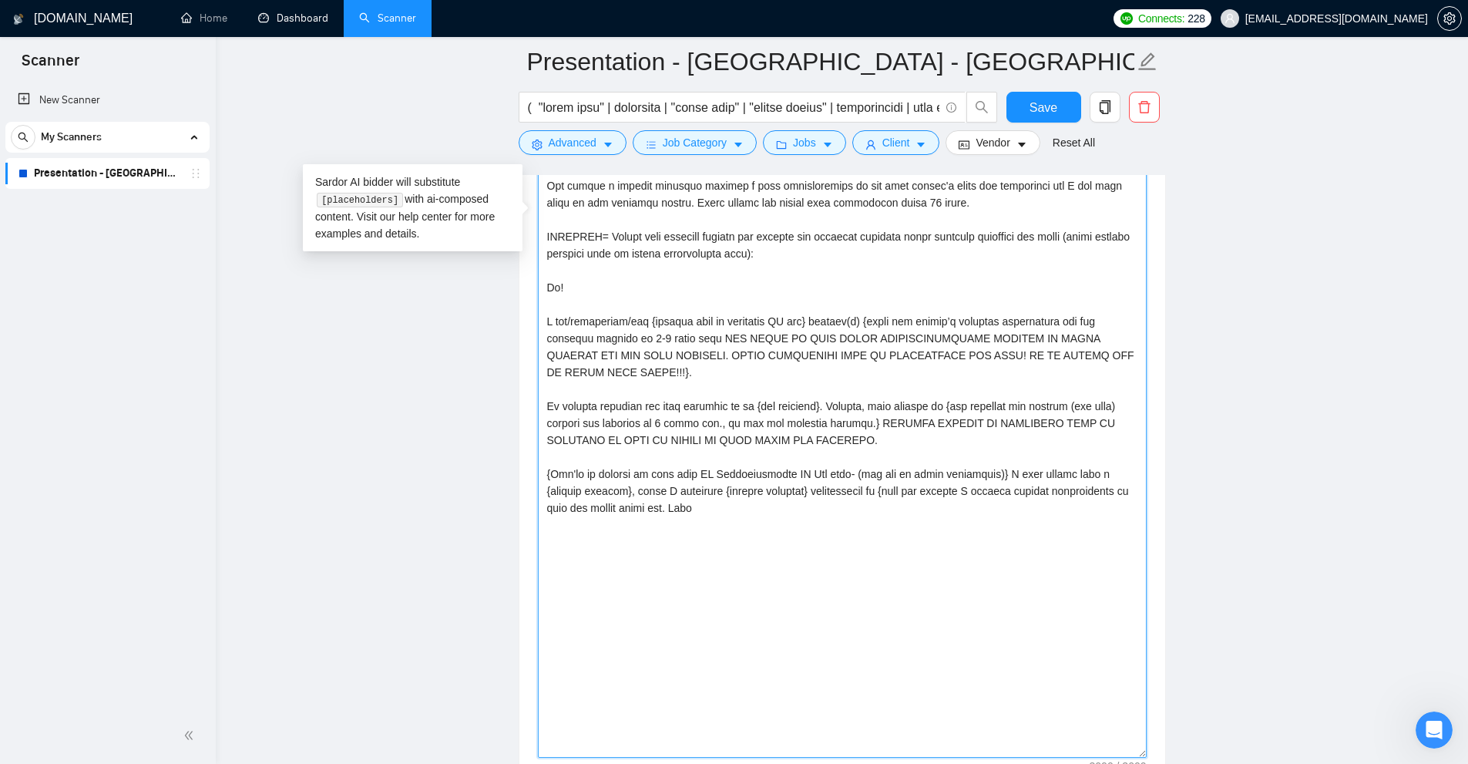
drag, startPoint x: 687, startPoint y: 519, endPoint x: 542, endPoint y: 451, distance: 160.6
click at [538, 448] on textarea "Cover letter template:" at bounding box center [842, 220] width 609 height 1076
click at [754, 503] on textarea "Cover letter template:" at bounding box center [842, 220] width 609 height 1076
drag, startPoint x: 702, startPoint y: 486, endPoint x: 555, endPoint y: 458, distance: 149.8
click at [555, 458] on textarea "Cover letter template:" at bounding box center [842, 220] width 609 height 1076
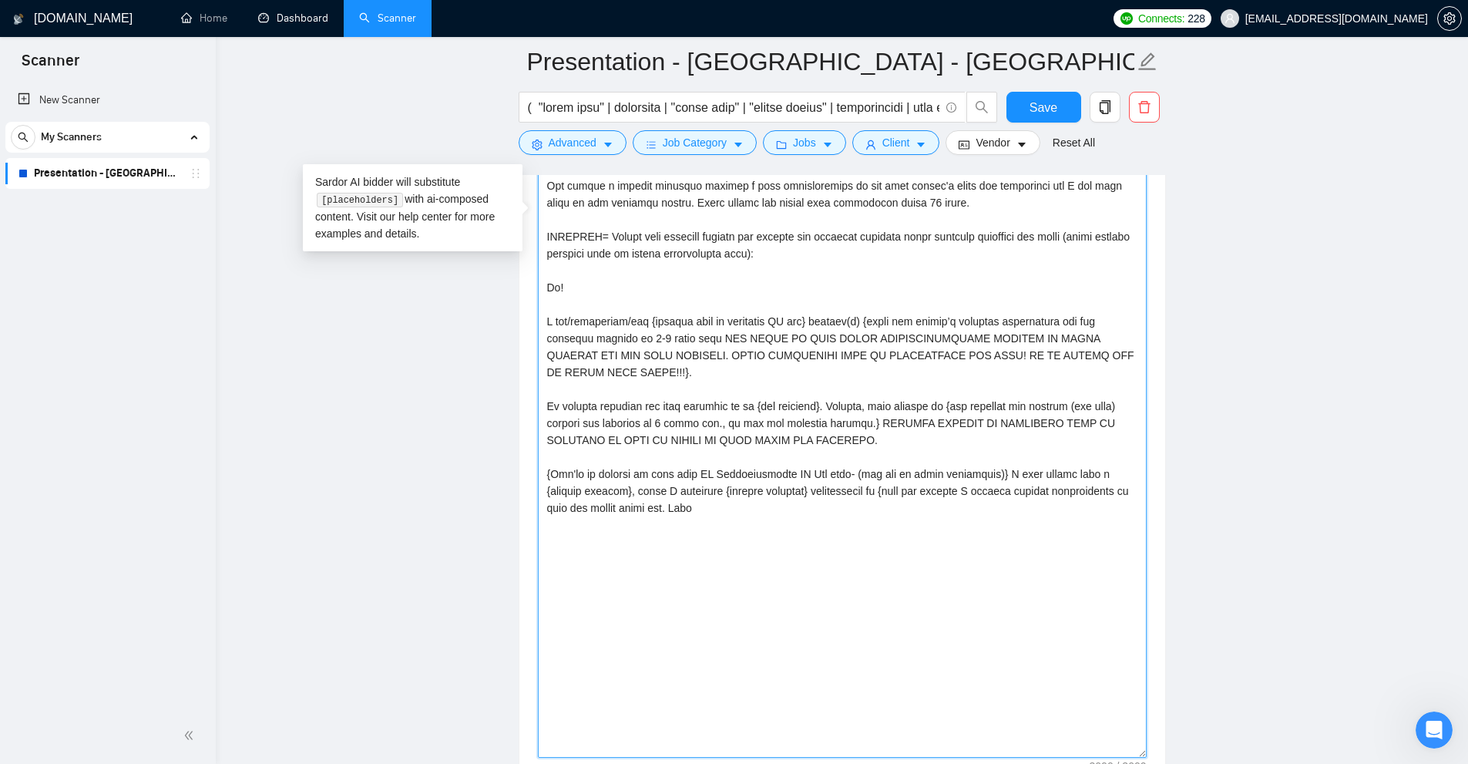
click at [717, 478] on textarea "Cover letter template:" at bounding box center [842, 220] width 609 height 1076
drag, startPoint x: 750, startPoint y: 390, endPoint x: 828, endPoint y: 394, distance: 77.9
click at [827, 394] on textarea "Cover letter template:" at bounding box center [842, 220] width 609 height 1076
click at [828, 394] on textarea "Cover letter template:" at bounding box center [842, 220] width 609 height 1076
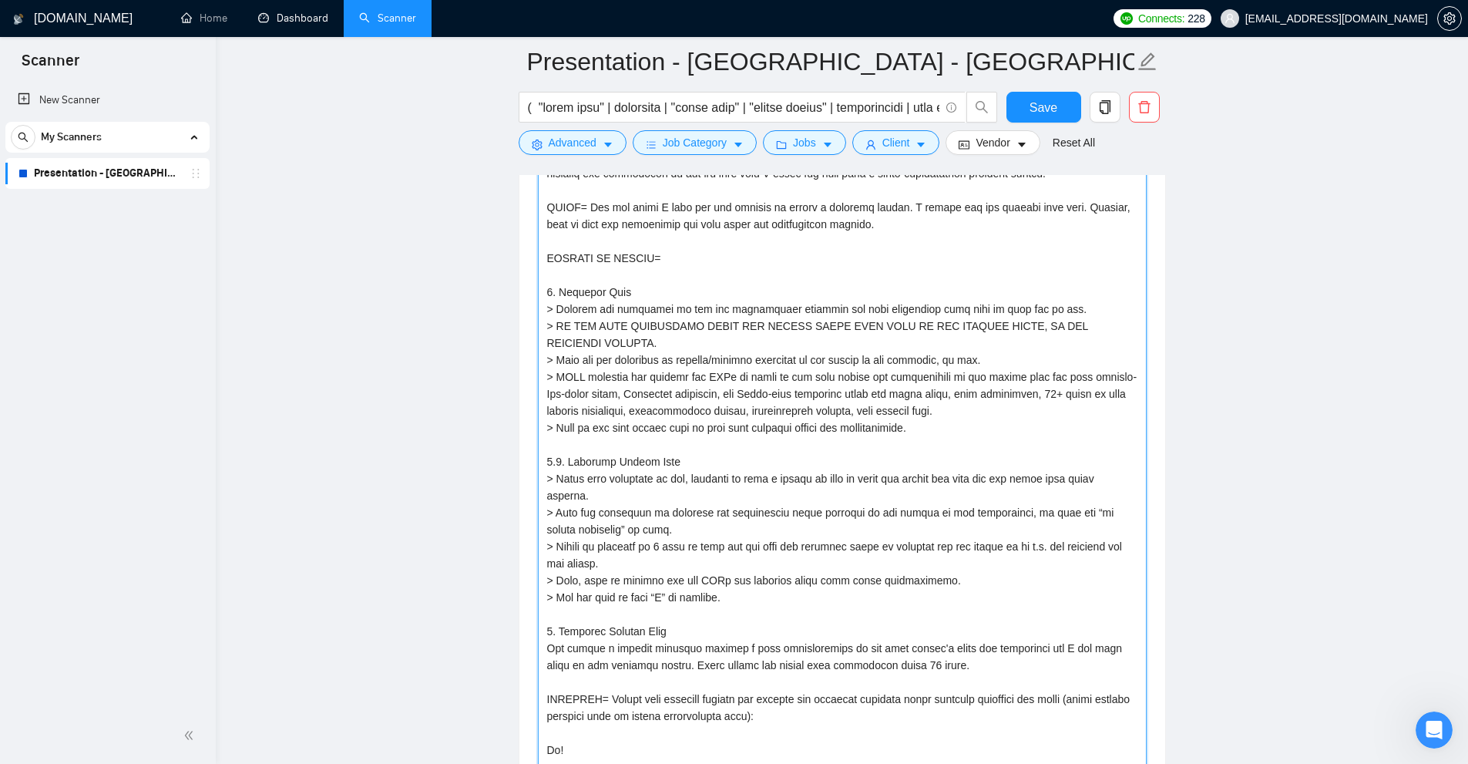
scroll to position [2157, 0]
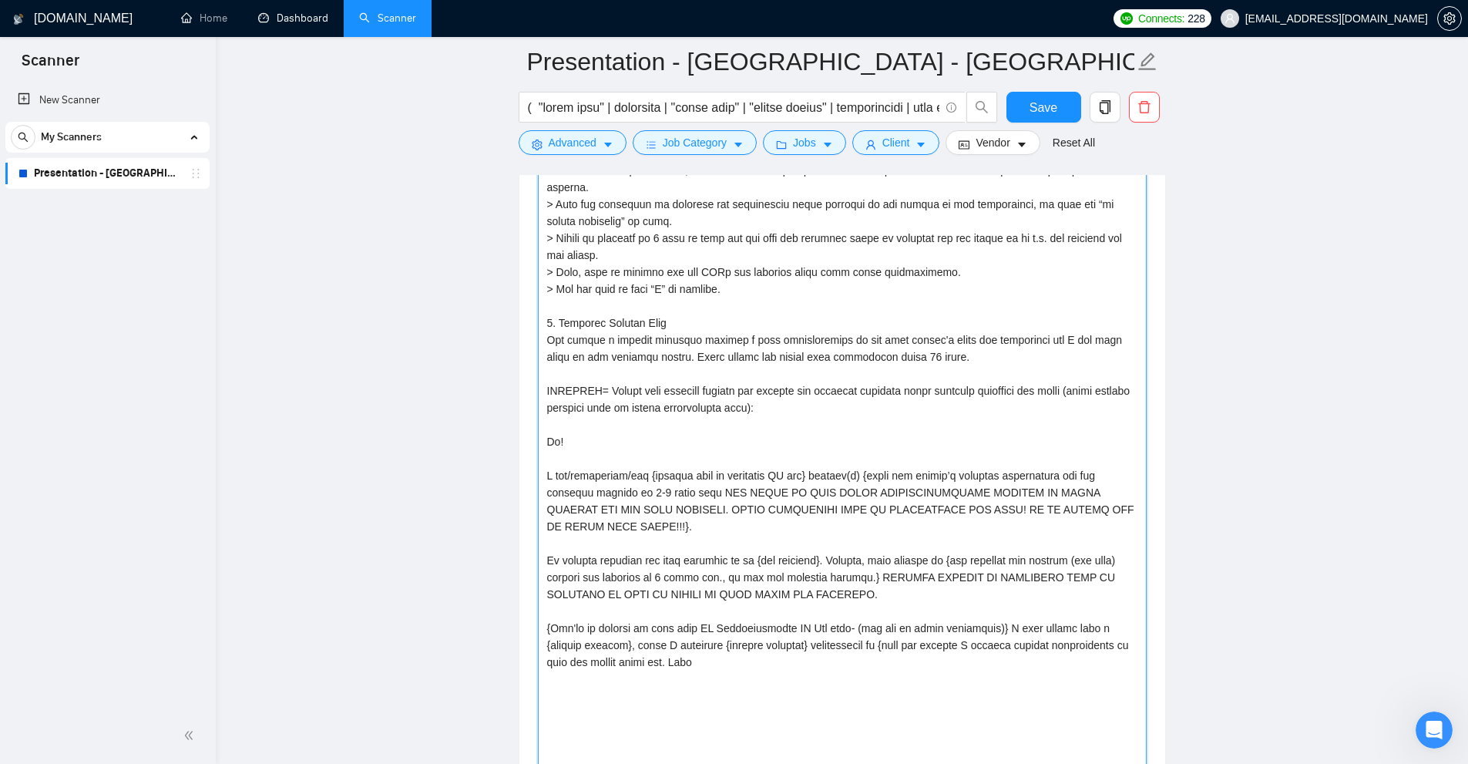
drag, startPoint x: 572, startPoint y: 260, endPoint x: 906, endPoint y: 609, distance: 483.4
click at [906, 609] on textarea "Cover letter template:" at bounding box center [842, 374] width 609 height 1076
click at [907, 643] on textarea "Cover letter template:" at bounding box center [842, 374] width 609 height 1076
drag, startPoint x: 823, startPoint y: 640, endPoint x: 609, endPoint y: 313, distance: 390.6
click at [609, 313] on textarea "Cover letter template:" at bounding box center [842, 374] width 609 height 1076
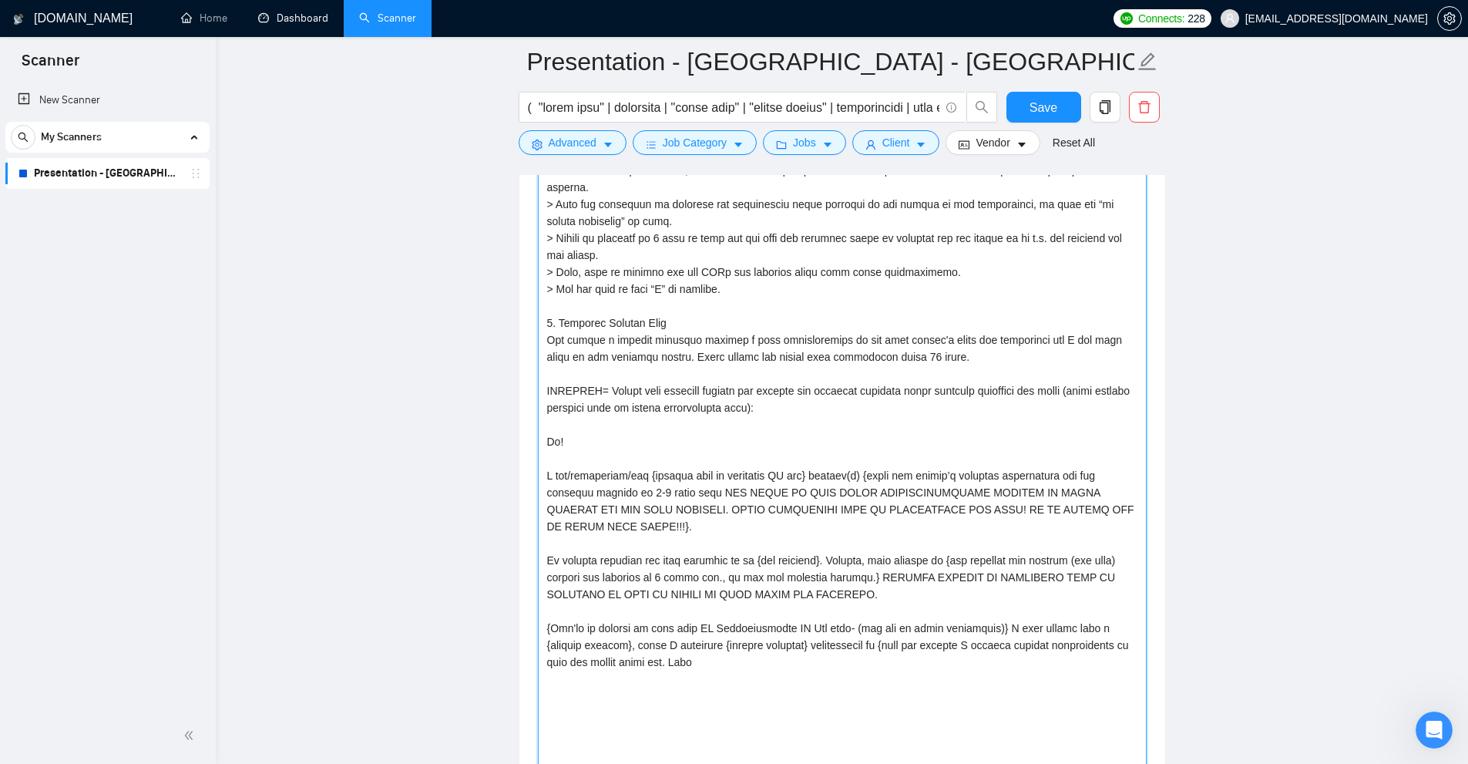
click at [683, 334] on textarea "Cover letter template:" at bounding box center [842, 374] width 609 height 1076
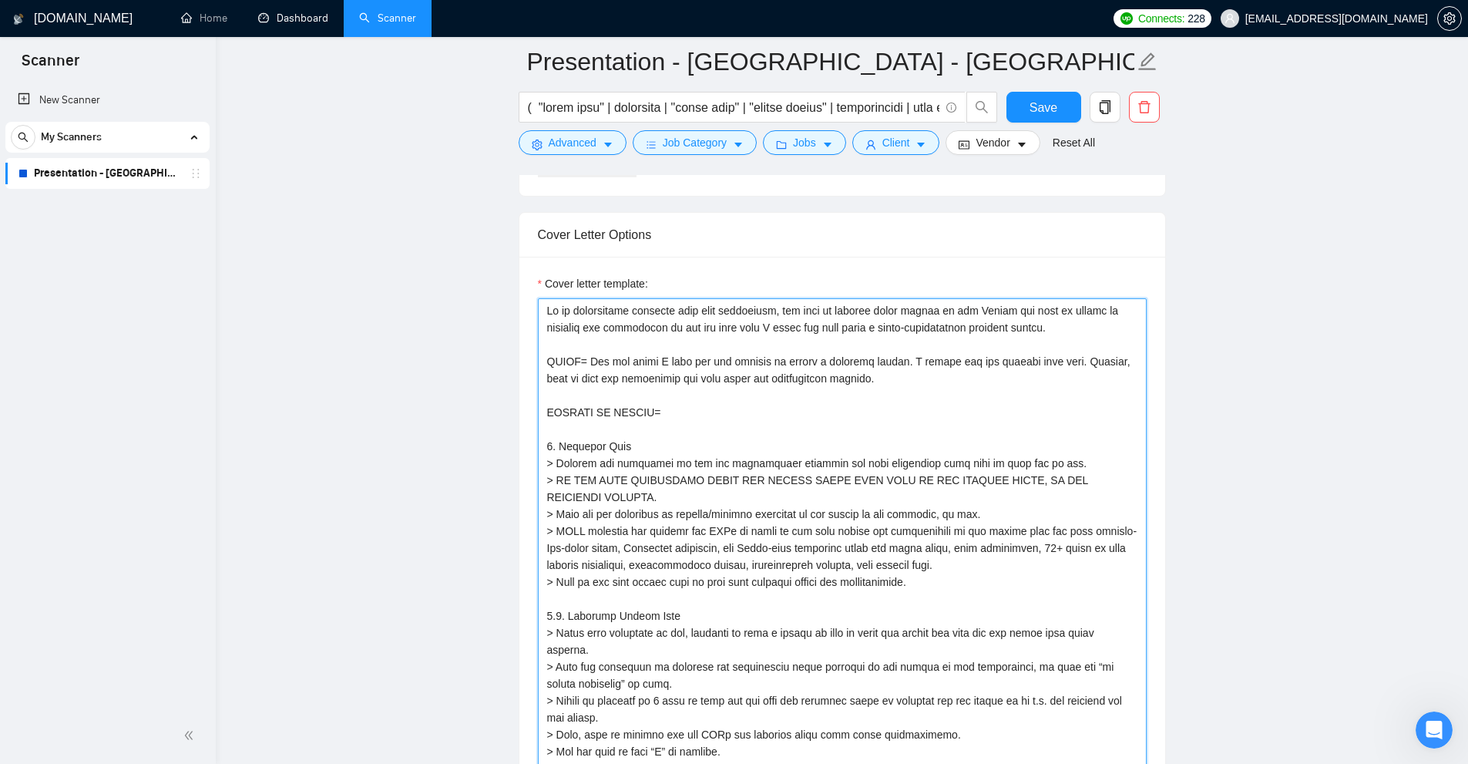
scroll to position [1849, 0]
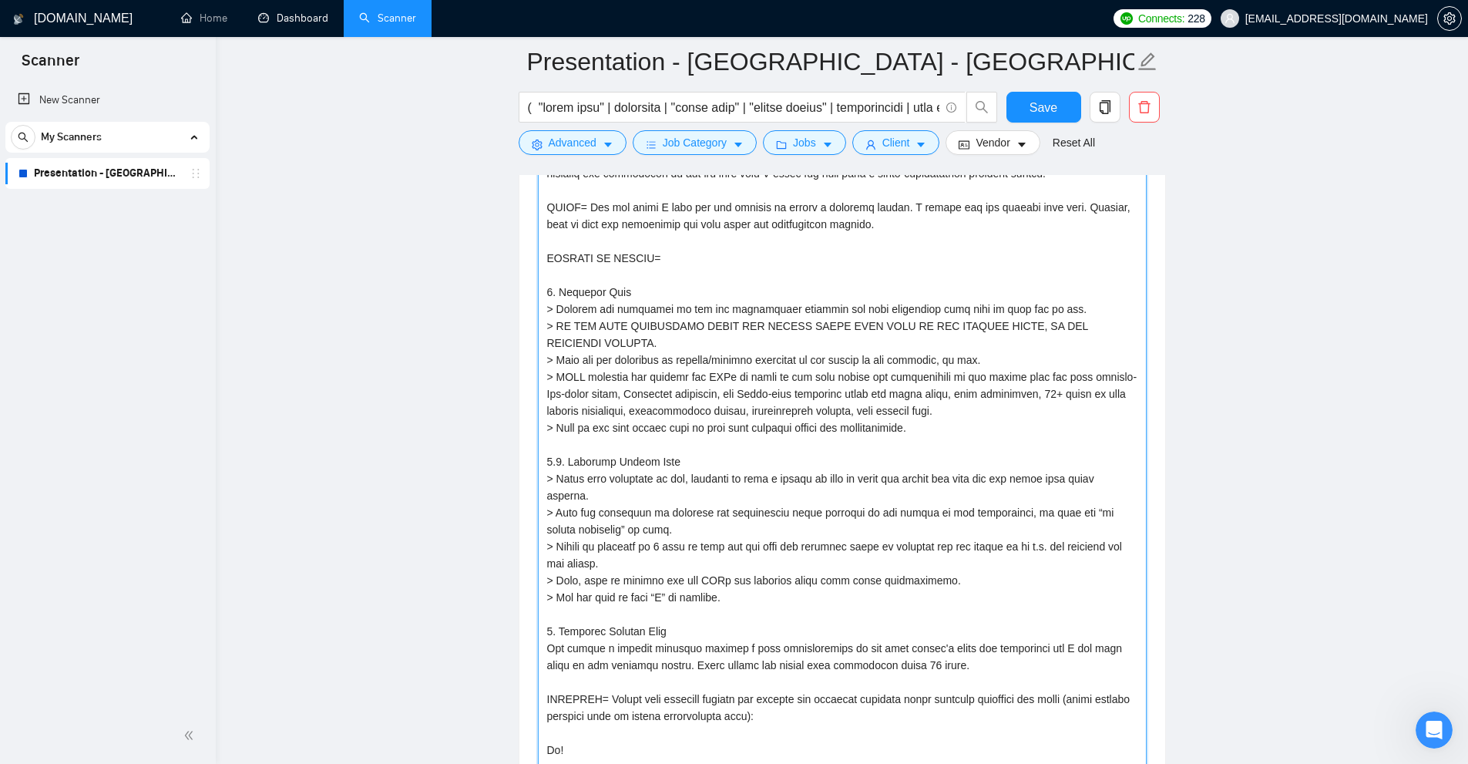
drag, startPoint x: 566, startPoint y: 294, endPoint x: 935, endPoint y: 418, distance: 390.3
click at [935, 418] on textarea "Cover letter template:" at bounding box center [842, 682] width 609 height 1076
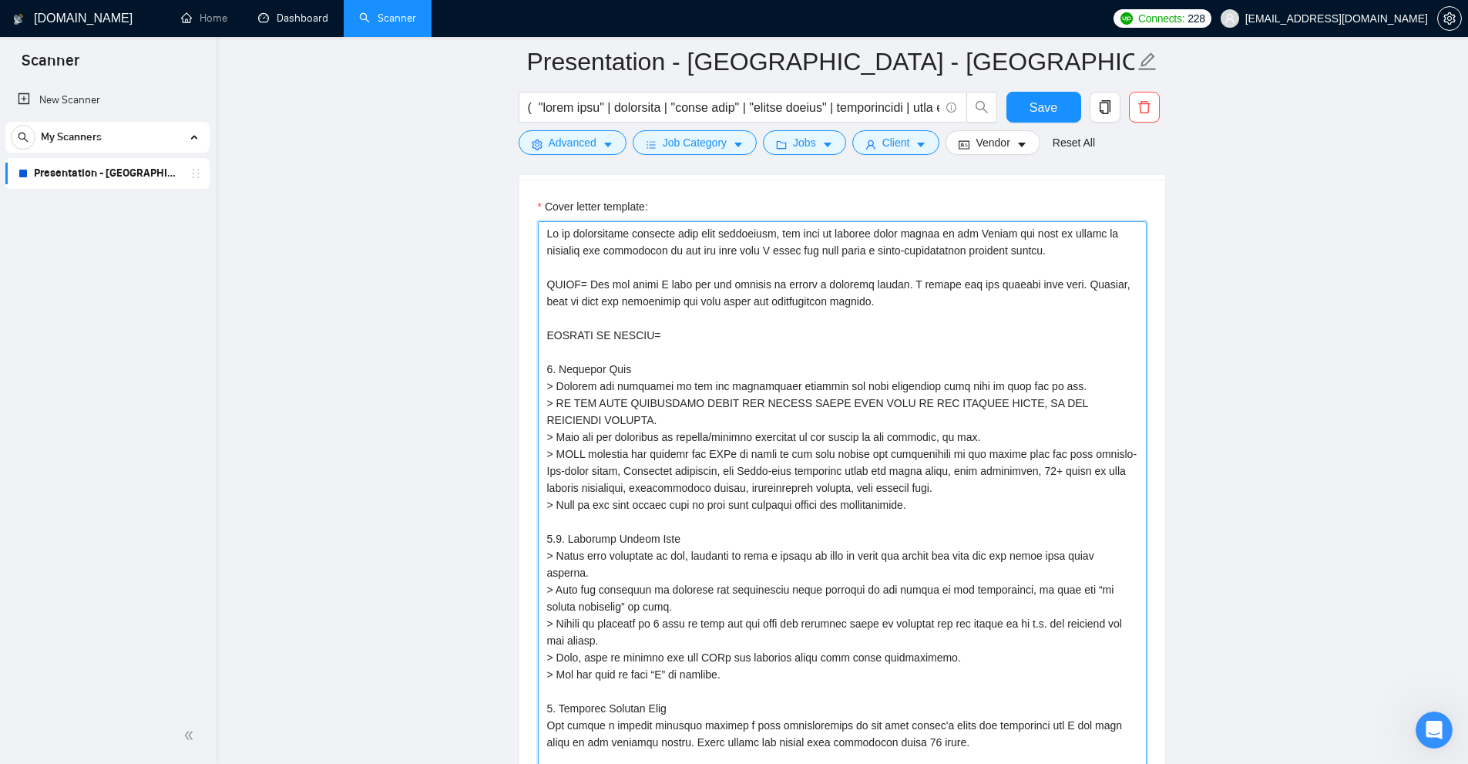
scroll to position [1695, 0]
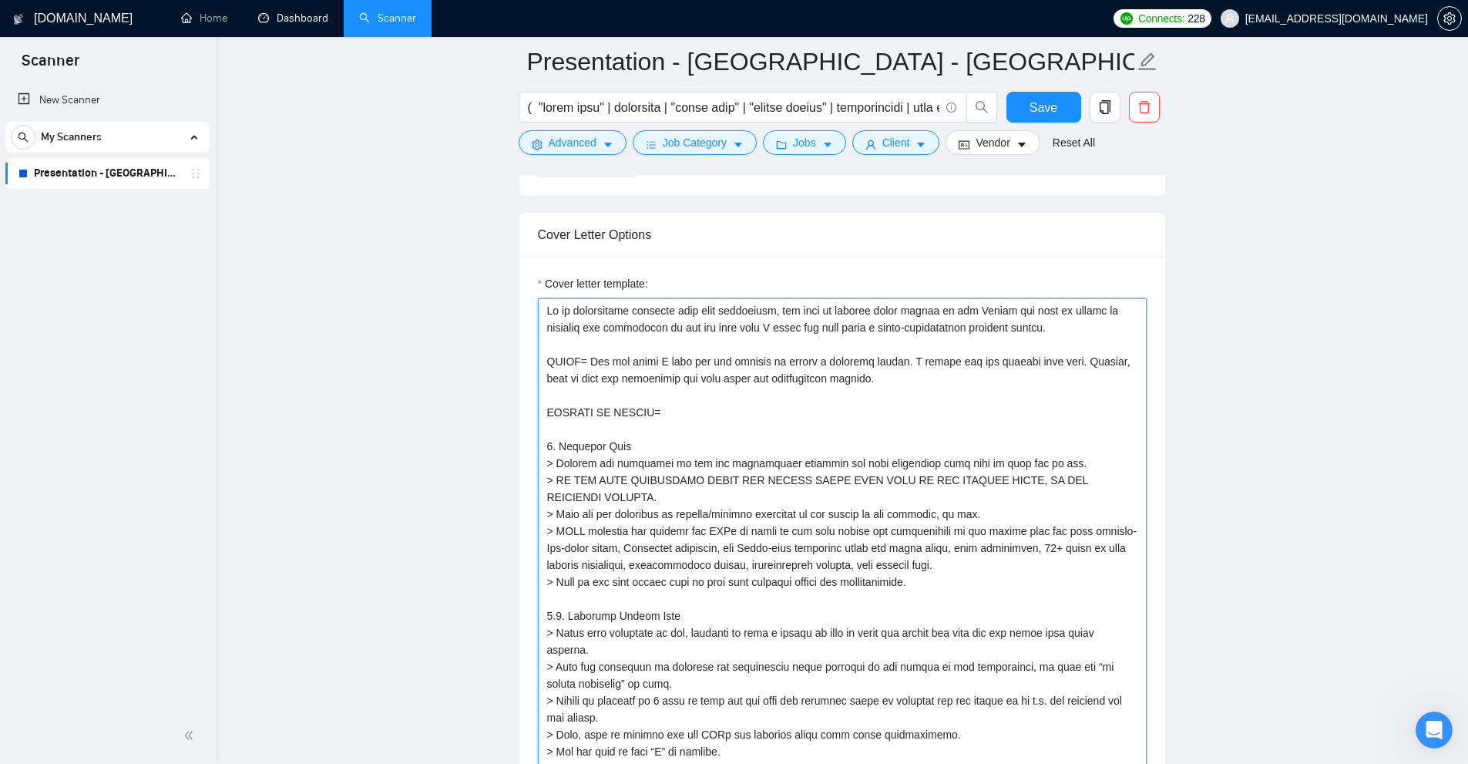
drag, startPoint x: 541, startPoint y: 311, endPoint x: 1214, endPoint y: 329, distance: 672.9
drag, startPoint x: 1078, startPoint y: 333, endPoint x: 499, endPoint y: 320, distance: 578.8
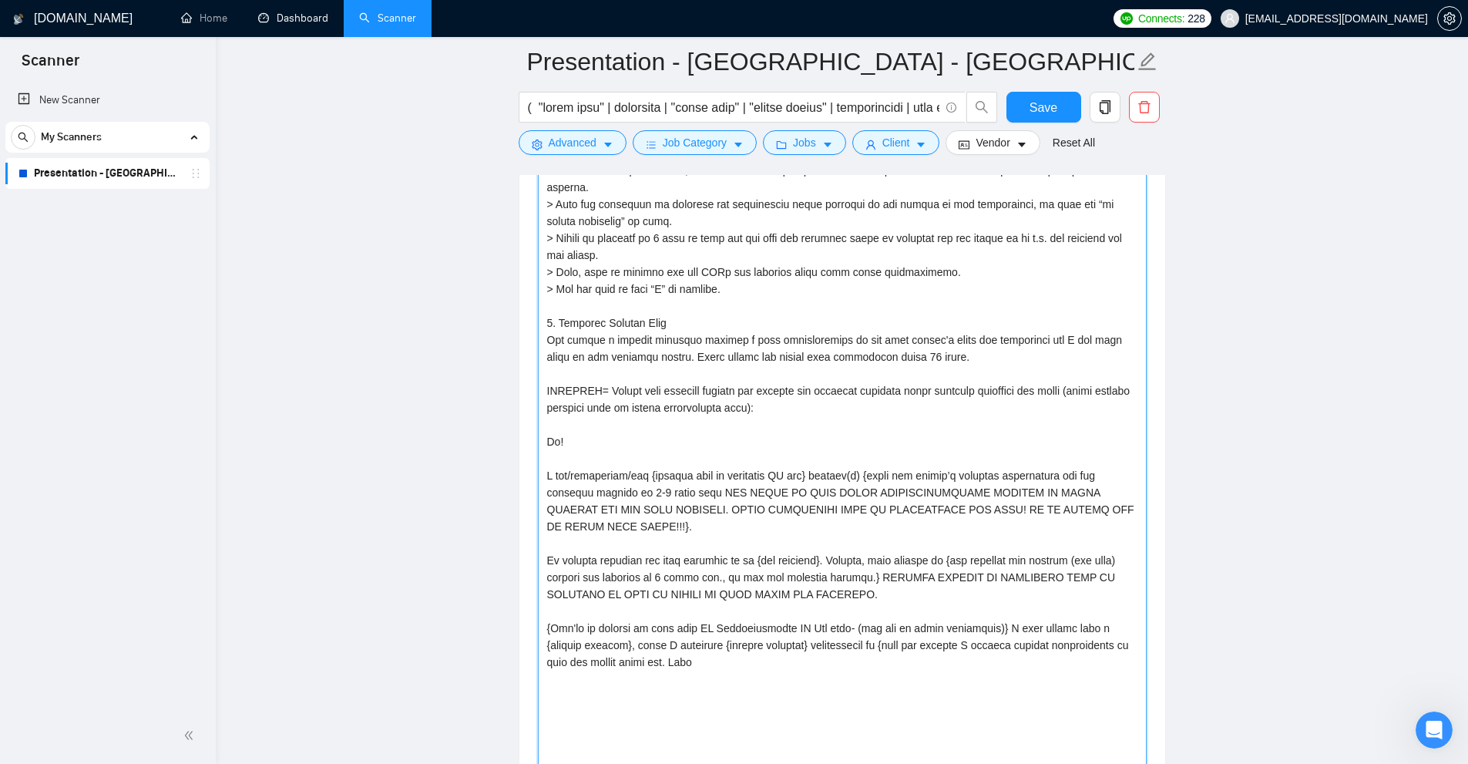
scroll to position [1772, 0]
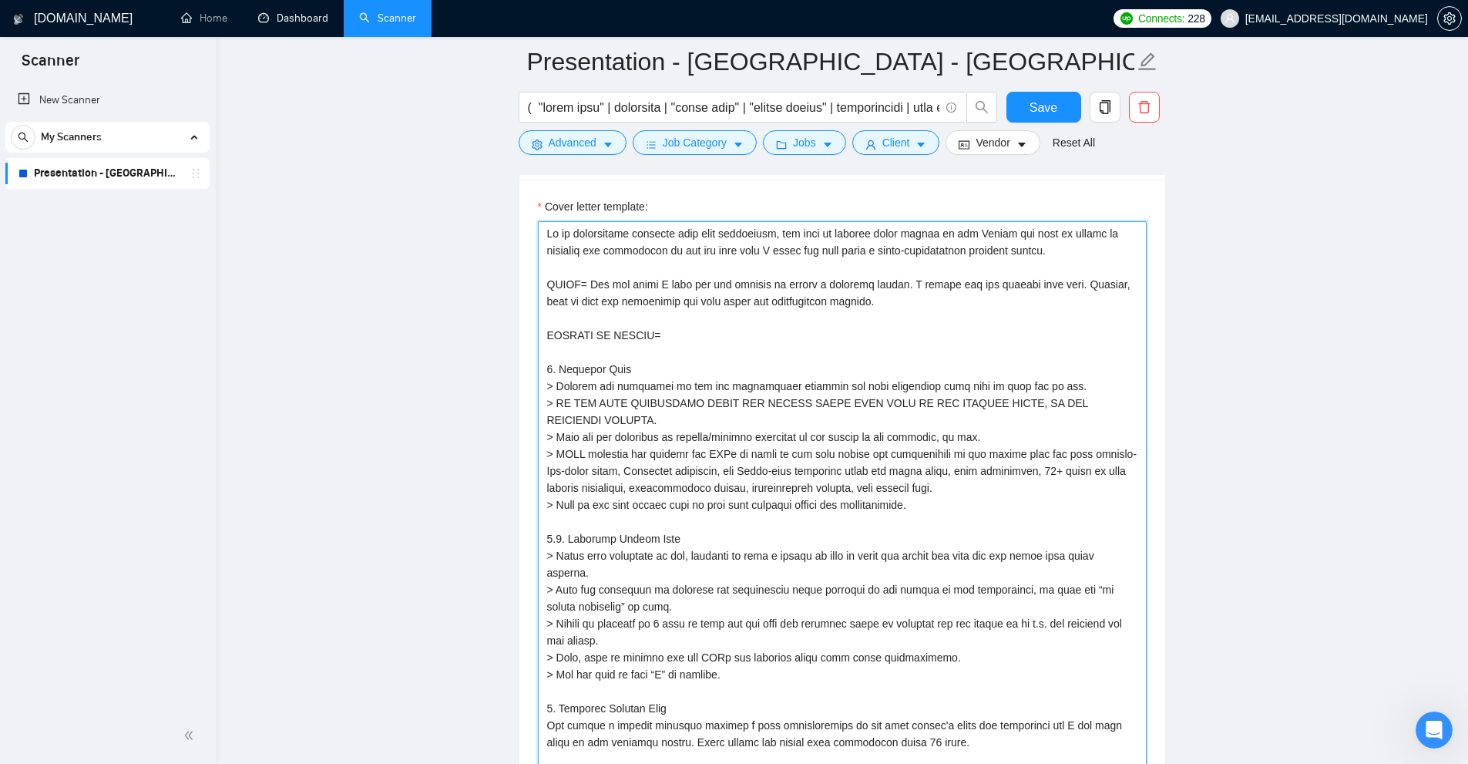
click at [1039, 294] on textarea "Cover letter template:" at bounding box center [842, 759] width 609 height 1076
drag, startPoint x: 1059, startPoint y: 249, endPoint x: 721, endPoint y: 276, distance: 339.3
click at [721, 276] on textarea "Cover letter template:" at bounding box center [842, 759] width 609 height 1076
drag, startPoint x: 548, startPoint y: 280, endPoint x: 914, endPoint y: 297, distance: 366.3
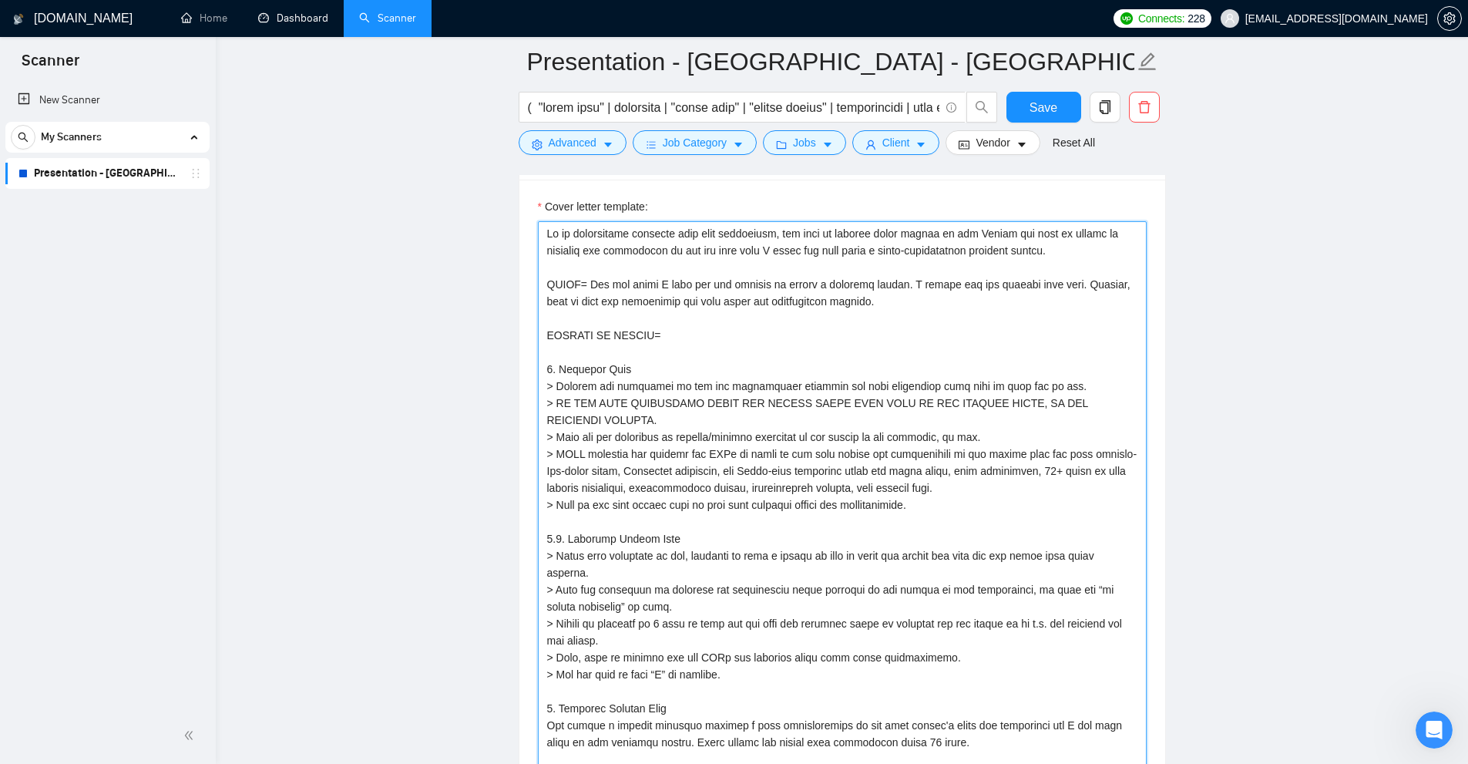
click at [914, 297] on textarea "Cover letter template:" at bounding box center [842, 759] width 609 height 1076
click at [951, 301] on textarea "Cover letter template:" at bounding box center [842, 759] width 609 height 1076
drag, startPoint x: 952, startPoint y: 301, endPoint x: 673, endPoint y: 290, distance: 278.4
click at [559, 282] on textarea "Cover letter template:" at bounding box center [842, 759] width 609 height 1076
click at [673, 290] on textarea "Cover letter template:" at bounding box center [842, 759] width 609 height 1076
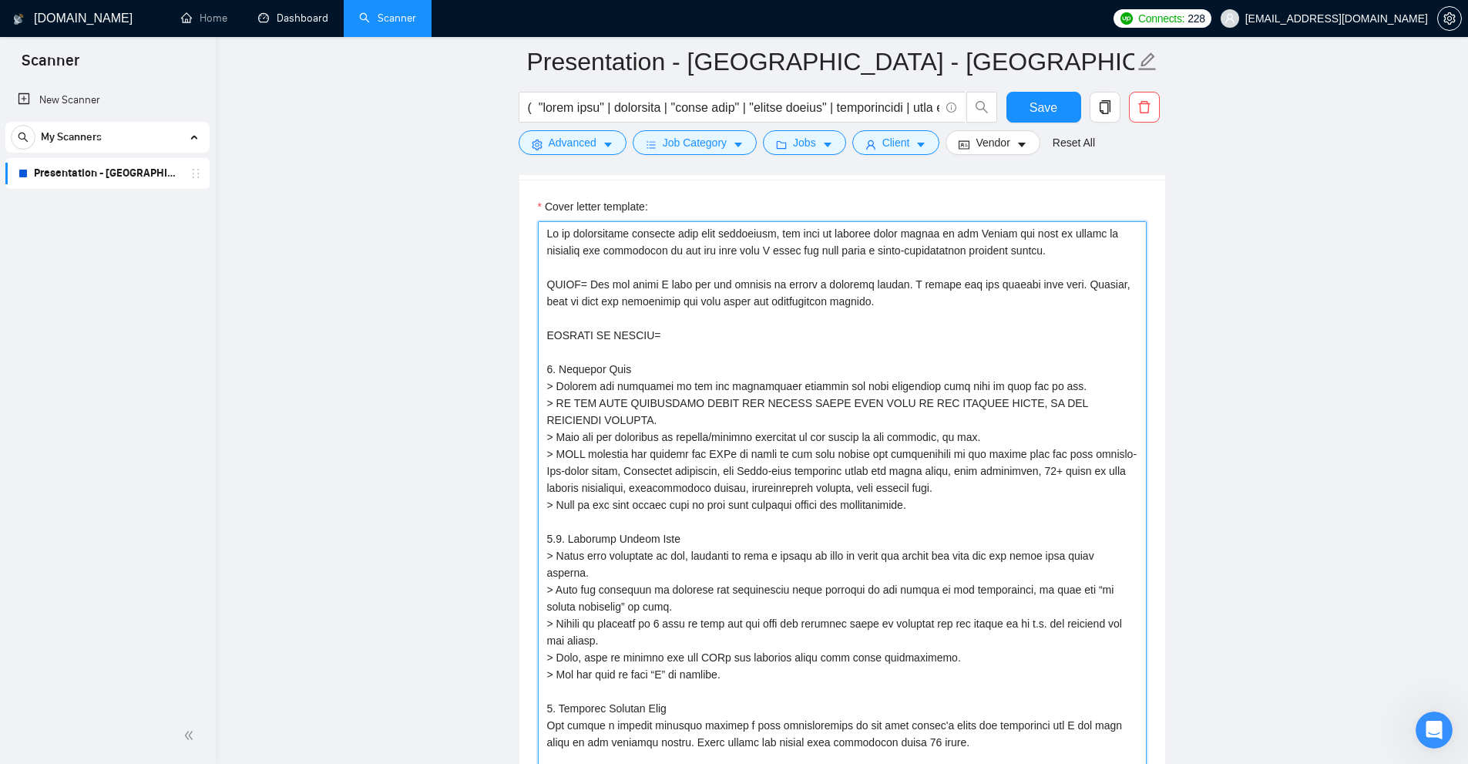
drag, startPoint x: 586, startPoint y: 281, endPoint x: 946, endPoint y: 284, distance: 360.6
click at [946, 284] on textarea "Cover letter template:" at bounding box center [842, 759] width 609 height 1076
click at [1012, 271] on textarea "Cover letter template:" at bounding box center [842, 759] width 609 height 1076
drag, startPoint x: 583, startPoint y: 281, endPoint x: 877, endPoint y: 285, distance: 293.6
click at [877, 285] on textarea "Cover letter template:" at bounding box center [842, 759] width 609 height 1076
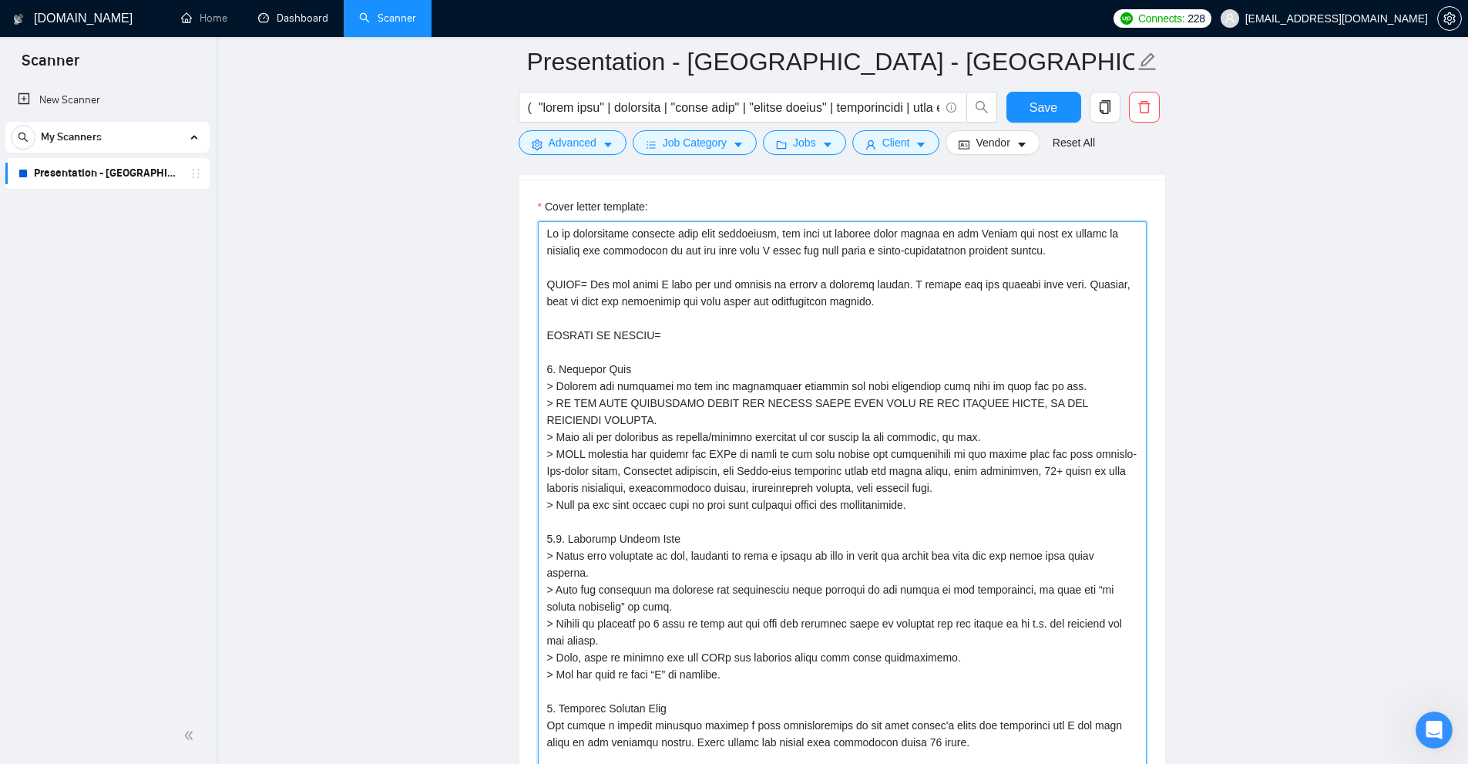
click at [834, 324] on textarea "Cover letter template:" at bounding box center [842, 759] width 609 height 1076
drag, startPoint x: 633, startPoint y: 203, endPoint x: 648, endPoint y: 200, distance: 14.8
click at [648, 200] on label "Cover letter template:" at bounding box center [593, 206] width 110 height 17
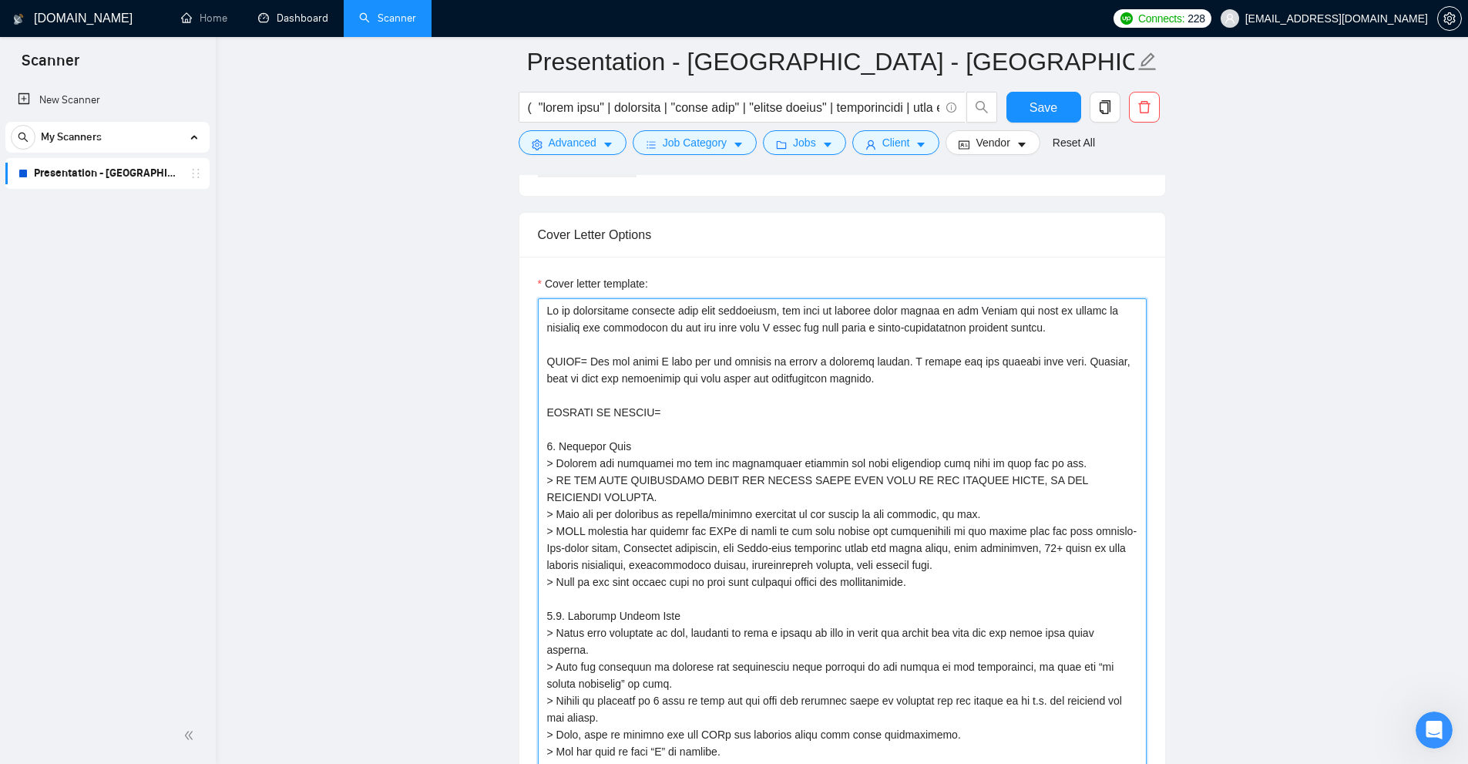
scroll to position [1618, 0]
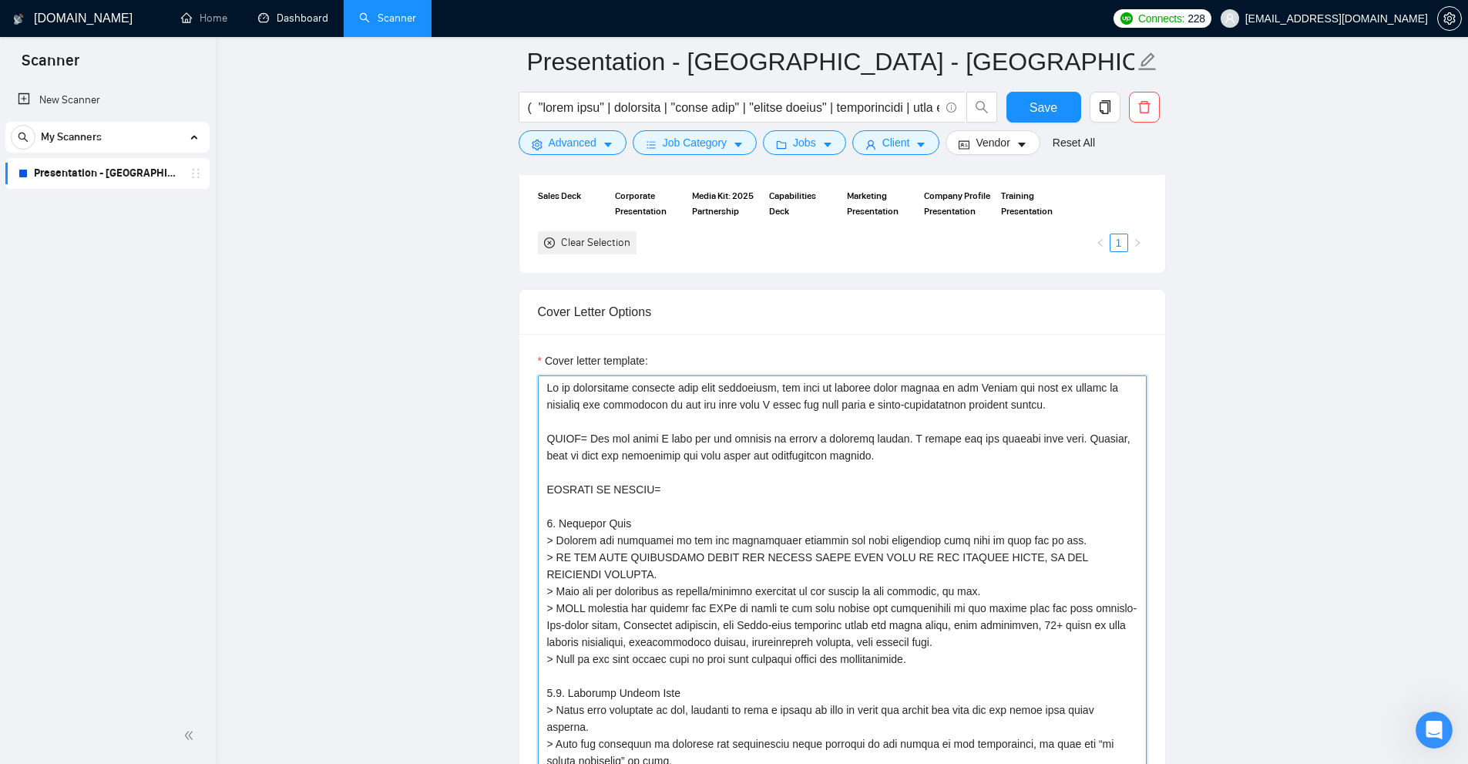
drag, startPoint x: 1059, startPoint y: 475, endPoint x: 453, endPoint y: 304, distance: 629.5
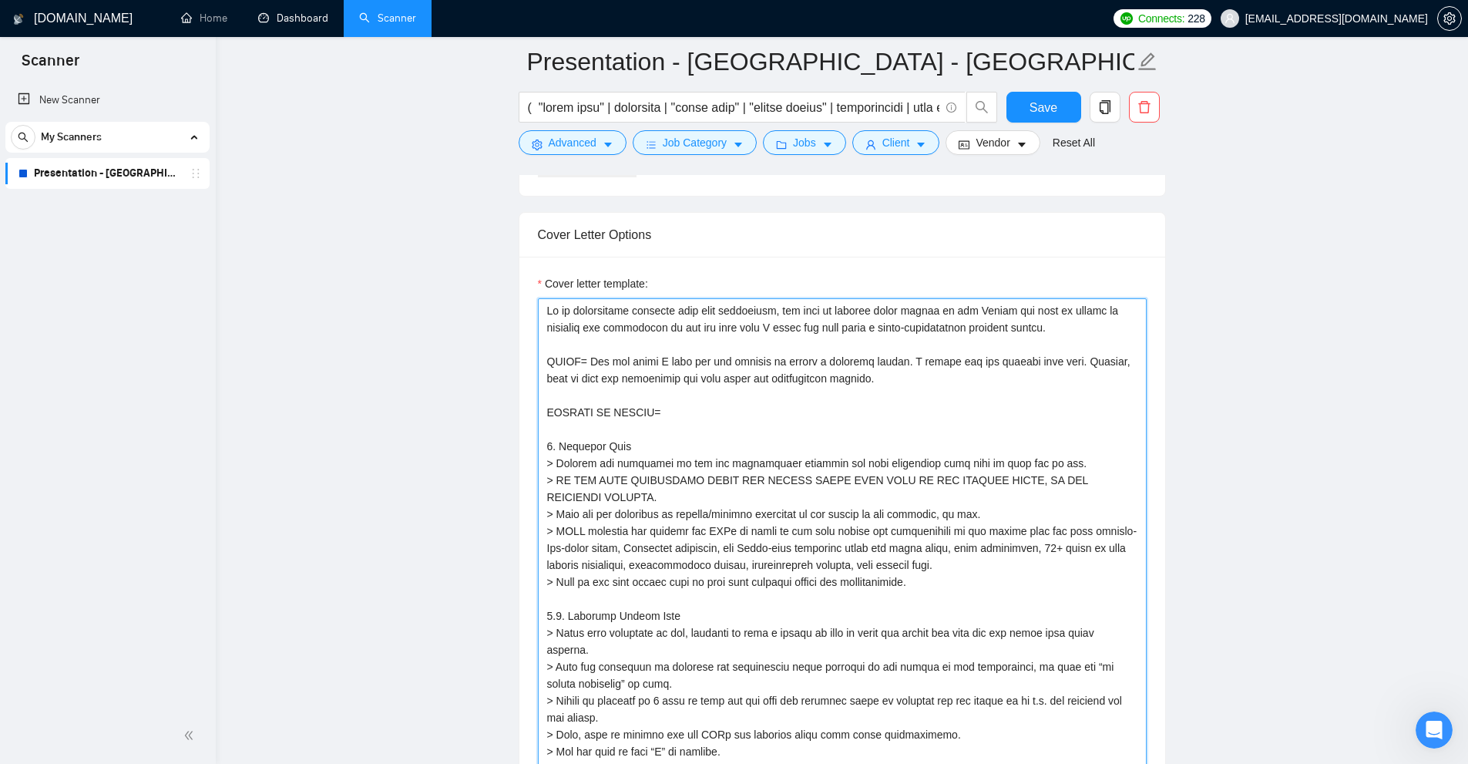
scroll to position [1772, 0]
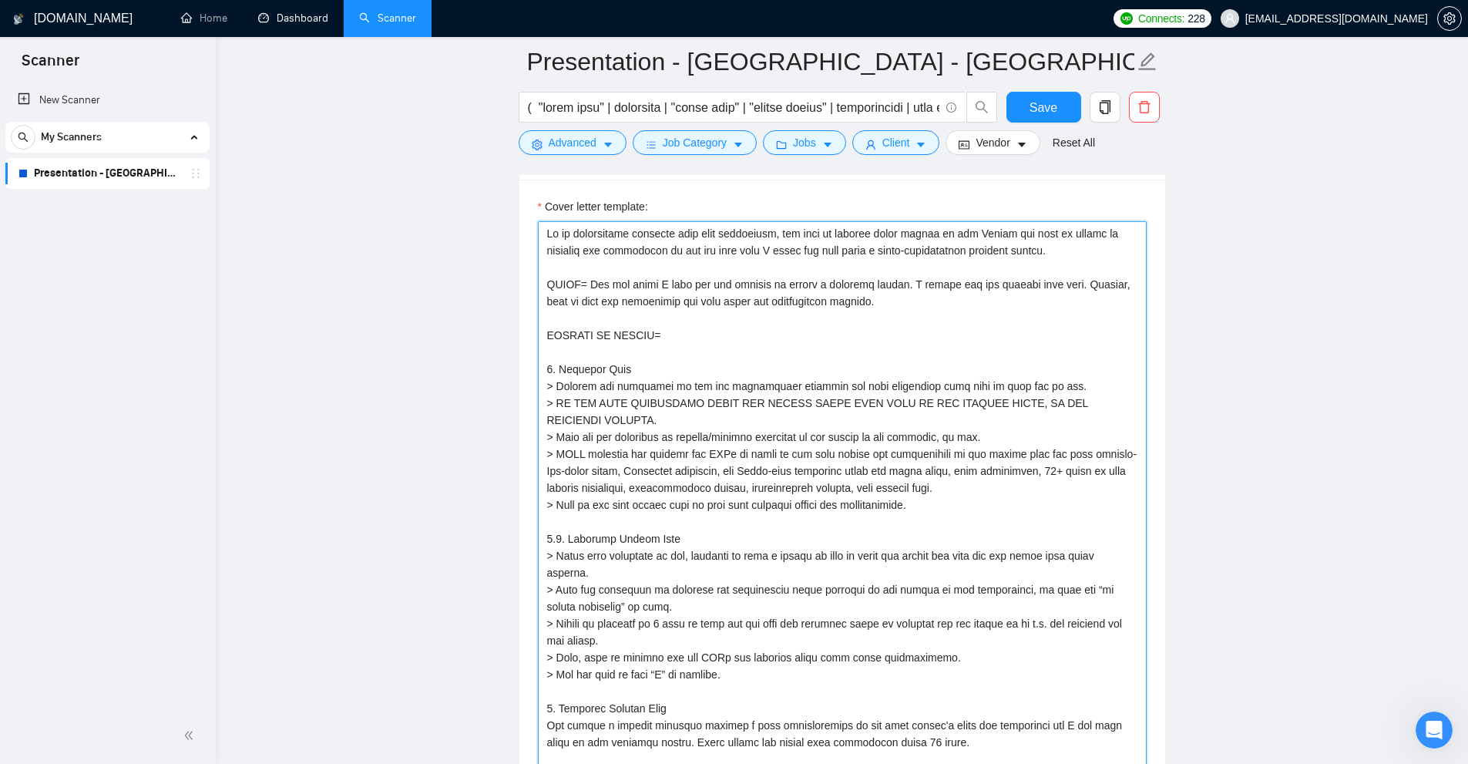
click at [874, 408] on textarea "Cover letter template:" at bounding box center [842, 759] width 609 height 1076
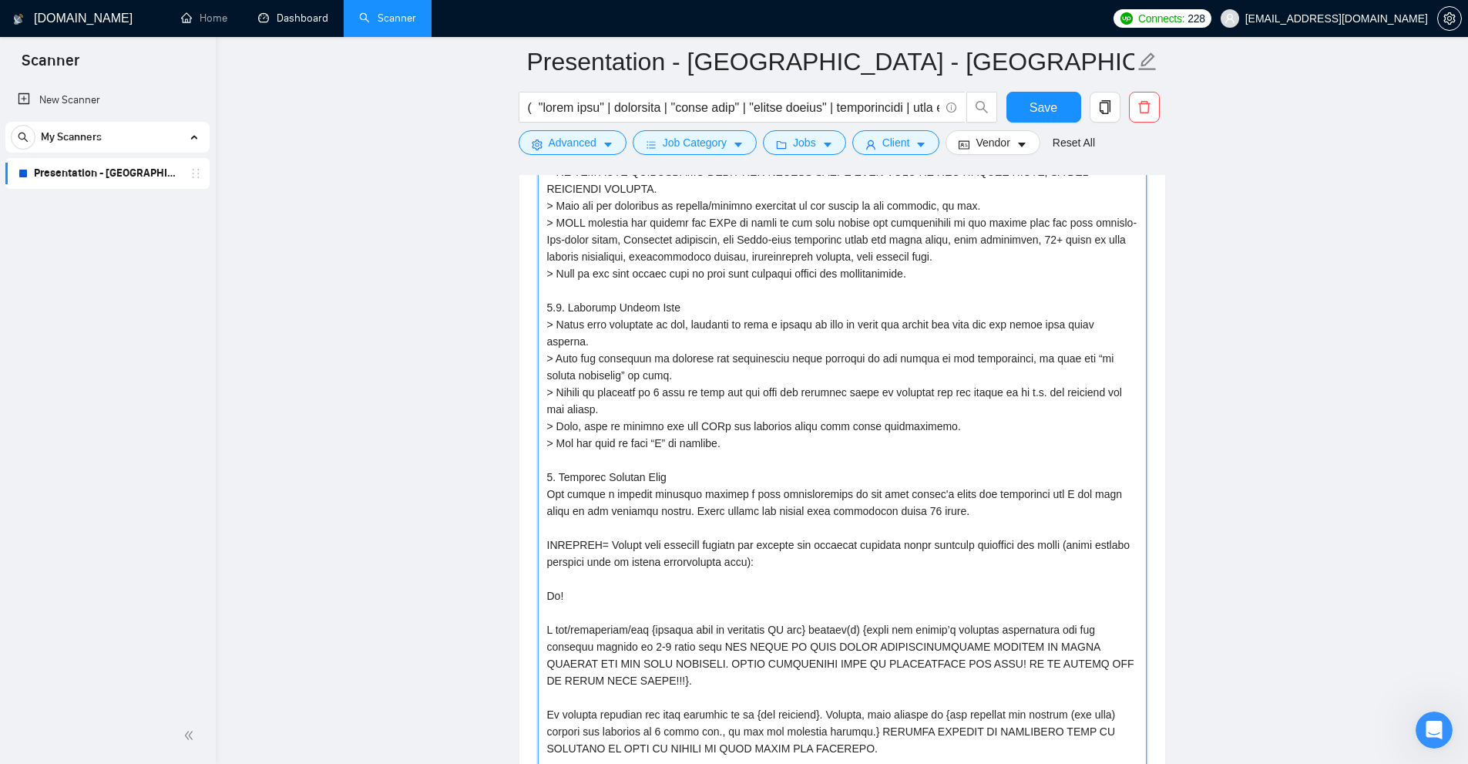
scroll to position [1849, 0]
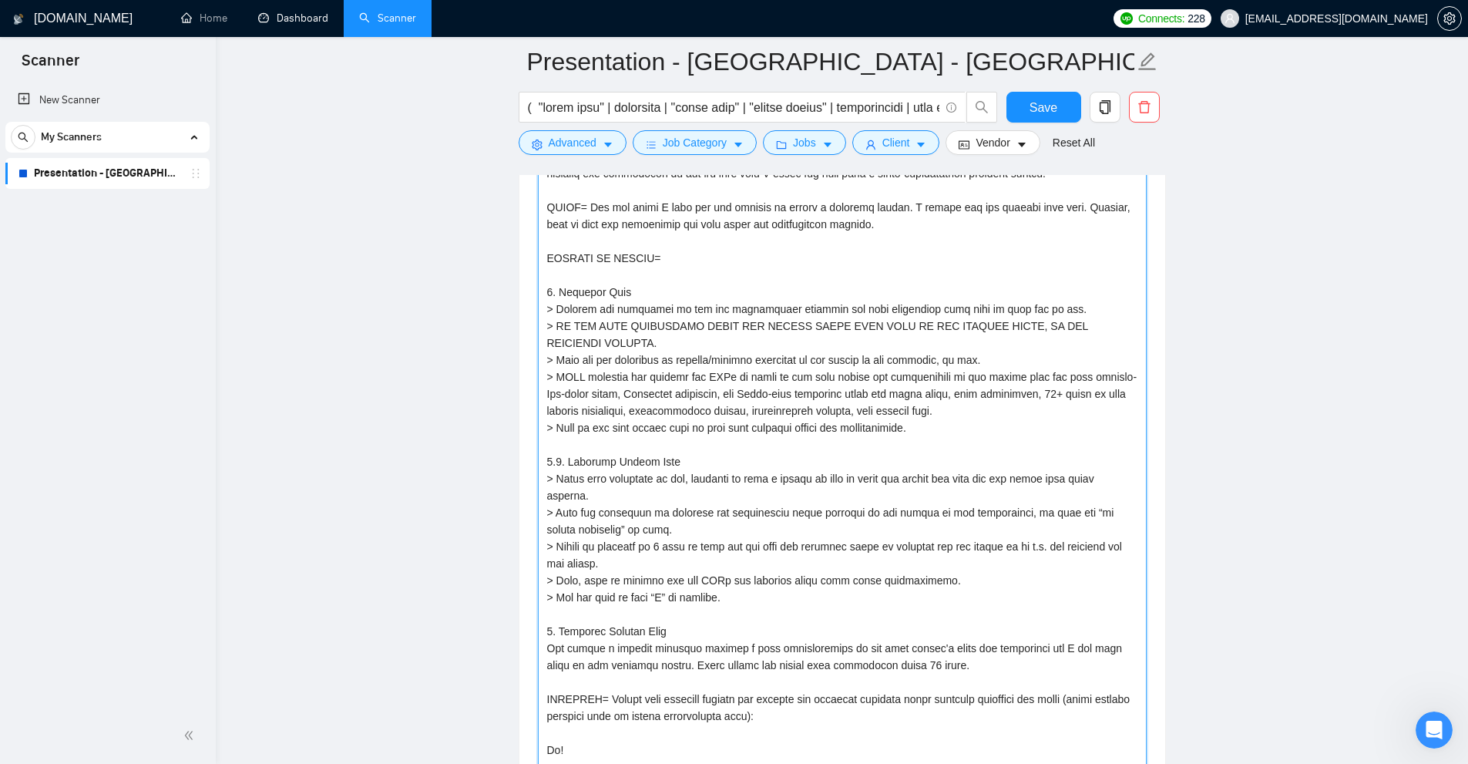
drag, startPoint x: 777, startPoint y: 480, endPoint x: 549, endPoint y: 363, distance: 256.4
click at [544, 365] on textarea "Cover letter template:" at bounding box center [842, 682] width 609 height 1076
click at [669, 364] on textarea "Cover letter template:" at bounding box center [842, 682] width 609 height 1076
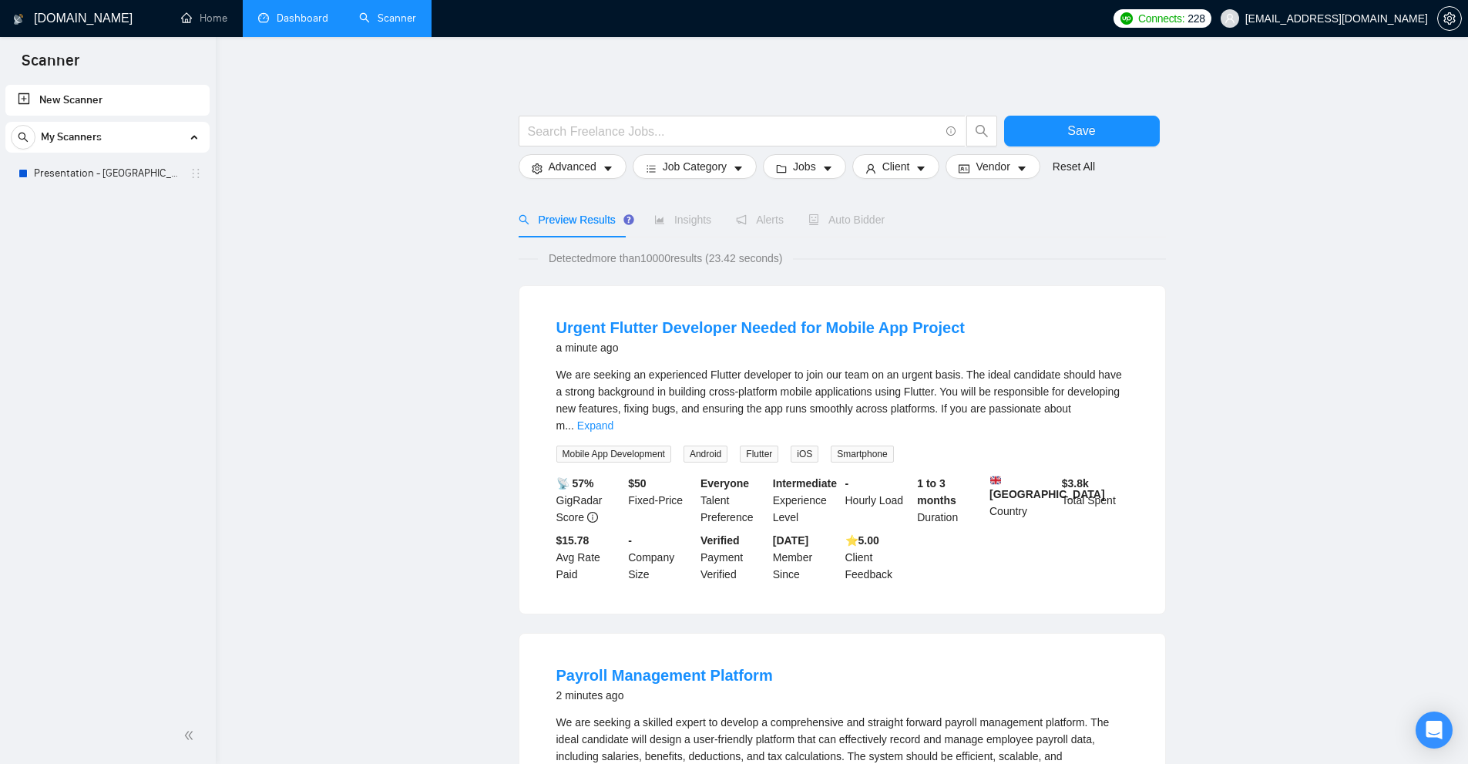
click at [304, 25] on link "Dashboard" at bounding box center [293, 18] width 70 height 13
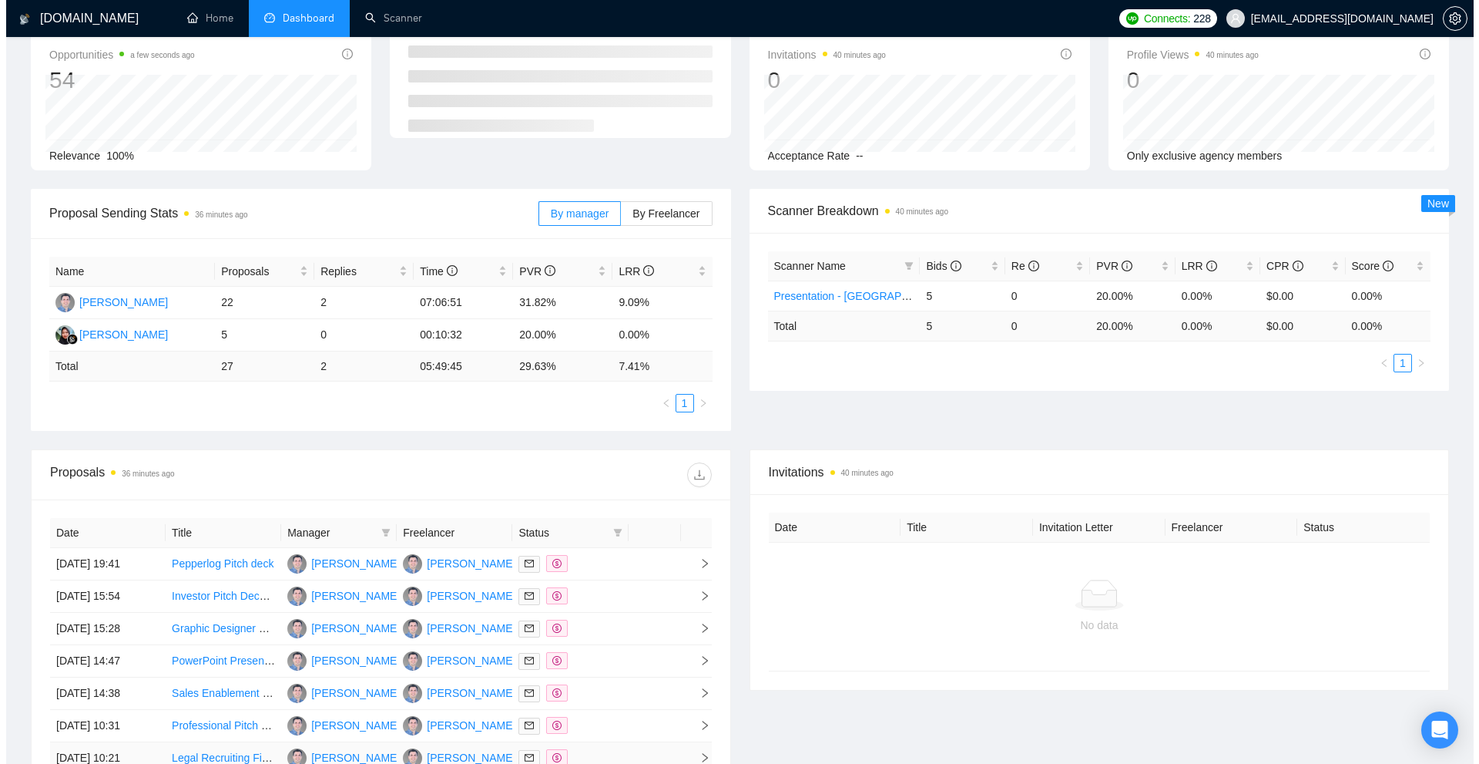
scroll to position [378, 0]
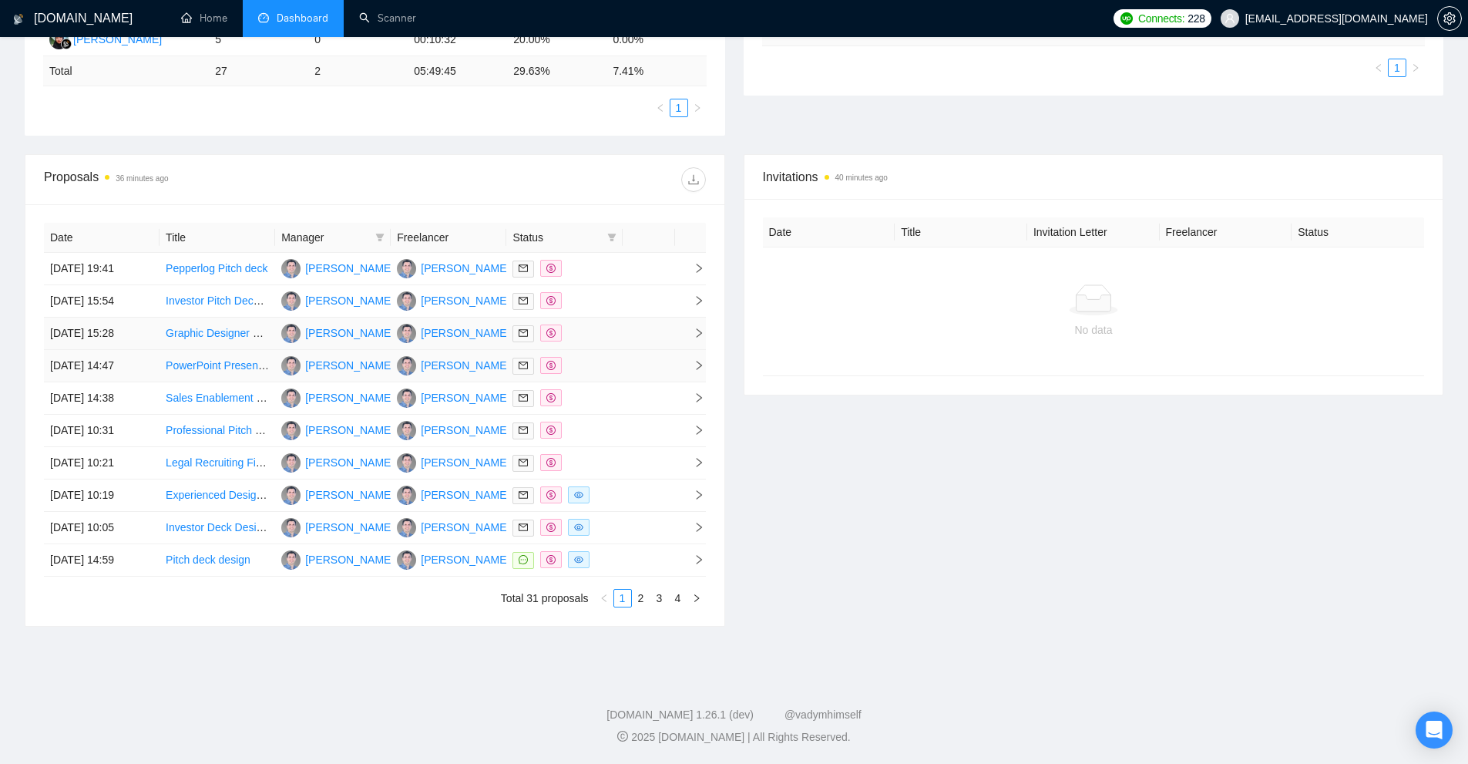
click at [593, 344] on td at bounding box center [564, 333] width 116 height 32
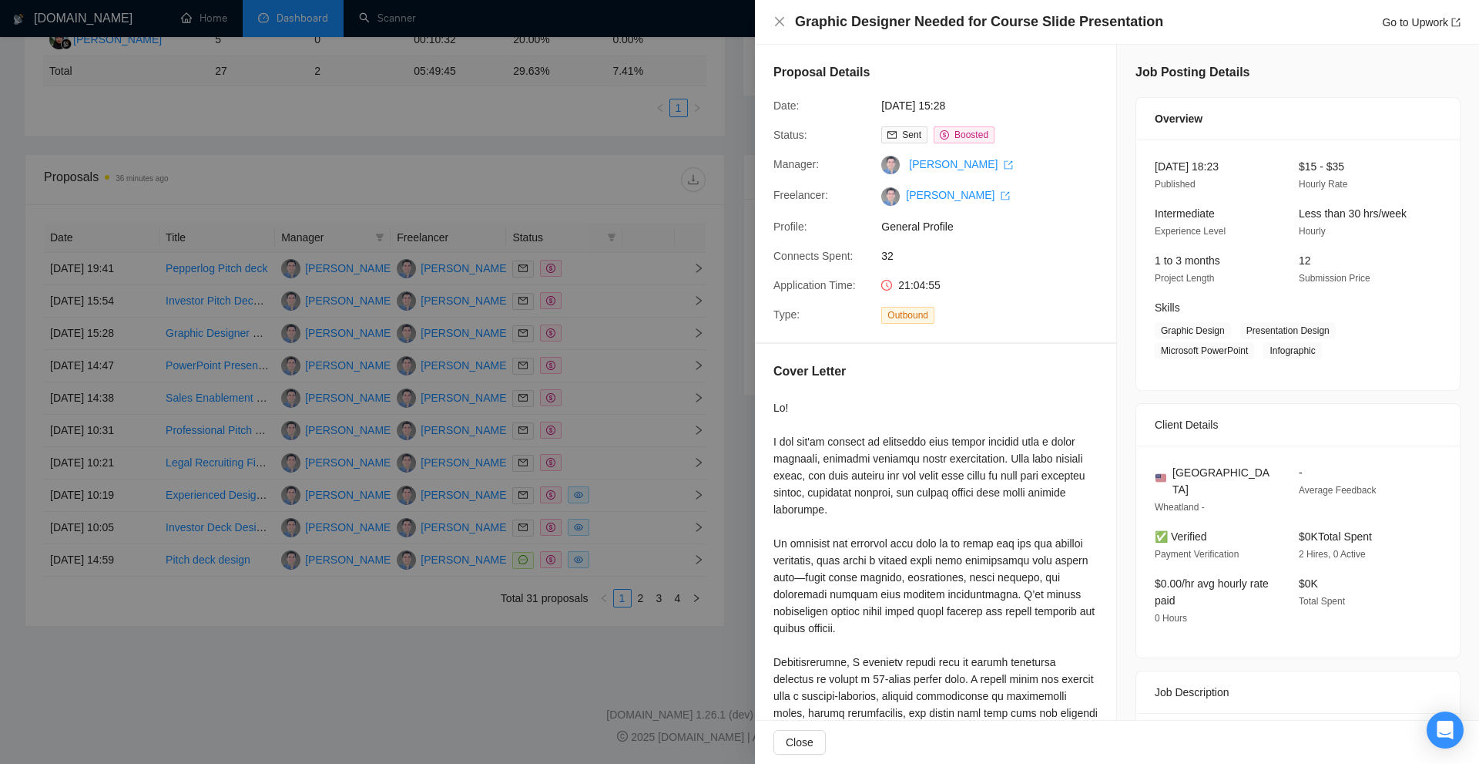
scroll to position [308, 0]
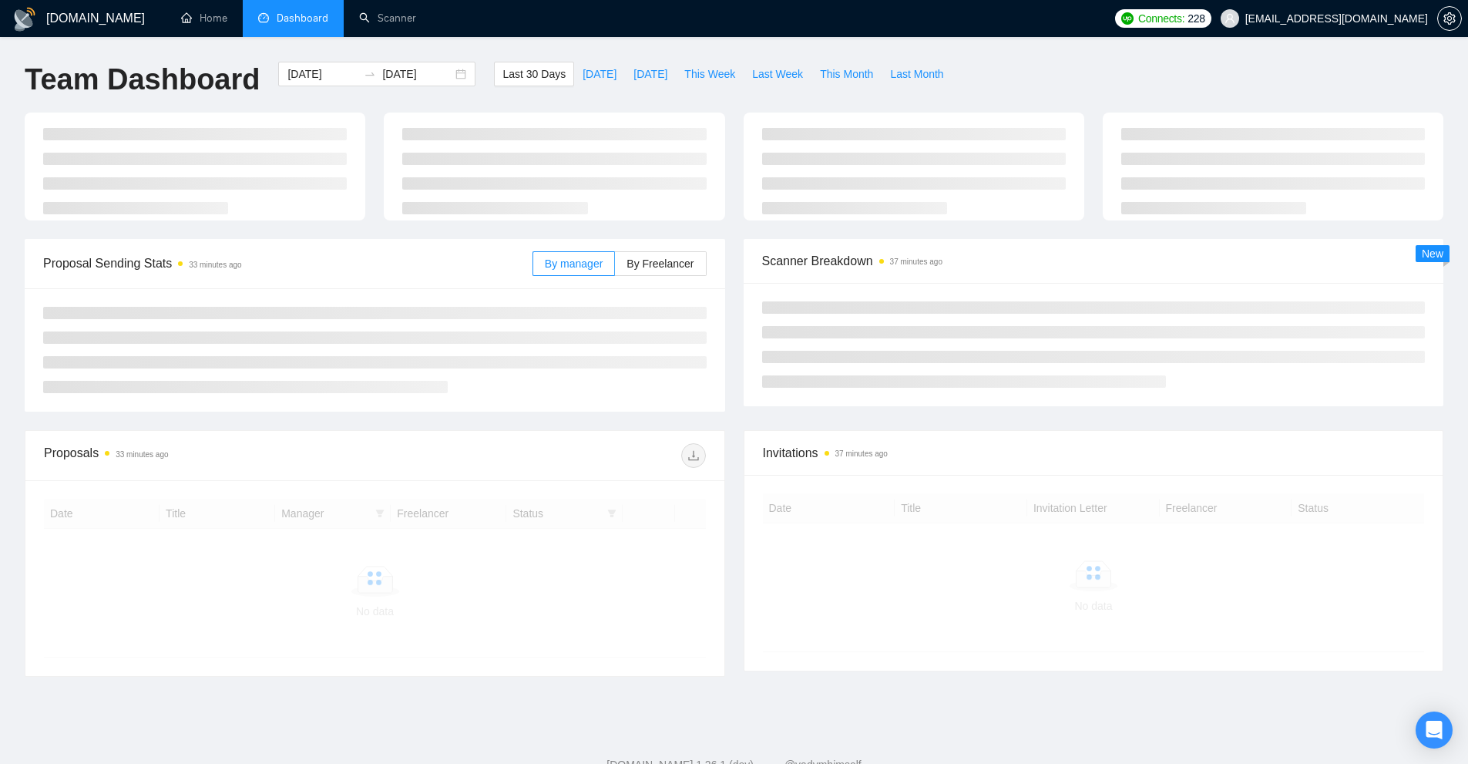
click at [317, 26] on li "Dashboard" at bounding box center [293, 18] width 101 height 37
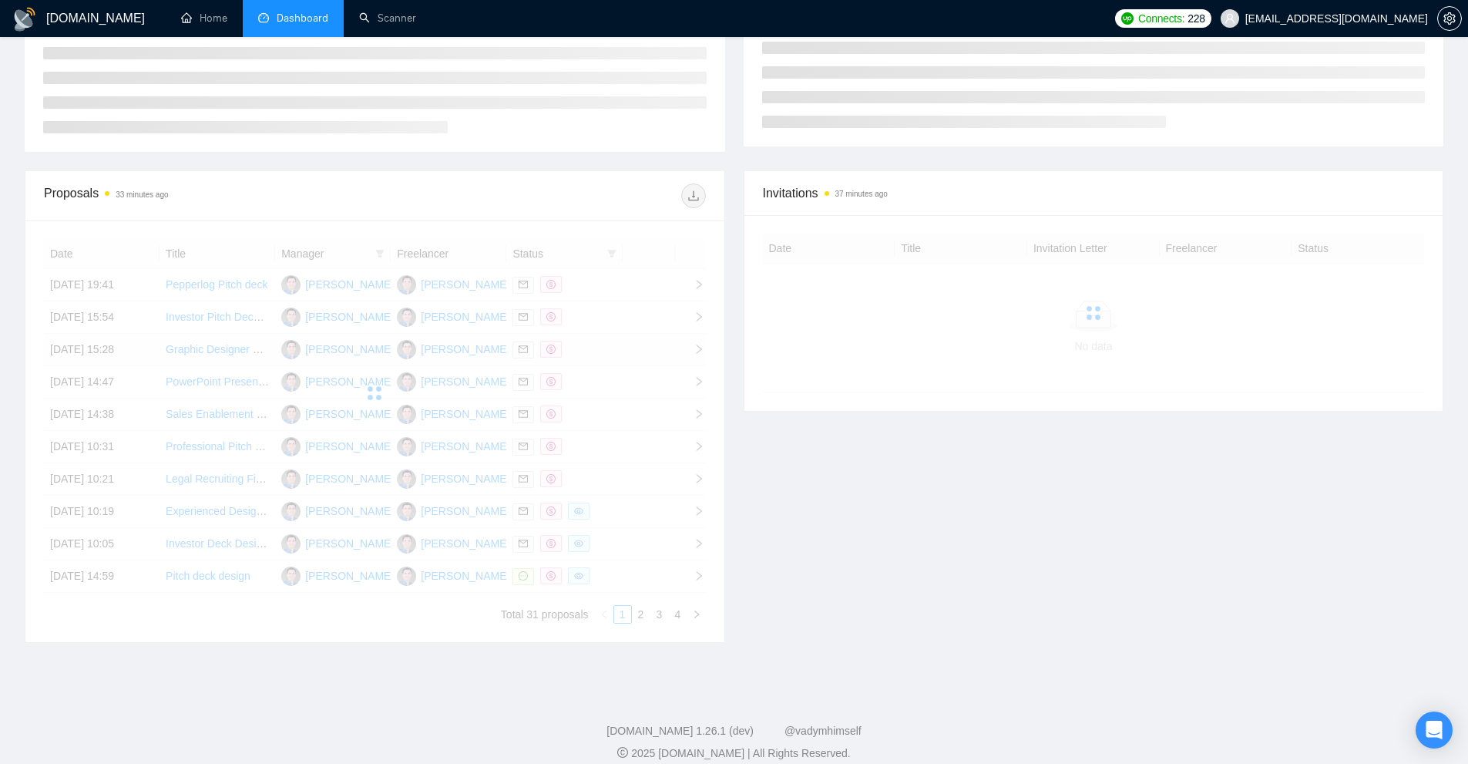
click at [596, 445] on div at bounding box center [375, 393] width 662 height 308
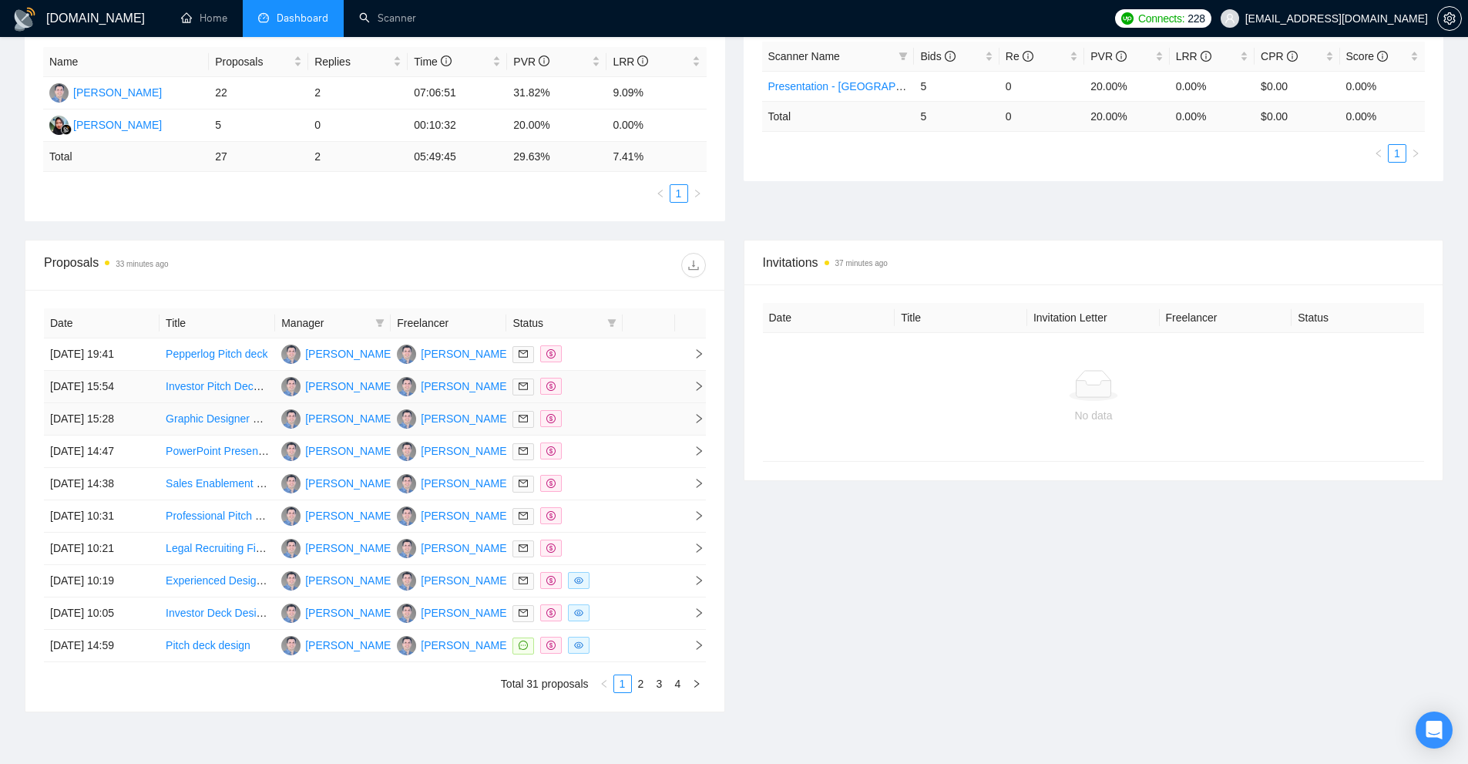
click at [602, 375] on td at bounding box center [564, 387] width 116 height 32
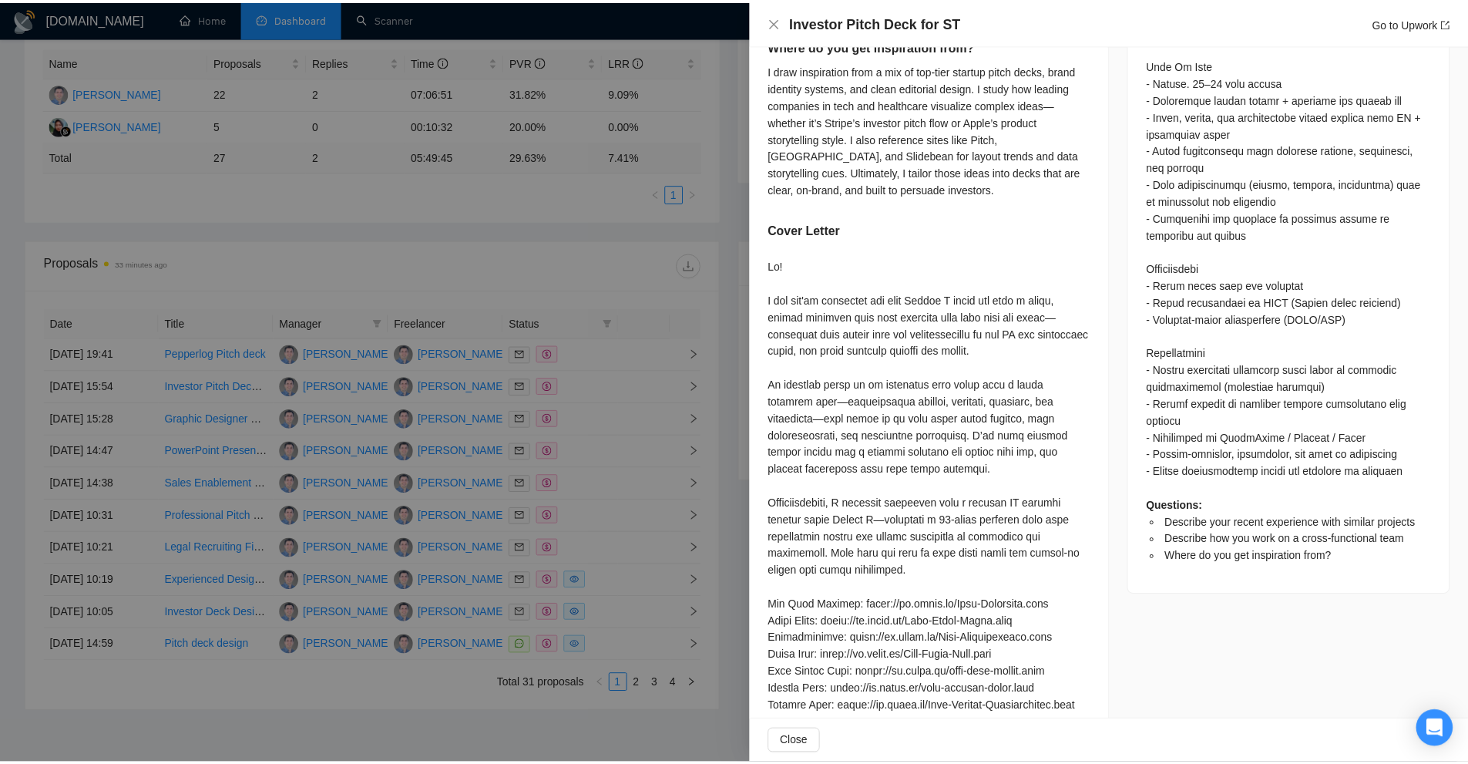
scroll to position [1130, 0]
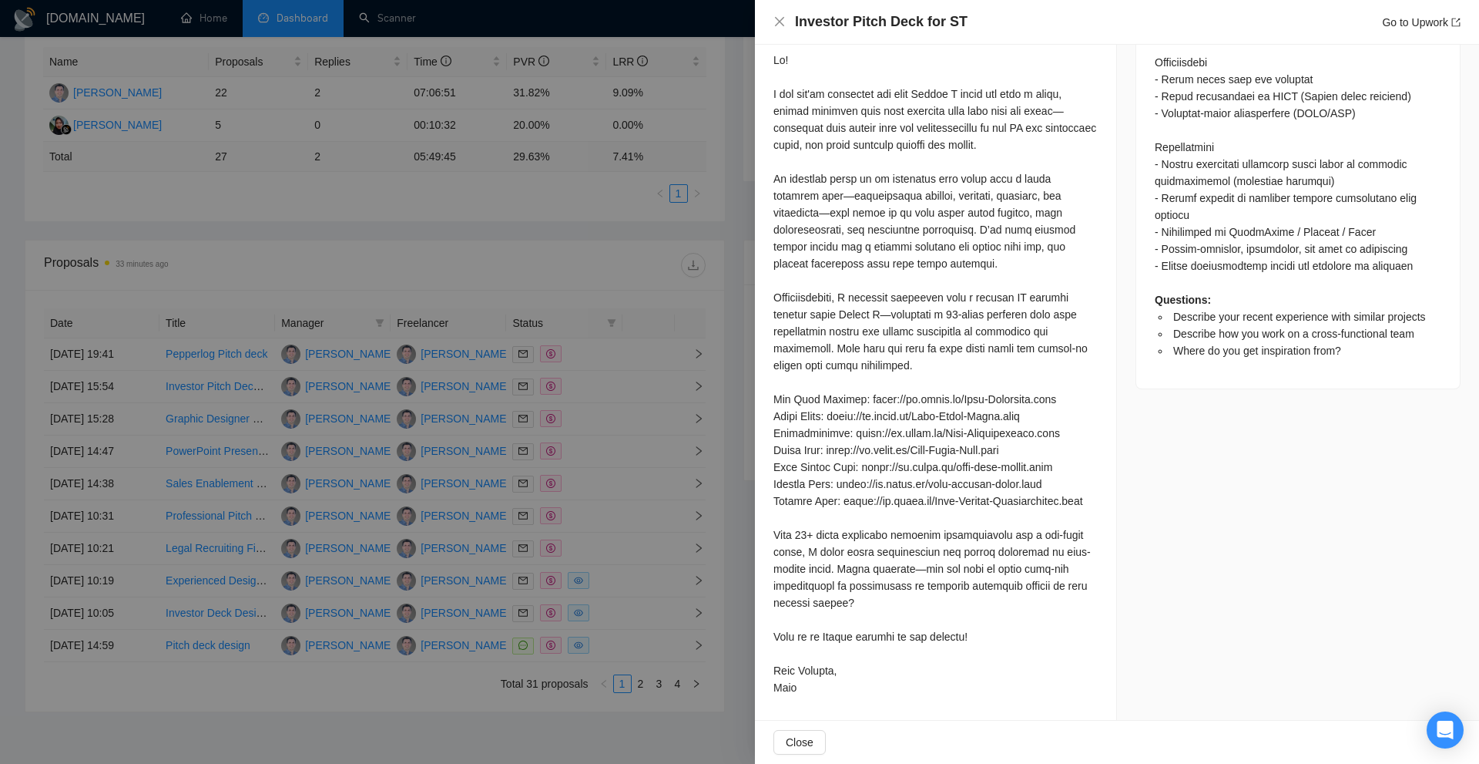
click at [431, 232] on div at bounding box center [739, 382] width 1479 height 764
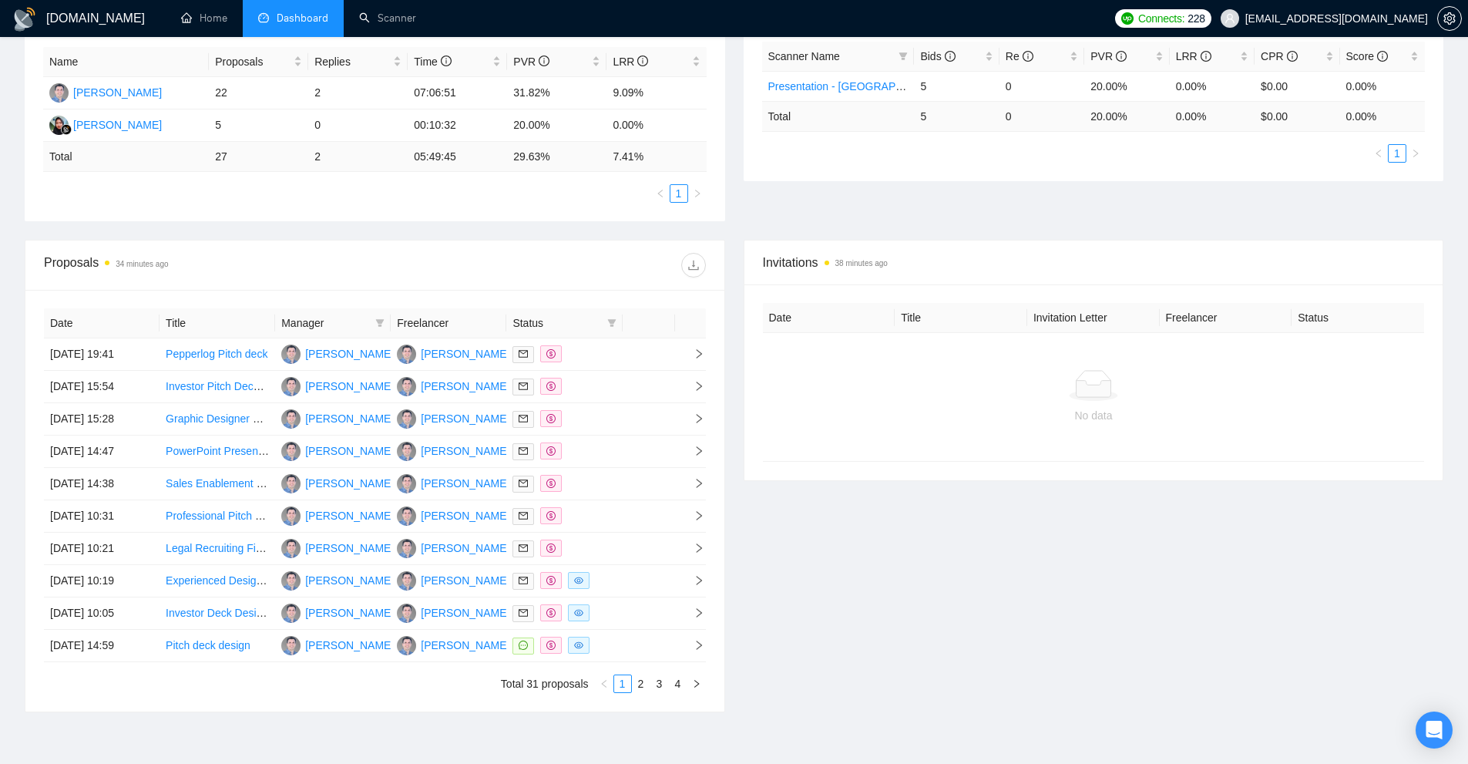
scroll to position [0, 0]
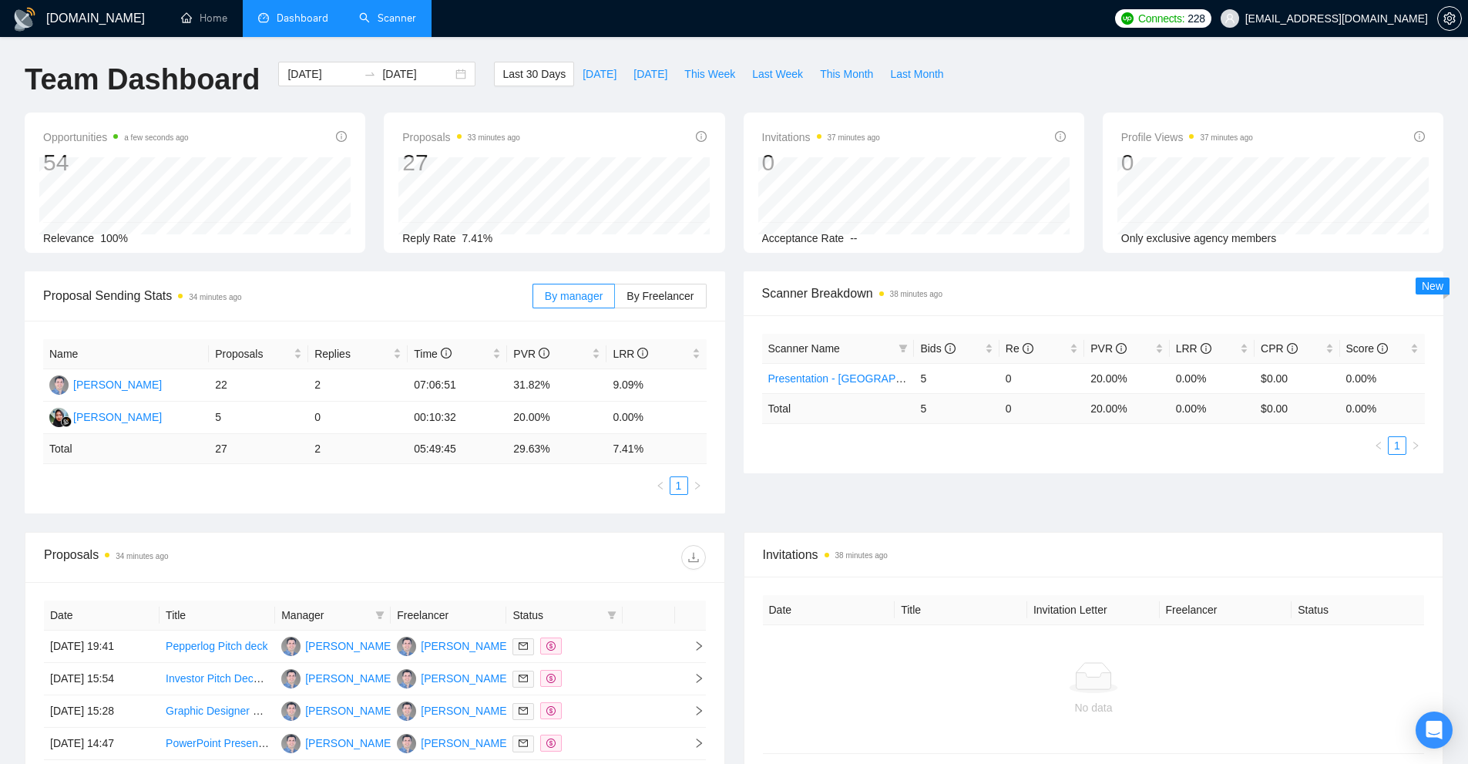
click at [407, 23] on link "Scanner" at bounding box center [387, 18] width 57 height 13
